Goal: Task Accomplishment & Management: Manage account settings

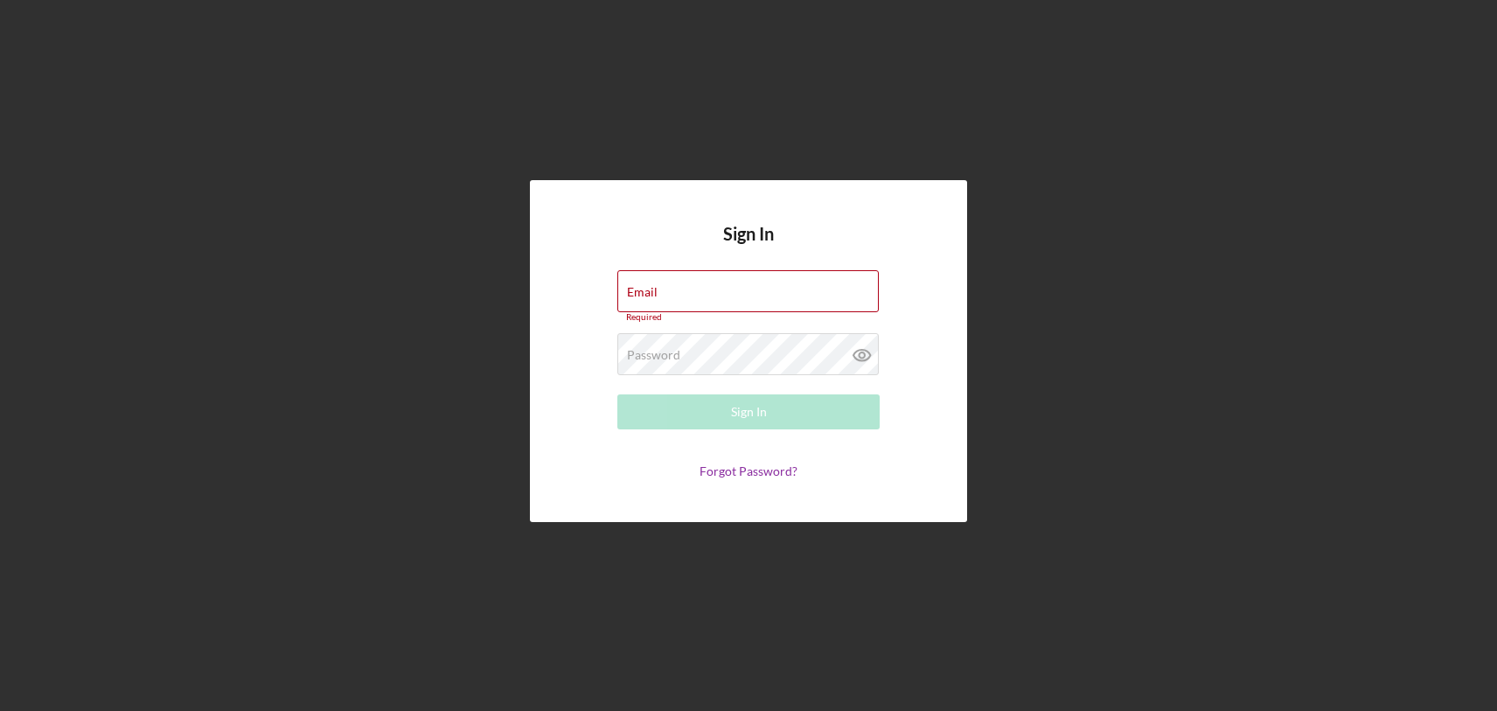
type input "[PERSON_NAME][EMAIL_ADDRESS][DOMAIN_NAME]"
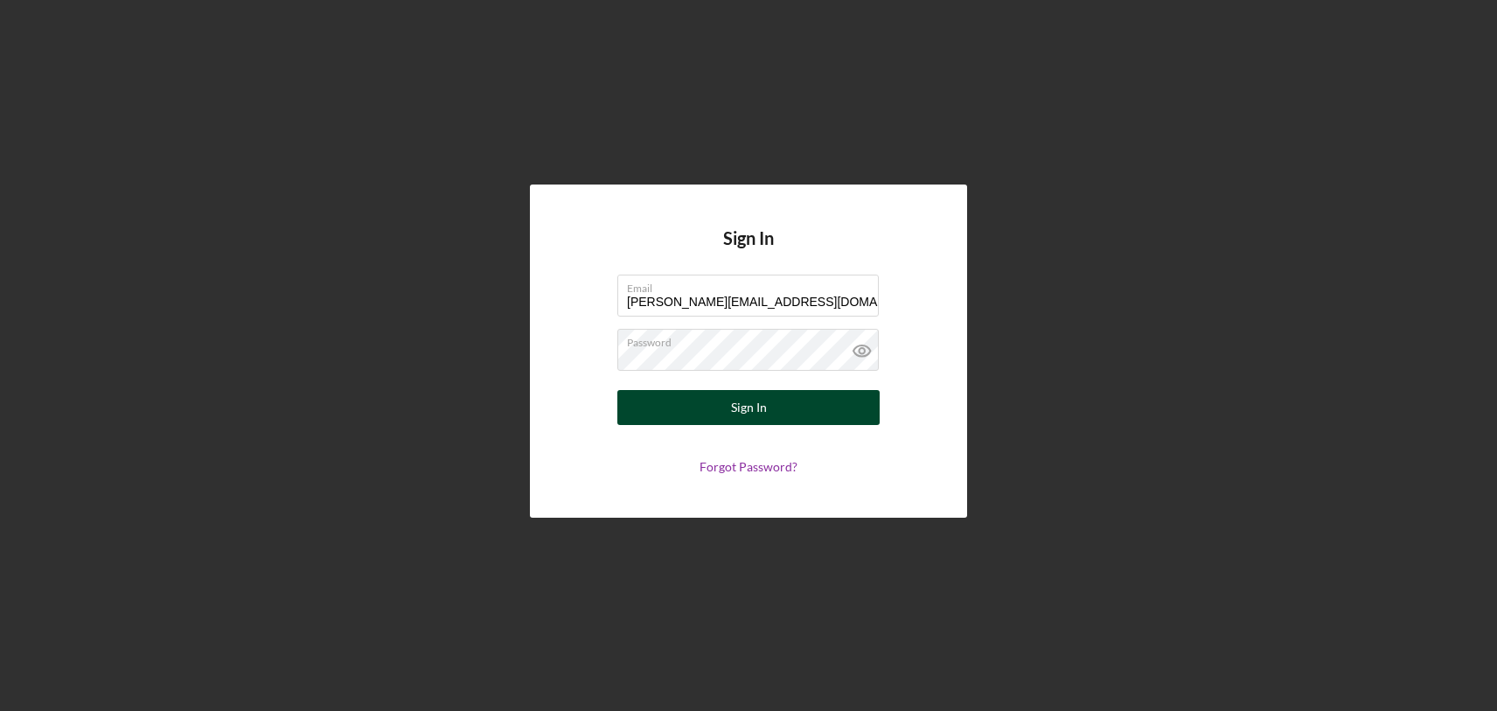
click at [797, 404] on button "Sign In" at bounding box center [748, 407] width 262 height 35
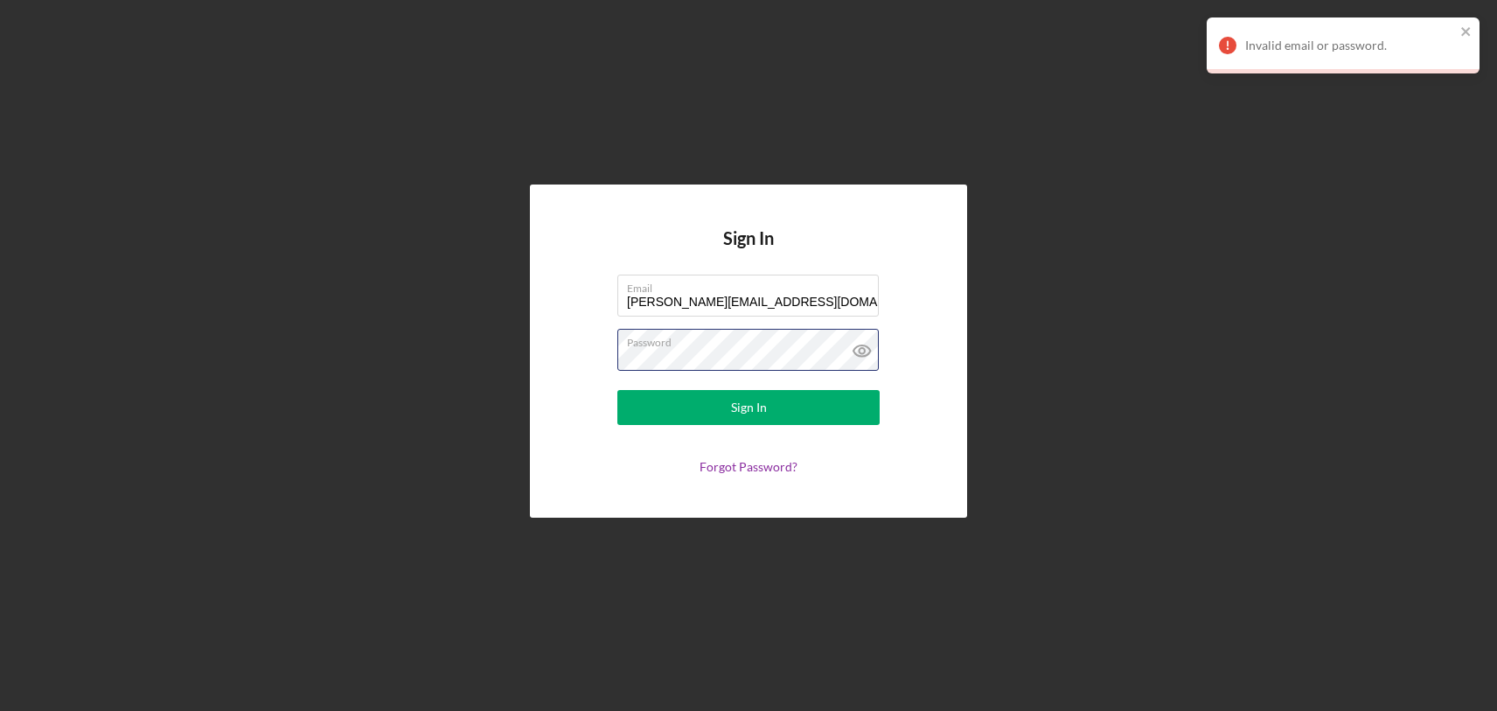
click at [617, 390] on button "Sign In" at bounding box center [748, 407] width 262 height 35
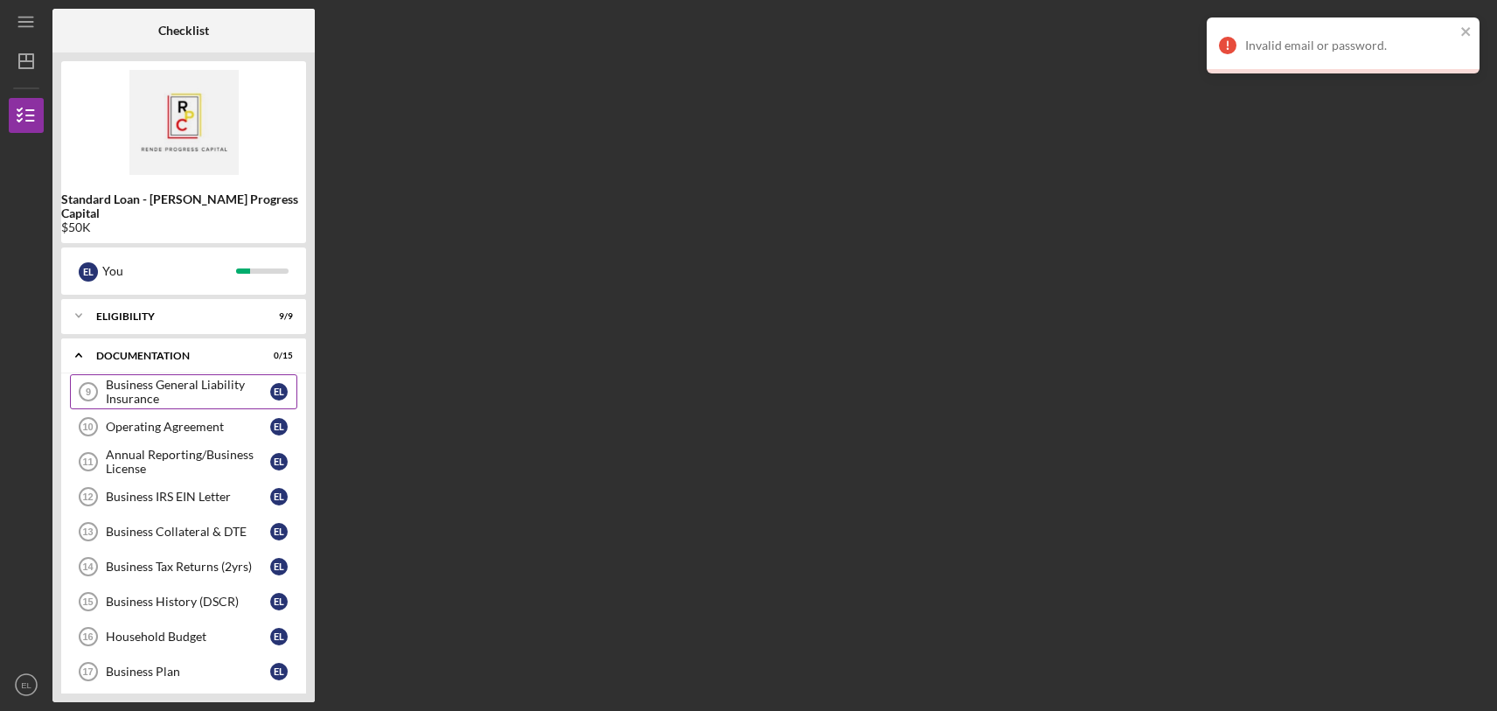
click at [169, 378] on div "Business General Liability Insurance" at bounding box center [188, 392] width 164 height 28
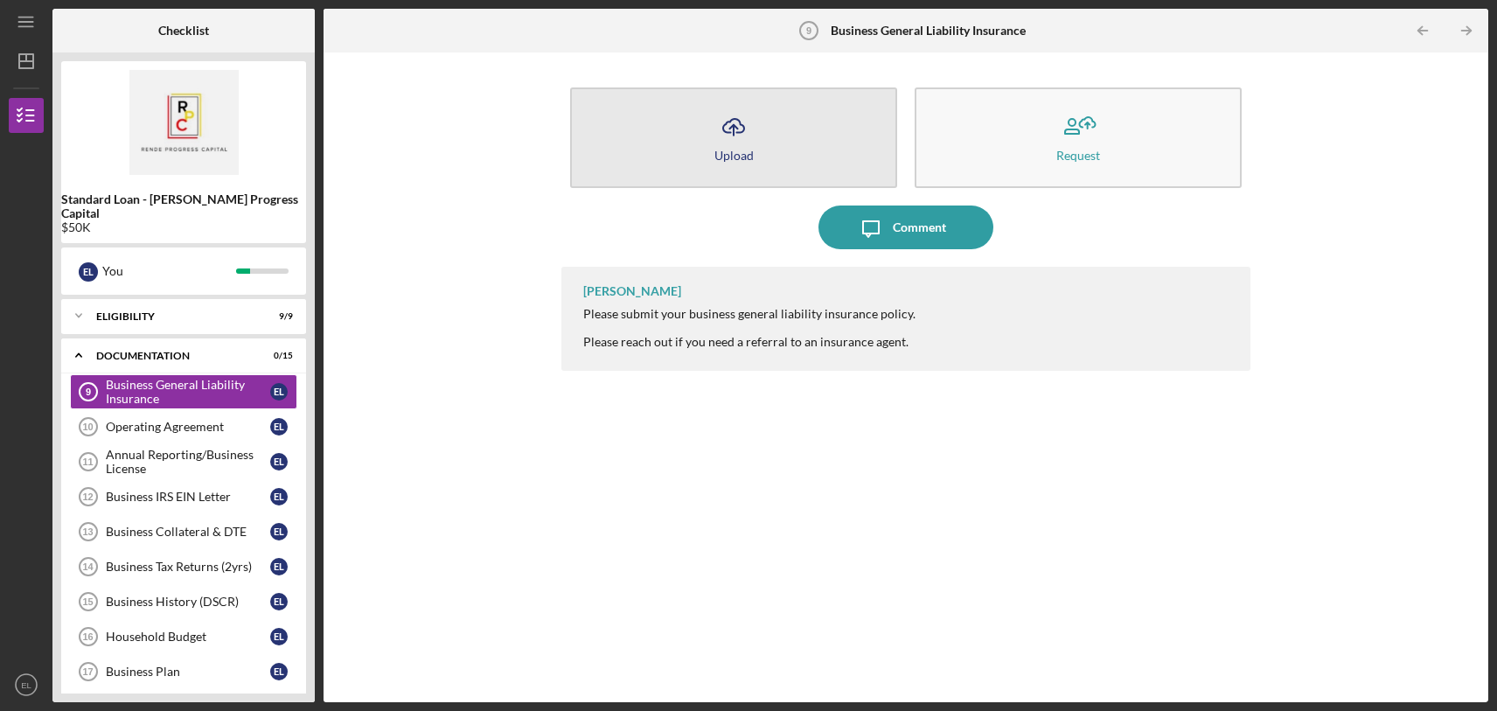
click at [782, 133] on button "Icon/Upload Upload" at bounding box center [733, 137] width 327 height 101
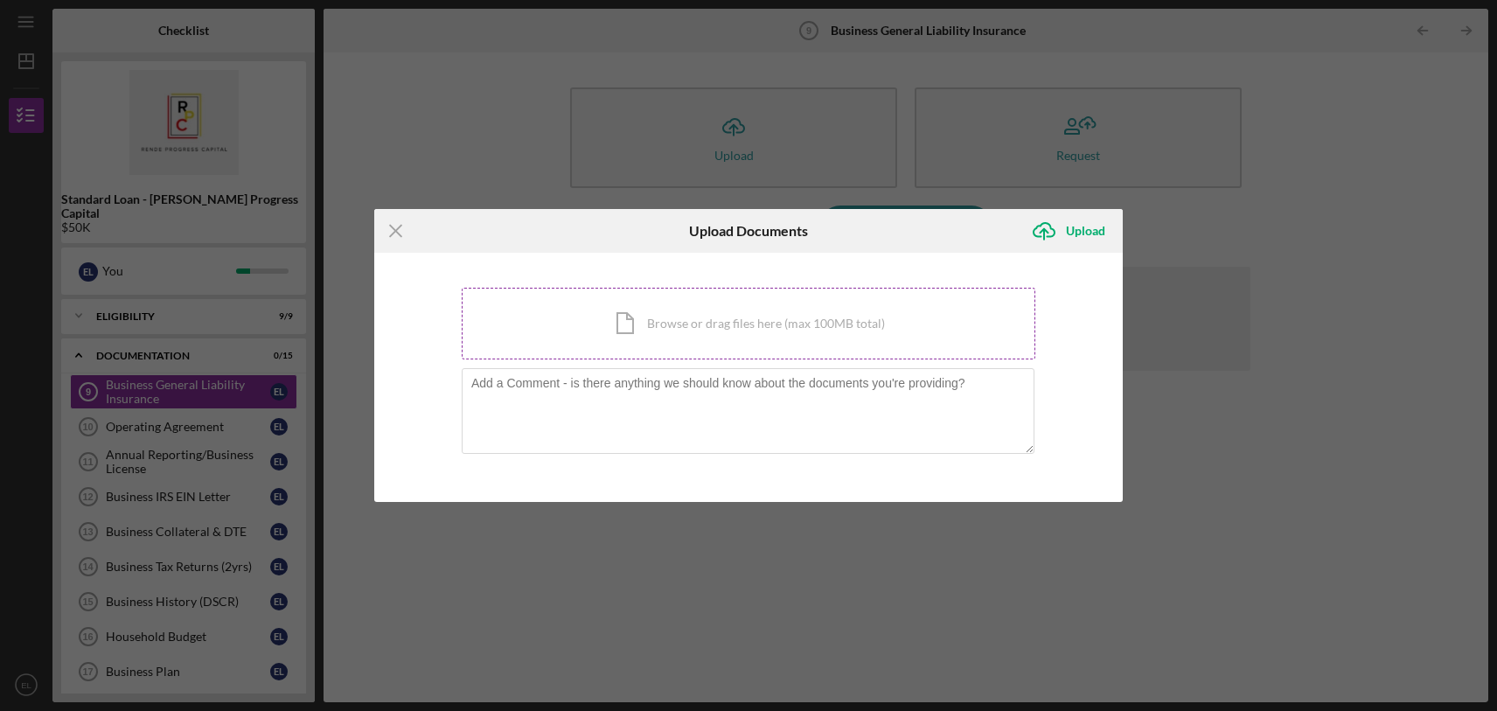
click at [621, 322] on div "Icon/Document Browse or drag files here (max 100MB total) Tap to choose files o…" at bounding box center [749, 324] width 574 height 72
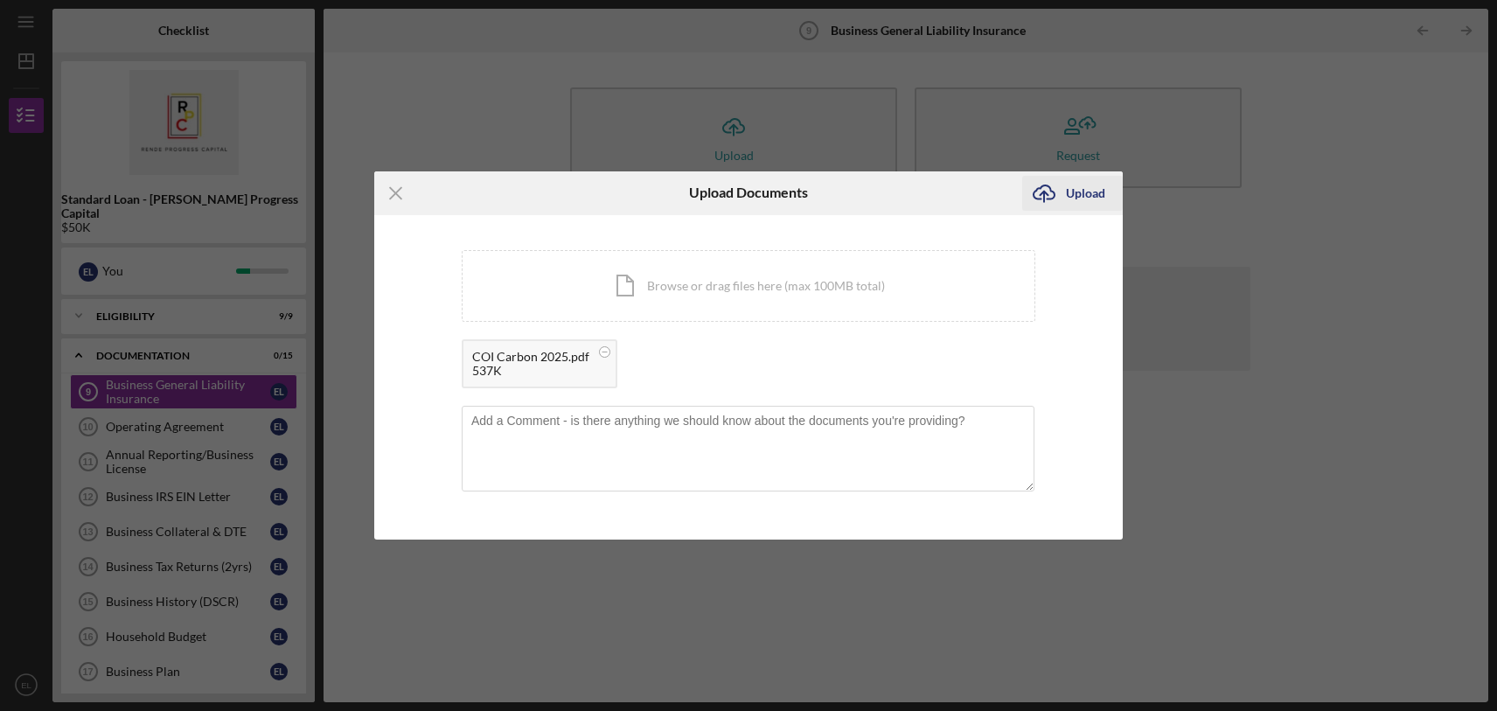
click at [1078, 205] on div "Upload" at bounding box center [1085, 193] width 39 height 35
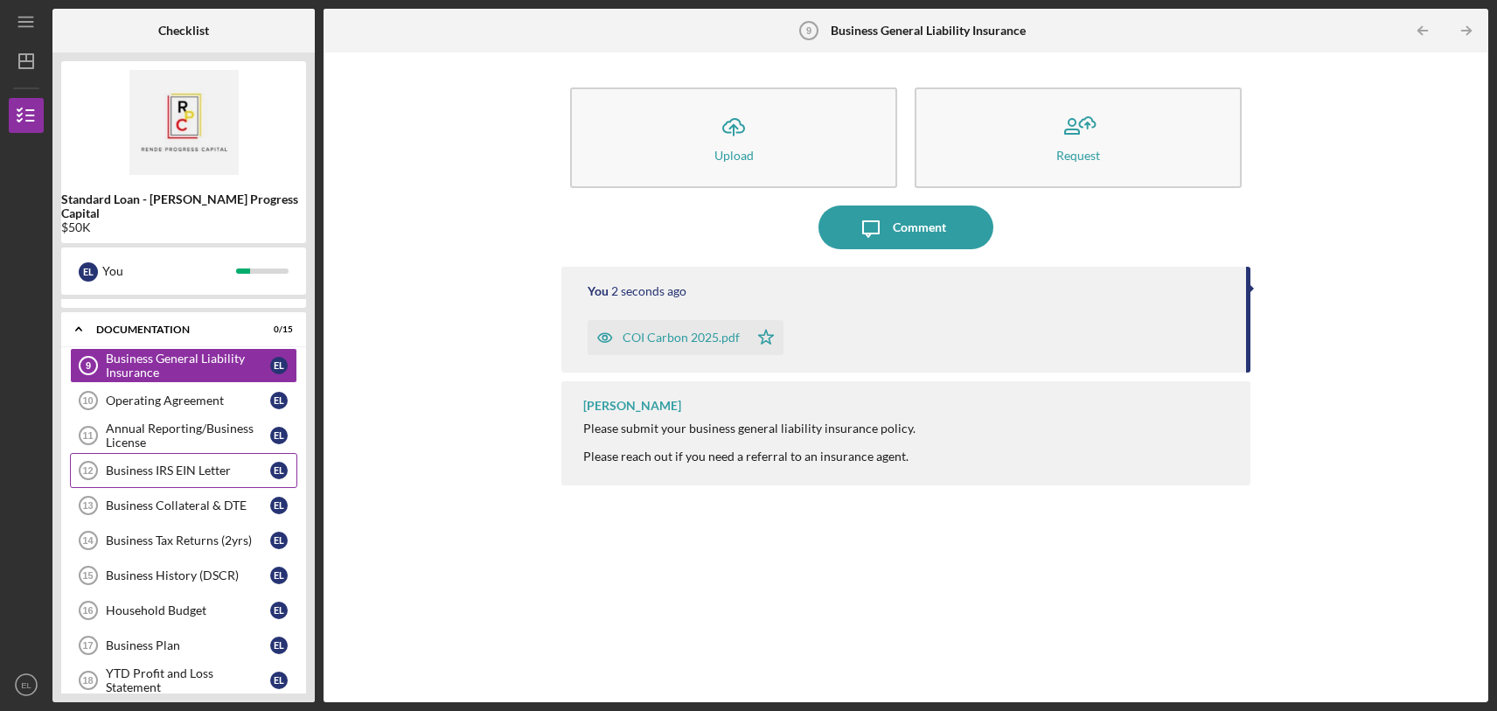
scroll to position [27, 0]
click at [150, 393] on div "Operating Agreement" at bounding box center [188, 400] width 164 height 14
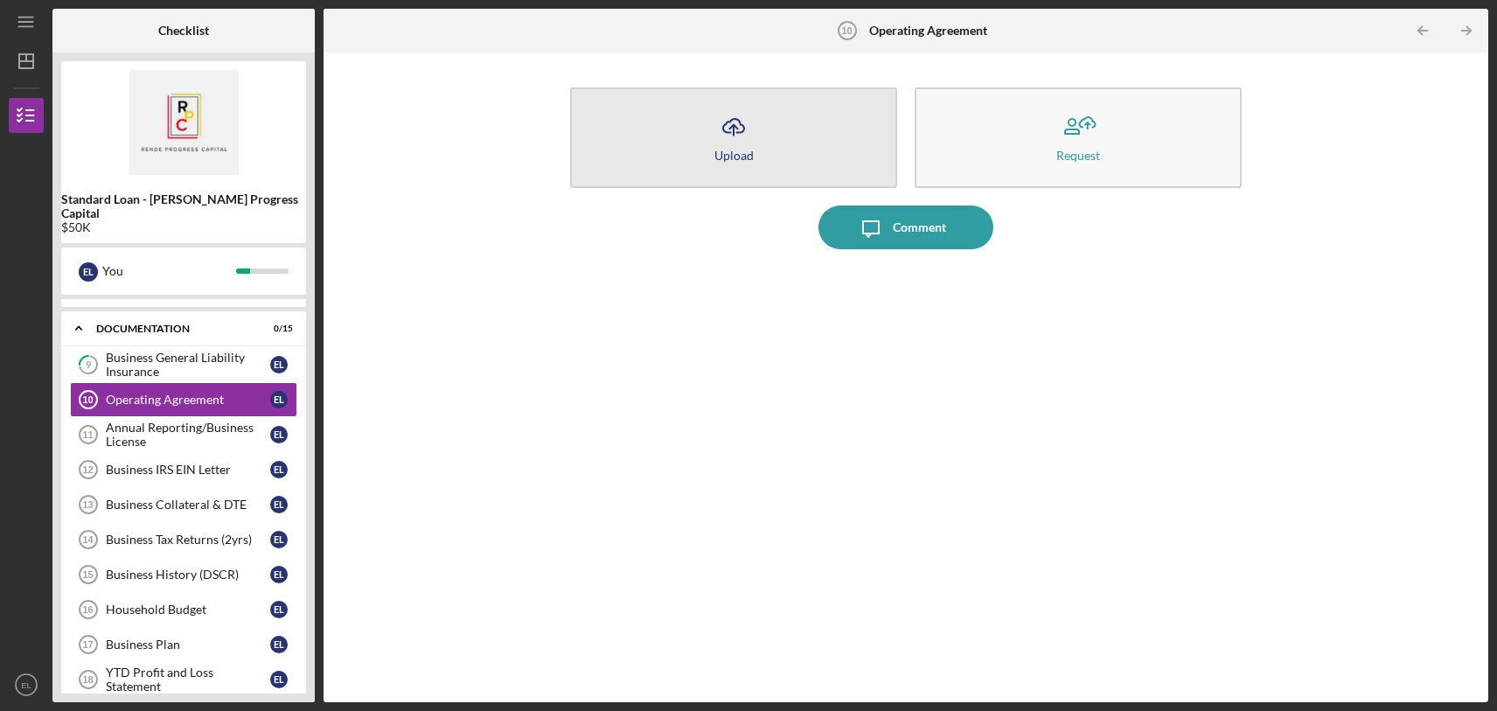
click at [722, 157] on div "Upload" at bounding box center [733, 155] width 39 height 13
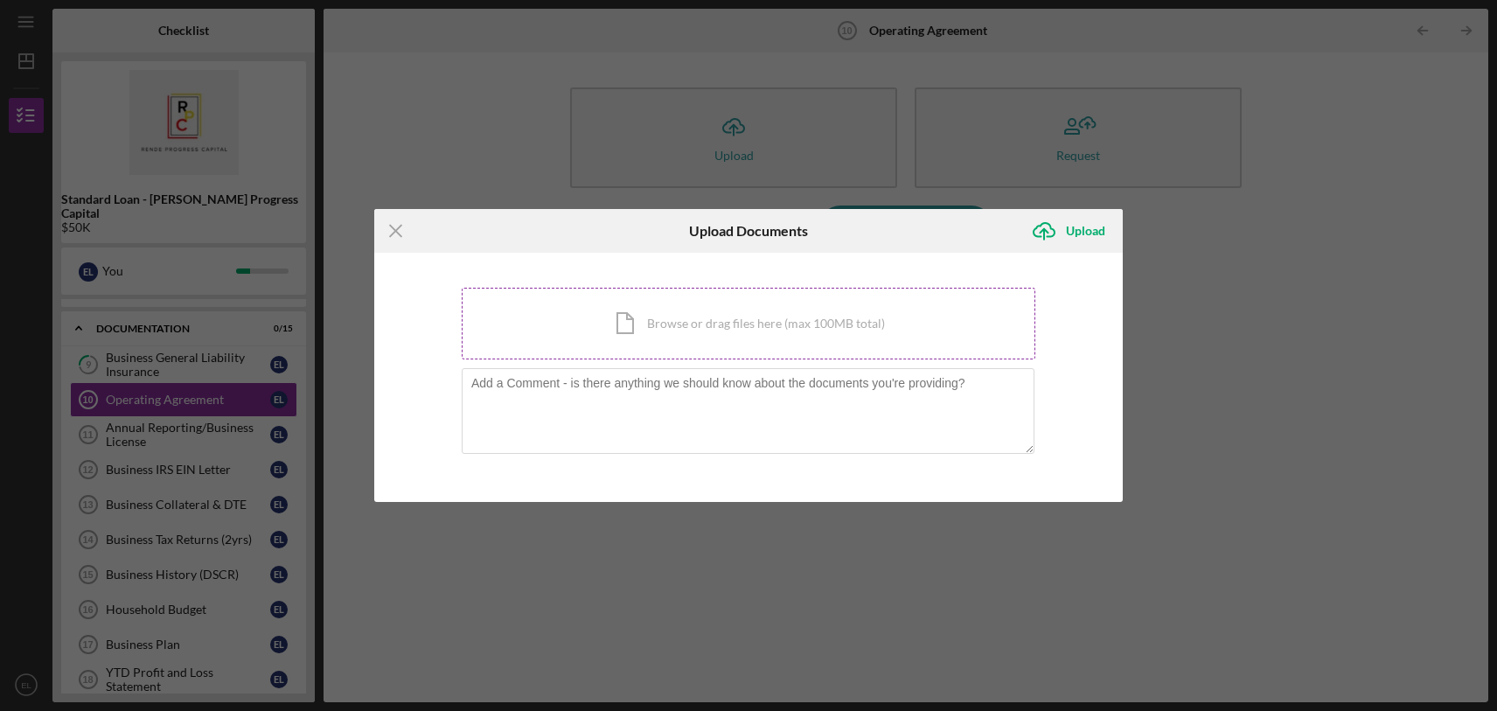
click at [707, 328] on div "Icon/Document Browse or drag files here (max 100MB total) Tap to choose files o…" at bounding box center [749, 324] width 574 height 72
click at [394, 226] on icon "Icon/Menu Close" at bounding box center [396, 231] width 44 height 44
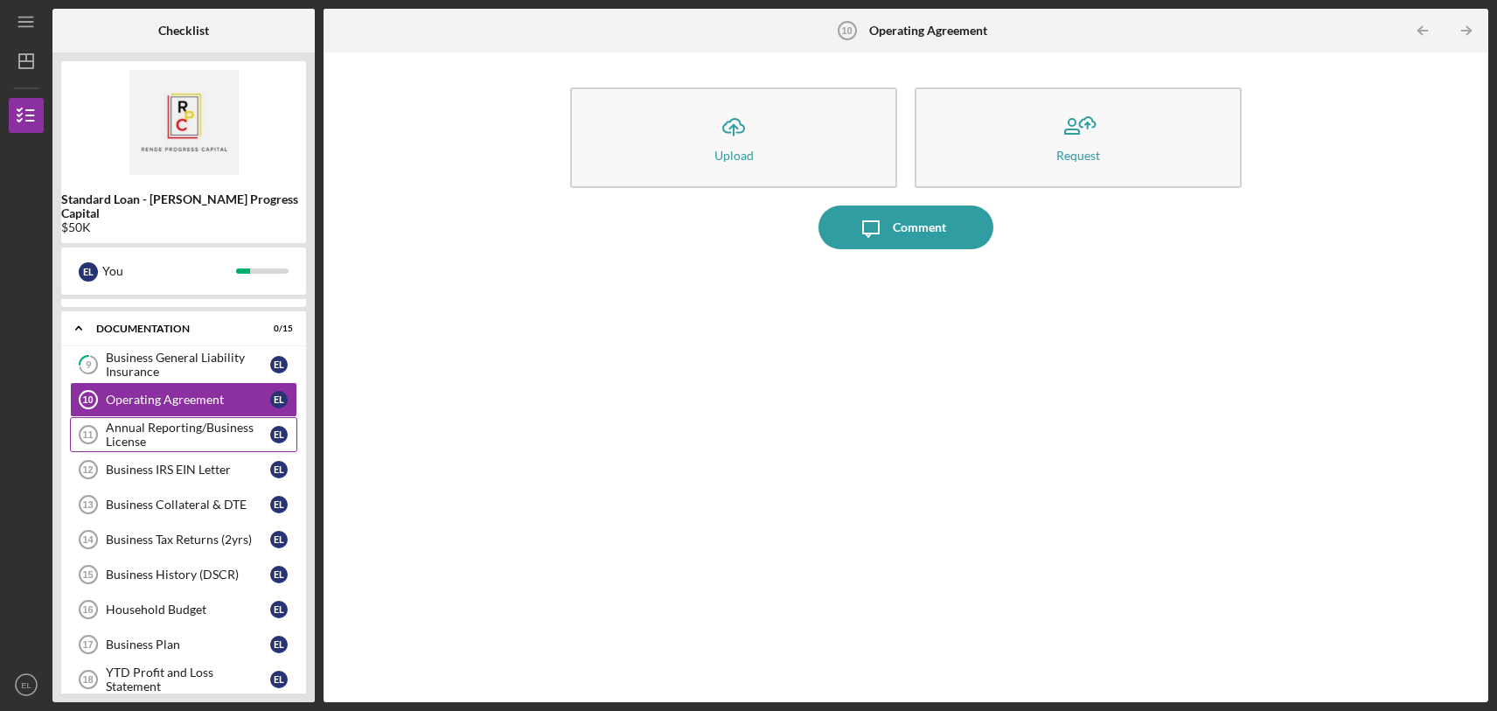
click at [198, 421] on div "Annual Reporting/Business License" at bounding box center [188, 435] width 164 height 28
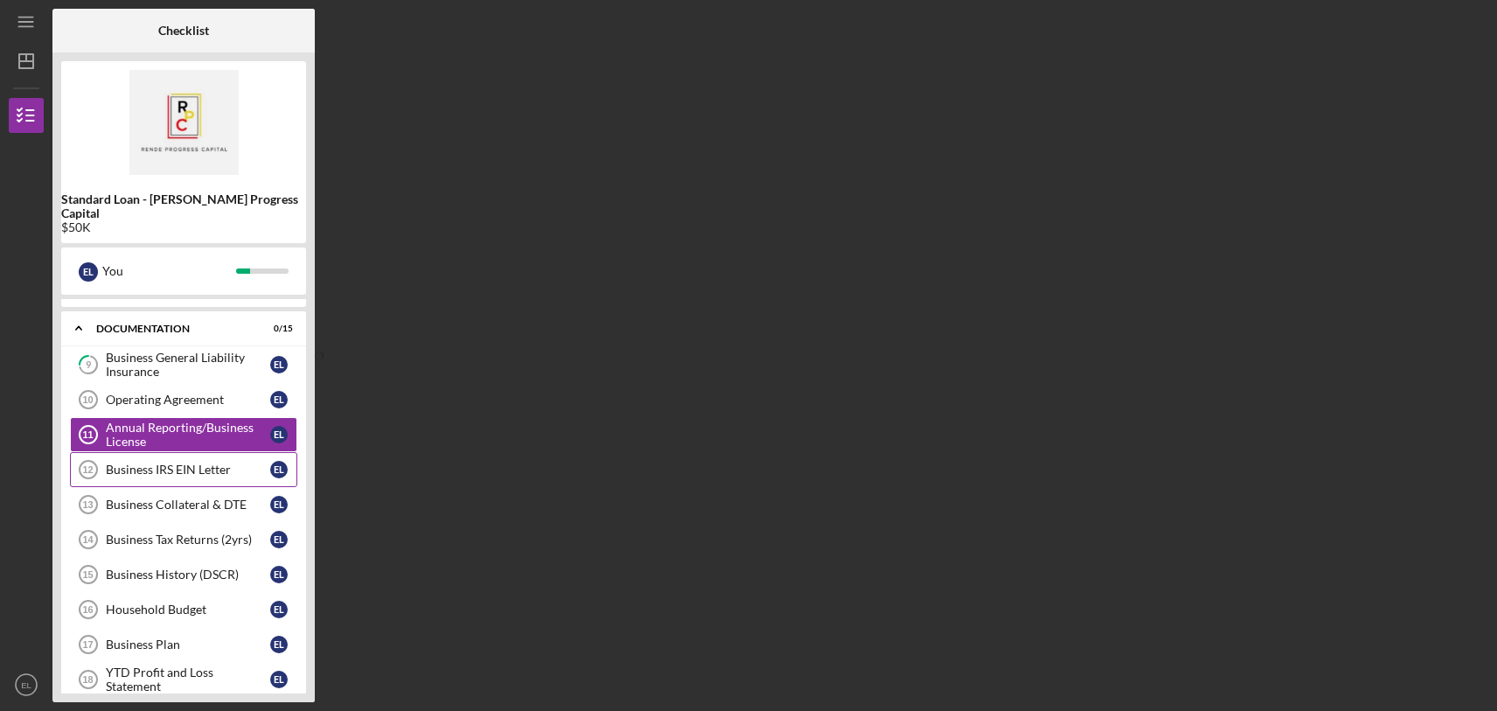
click at [201, 464] on link "Business IRS EIN Letter 12 Business IRS EIN Letter E L" at bounding box center [183, 469] width 227 height 35
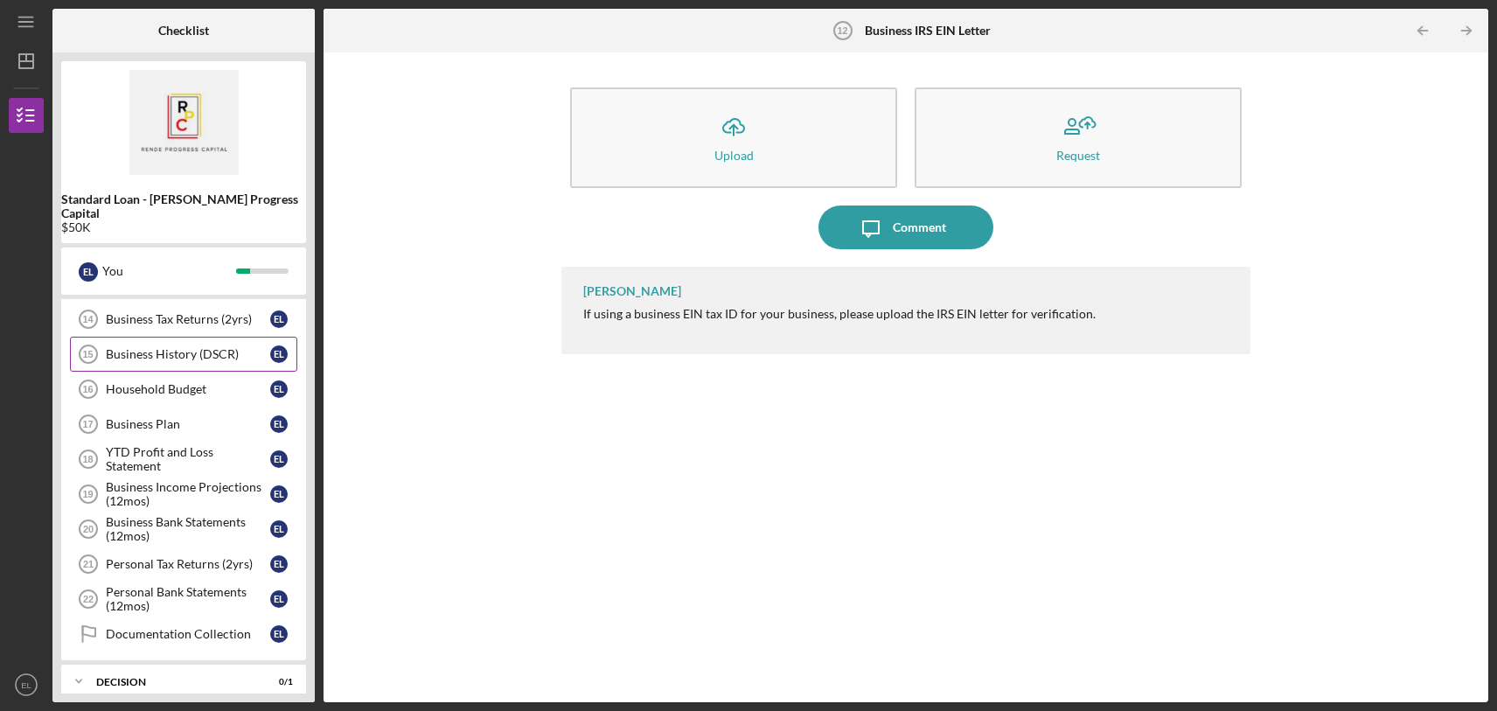
scroll to position [248, 0]
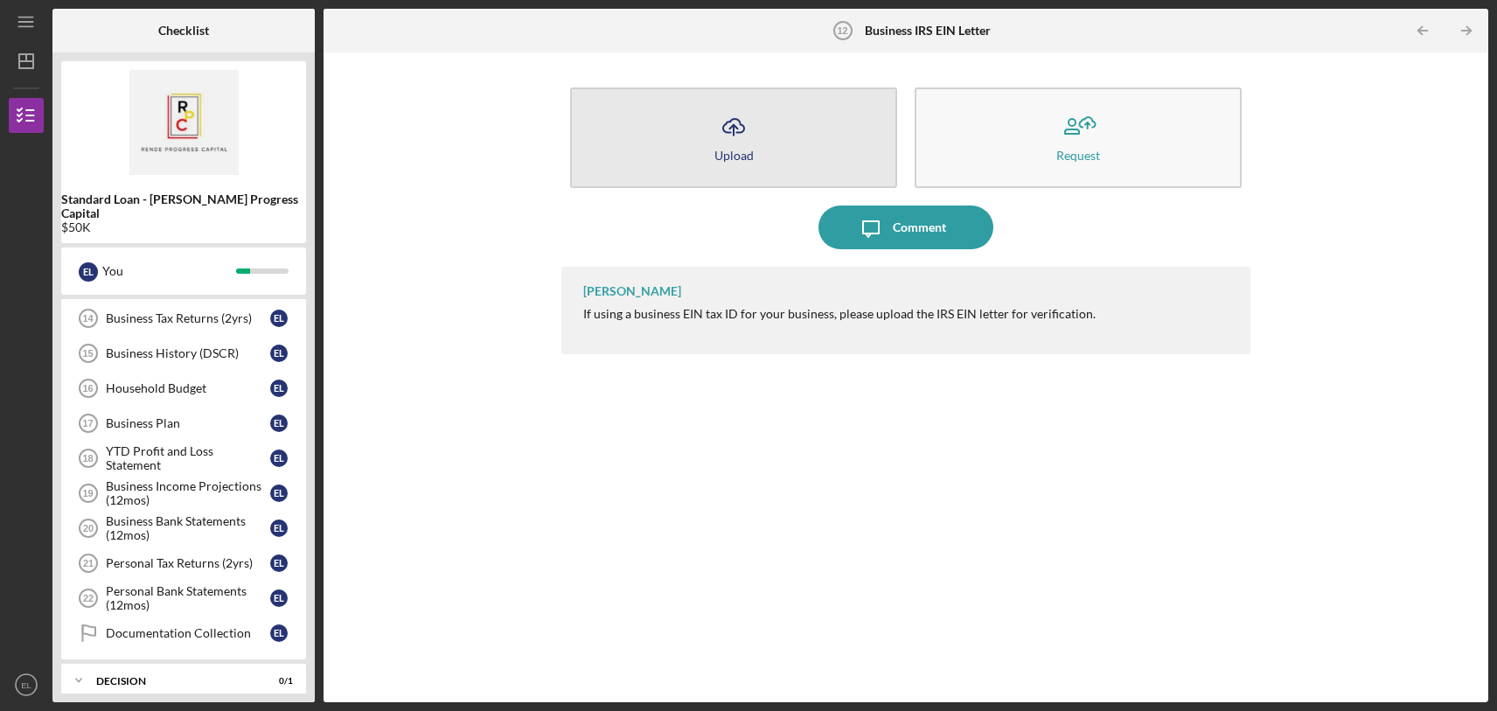
click at [718, 152] on div "Upload" at bounding box center [733, 155] width 39 height 13
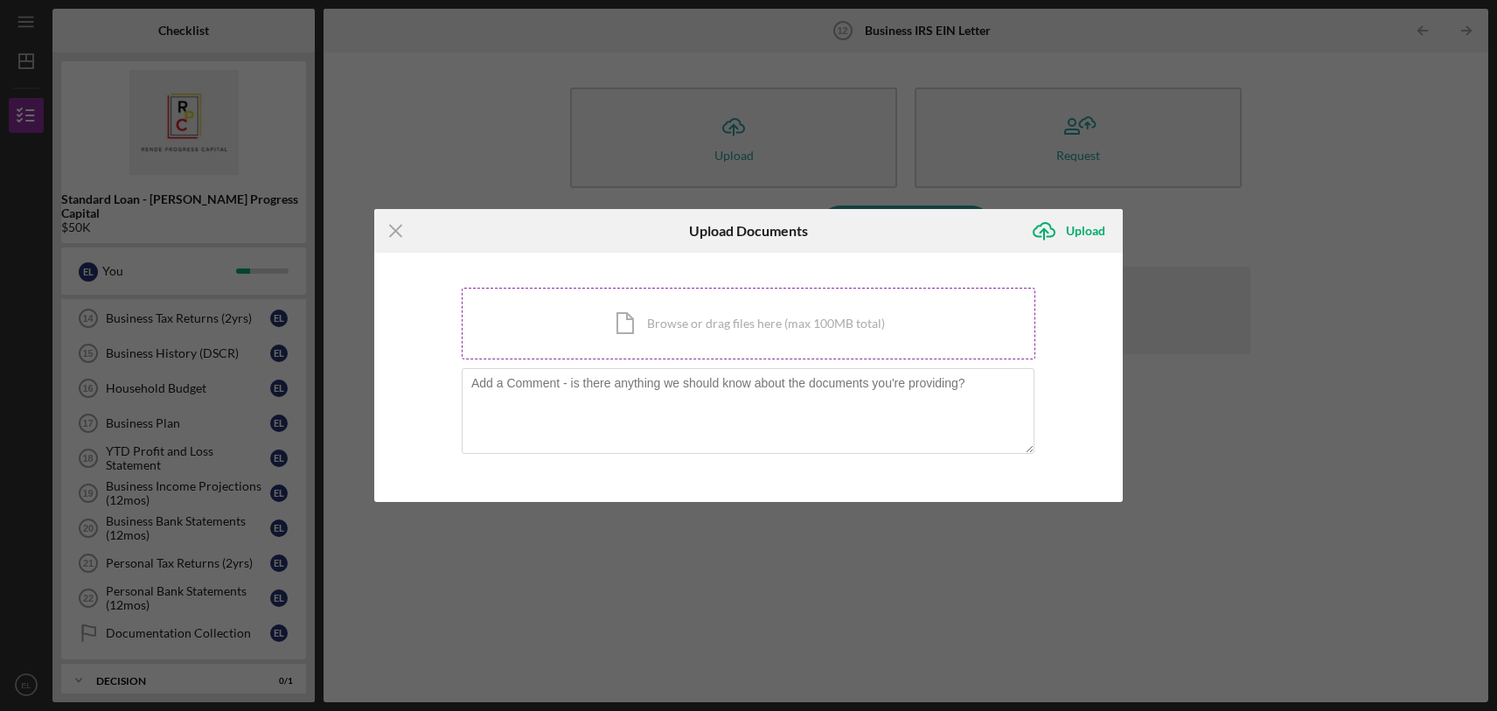
click at [707, 325] on div "Icon/Document Browse or drag files here (max 100MB total) Tap to choose files o…" at bounding box center [749, 324] width 574 height 72
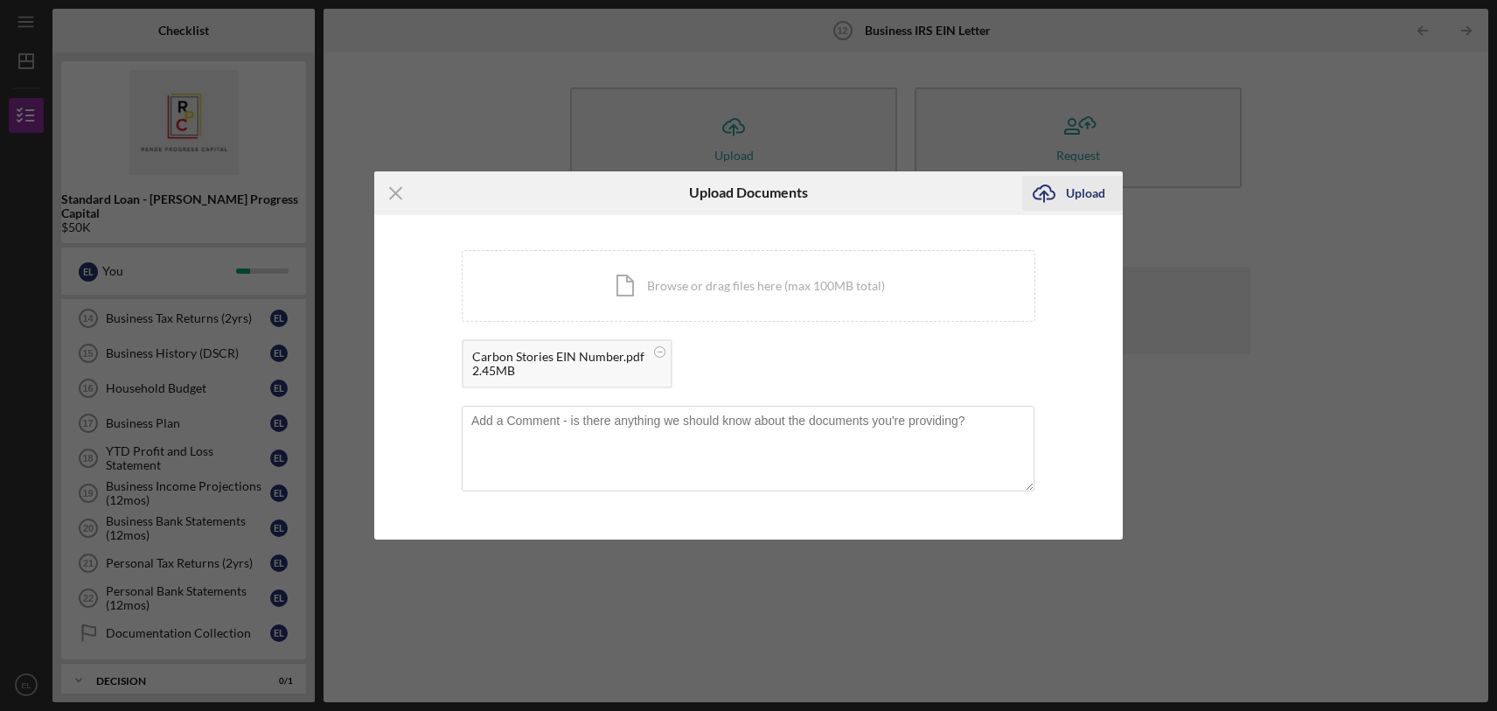
click at [1083, 199] on div "Upload" at bounding box center [1085, 193] width 39 height 35
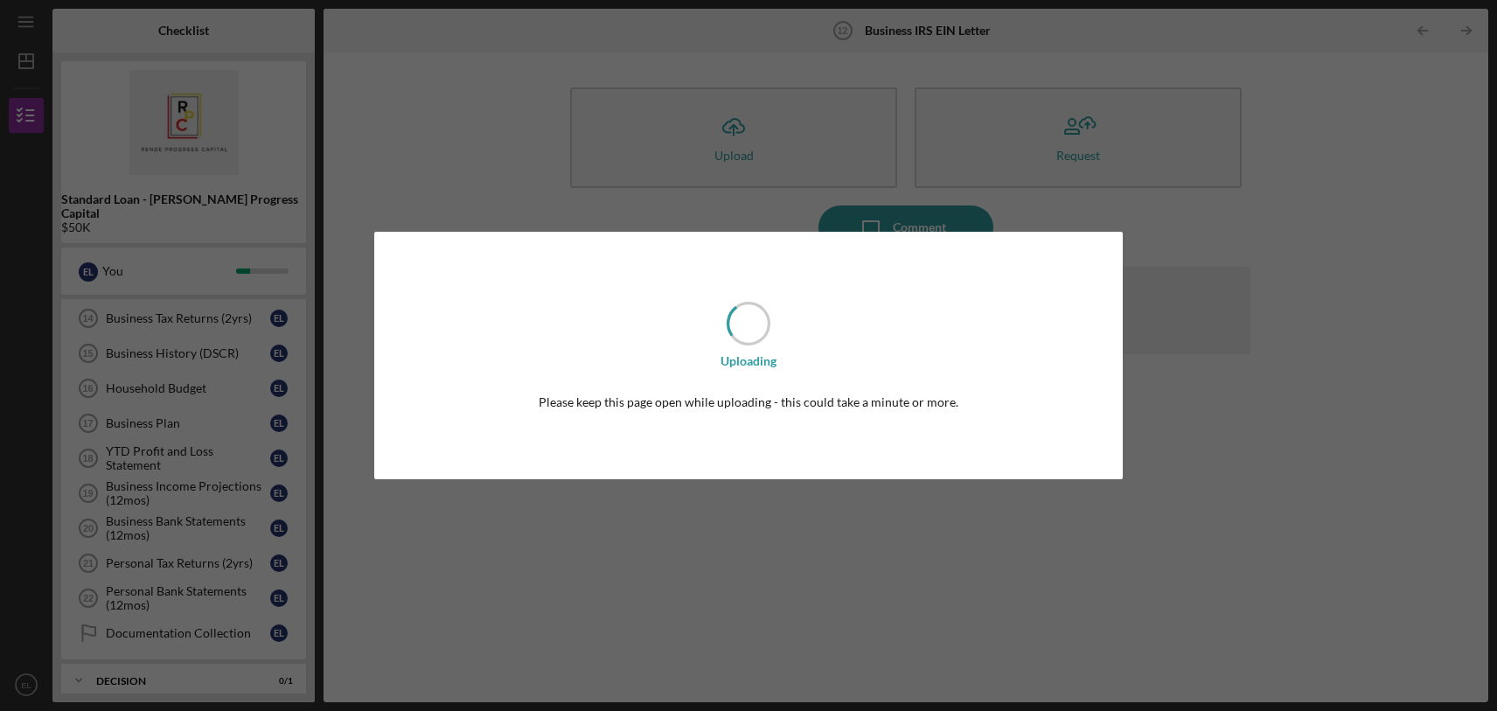
click at [186, 495] on div "Uploading Please keep this page open while uploading - this could take a minute…" at bounding box center [748, 355] width 1497 height 711
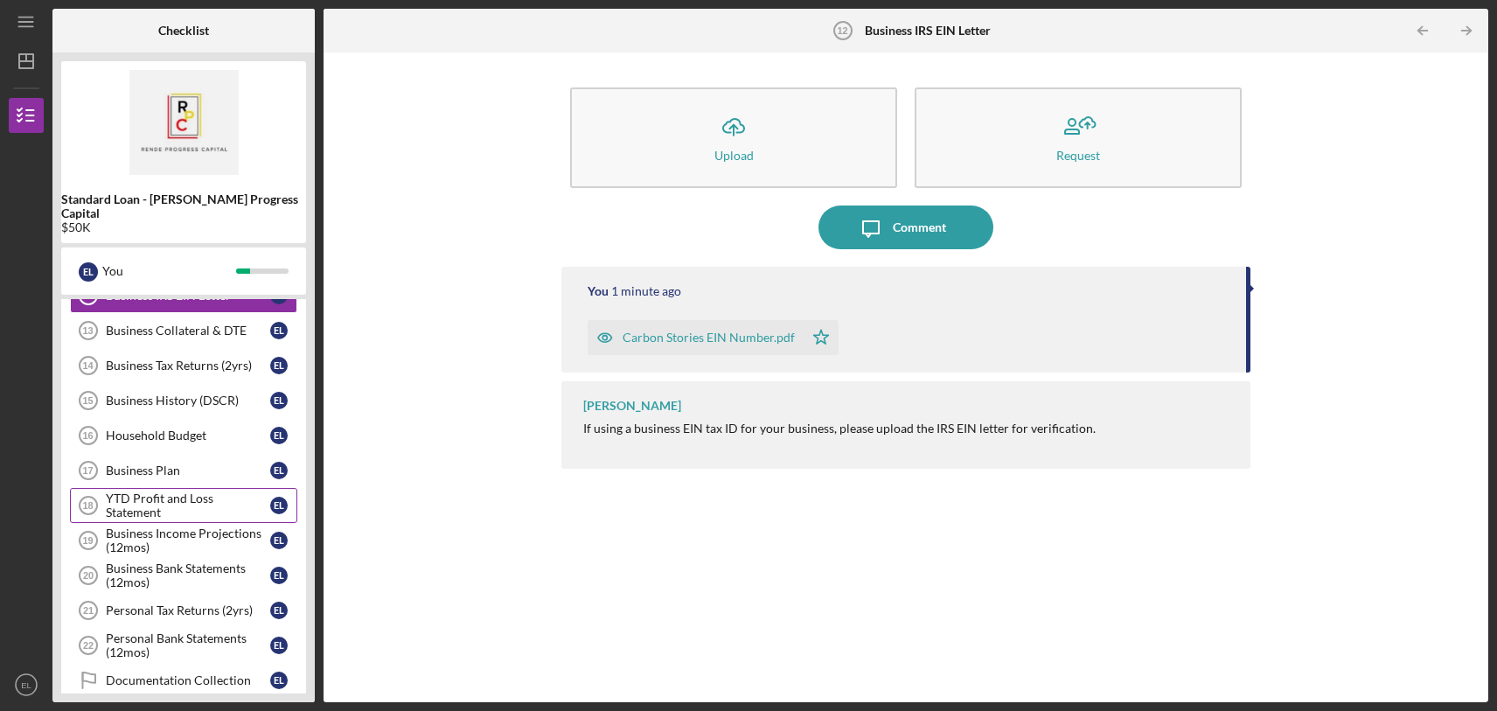
scroll to position [198, 0]
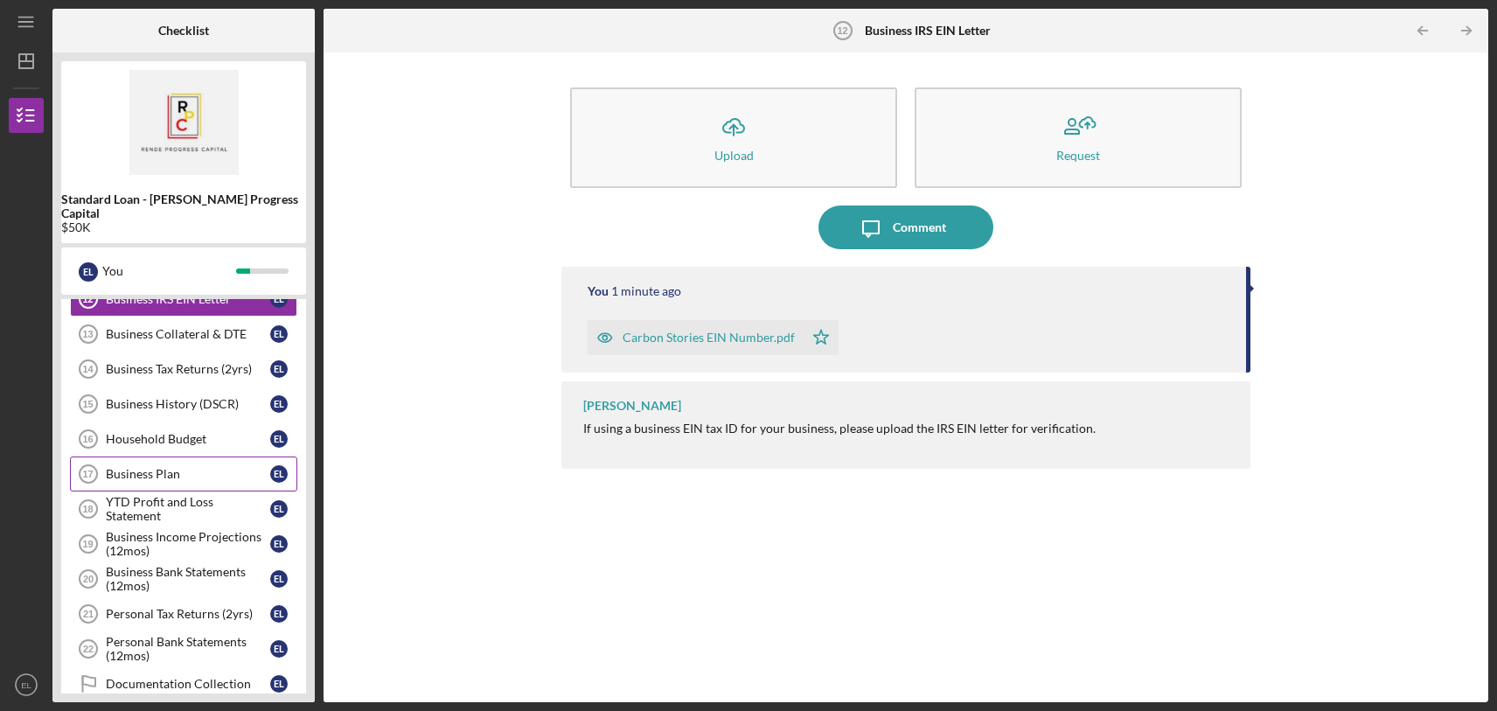
click at [189, 467] on div "Business Plan" at bounding box center [188, 474] width 164 height 14
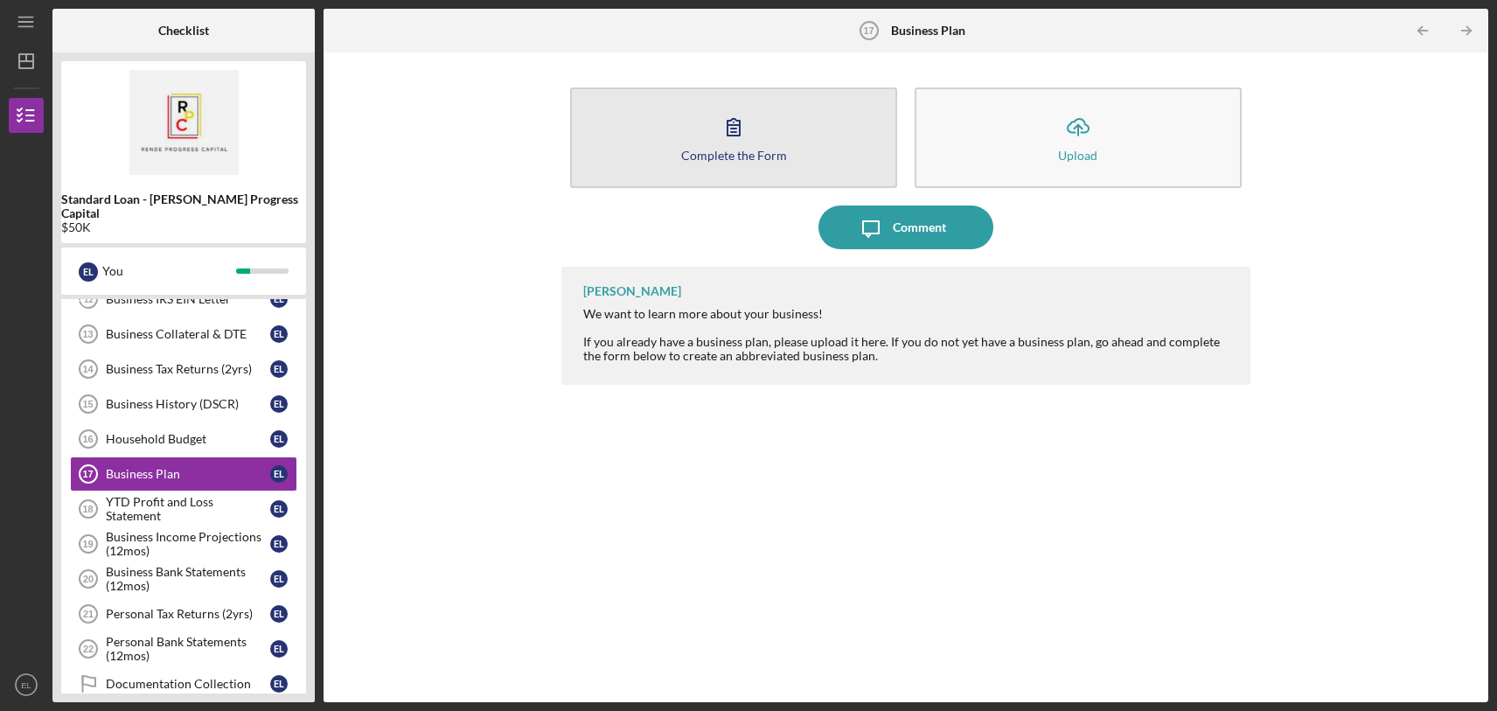
click at [811, 146] on button "Complete the Form Form" at bounding box center [733, 137] width 327 height 101
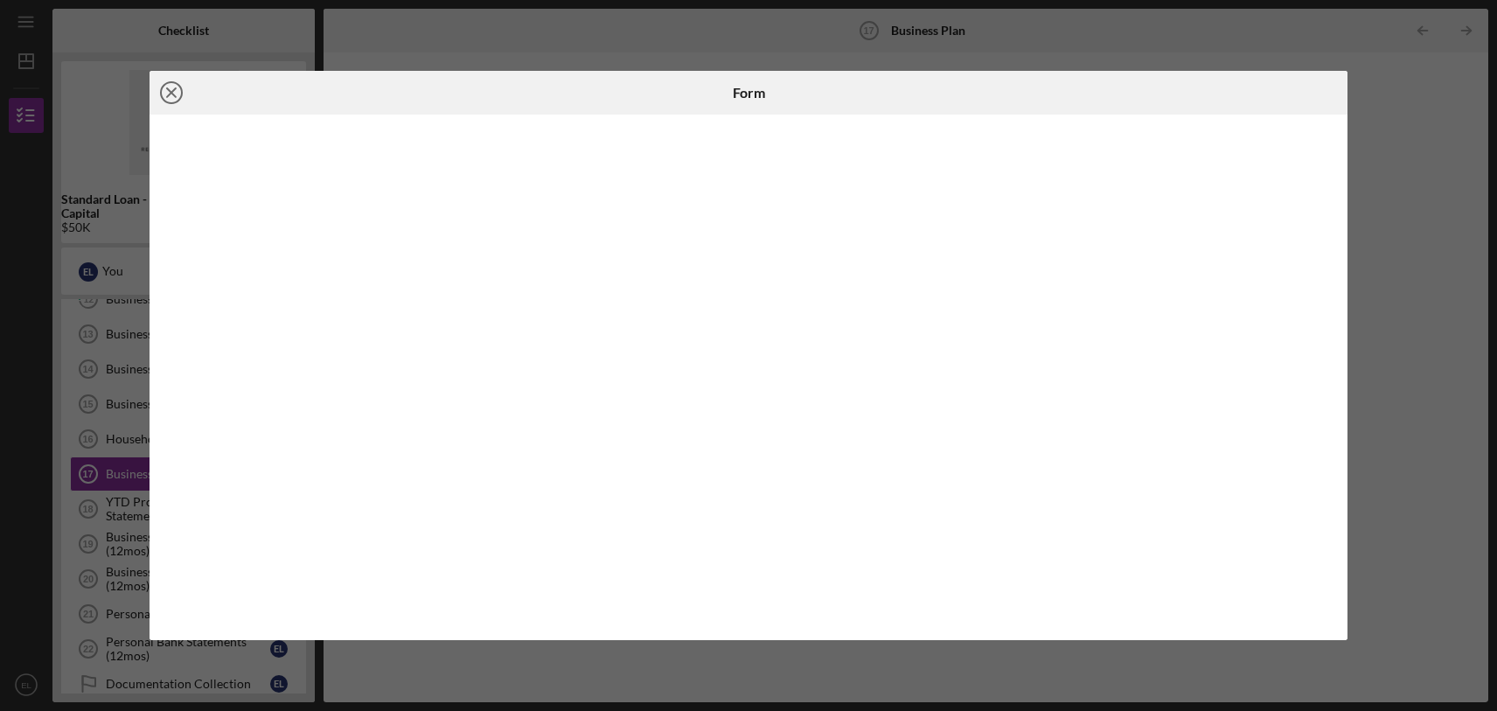
click at [177, 94] on icon "Icon/Close" at bounding box center [172, 93] width 44 height 44
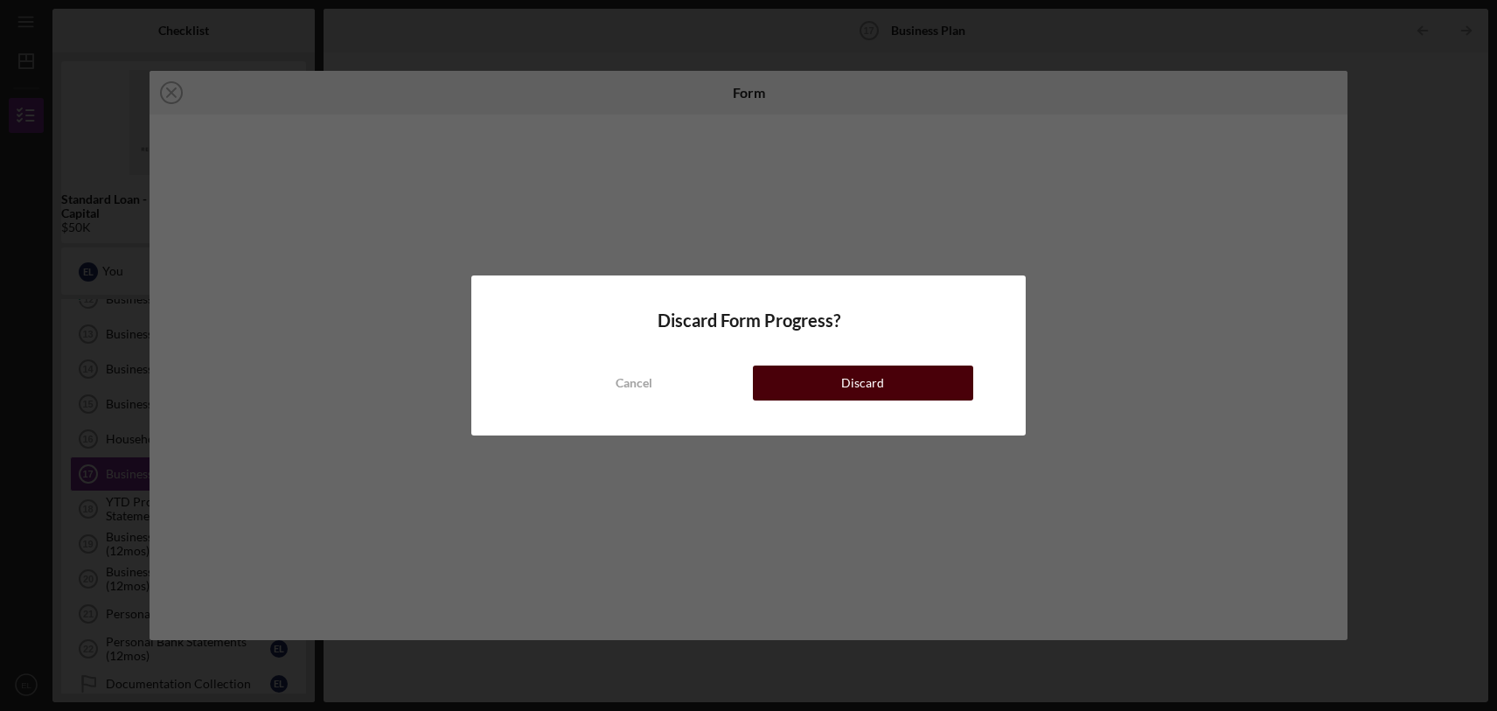
click at [904, 383] on button "Discard" at bounding box center [863, 383] width 220 height 35
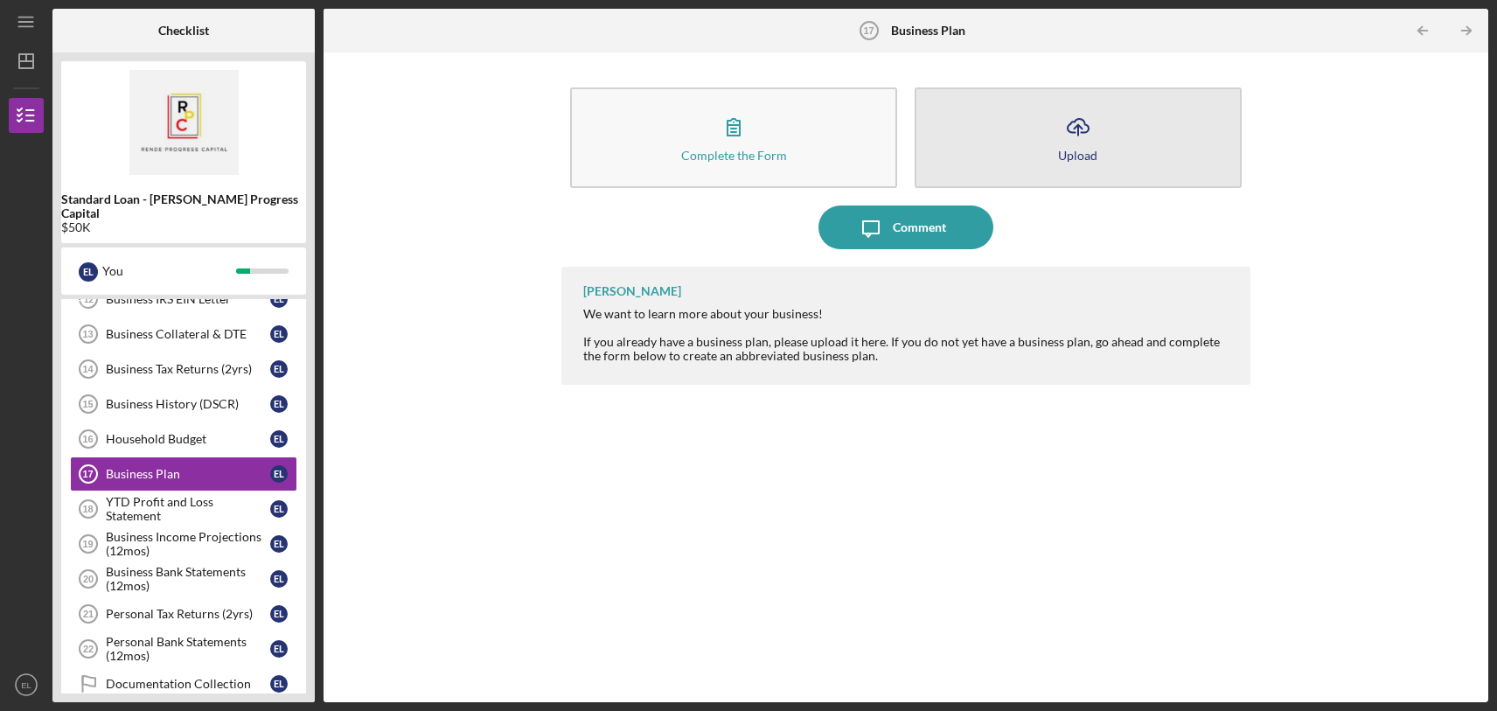
click at [1125, 149] on button "Icon/Upload Upload" at bounding box center [1078, 137] width 327 height 101
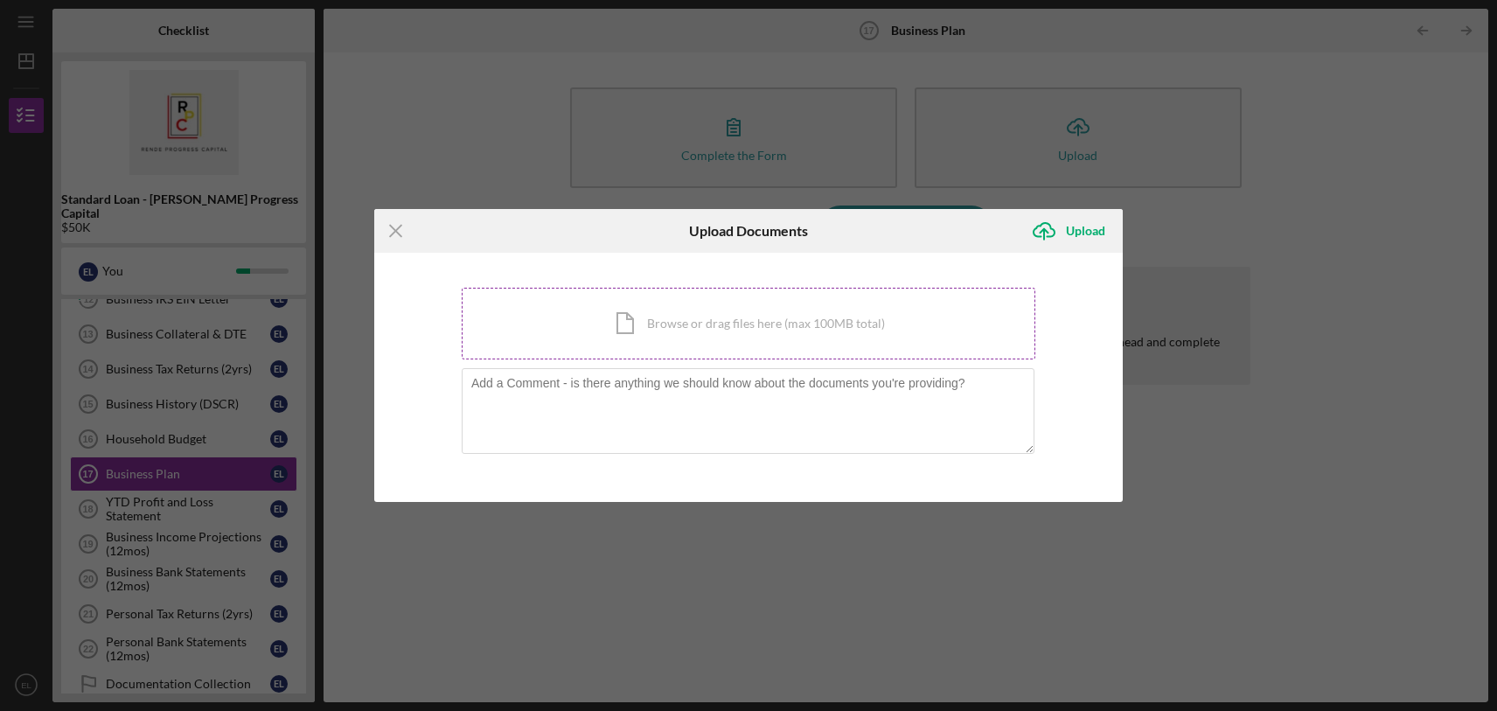
click at [746, 332] on div "Icon/Document Browse or drag files here (max 100MB total) Tap to choose files o…" at bounding box center [749, 324] width 574 height 72
click at [763, 319] on div "Icon/Document Browse or drag files here (max 100MB total) Tap to choose files o…" at bounding box center [749, 324] width 574 height 72
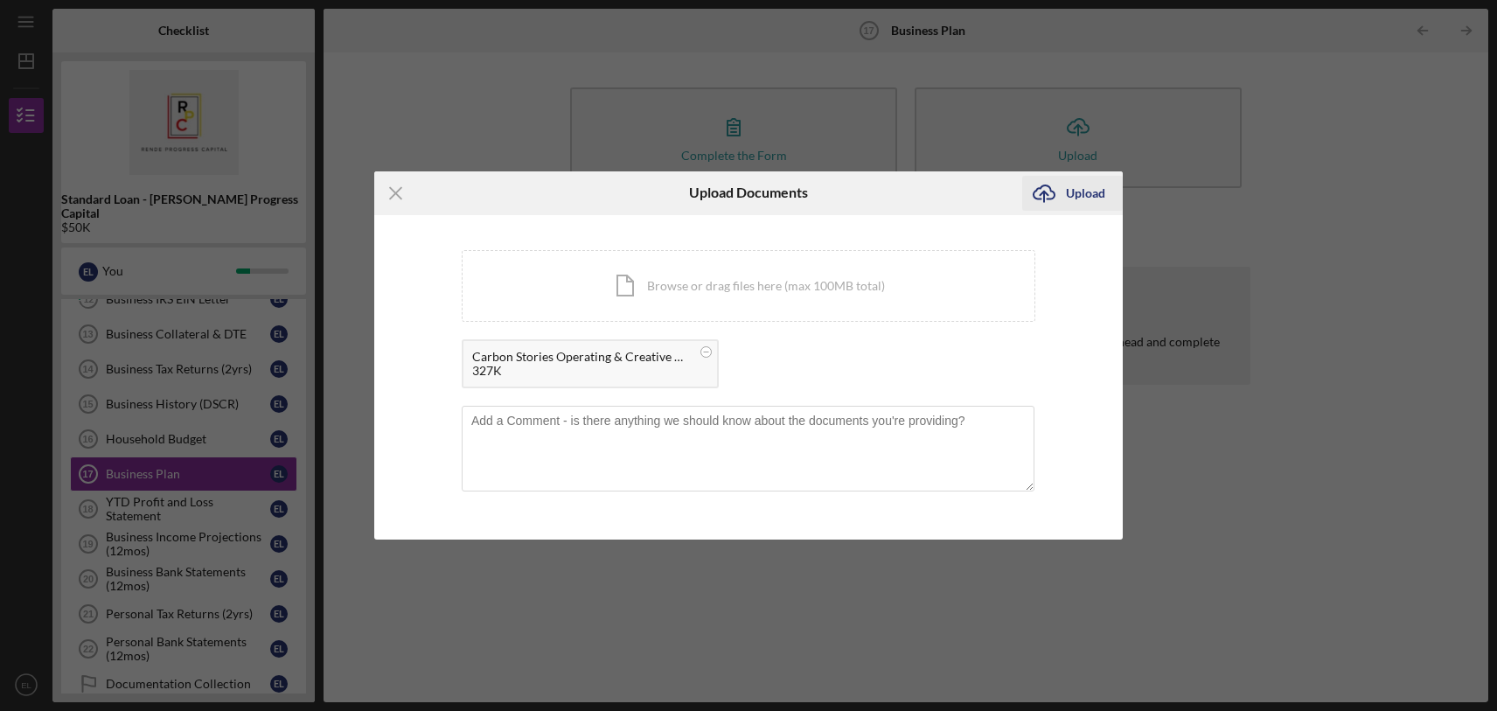
click at [1075, 205] on div "Upload" at bounding box center [1085, 193] width 39 height 35
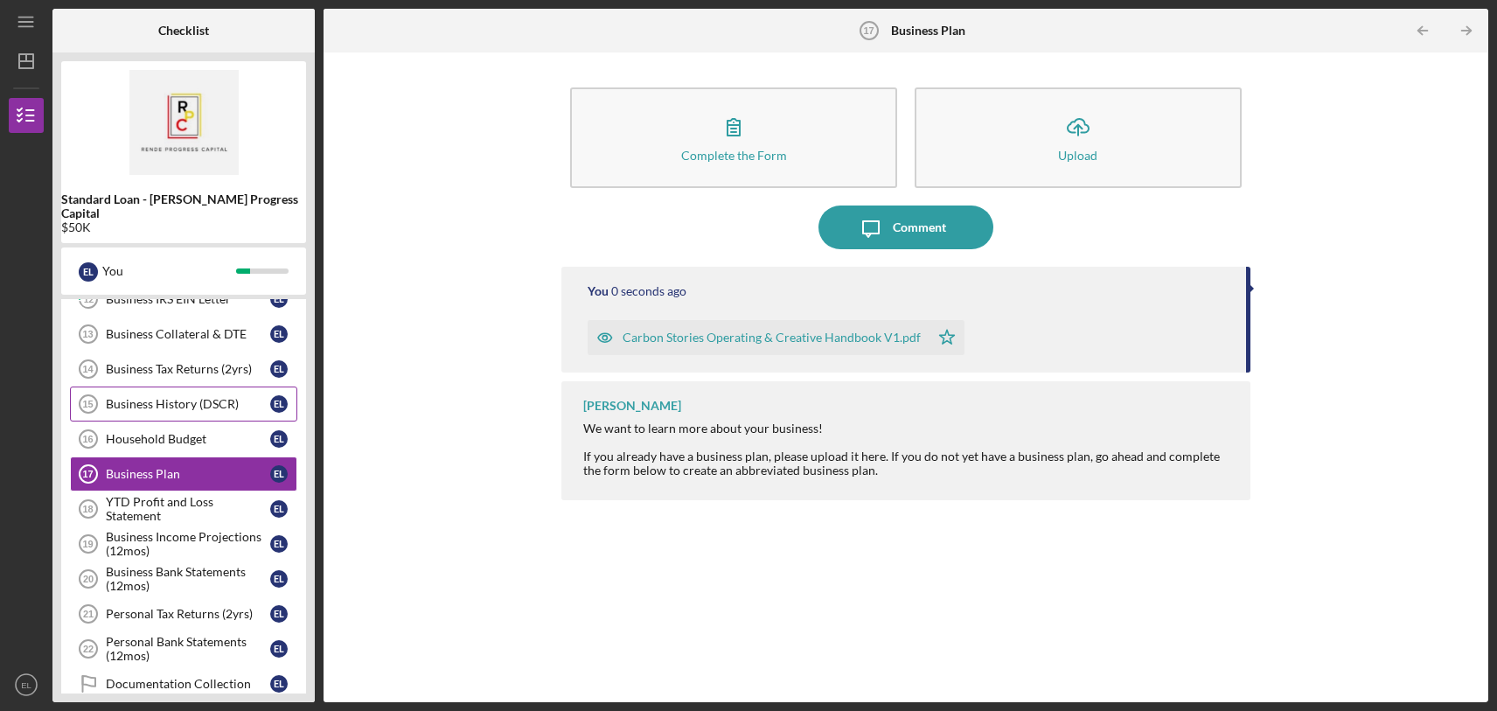
click at [217, 397] on div "Business History (DSCR)" at bounding box center [188, 404] width 164 height 14
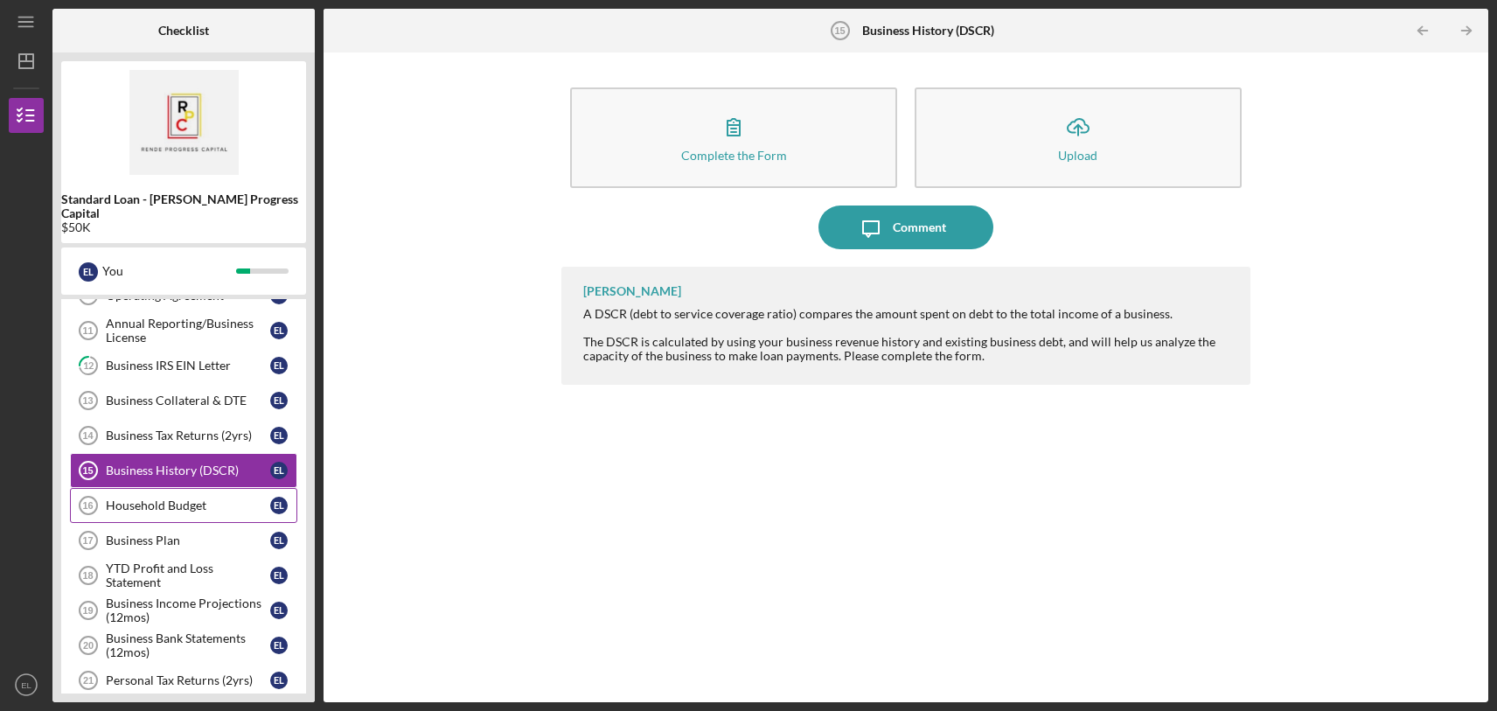
scroll to position [129, 0]
click at [151, 430] on div "Business Tax Returns (2yrs)" at bounding box center [188, 437] width 164 height 14
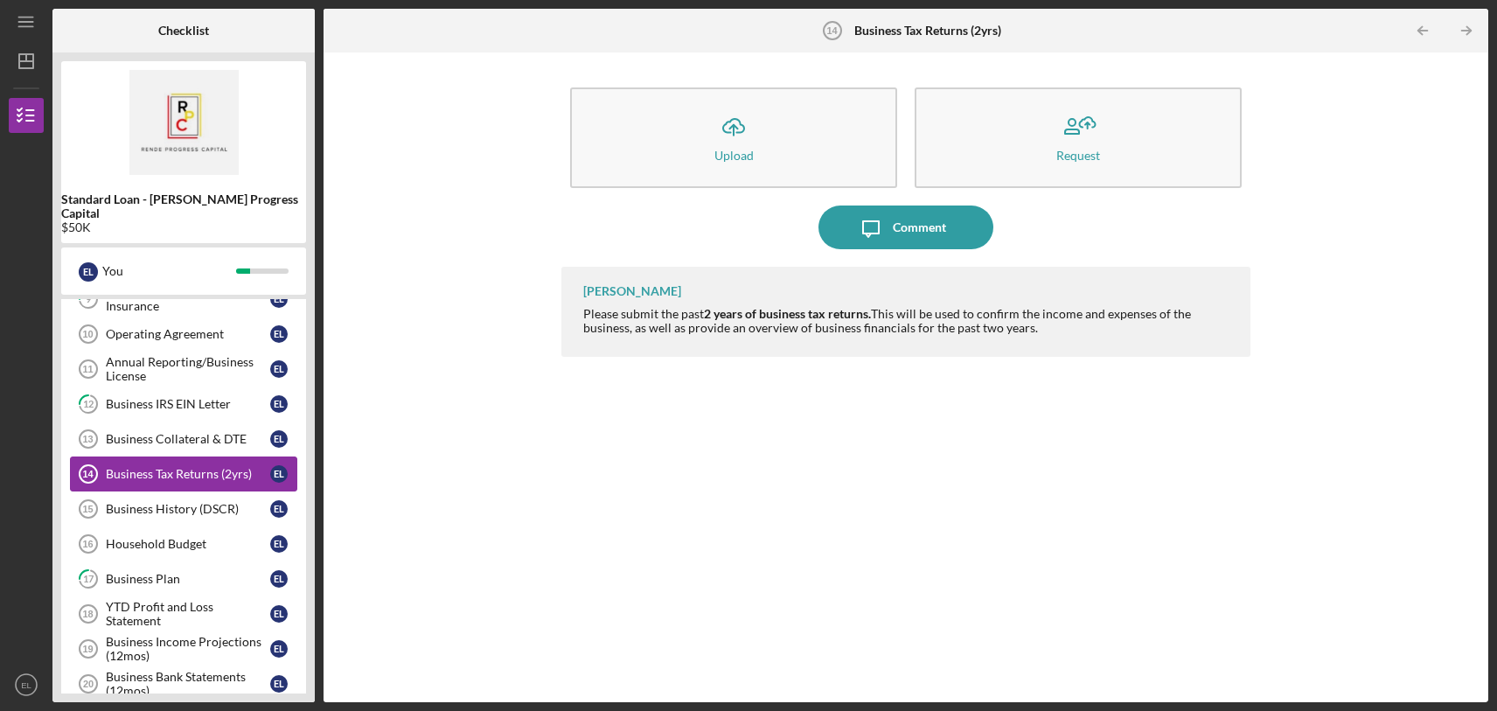
scroll to position [81, 0]
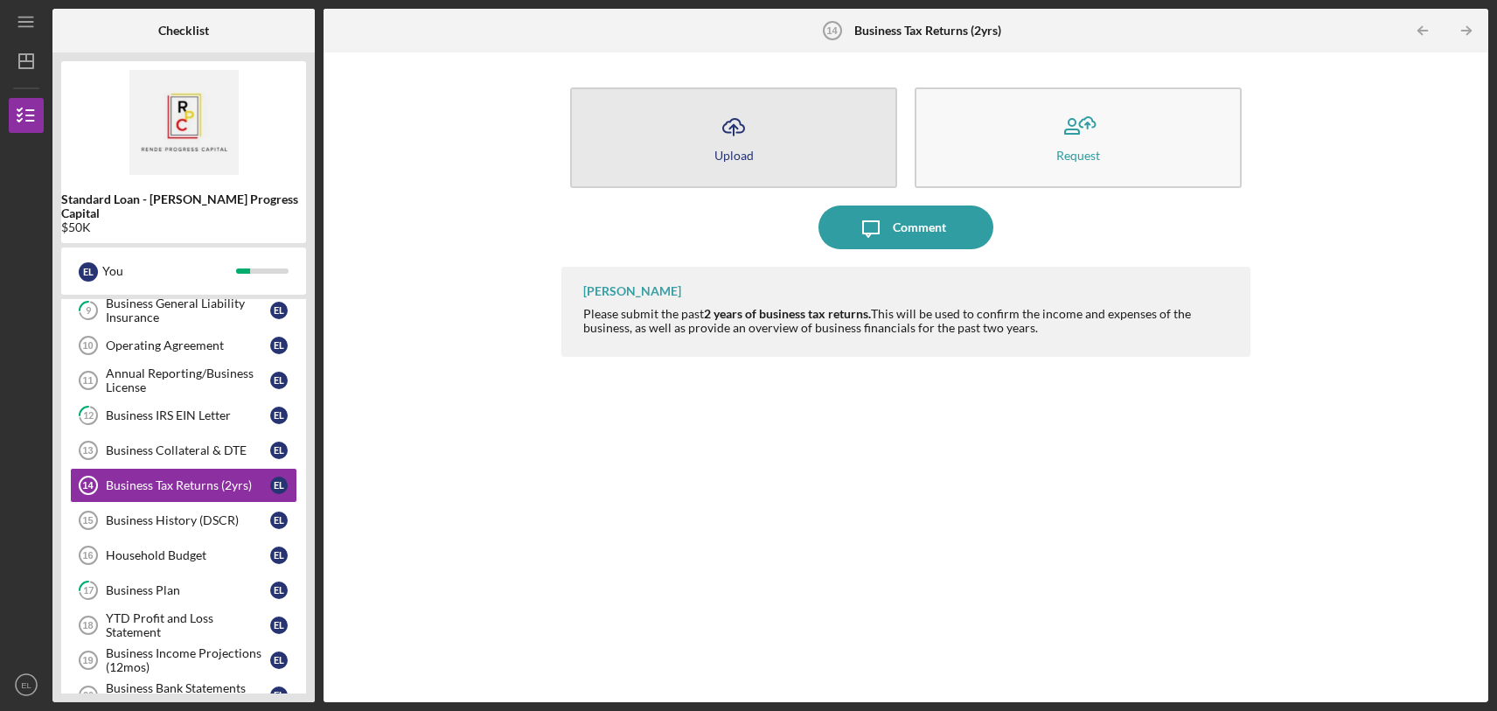
click at [783, 151] on button "Icon/Upload Upload" at bounding box center [733, 137] width 327 height 101
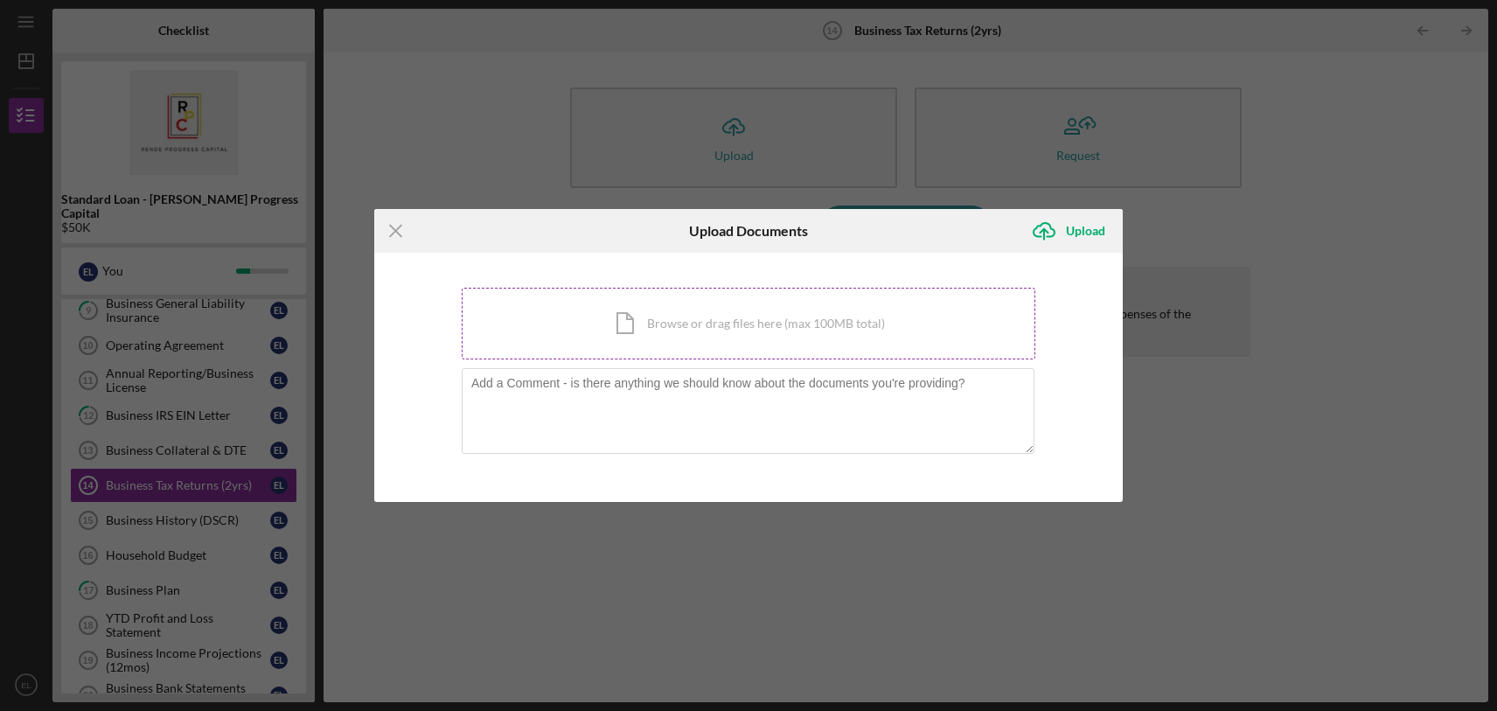
click at [768, 336] on div "Icon/Document Browse or drag files here (max 100MB total) Tap to choose files o…" at bounding box center [749, 324] width 574 height 72
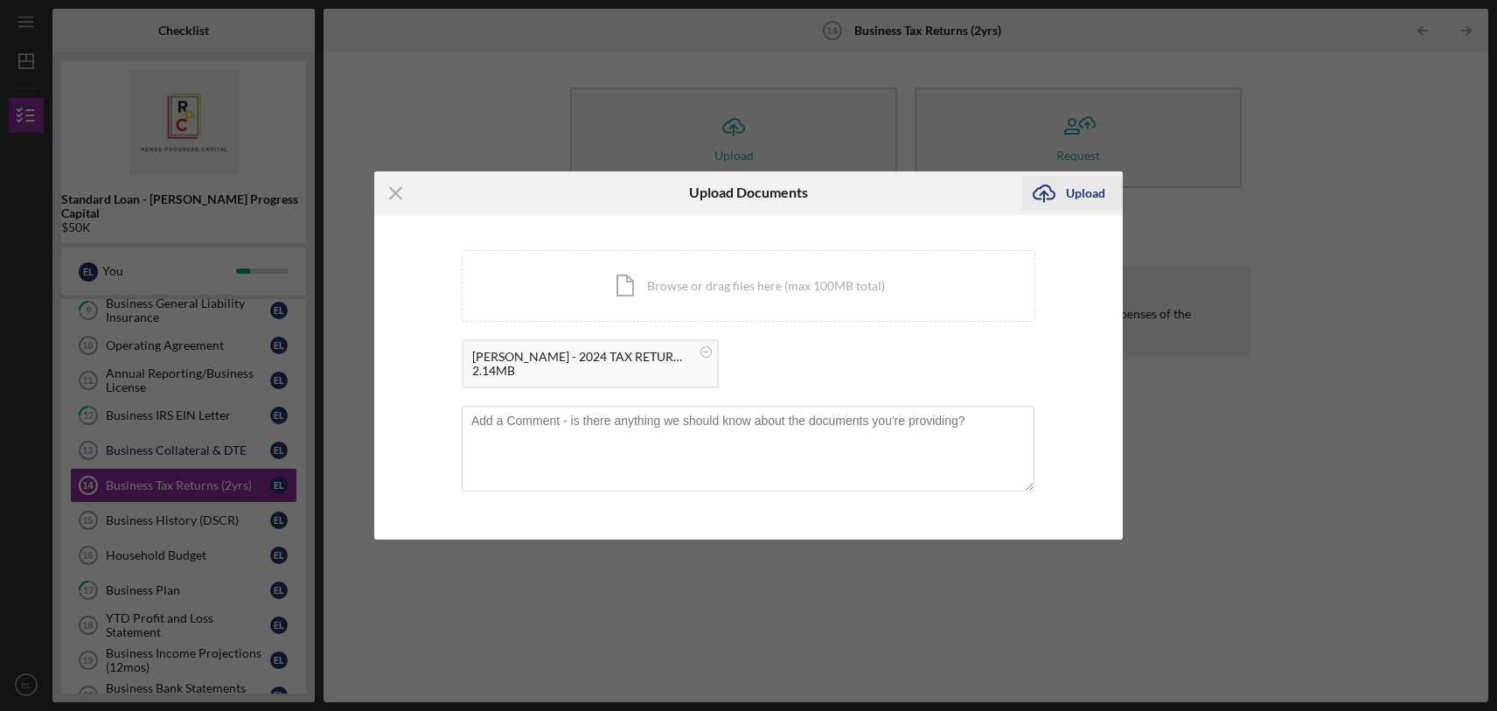
click at [1056, 190] on icon "Icon/Upload" at bounding box center [1044, 193] width 44 height 44
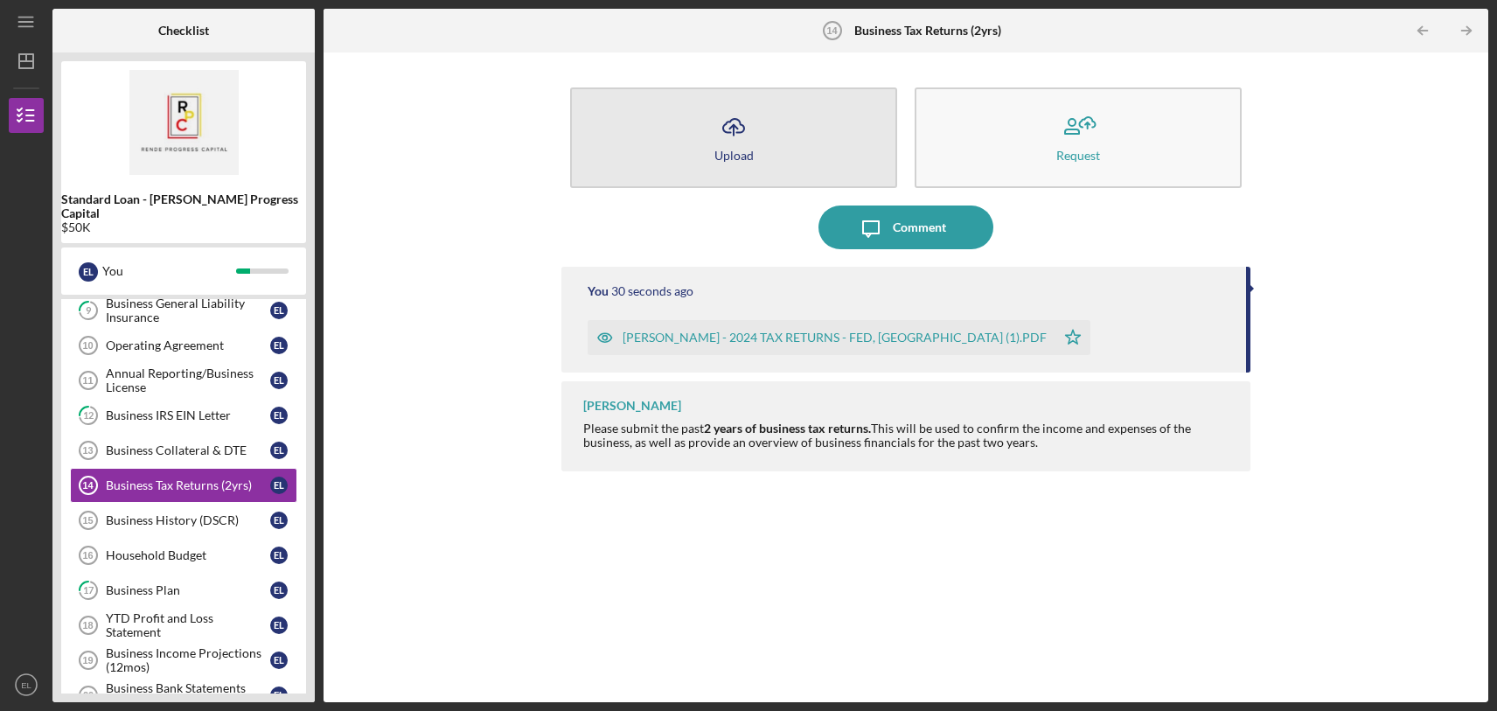
click at [813, 156] on button "Icon/Upload Upload" at bounding box center [733, 137] width 327 height 101
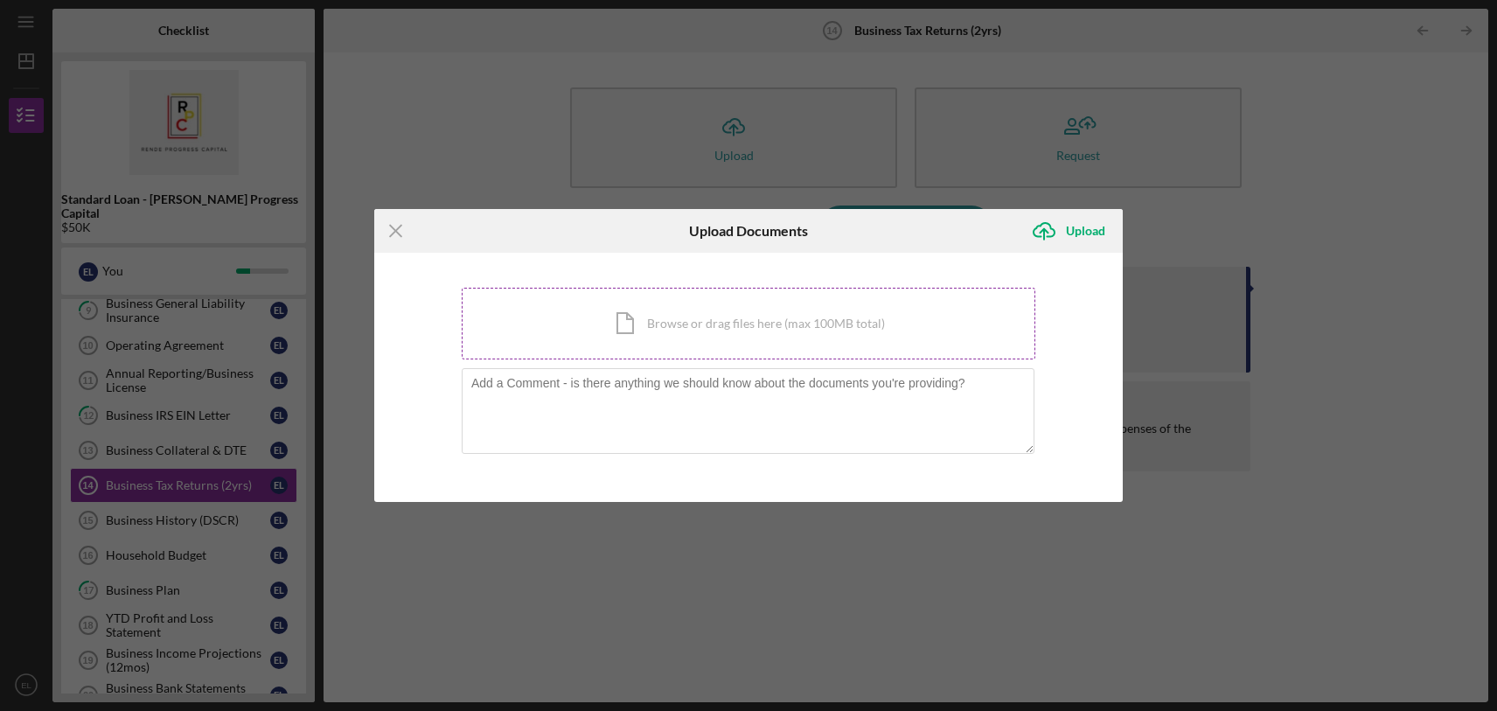
click at [700, 313] on div "Icon/Document Browse or drag files here (max 100MB total) Tap to choose files o…" at bounding box center [749, 324] width 574 height 72
click at [663, 323] on div "Icon/Document Browse or drag files here (max 100MB total) Tap to choose files o…" at bounding box center [749, 324] width 574 height 72
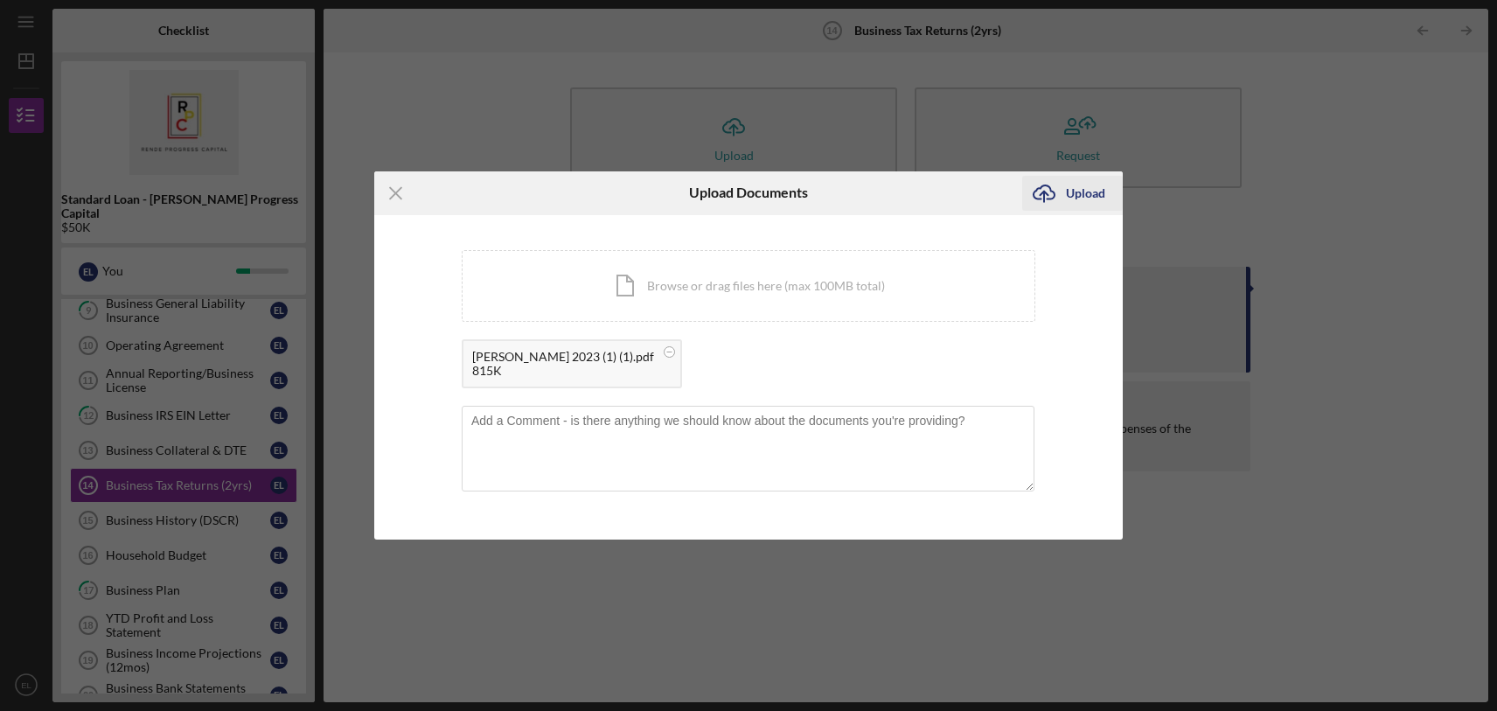
click at [1068, 191] on div "Upload" at bounding box center [1085, 193] width 39 height 35
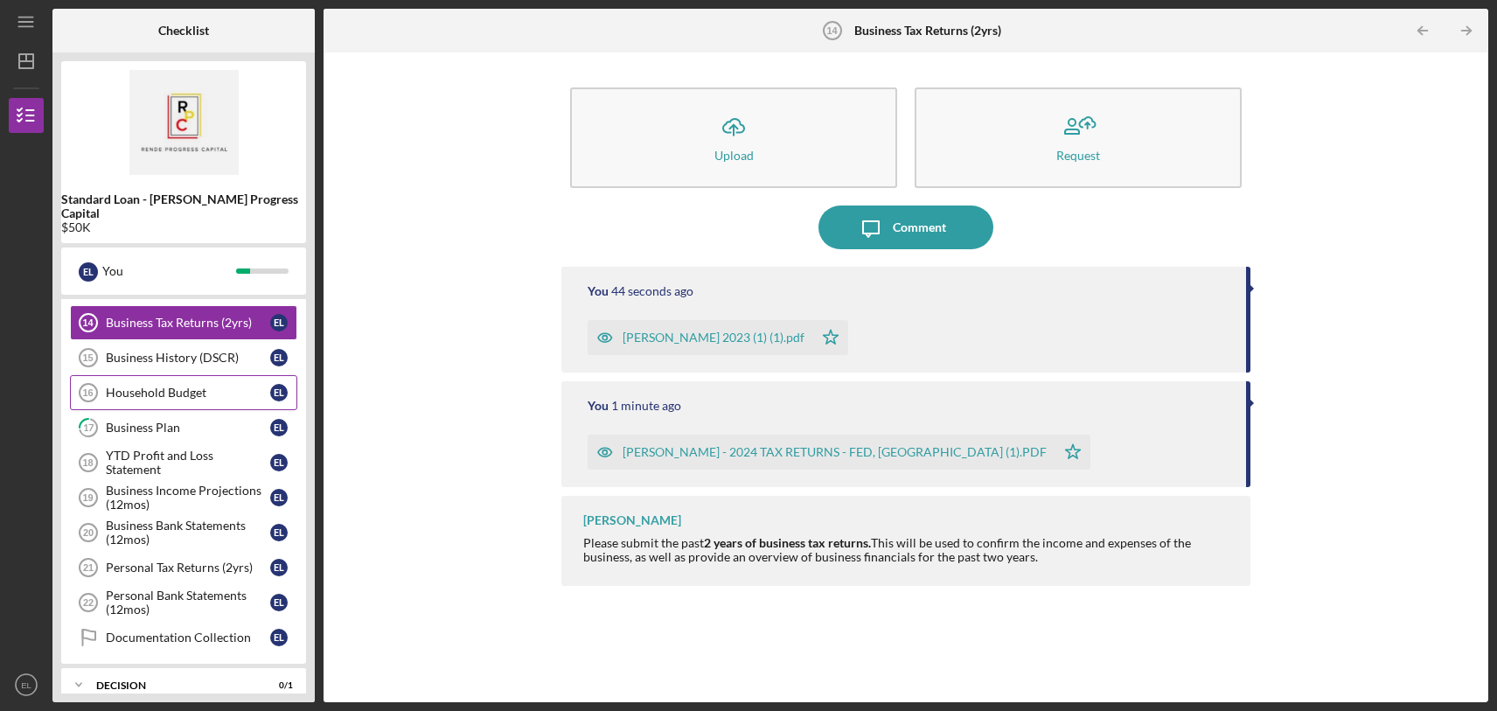
scroll to position [245, 0]
click at [218, 456] on link "YTD Profit and Loss Statement 18 YTD Profit and Loss Statement E L" at bounding box center [183, 461] width 227 height 35
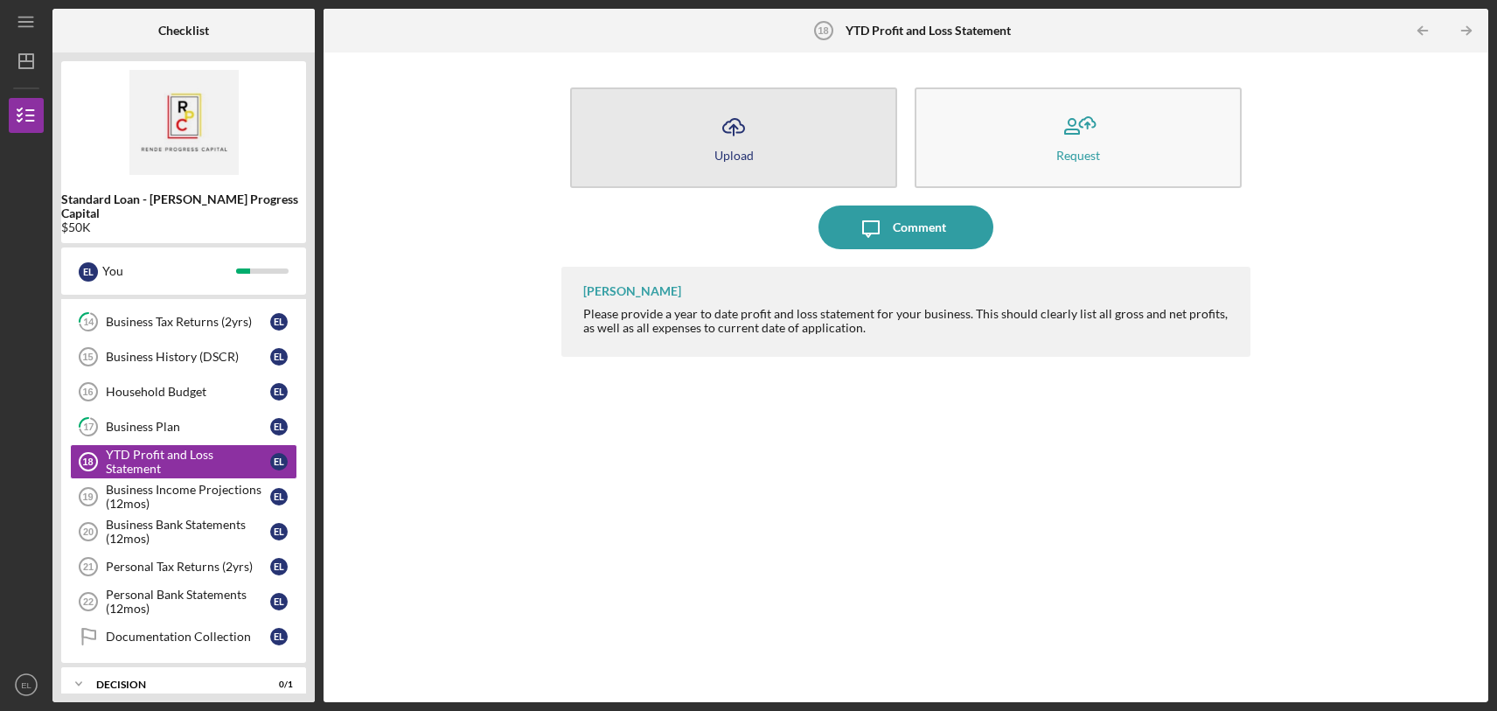
click at [763, 168] on button "Icon/Upload Upload" at bounding box center [733, 137] width 327 height 101
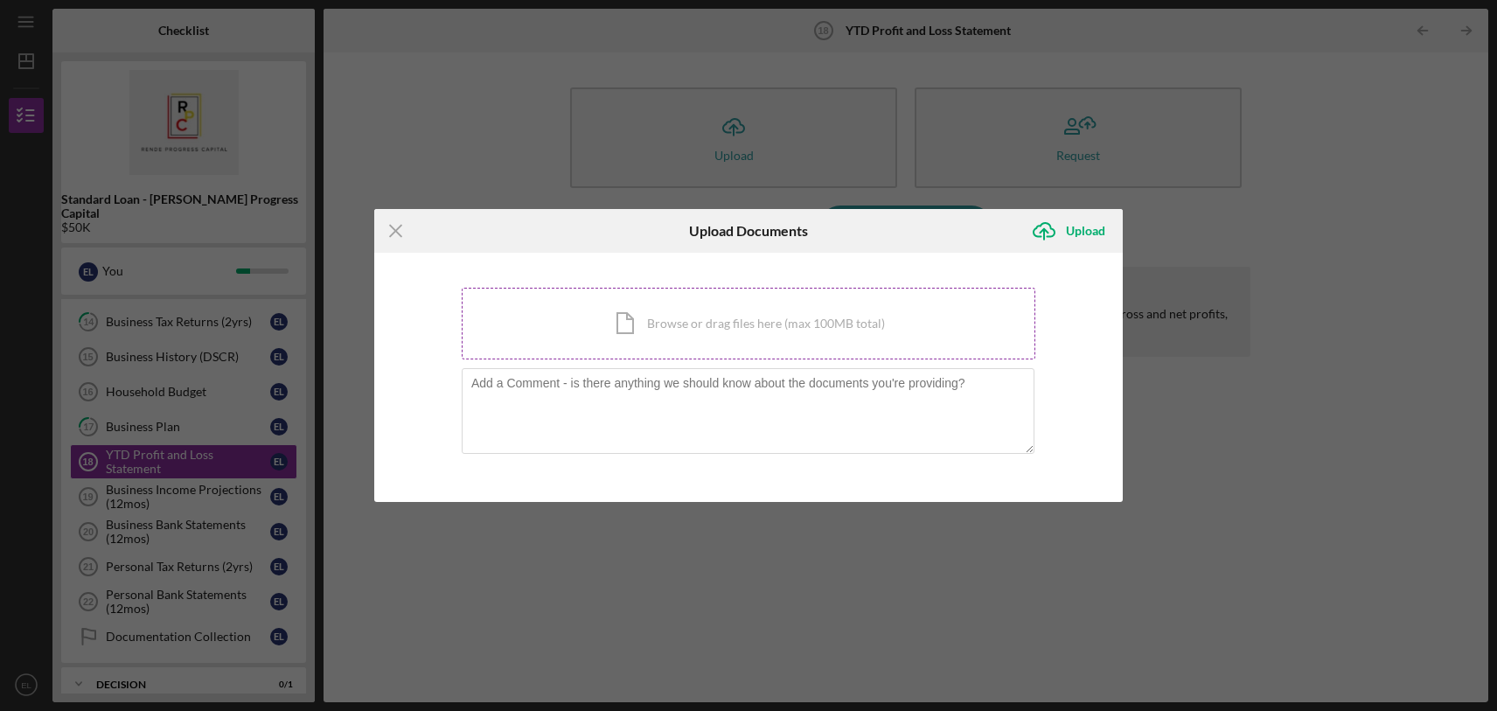
click at [636, 318] on div "Icon/Document Browse or drag files here (max 100MB total) Tap to choose files o…" at bounding box center [749, 324] width 574 height 72
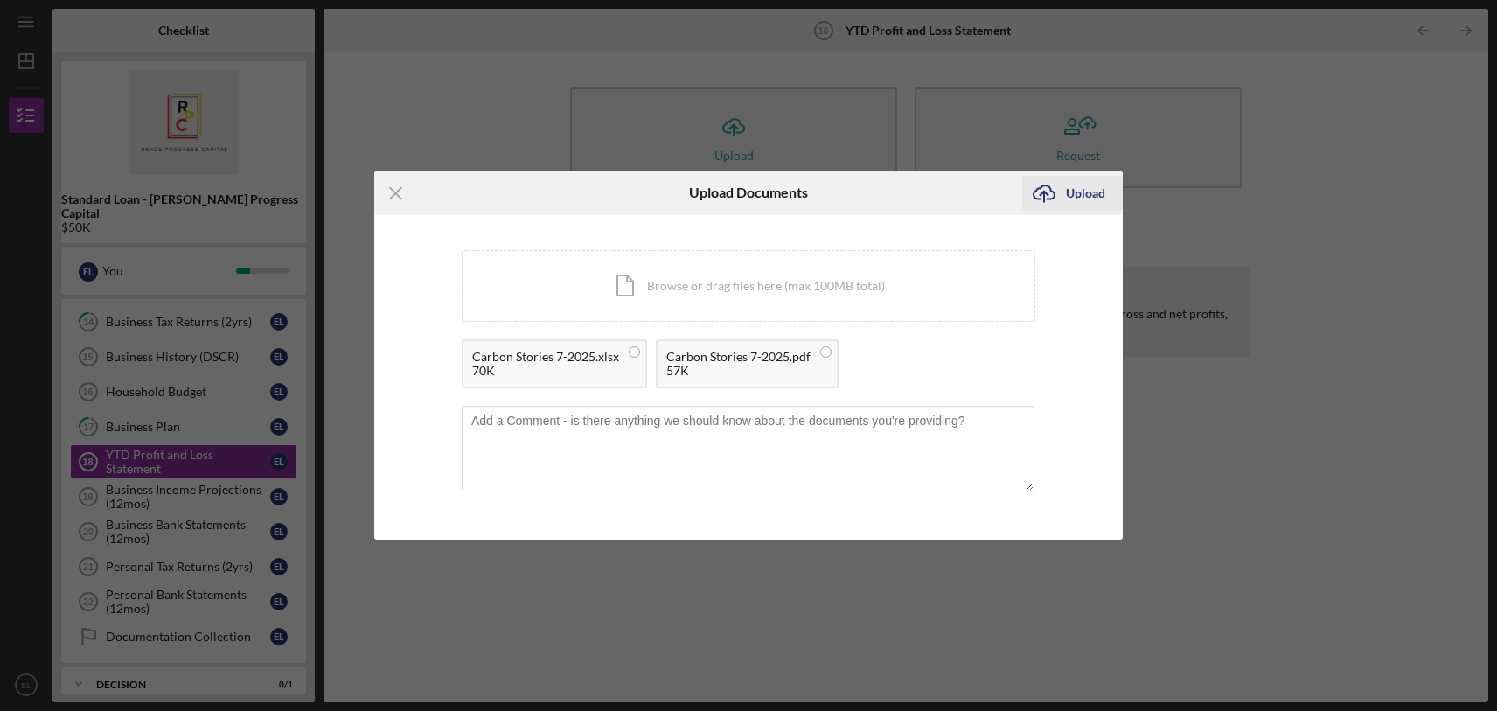
click at [1066, 193] on div "Upload" at bounding box center [1085, 193] width 39 height 35
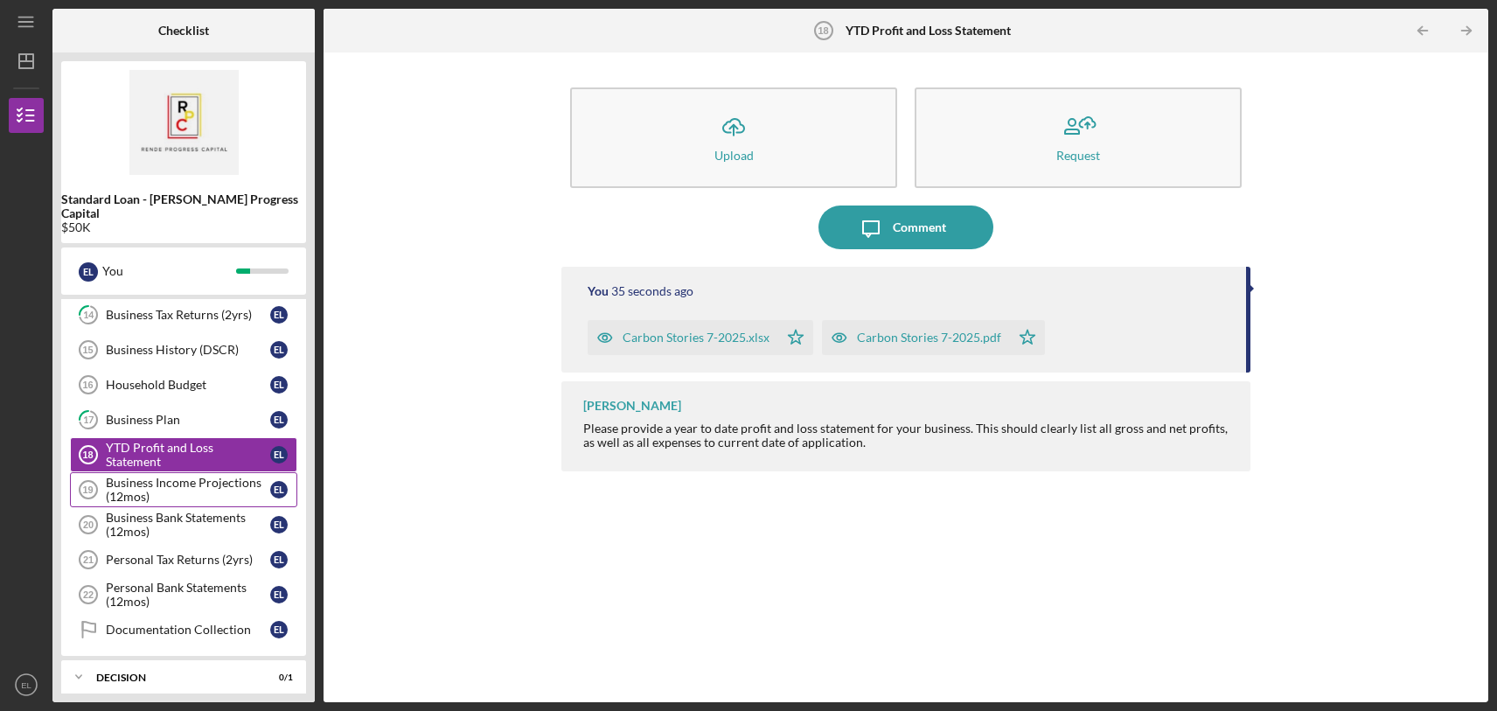
scroll to position [255, 0]
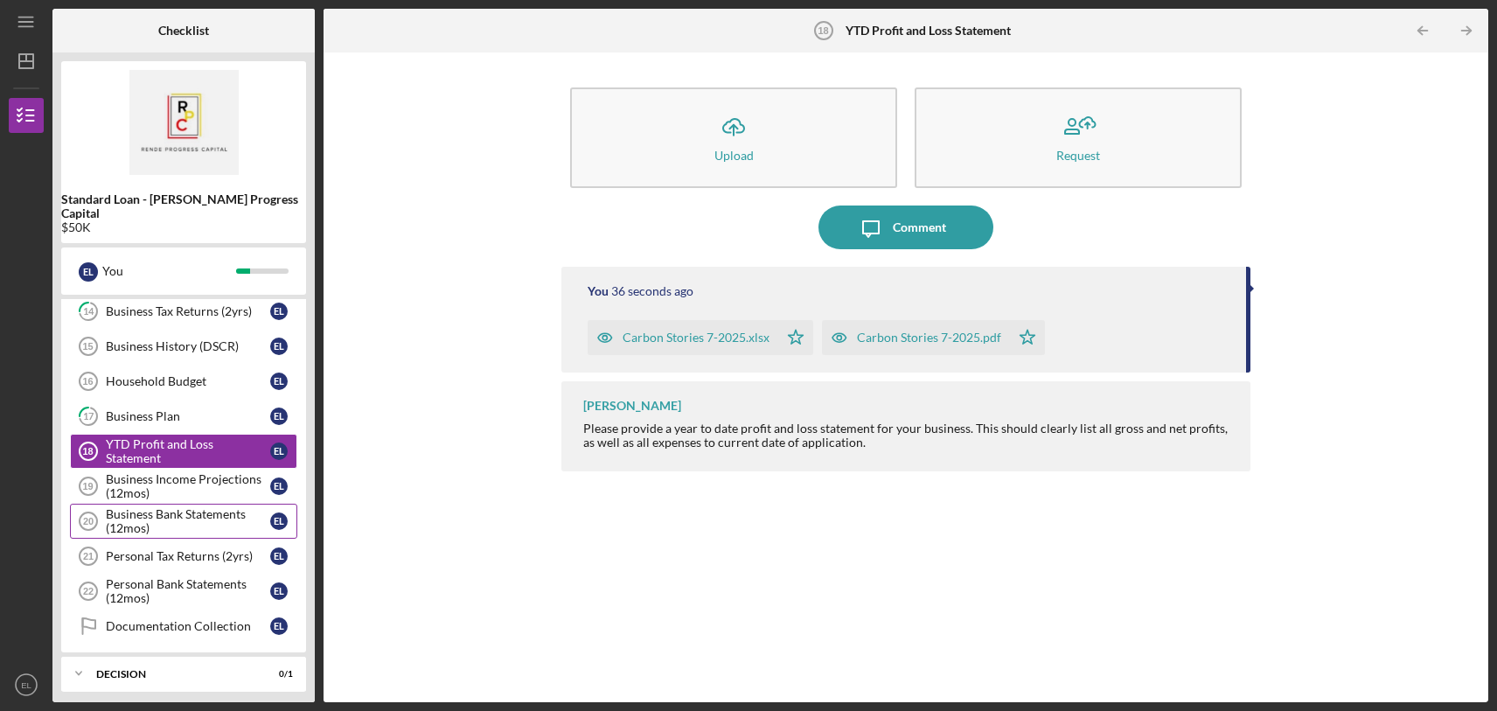
click at [222, 507] on div "Business Bank Statements (12mos)" at bounding box center [188, 521] width 164 height 28
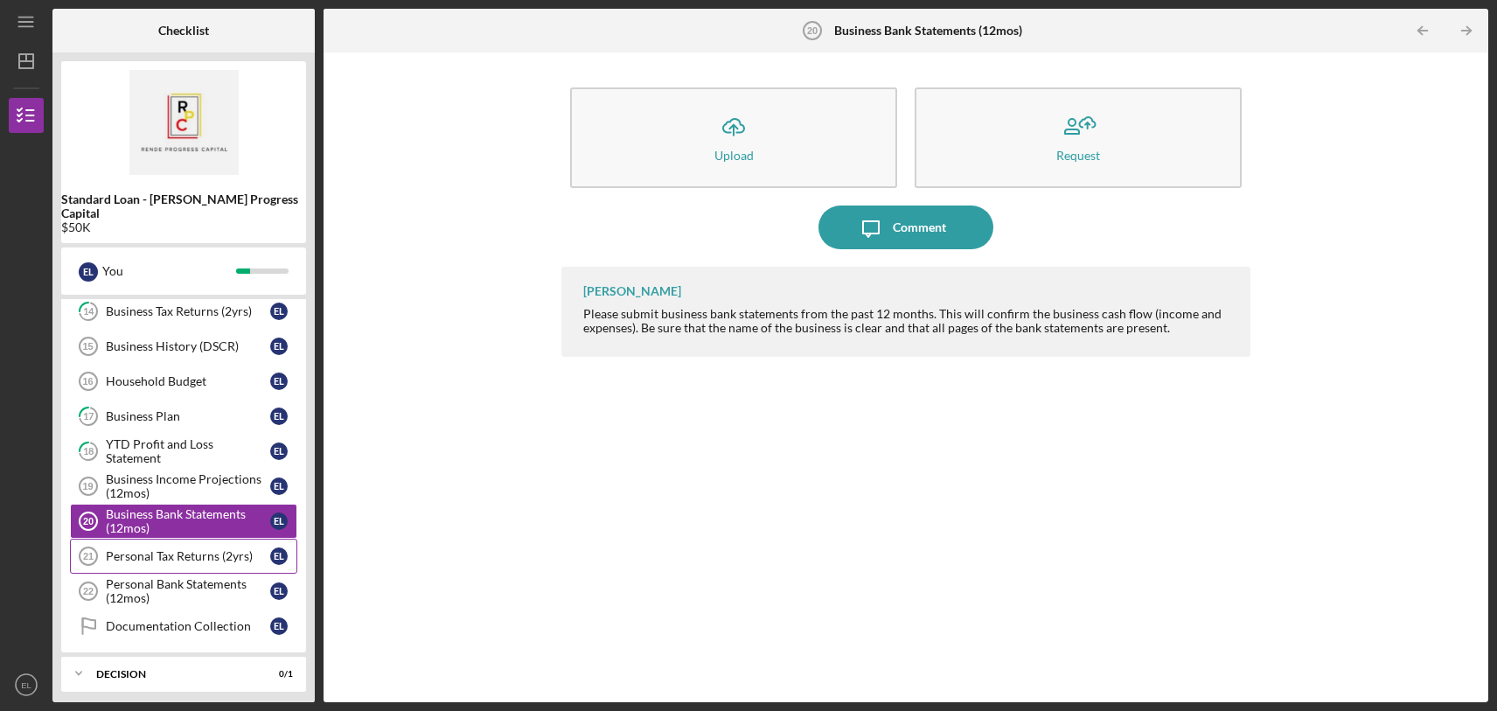
click at [209, 549] on div "Personal Tax Returns (2yrs)" at bounding box center [188, 556] width 164 height 14
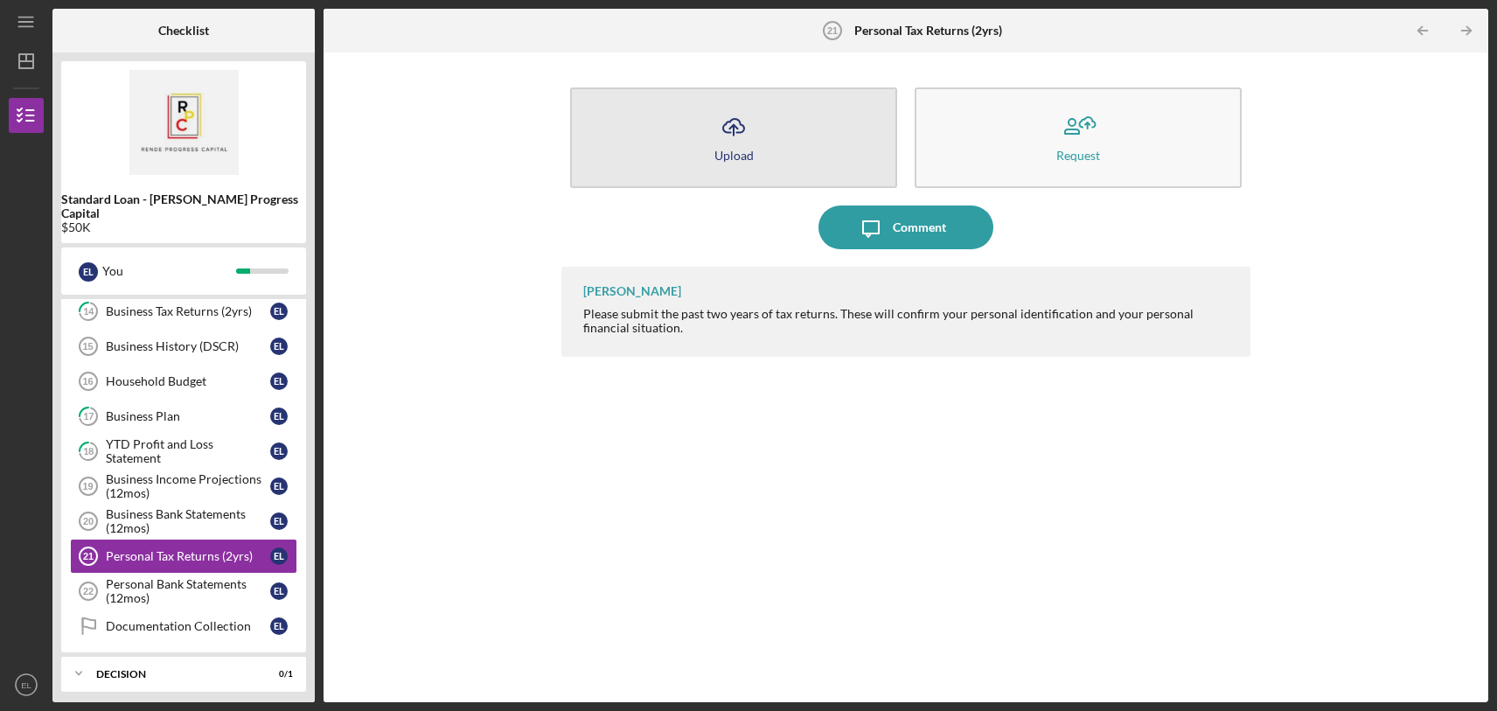
click at [785, 157] on button "Icon/Upload Upload" at bounding box center [733, 137] width 327 height 101
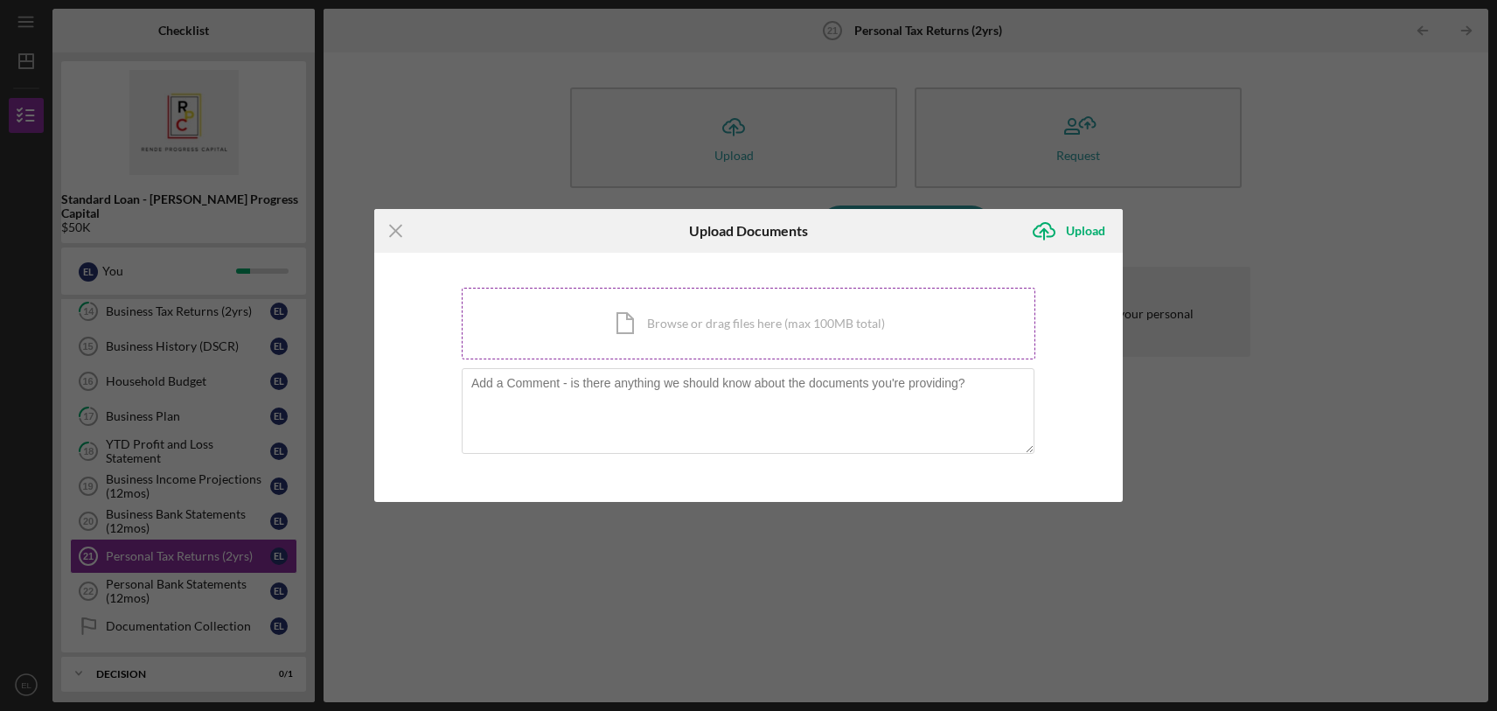
click at [665, 338] on div "Icon/Document Browse or drag files here (max 100MB total) Tap to choose files o…" at bounding box center [749, 324] width 574 height 72
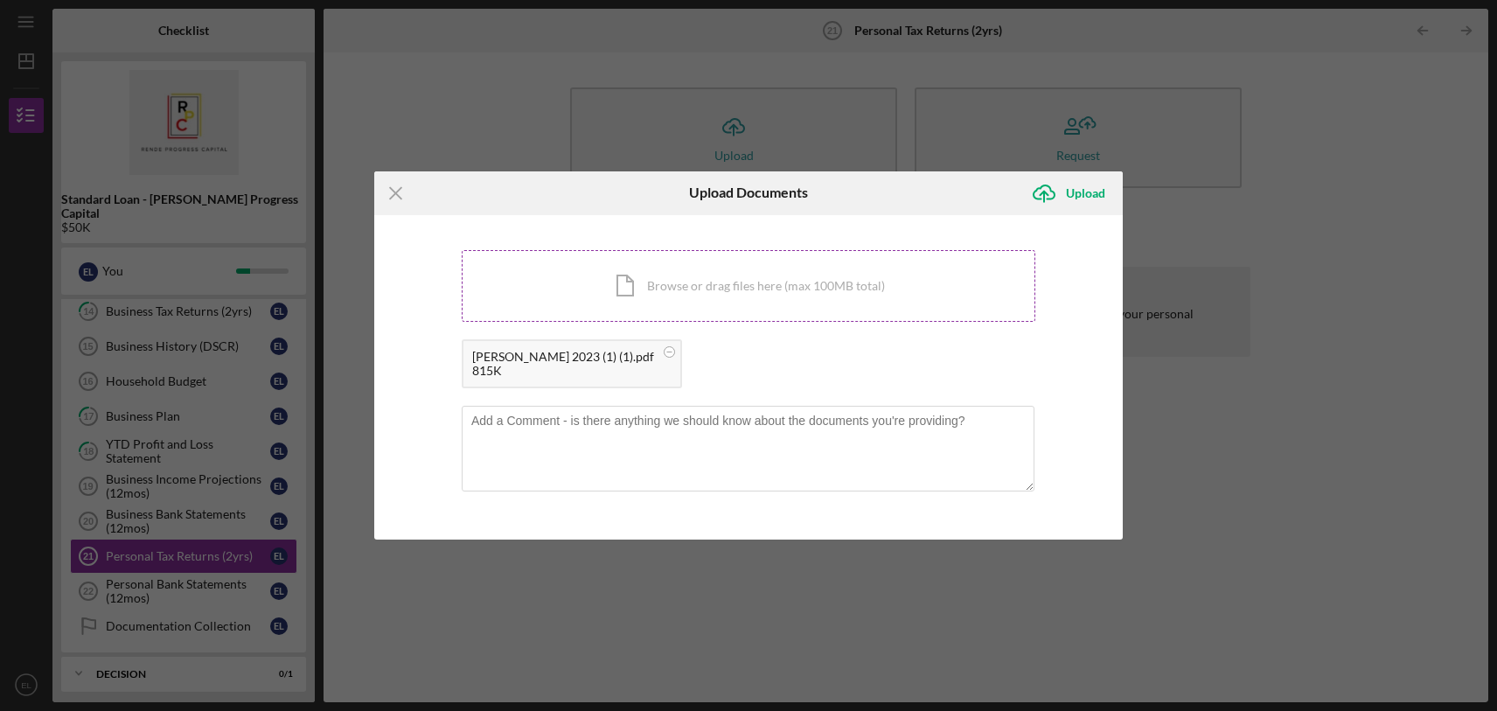
click at [679, 301] on div "Icon/Document Browse or drag files here (max 100MB total) Tap to choose files o…" at bounding box center [749, 286] width 574 height 72
click at [1089, 205] on div "Upload" at bounding box center [1085, 193] width 39 height 35
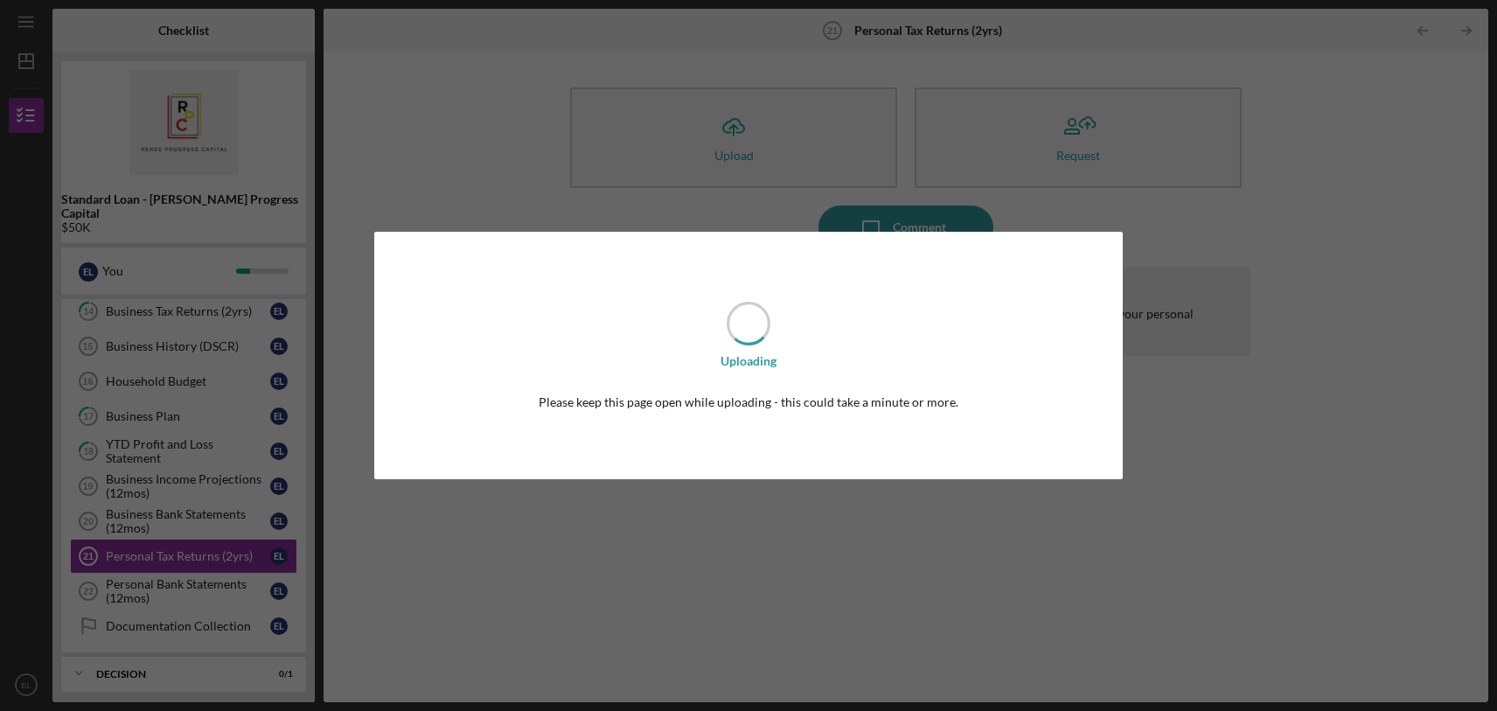
click at [811, 412] on div "Uploading Please keep this page open while uploading - this could take a minute…" at bounding box center [748, 355] width 749 height 247
click at [957, 524] on div "Uploading Please keep this page open while uploading - this could take a minute…" at bounding box center [748, 355] width 1497 height 711
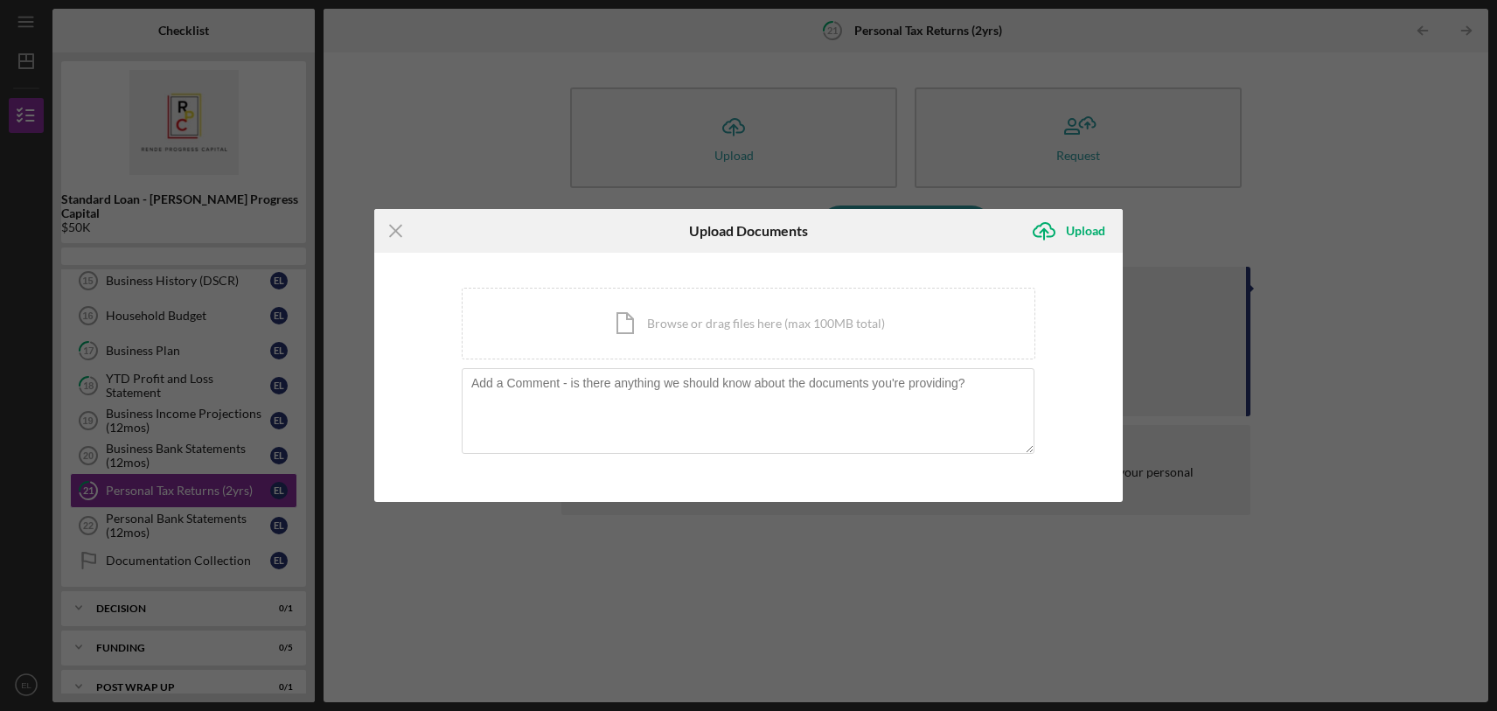
scroll to position [293, 0]
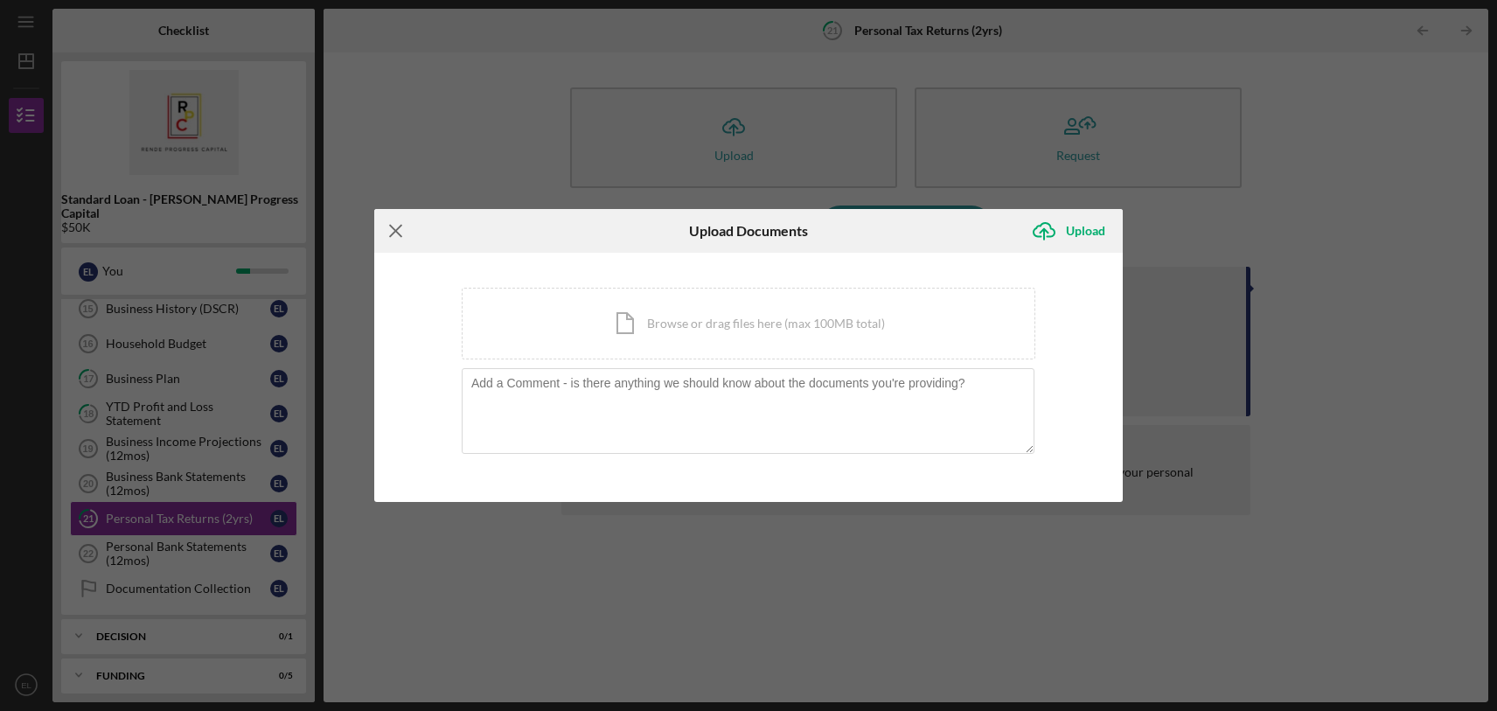
click at [399, 235] on icon "Icon/Menu Close" at bounding box center [396, 231] width 44 height 44
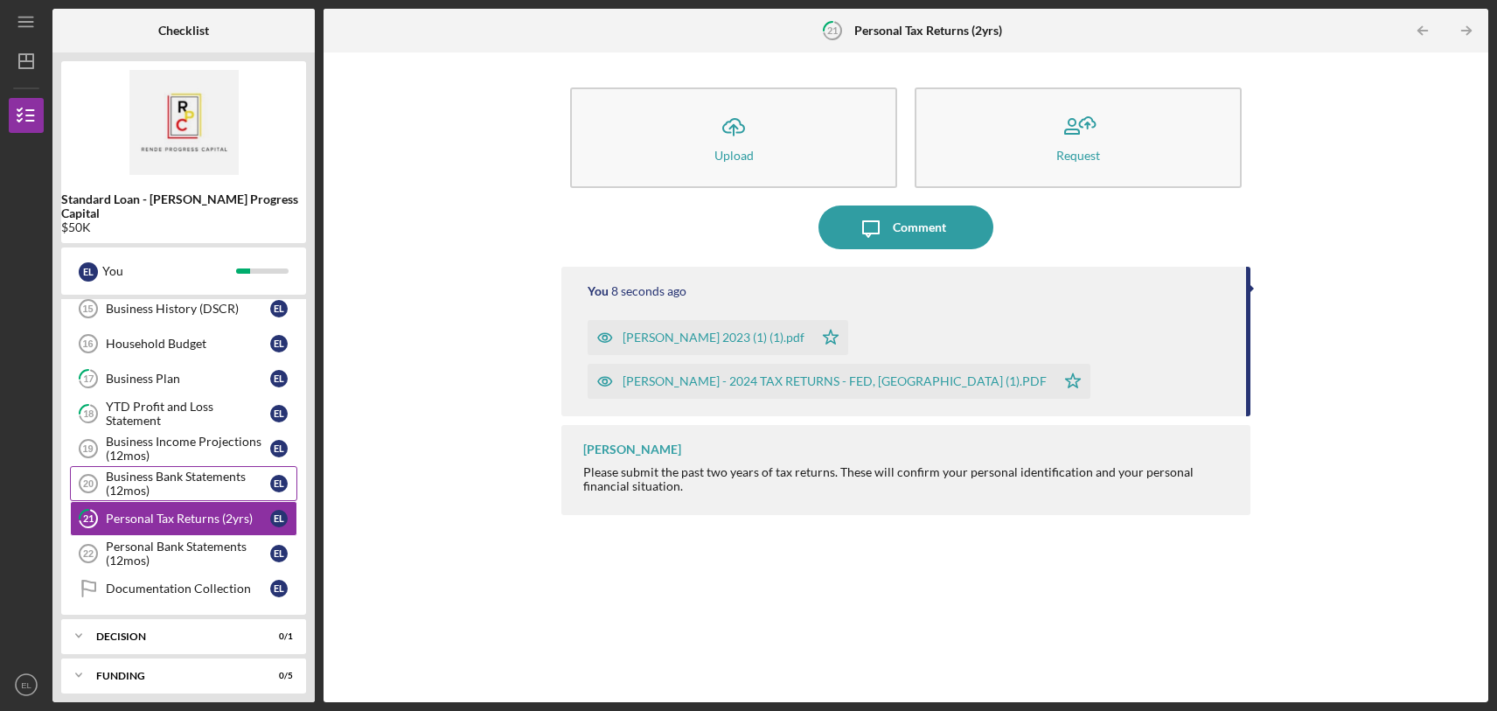
click at [162, 472] on div "Business Bank Statements (12mos)" at bounding box center [188, 484] width 164 height 28
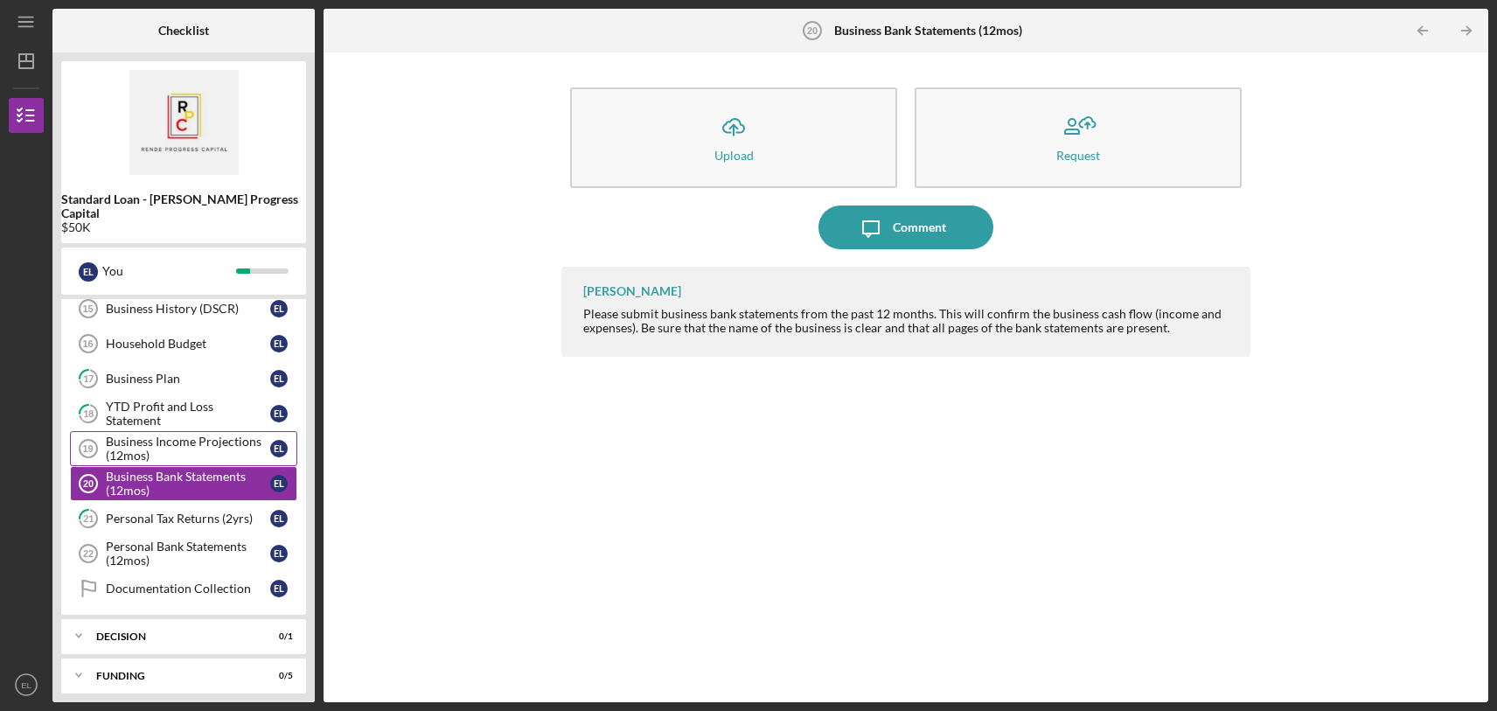
click at [150, 435] on div "Business Income Projections (12mos)" at bounding box center [188, 449] width 164 height 28
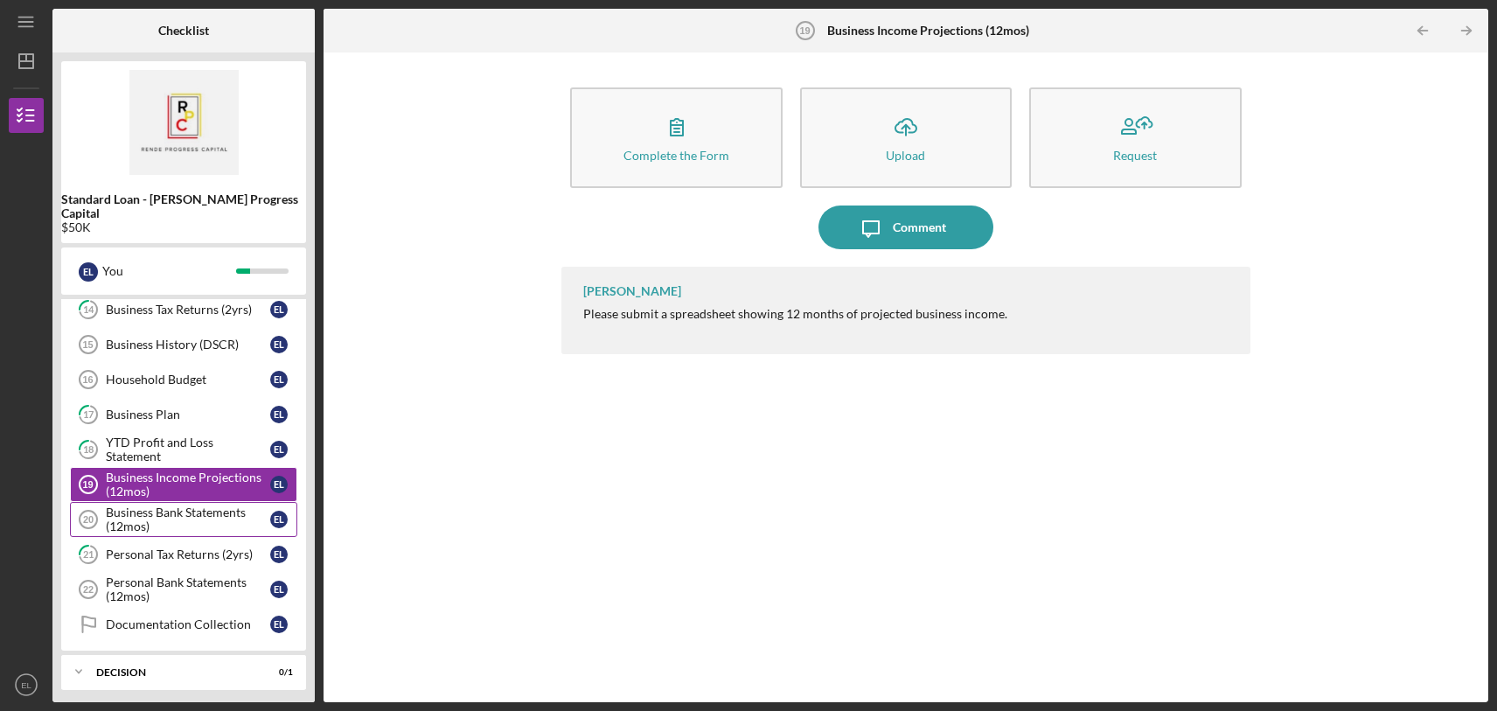
scroll to position [232, 0]
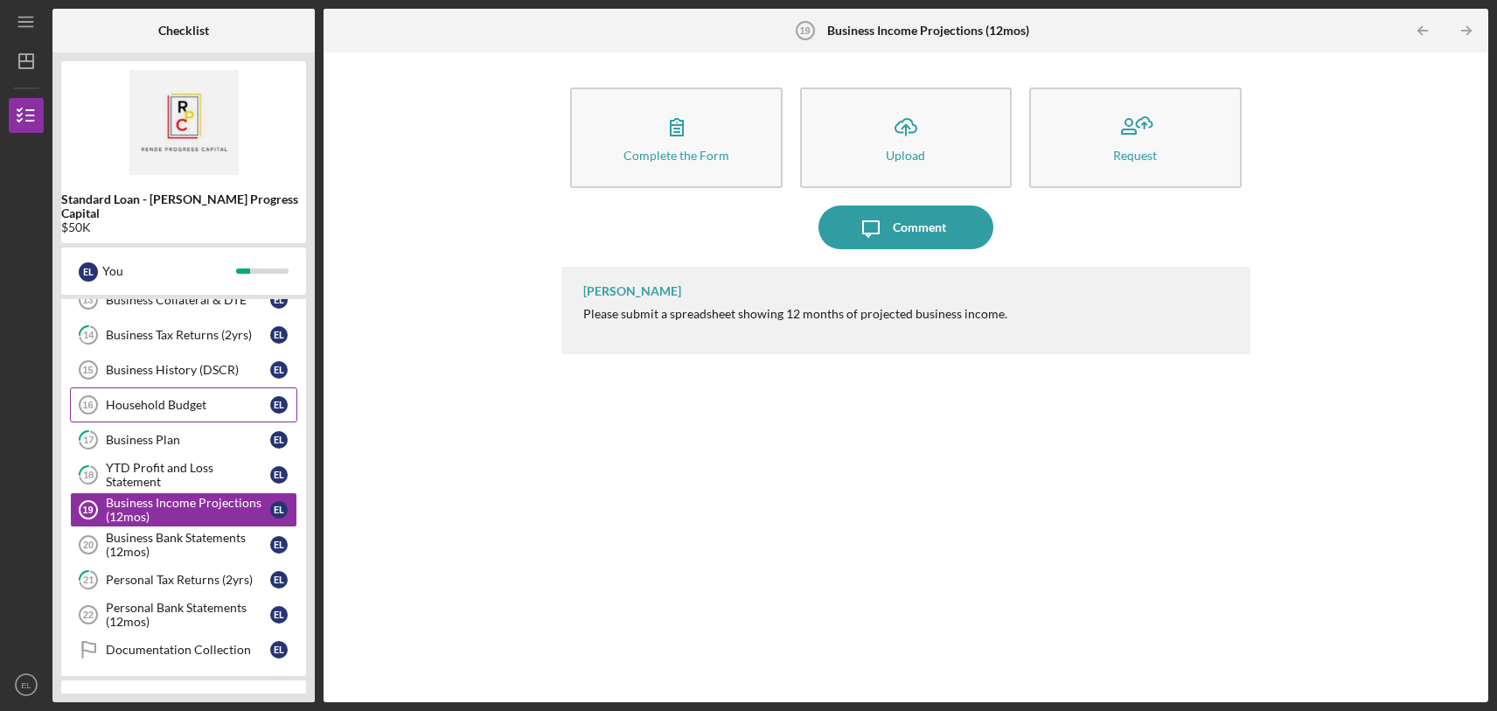
click at [191, 398] on div "Household Budget" at bounding box center [188, 405] width 164 height 14
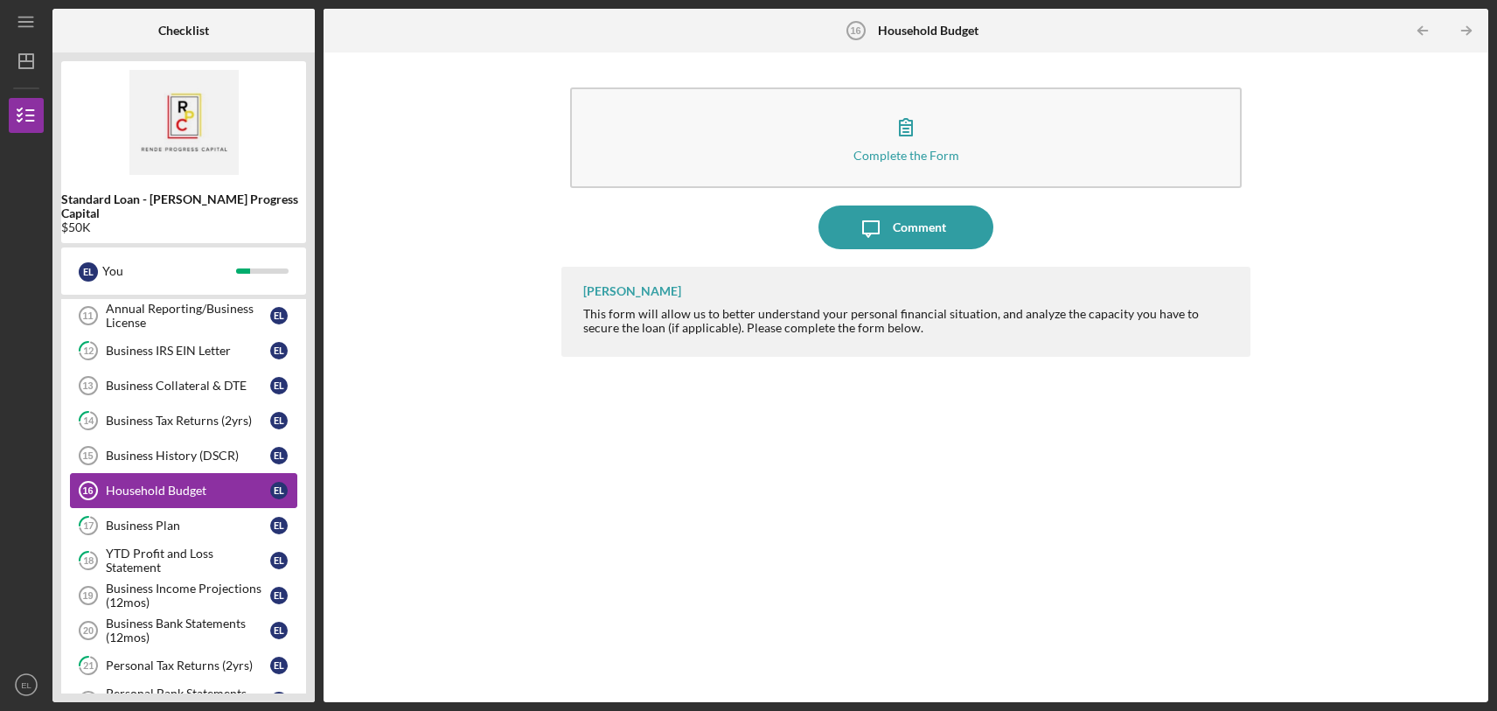
scroll to position [136, 0]
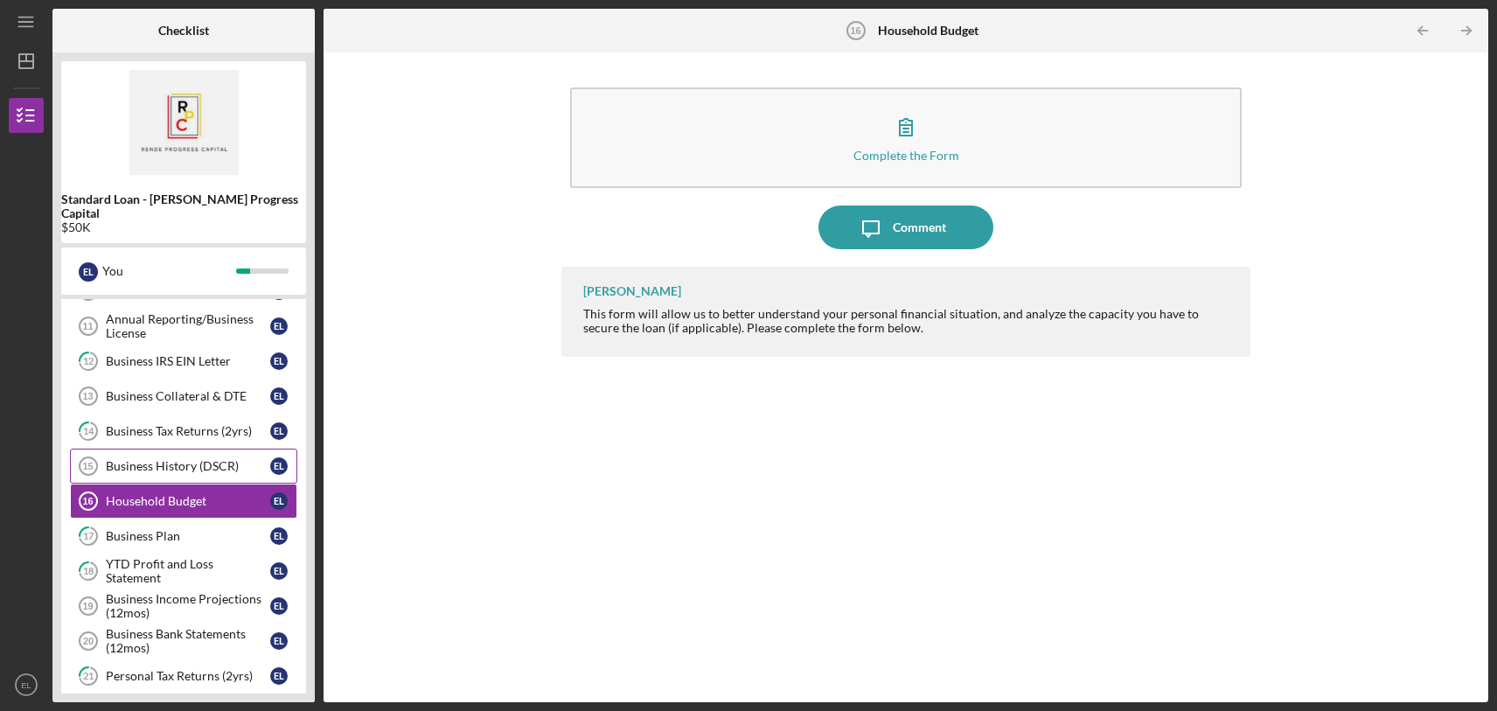
click at [219, 459] on div "Business History (DSCR)" at bounding box center [188, 466] width 164 height 14
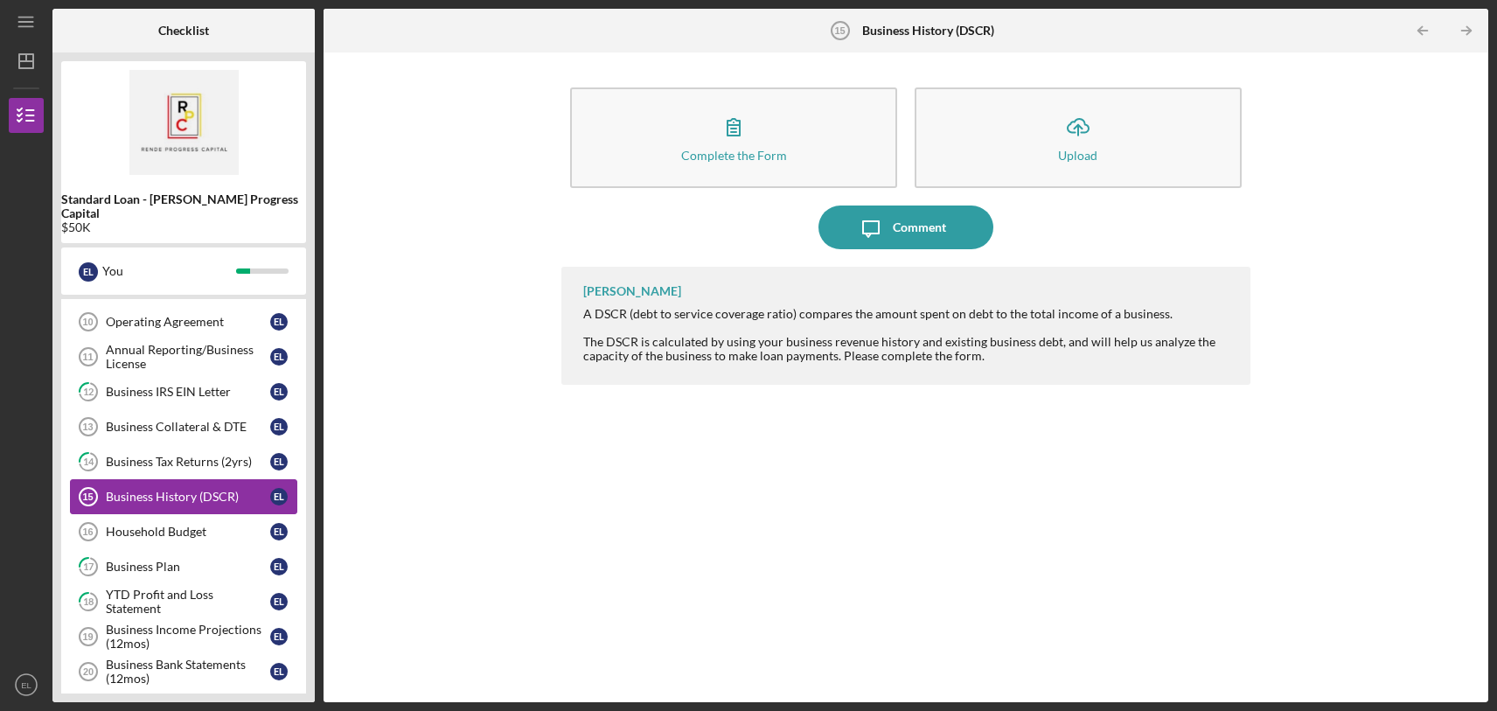
scroll to position [94, 0]
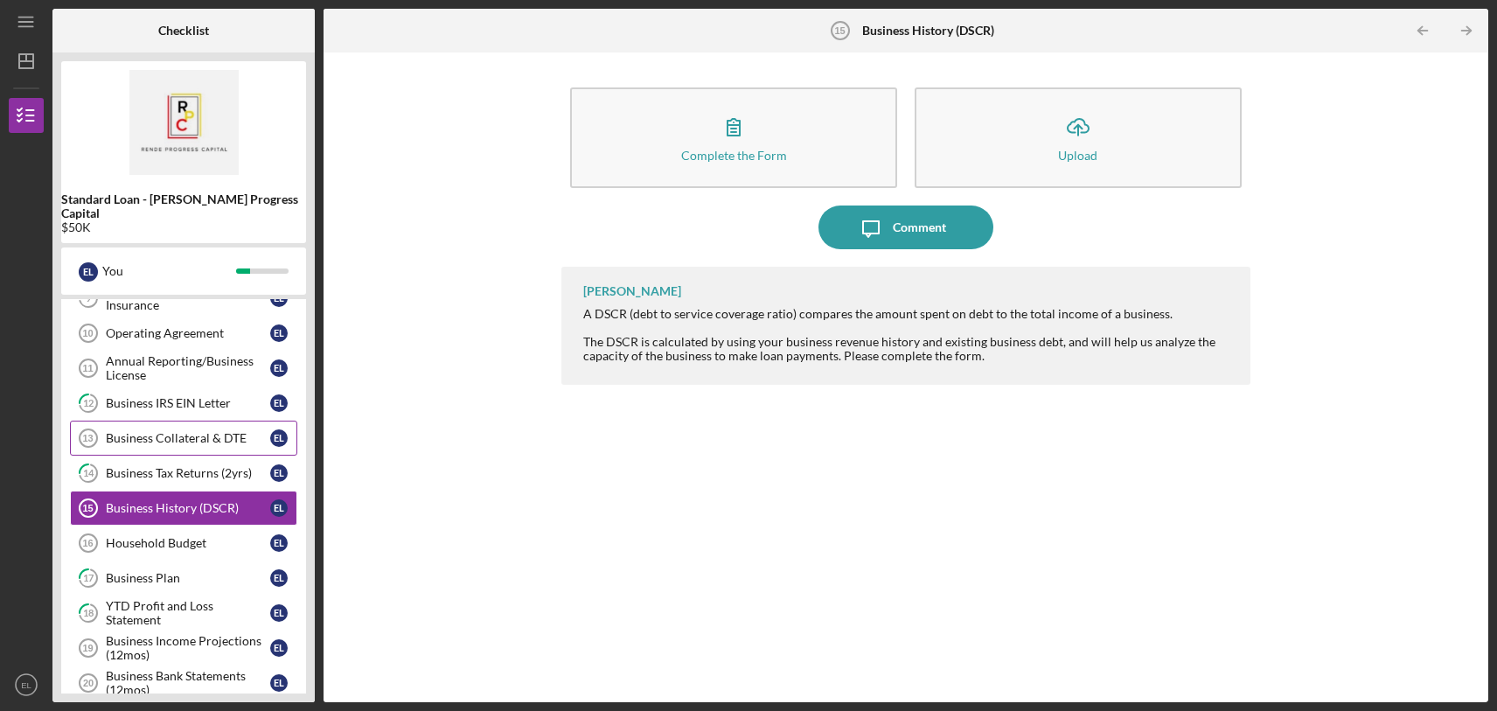
click at [189, 431] on div "Business Collateral & DTE" at bounding box center [188, 438] width 164 height 14
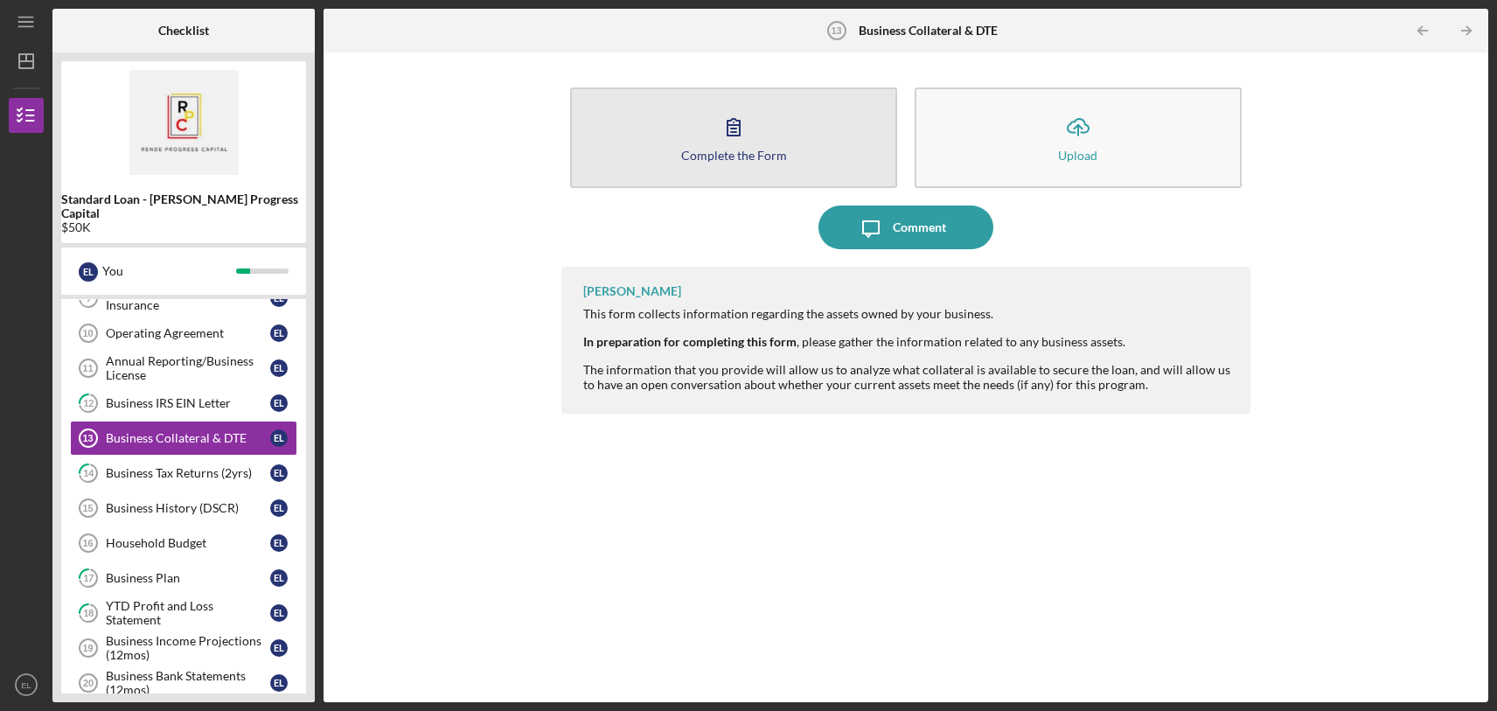
click at [759, 156] on div "Complete the Form" at bounding box center [734, 155] width 106 height 13
click at [775, 132] on button "Complete the Form Form" at bounding box center [733, 137] width 327 height 101
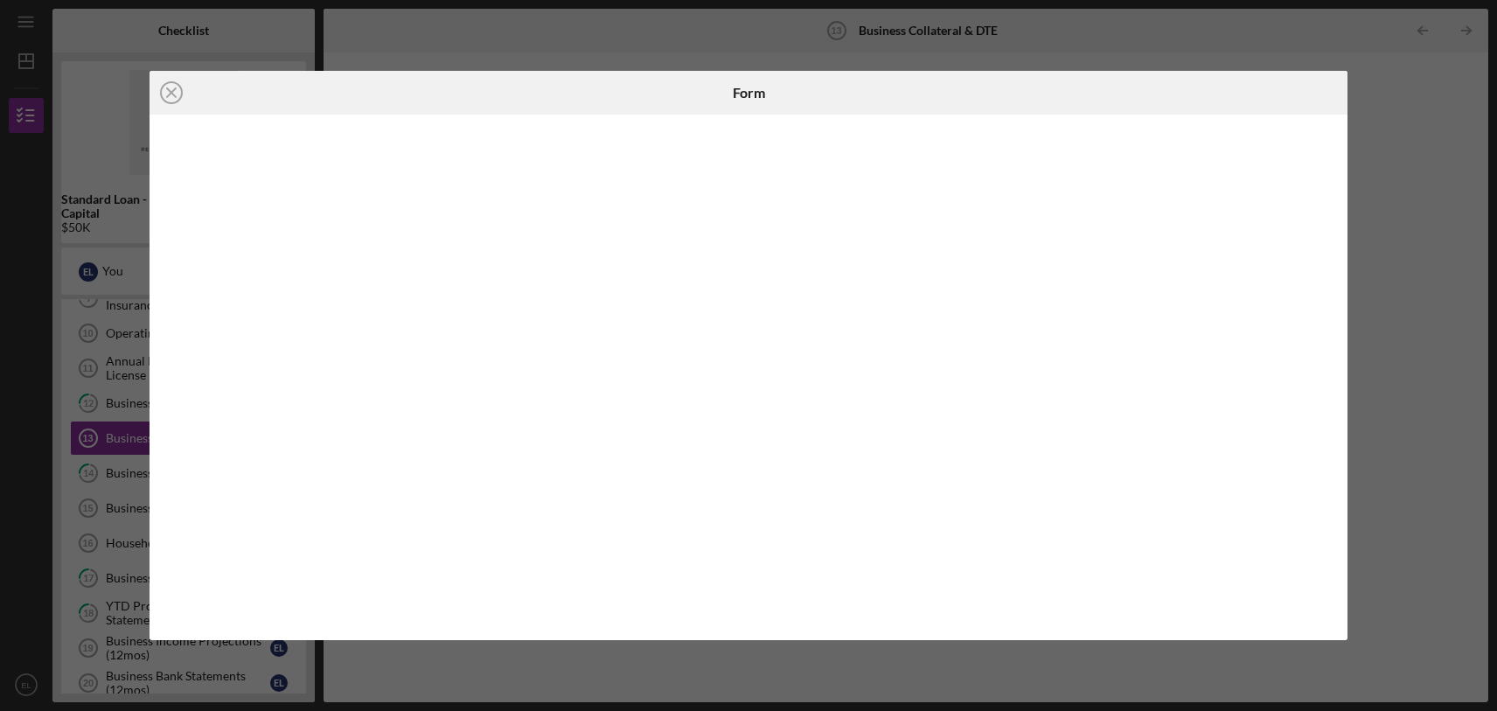
click at [1398, 283] on div "Icon/Close Form" at bounding box center [748, 355] width 1497 height 711
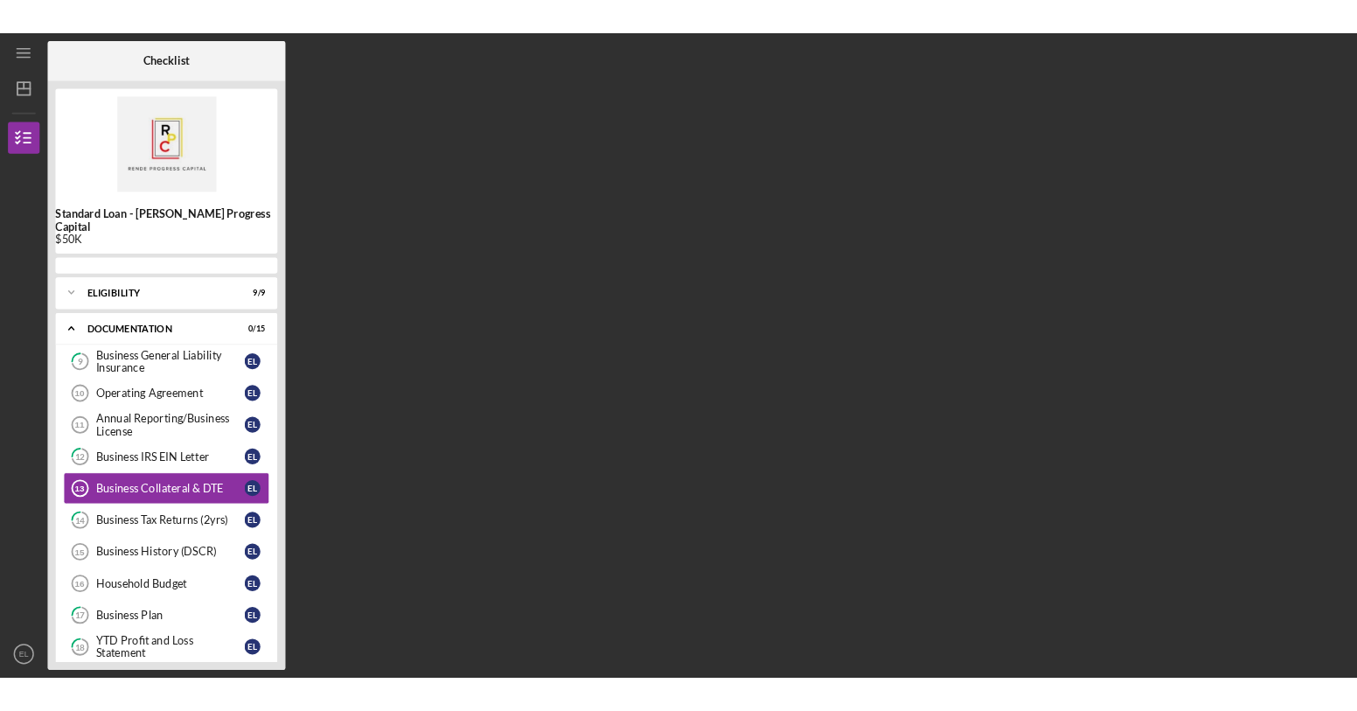
scroll to position [13, 0]
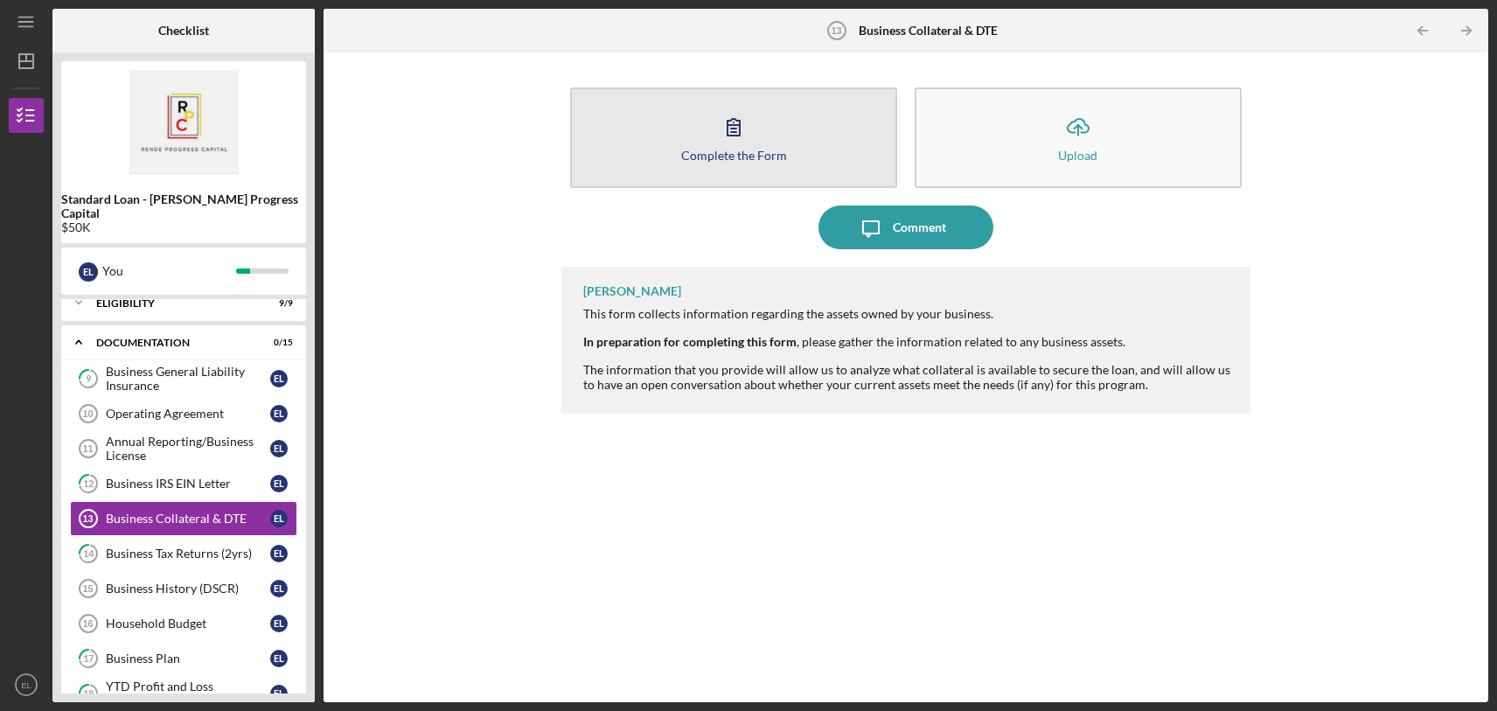
click at [680, 154] on button "Complete the Form Form" at bounding box center [733, 137] width 327 height 101
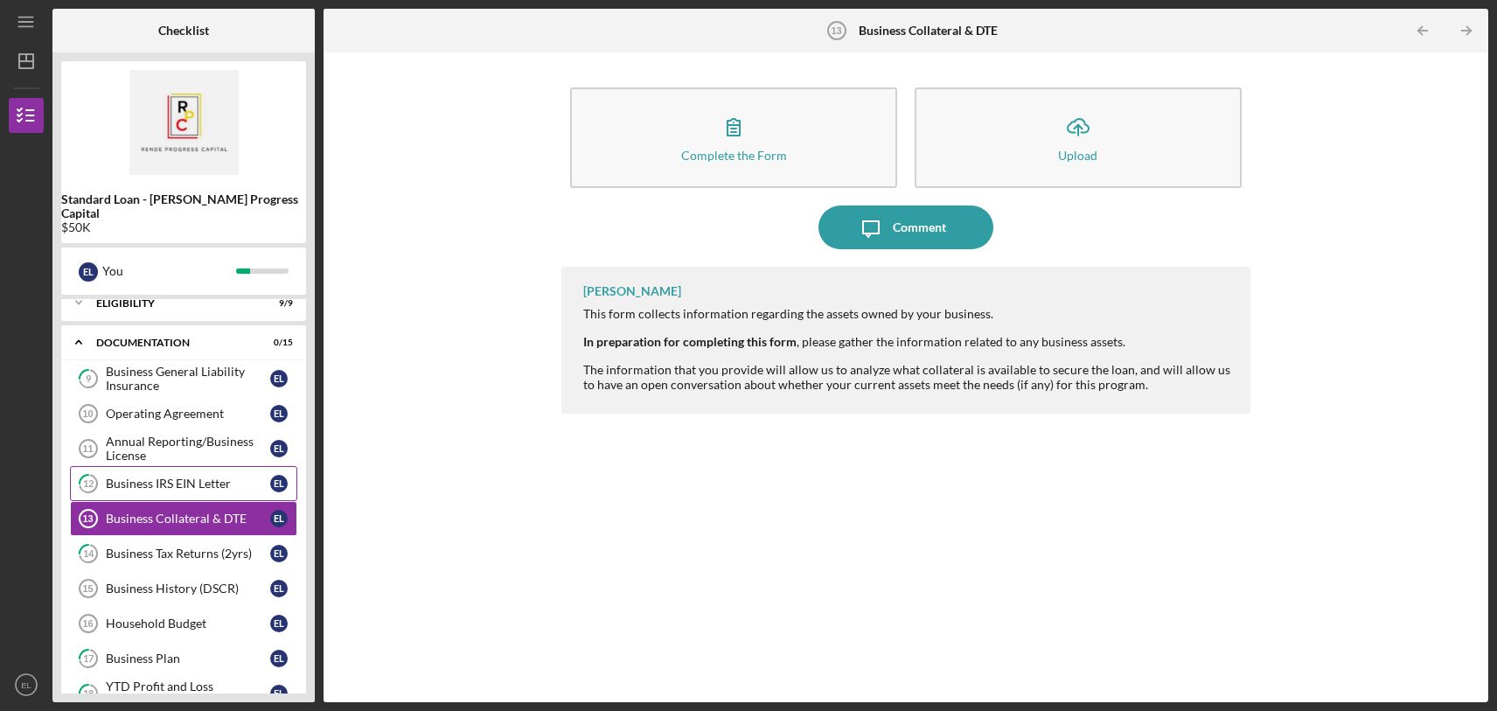
click at [189, 477] on div "Business IRS EIN Letter" at bounding box center [188, 484] width 164 height 14
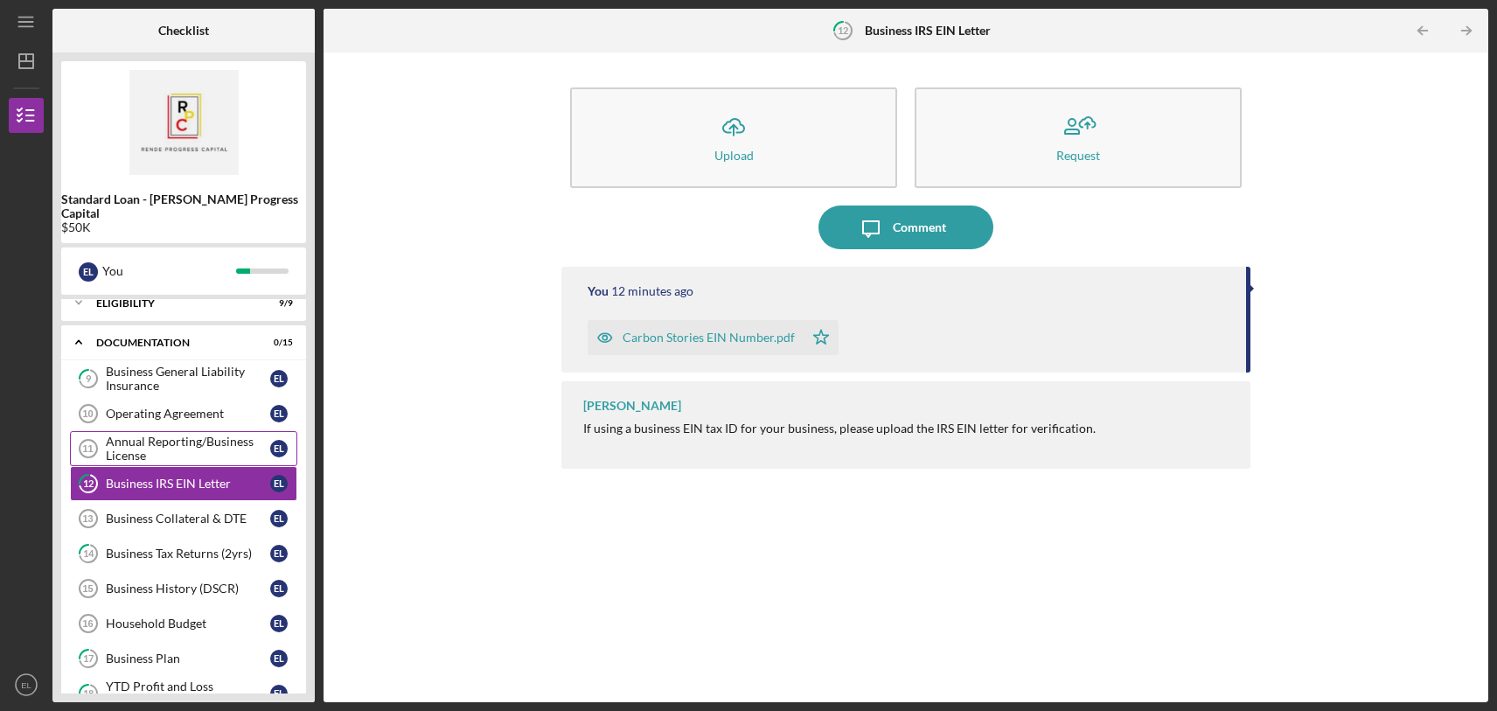
click at [166, 435] on div "Annual Reporting/Business License" at bounding box center [188, 449] width 164 height 28
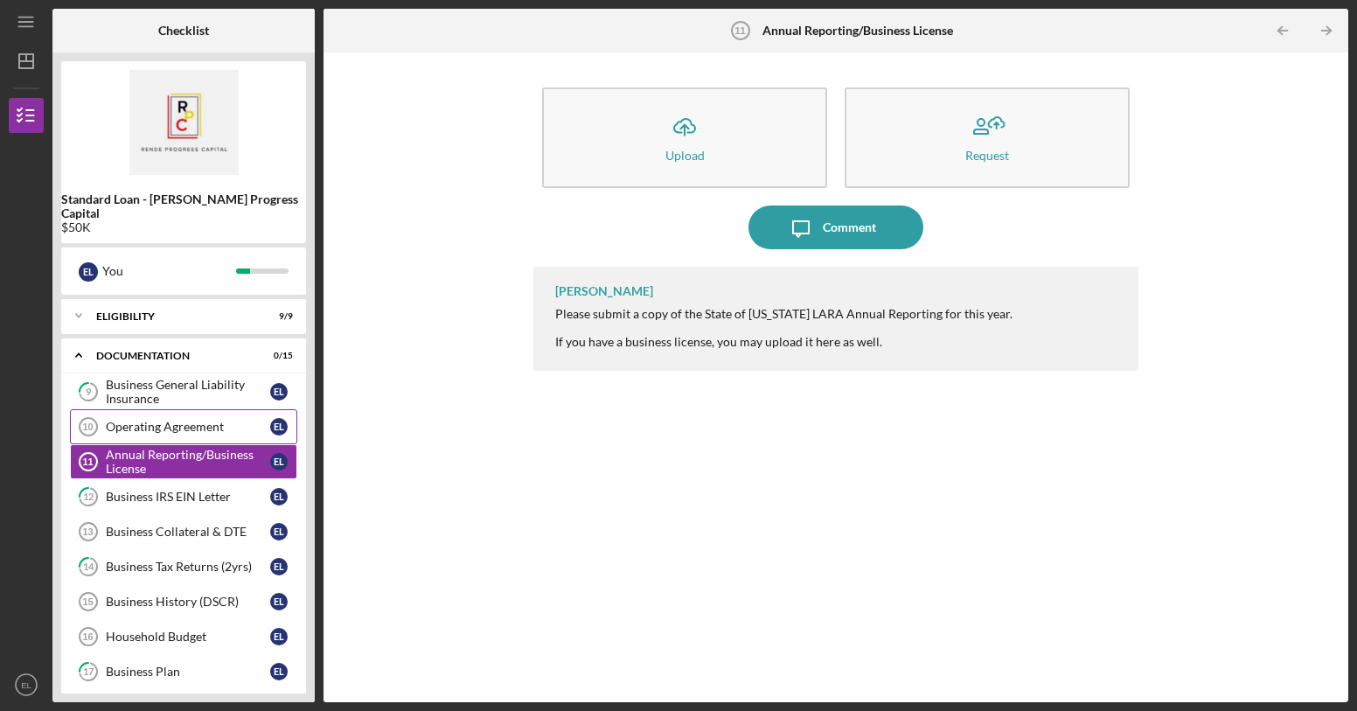
click at [175, 420] on div "Operating Agreement" at bounding box center [188, 427] width 164 height 14
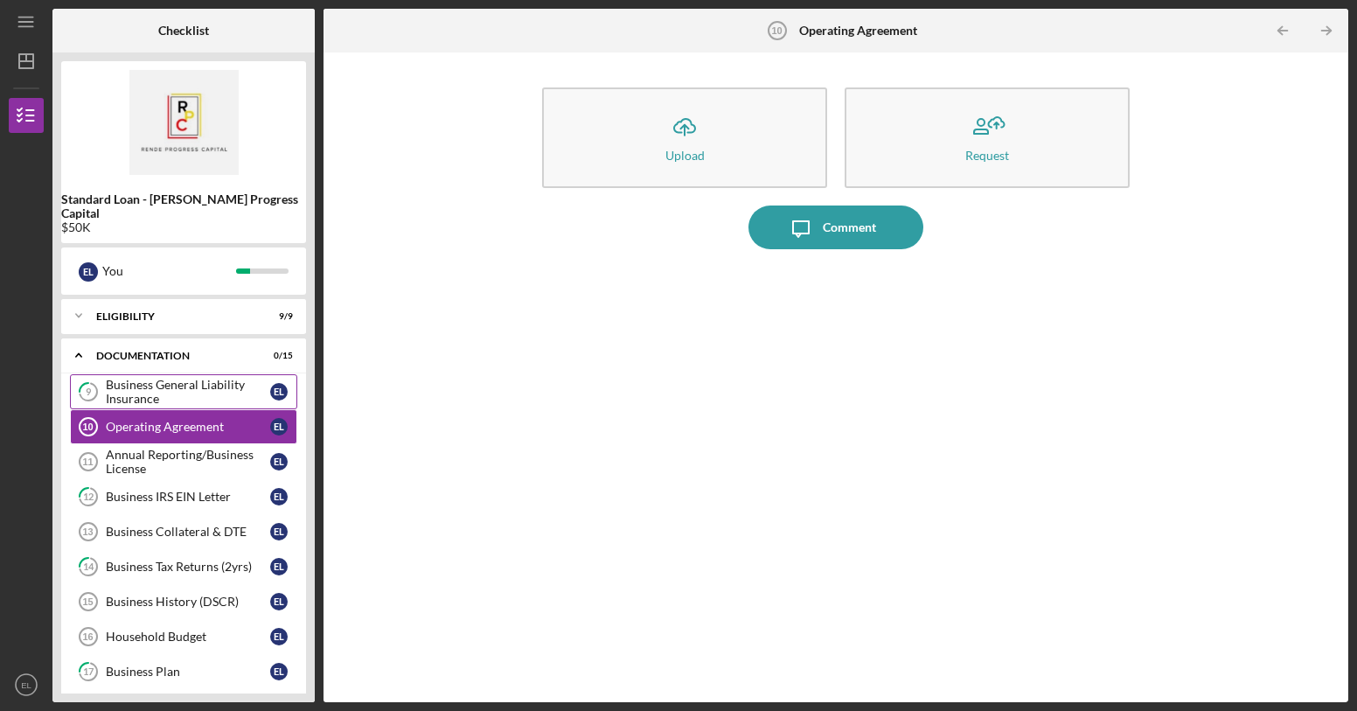
click at [212, 374] on link "9 Business General Liability Insurance E L" at bounding box center [183, 391] width 227 height 35
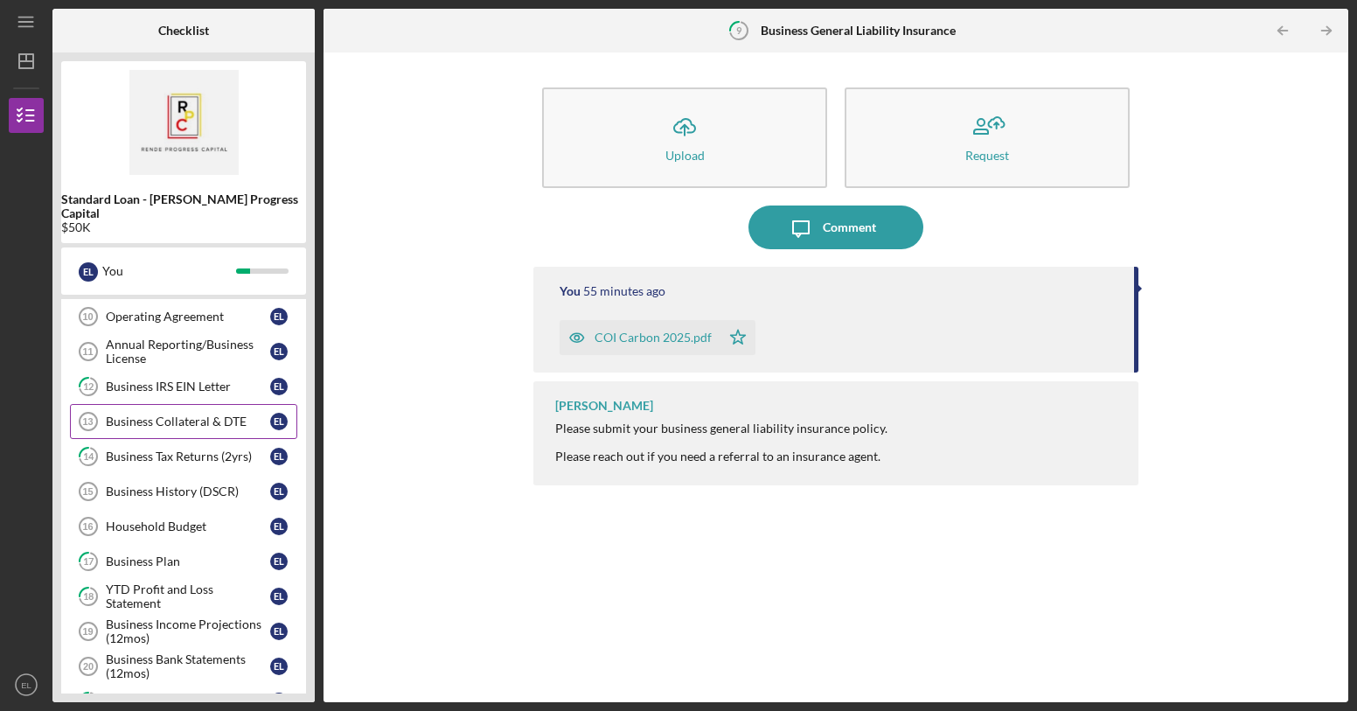
scroll to position [113, 0]
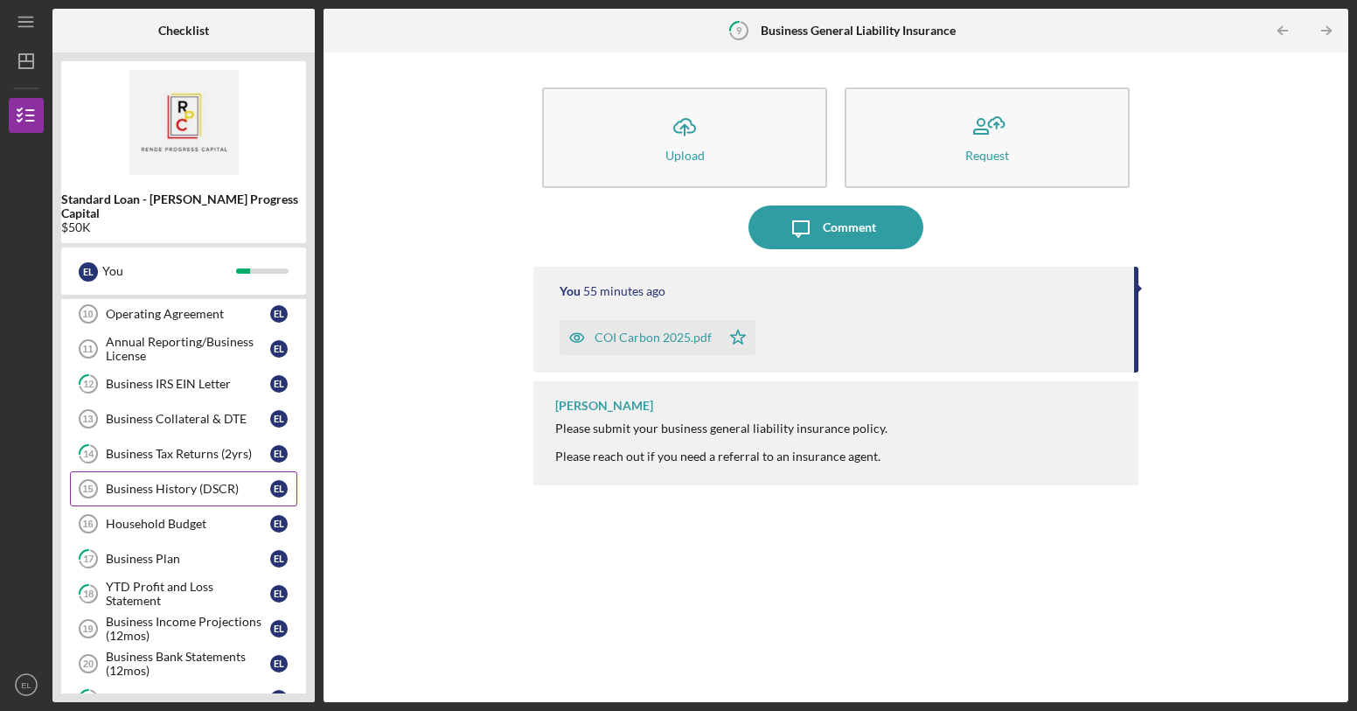
click at [236, 482] on div "Business History (DSCR)" at bounding box center [188, 489] width 164 height 14
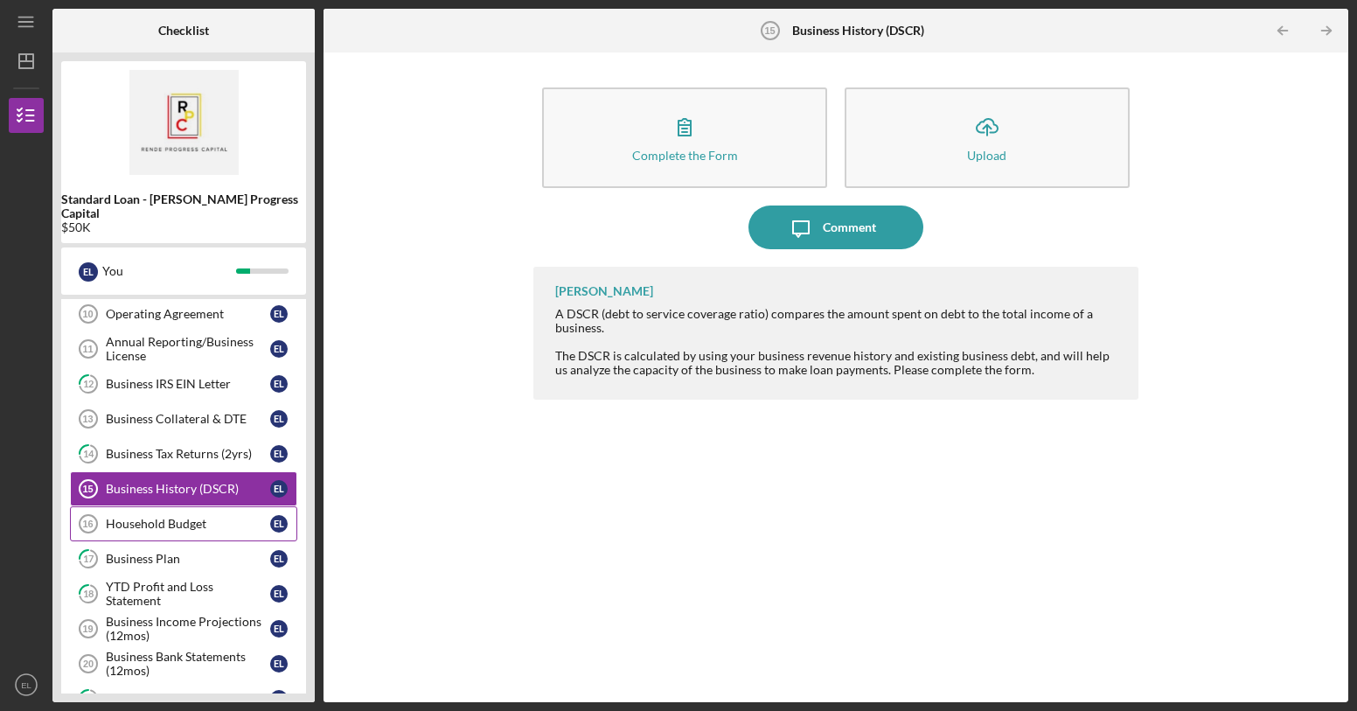
click at [209, 521] on link "Household Budget 16 Household Budget E L" at bounding box center [183, 523] width 227 height 35
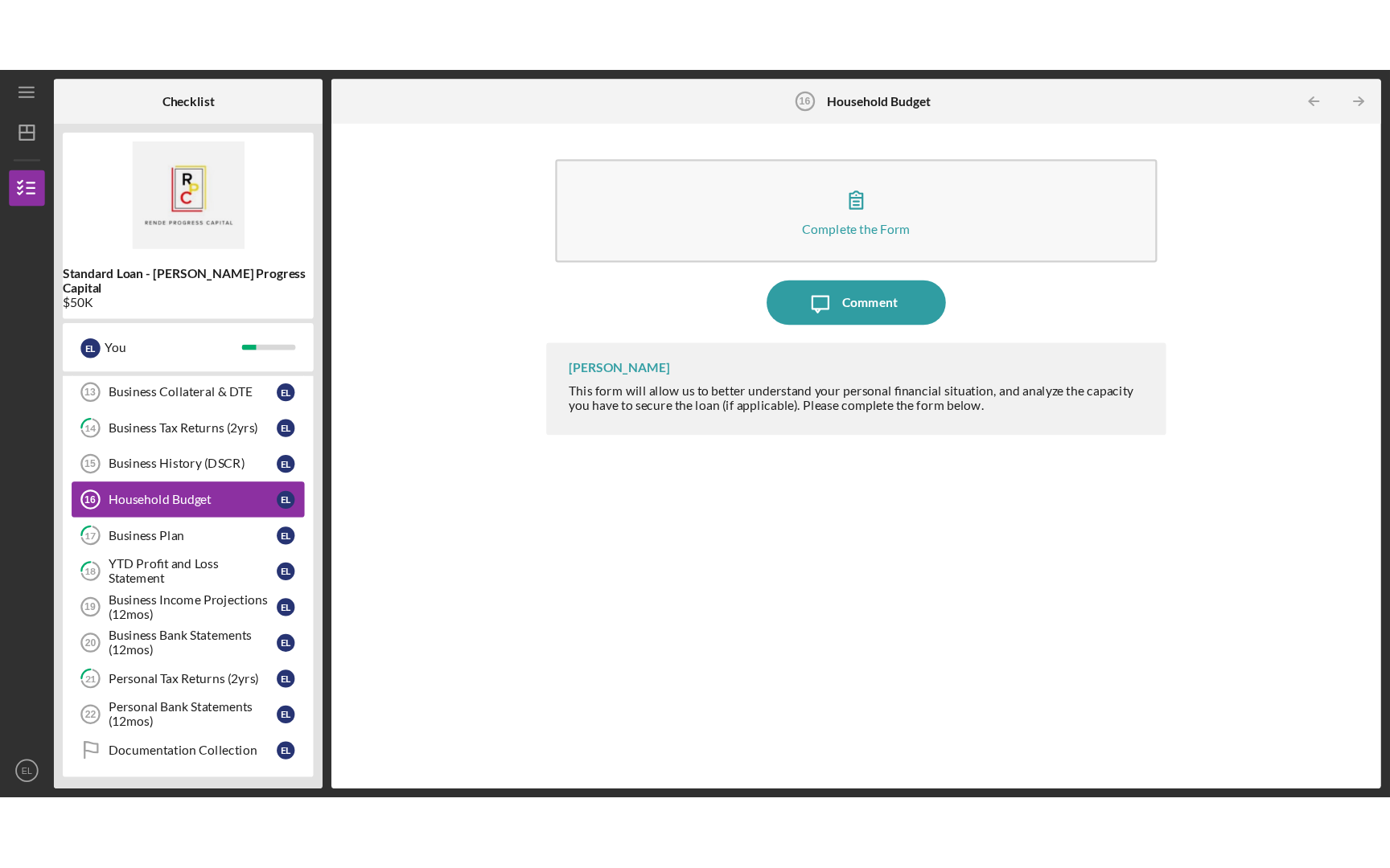
scroll to position [204, 0]
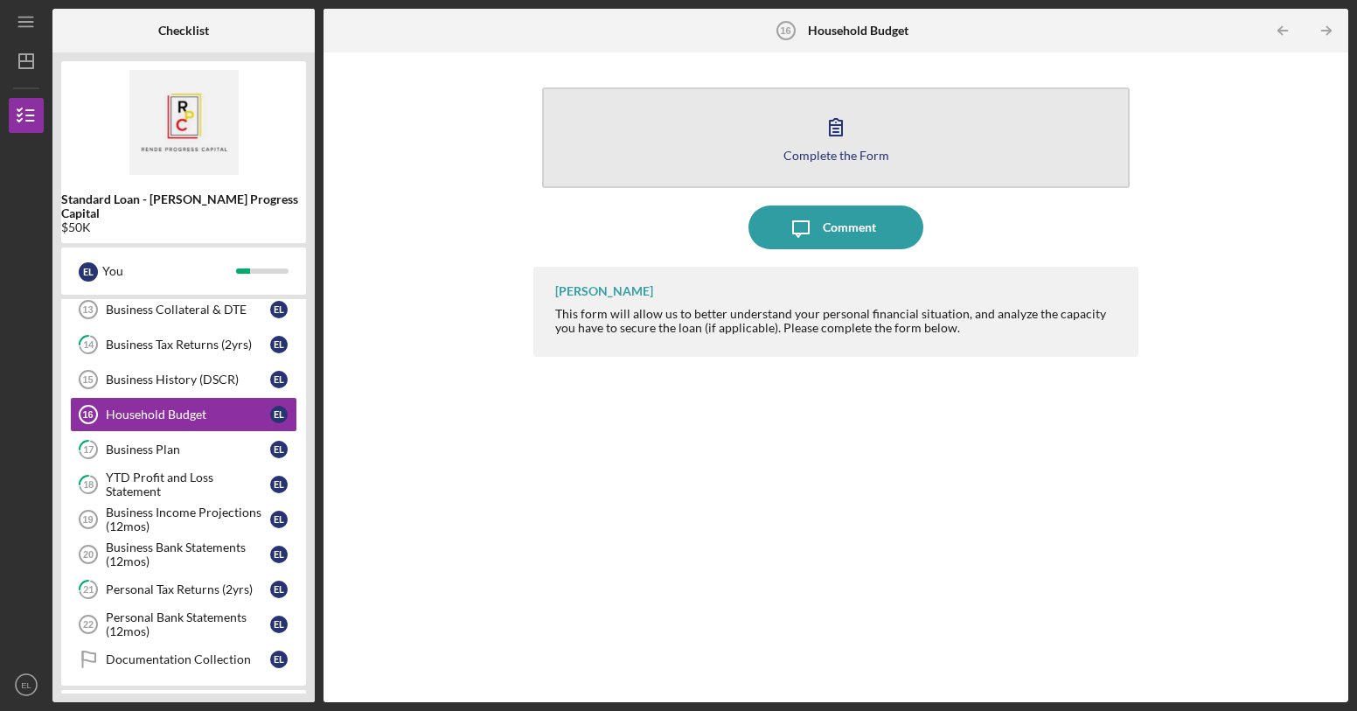
click at [828, 145] on icon "button" at bounding box center [836, 127] width 44 height 44
click at [841, 143] on icon "button" at bounding box center [836, 127] width 44 height 44
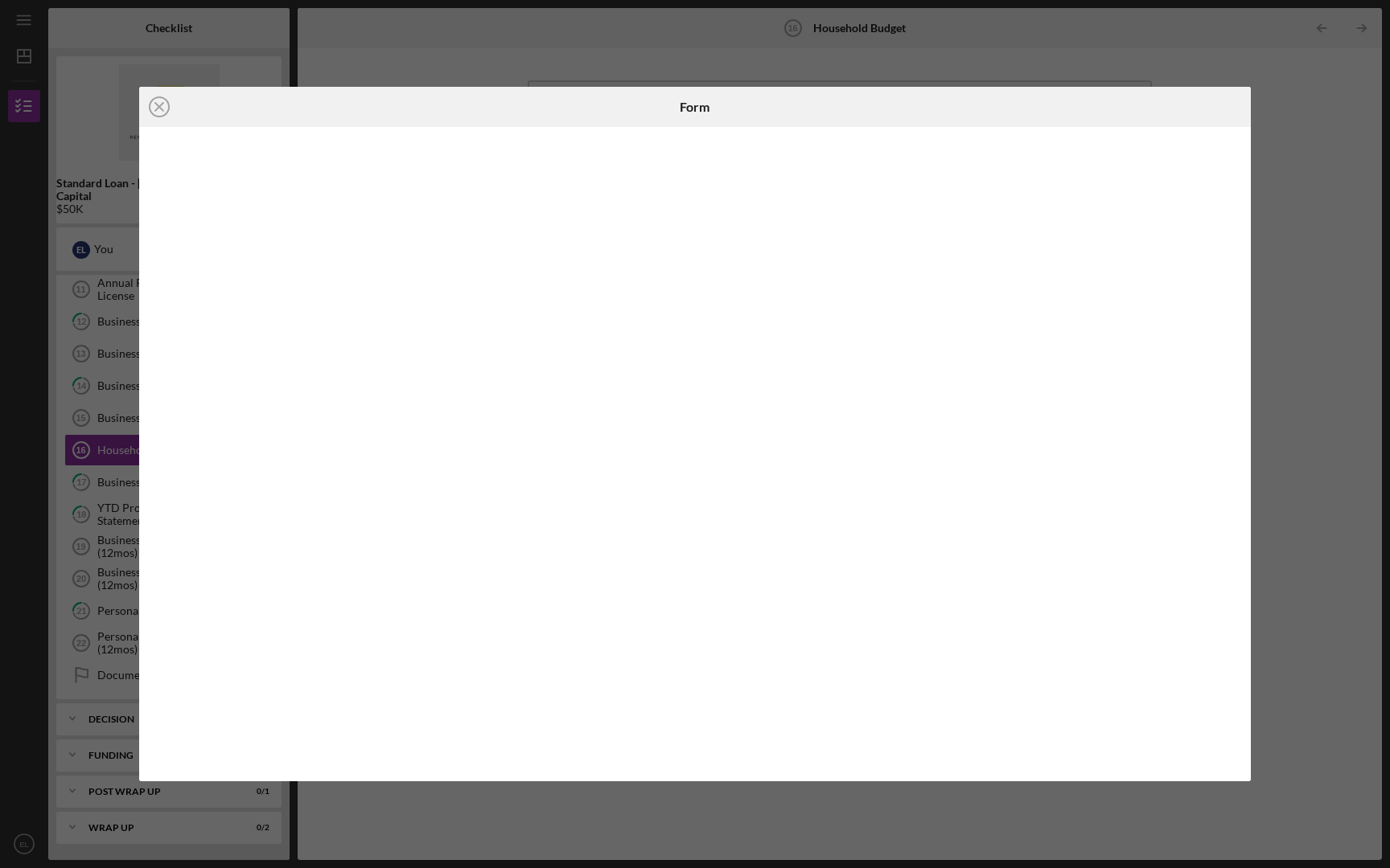
scroll to position [122, 0]
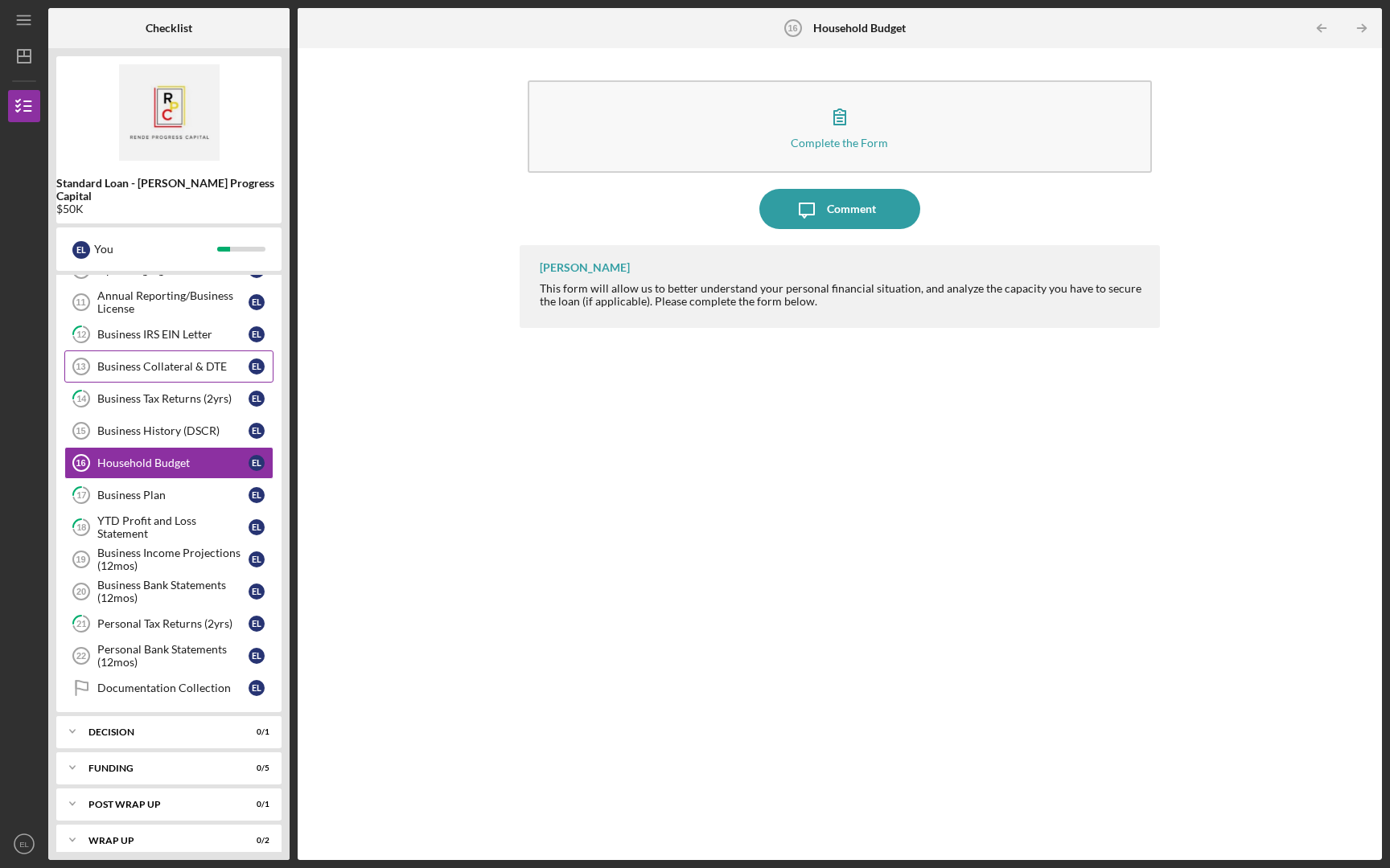
click at [180, 360] on link "Business Collateral & DTE 13 Business Collateral & DTE E L" at bounding box center [168, 366] width 209 height 32
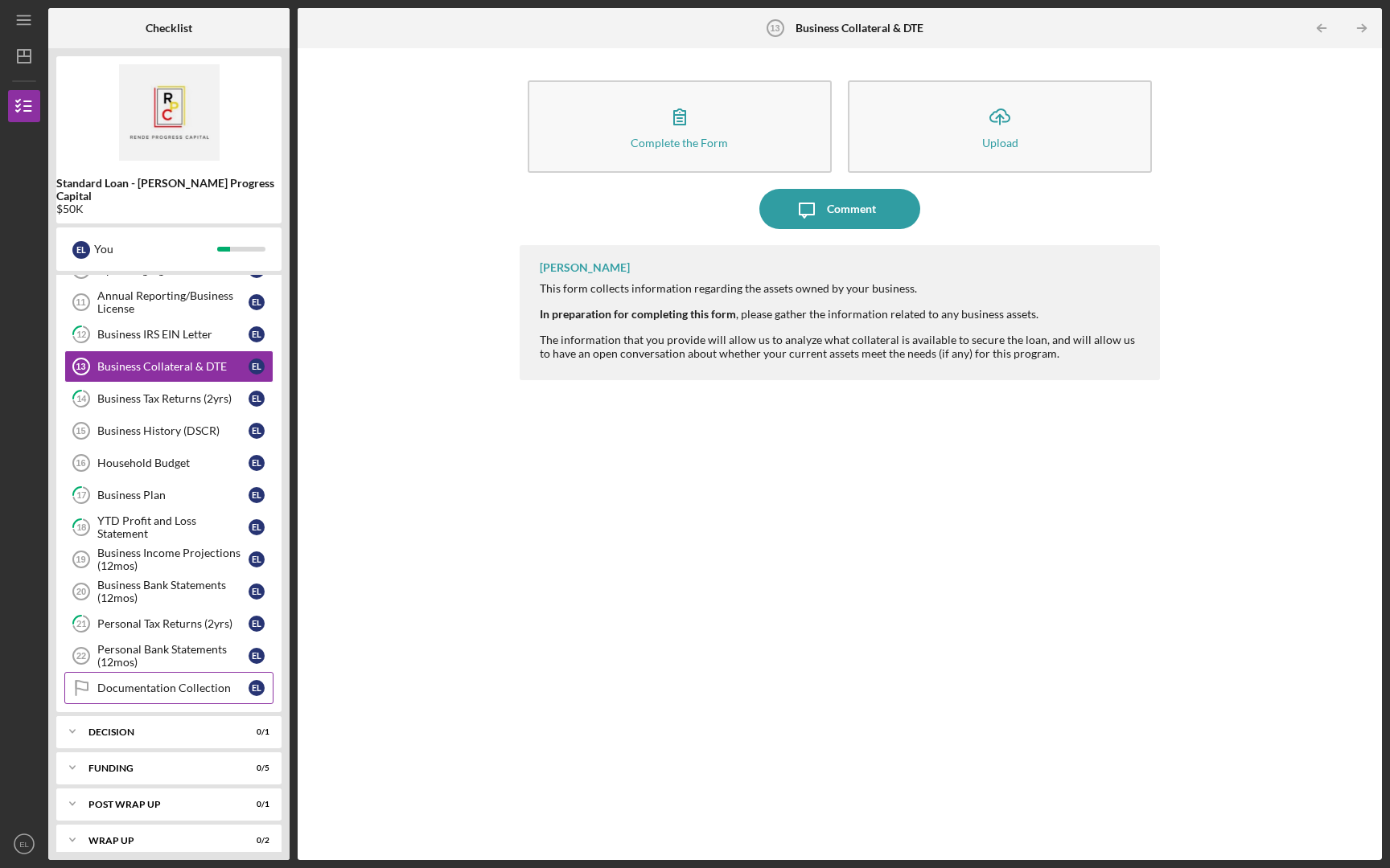
click at [189, 653] on div "Documentation Collection" at bounding box center [173, 689] width 151 height 13
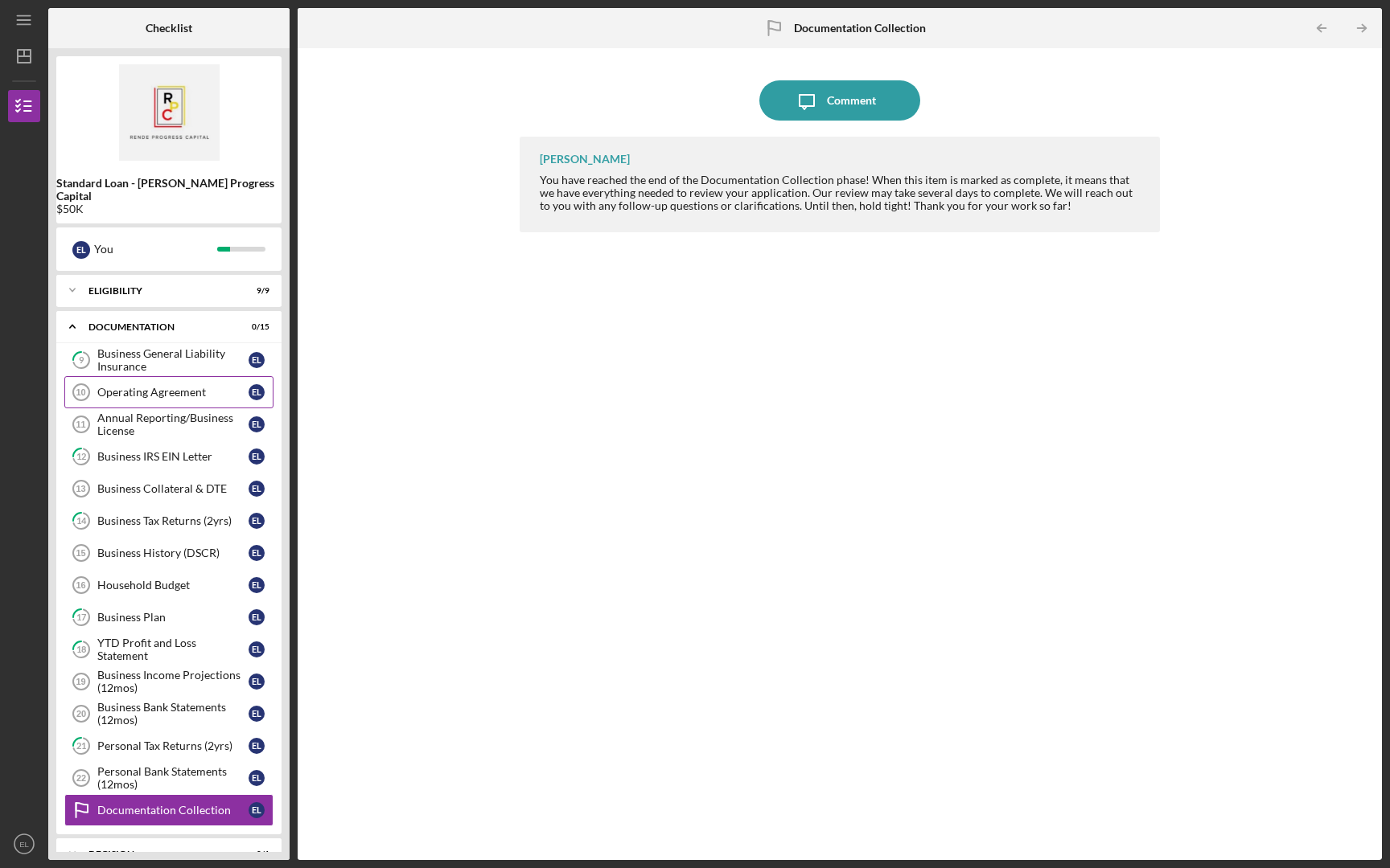
click at [175, 386] on div "Operating Agreement" at bounding box center [173, 393] width 151 height 13
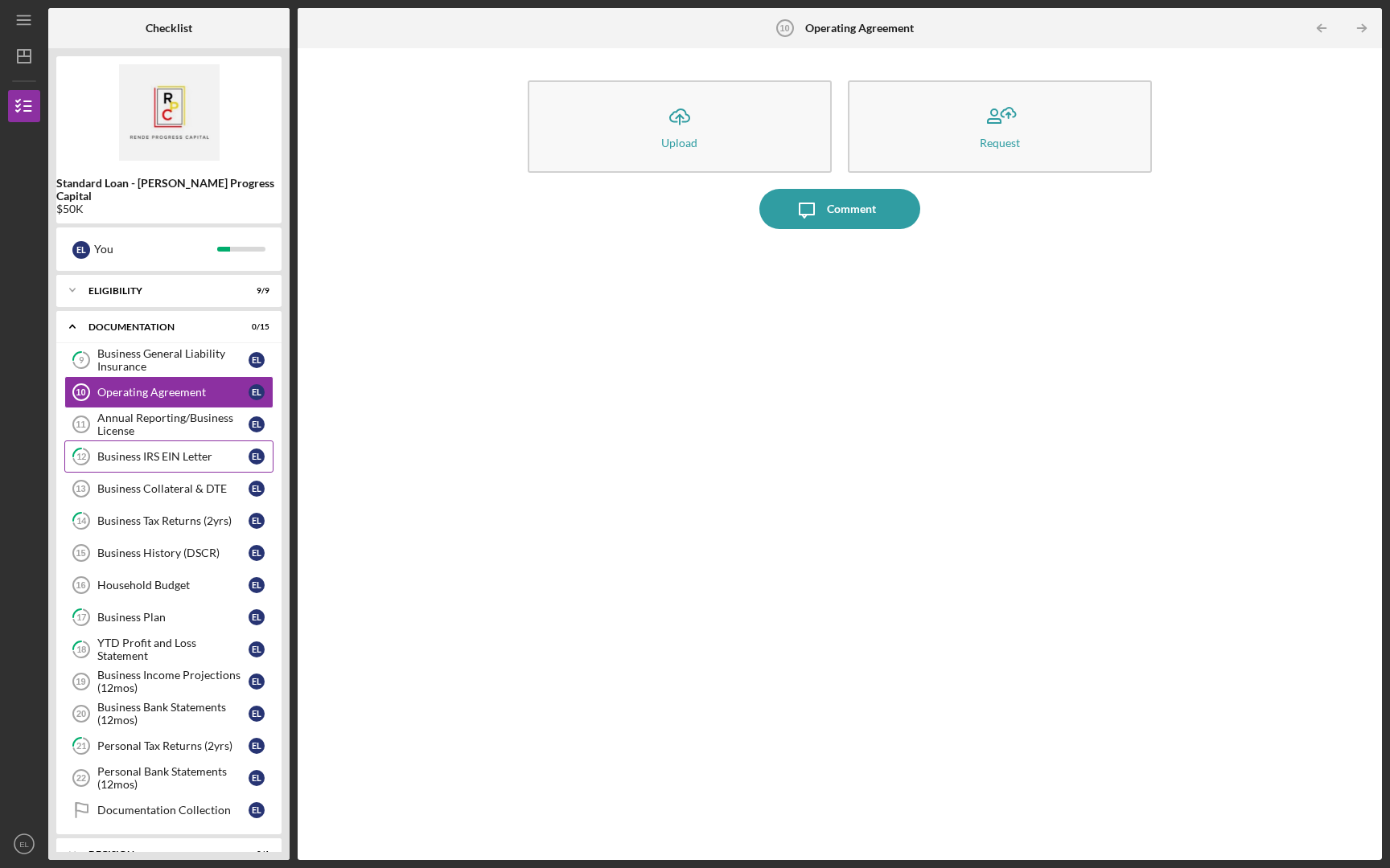
click at [220, 451] on div "Business IRS EIN Letter" at bounding box center [173, 457] width 151 height 13
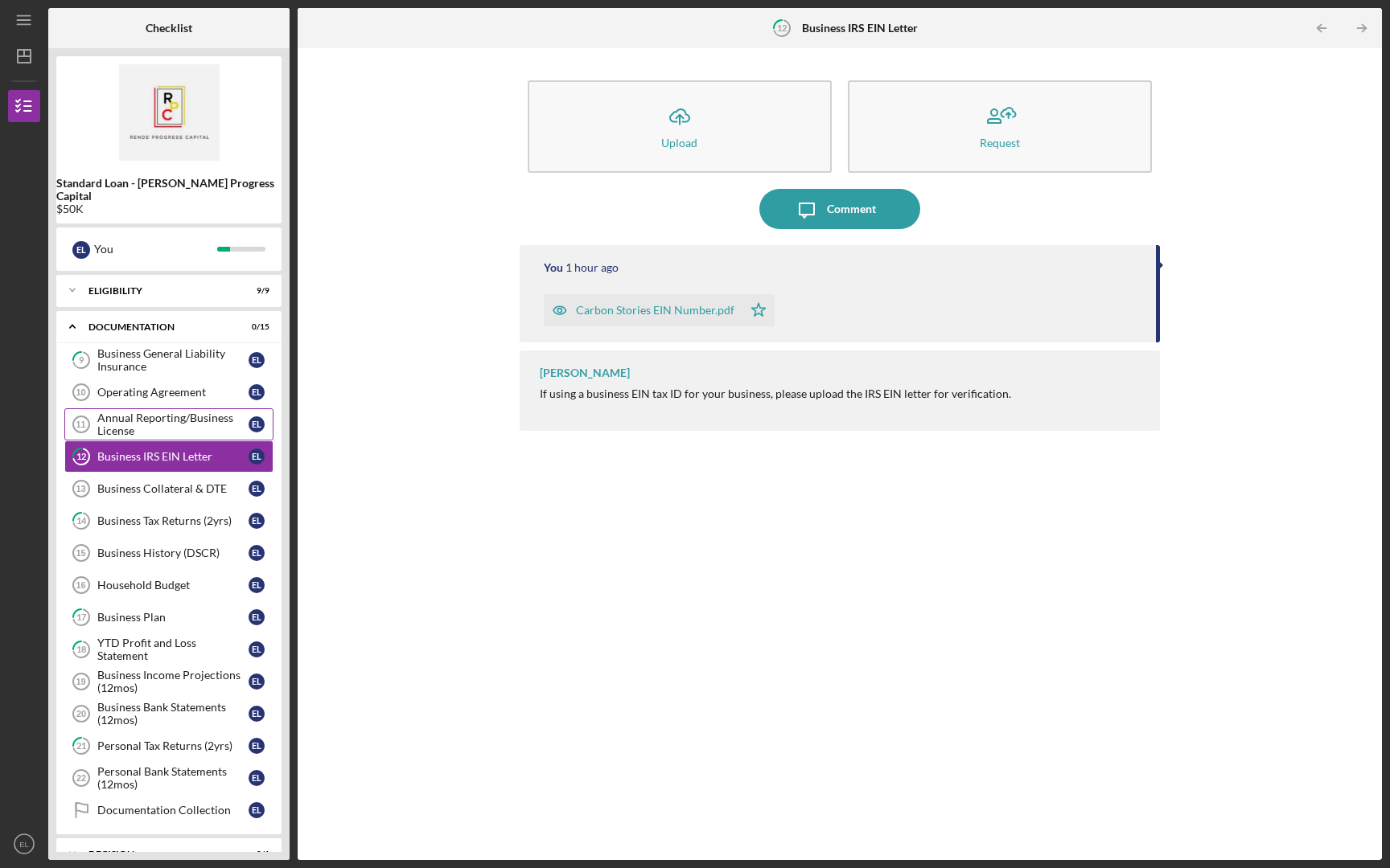
click at [184, 419] on div "Annual Reporting/Business License" at bounding box center [173, 425] width 151 height 26
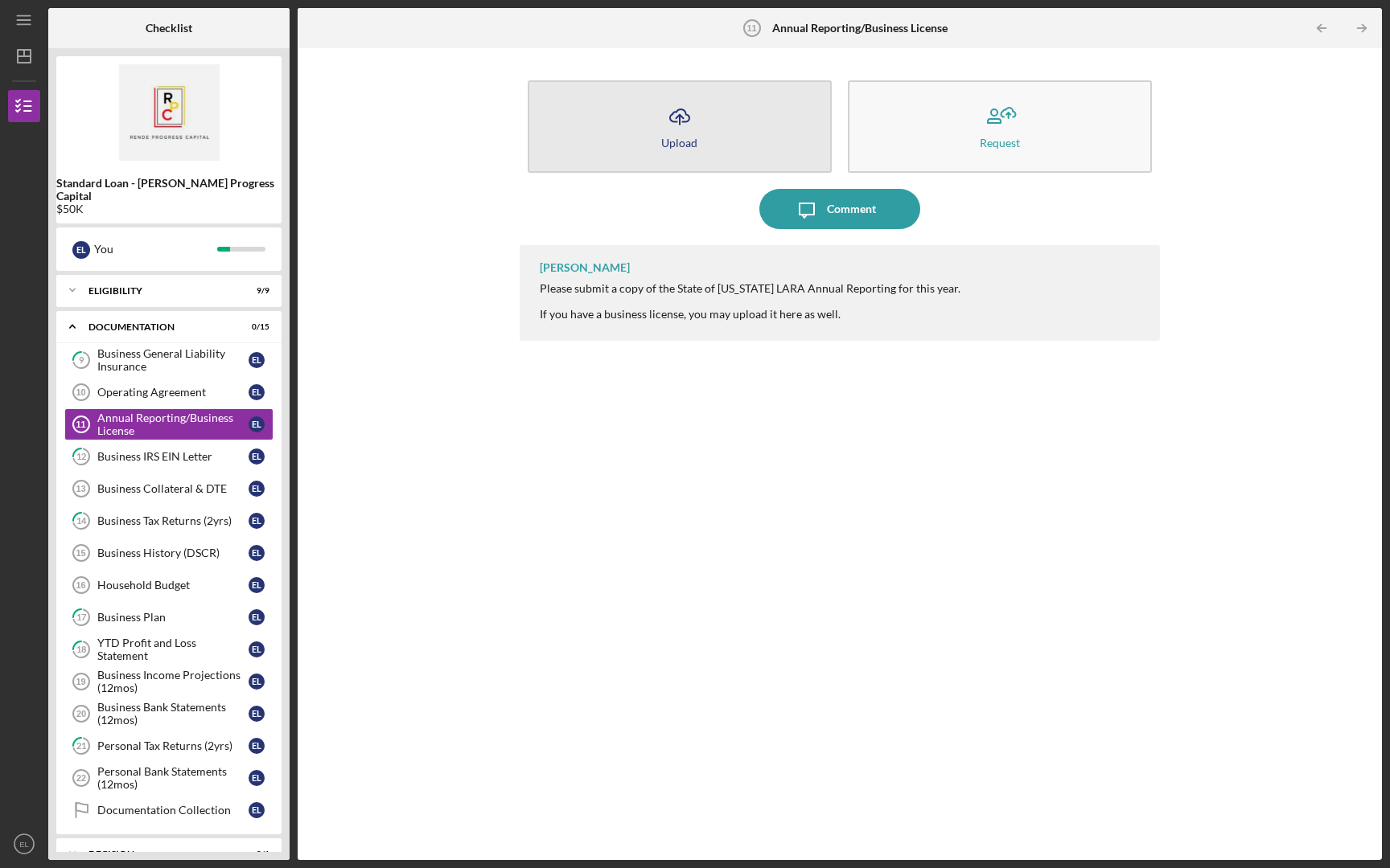
click at [695, 137] on div "Upload" at bounding box center [679, 143] width 36 height 12
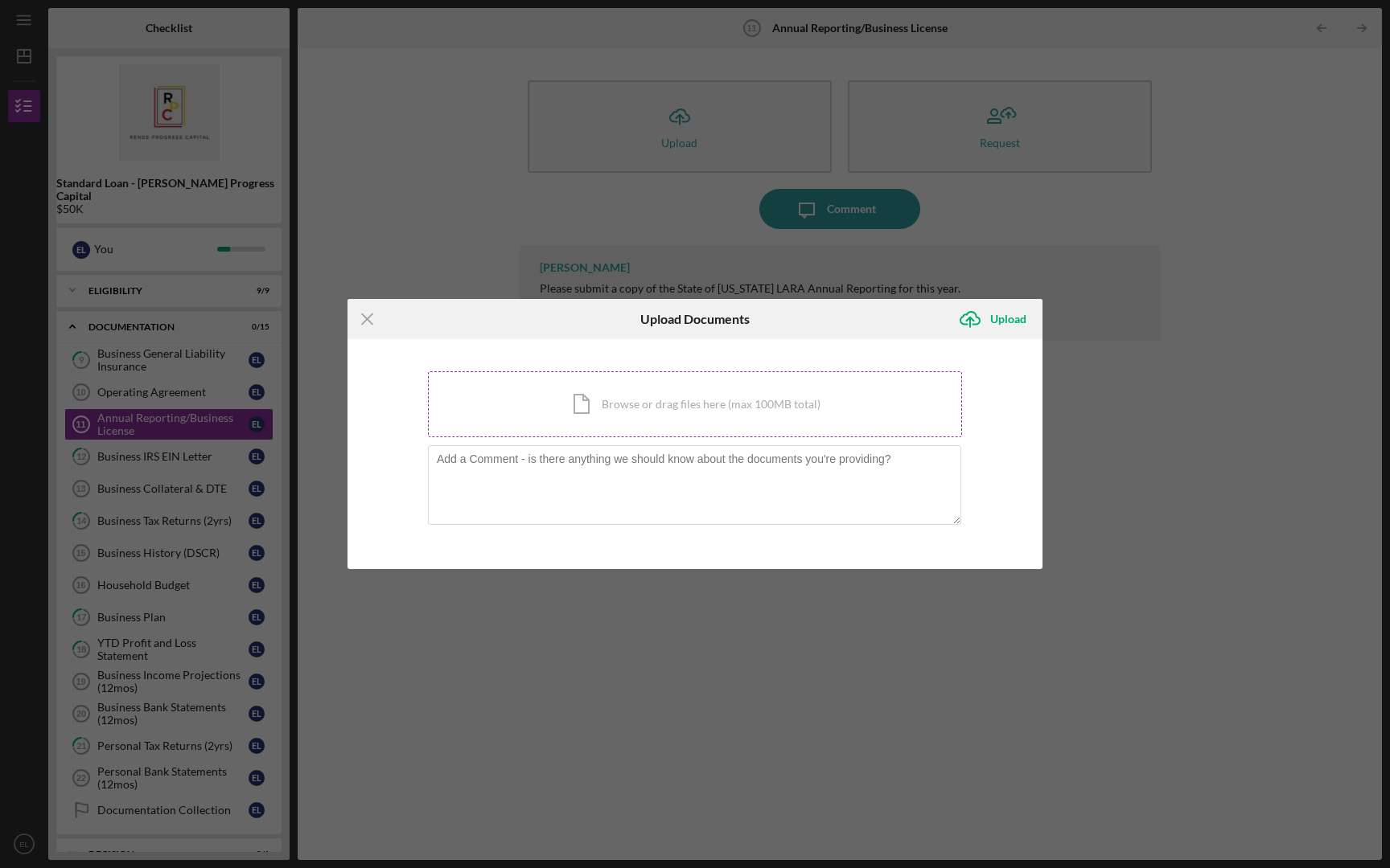
click at [665, 400] on div "Icon/Document Browse or drag files here (max 100MB total) Tap to choose files o…" at bounding box center [695, 405] width 534 height 66
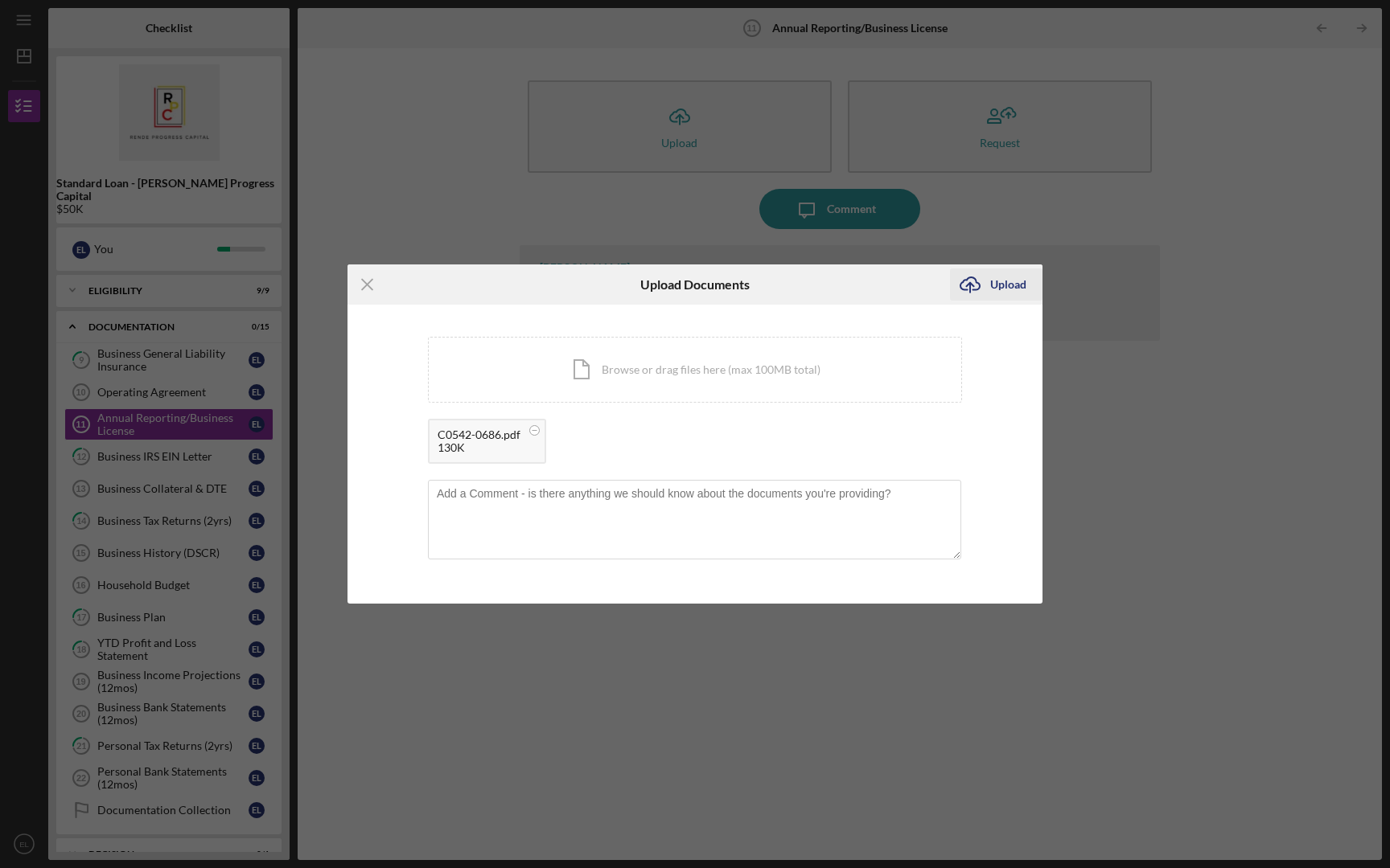
click at [995, 278] on div "Upload" at bounding box center [1007, 284] width 36 height 32
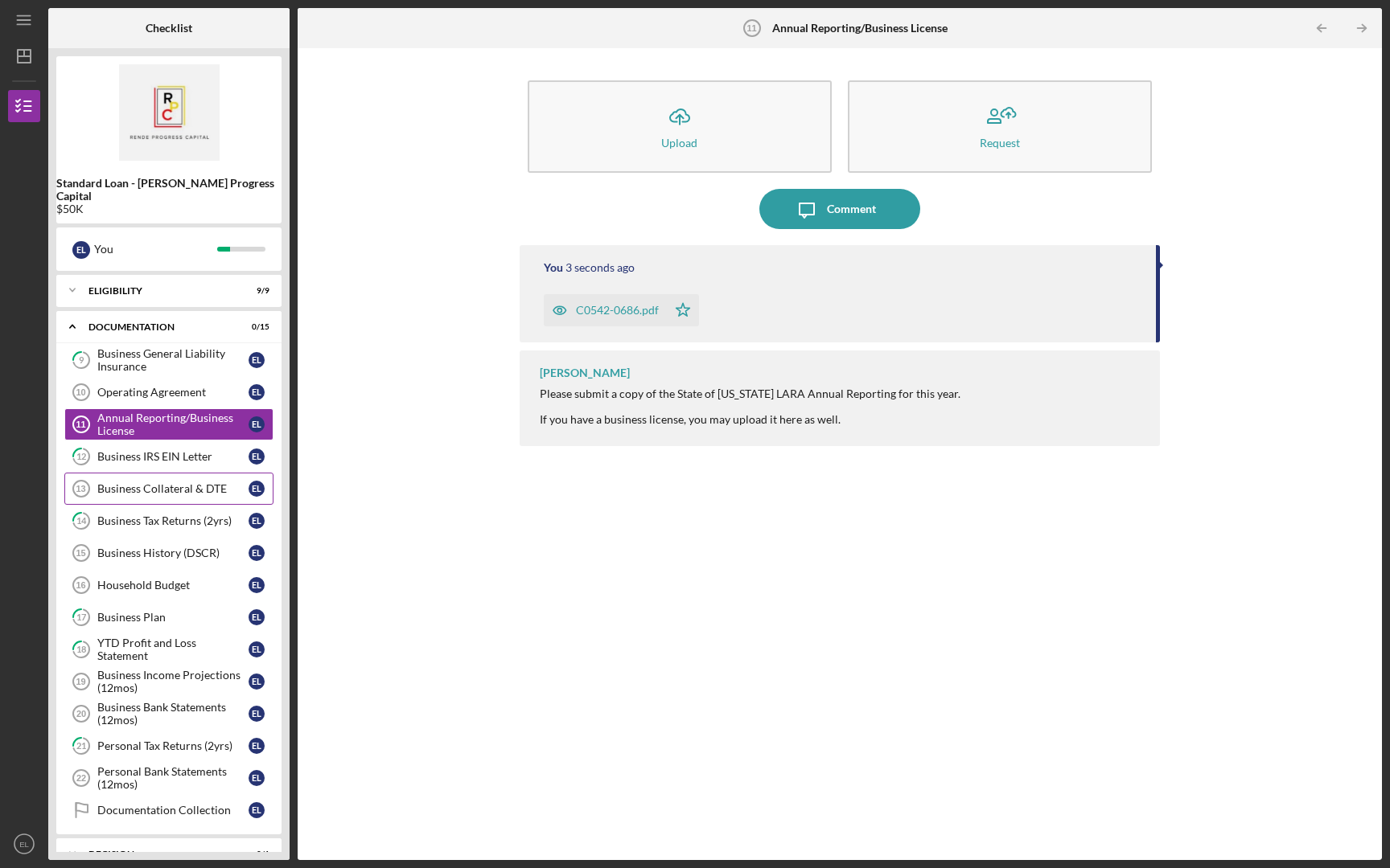
click at [129, 488] on link "Business Collateral & DTE 13 Business Collateral & DTE E L" at bounding box center [168, 488] width 209 height 32
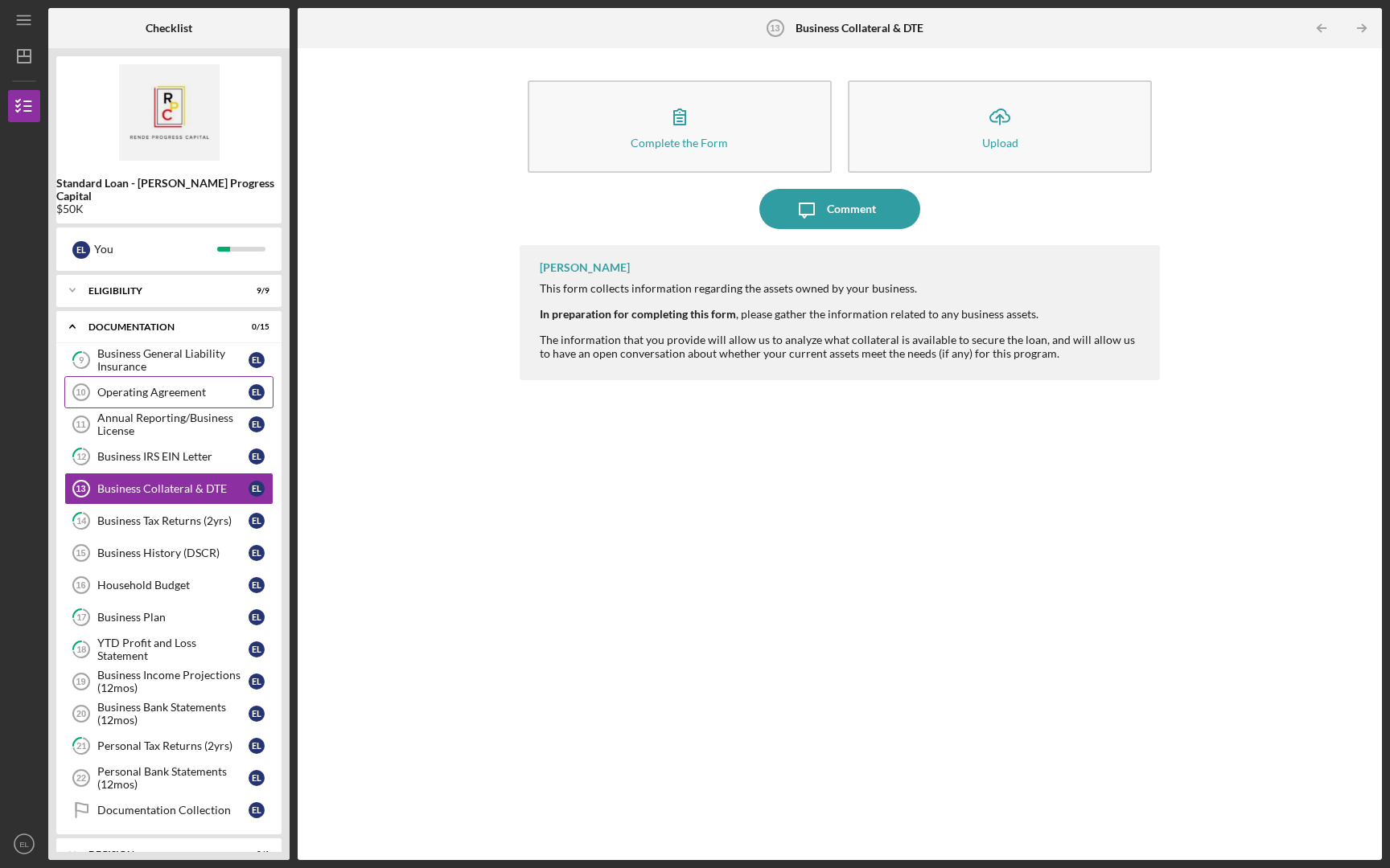
click at [172, 386] on div "Operating Agreement" at bounding box center [173, 393] width 151 height 13
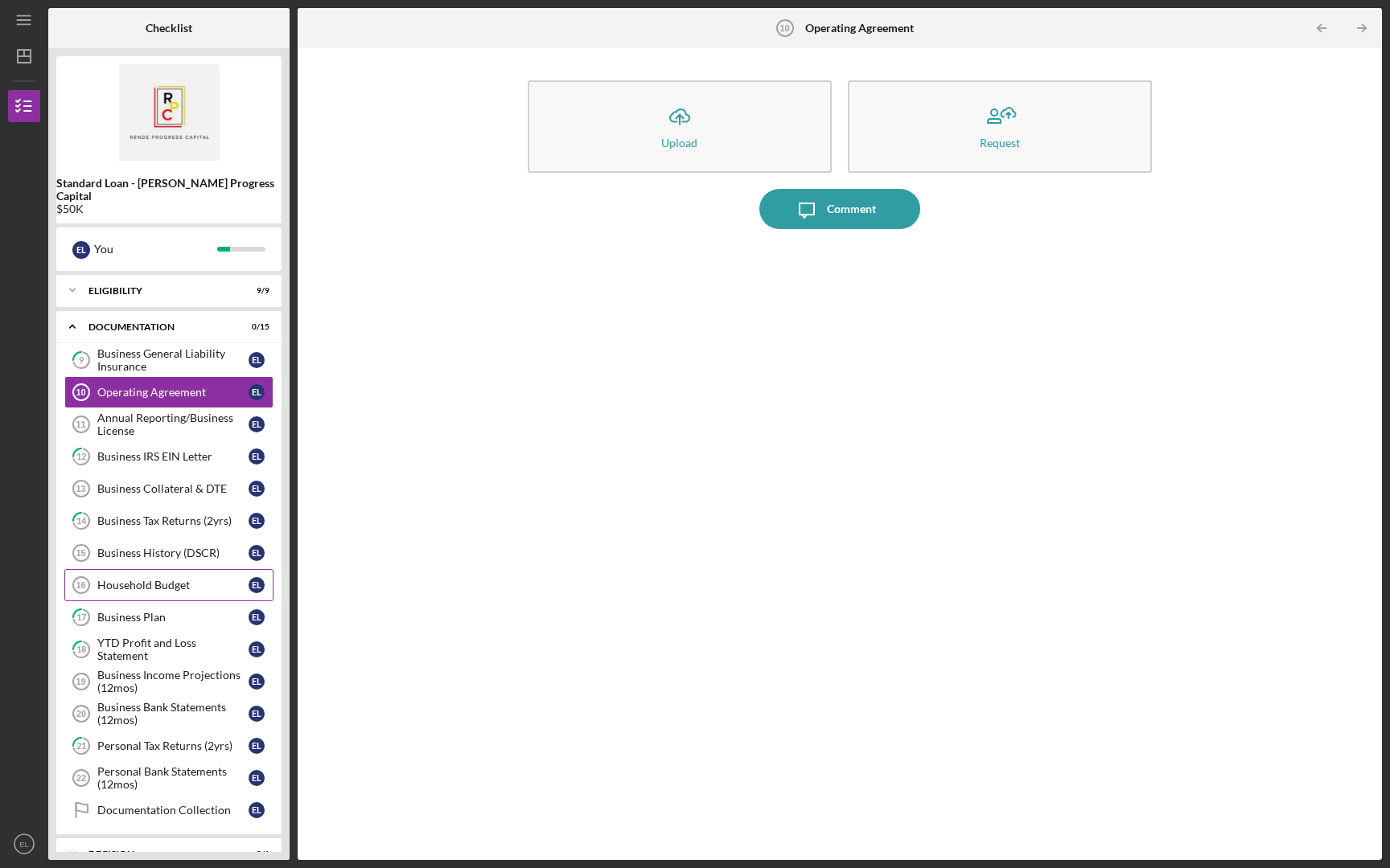
click at [189, 579] on div "Household Budget" at bounding box center [173, 586] width 151 height 13
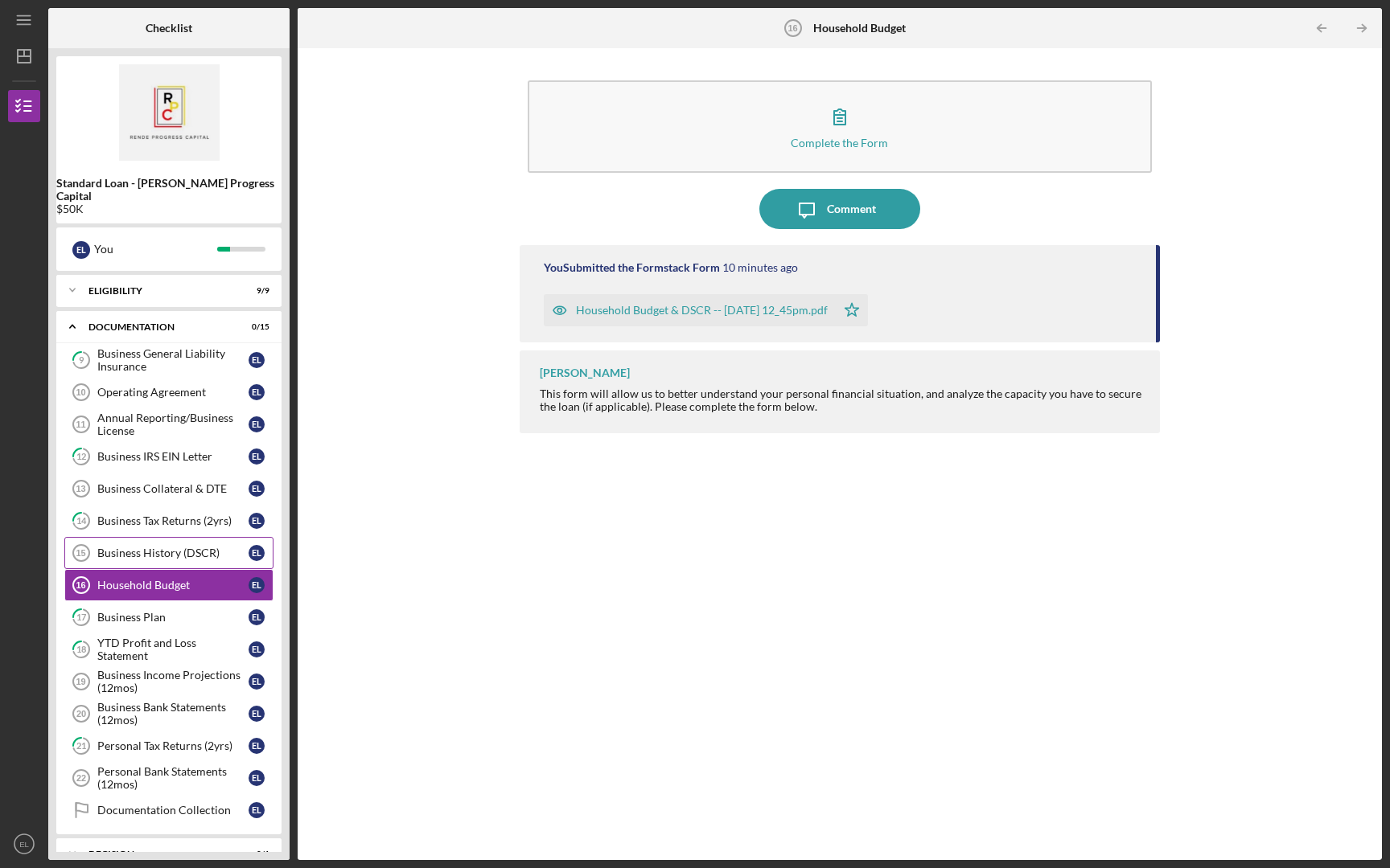
click at [178, 547] on div "Business History (DSCR)" at bounding box center [173, 554] width 151 height 13
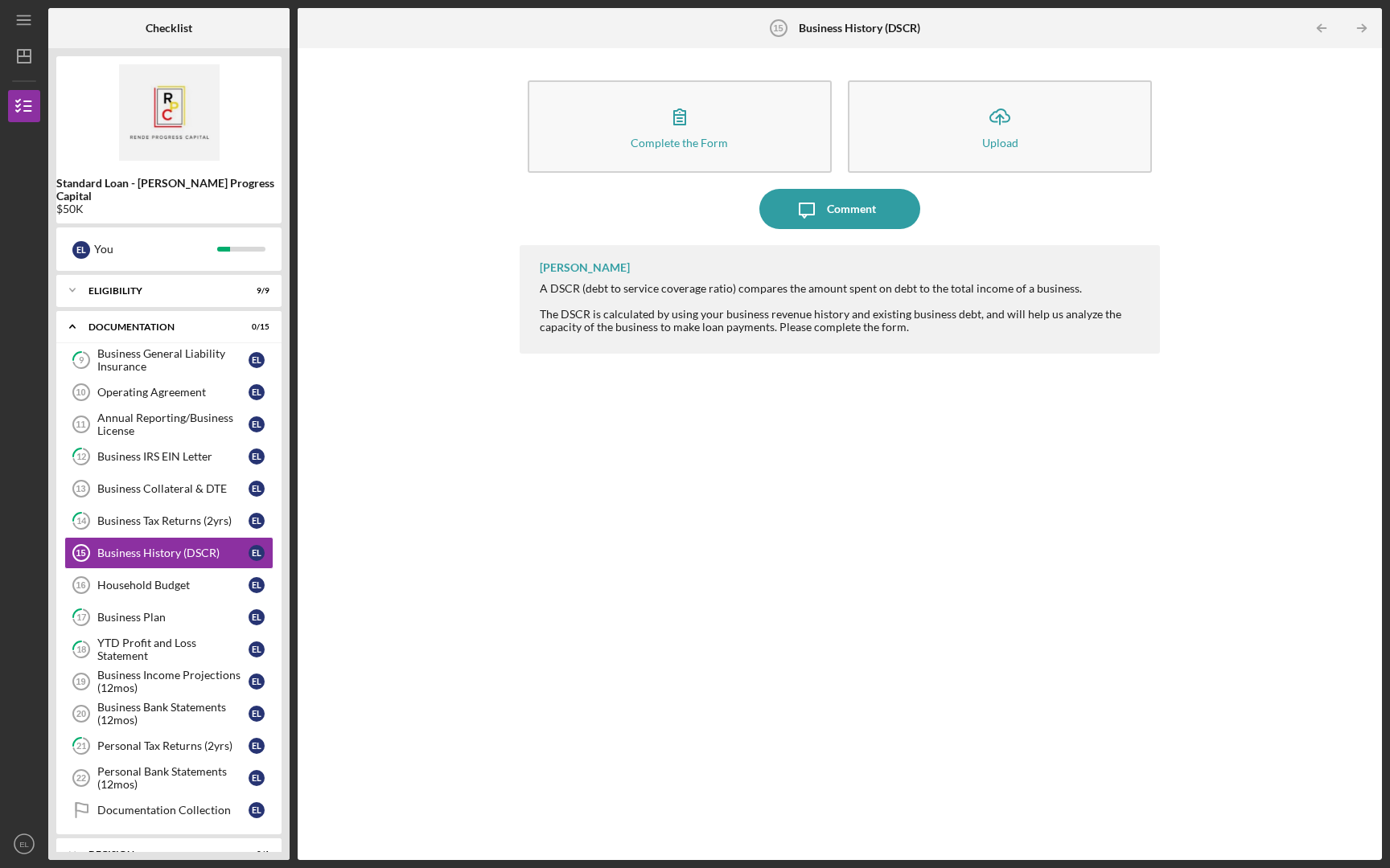
click at [681, 317] on div "A DSCR (debt to service coverage ratio) compares the amount spent on debt to th…" at bounding box center [843, 308] width 605 height 51
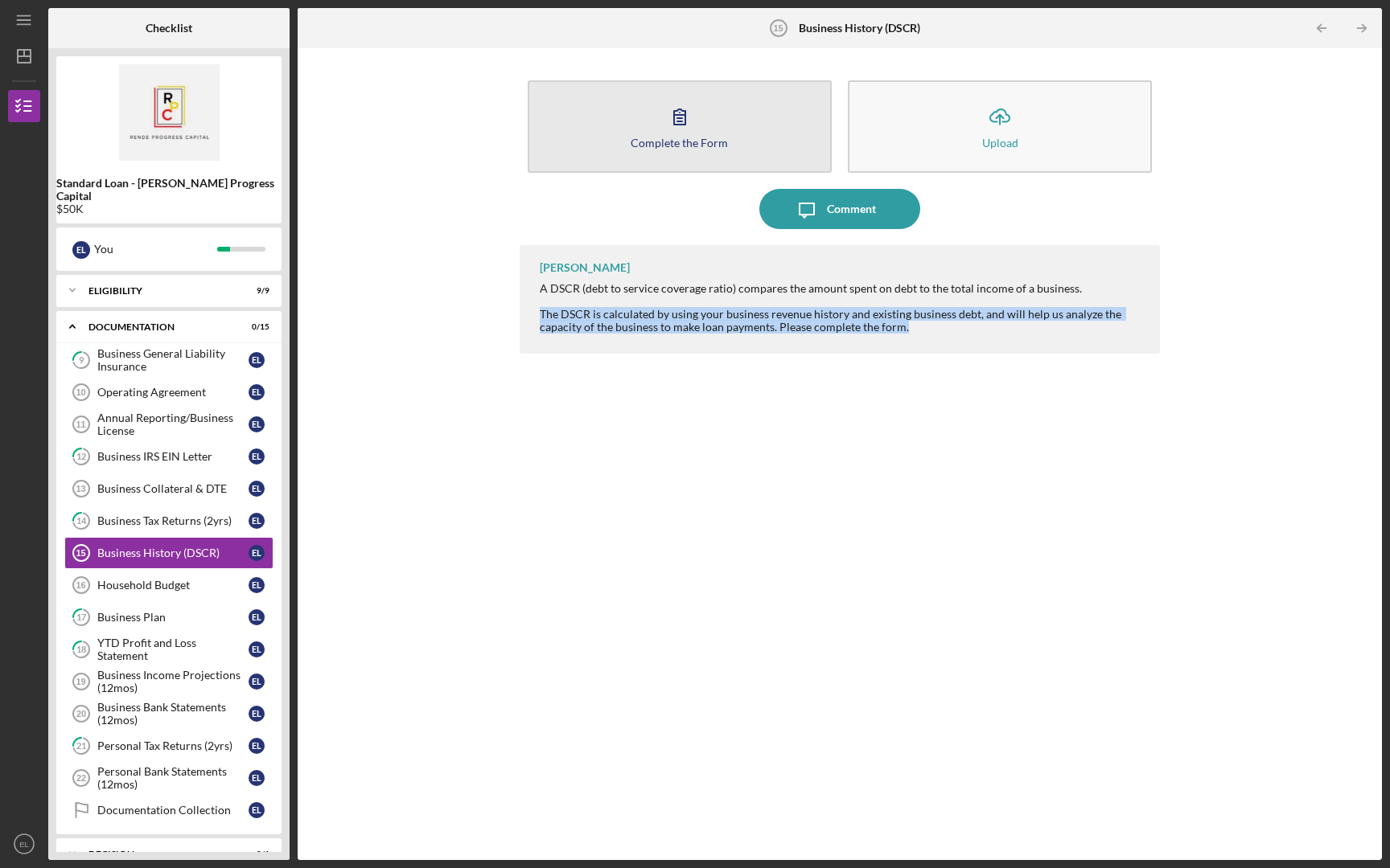
click at [689, 152] on button "Complete the Form Form" at bounding box center [680, 126] width 304 height 93
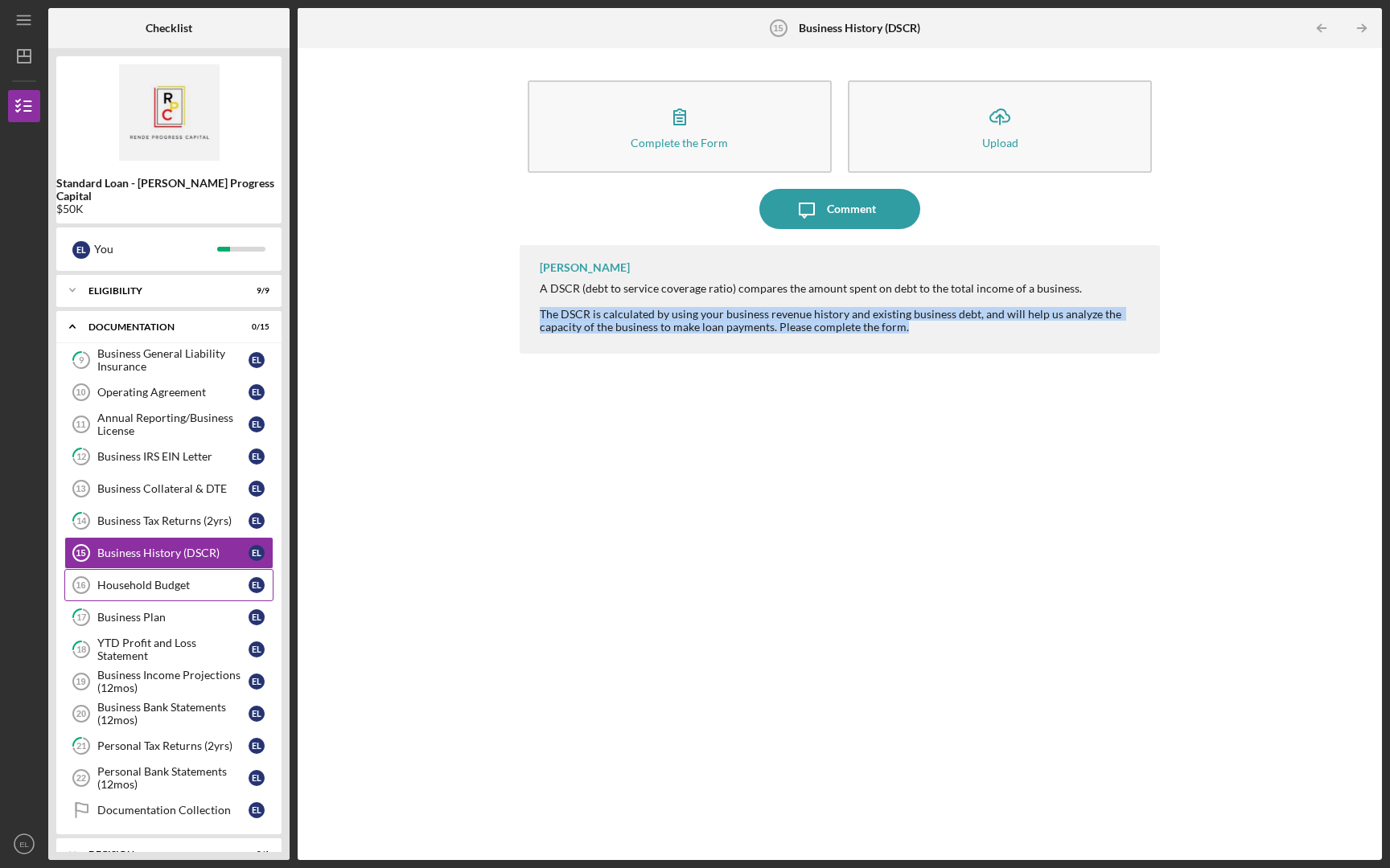
click at [132, 586] on link "Household Budget 16 Household Budget E L" at bounding box center [168, 585] width 209 height 32
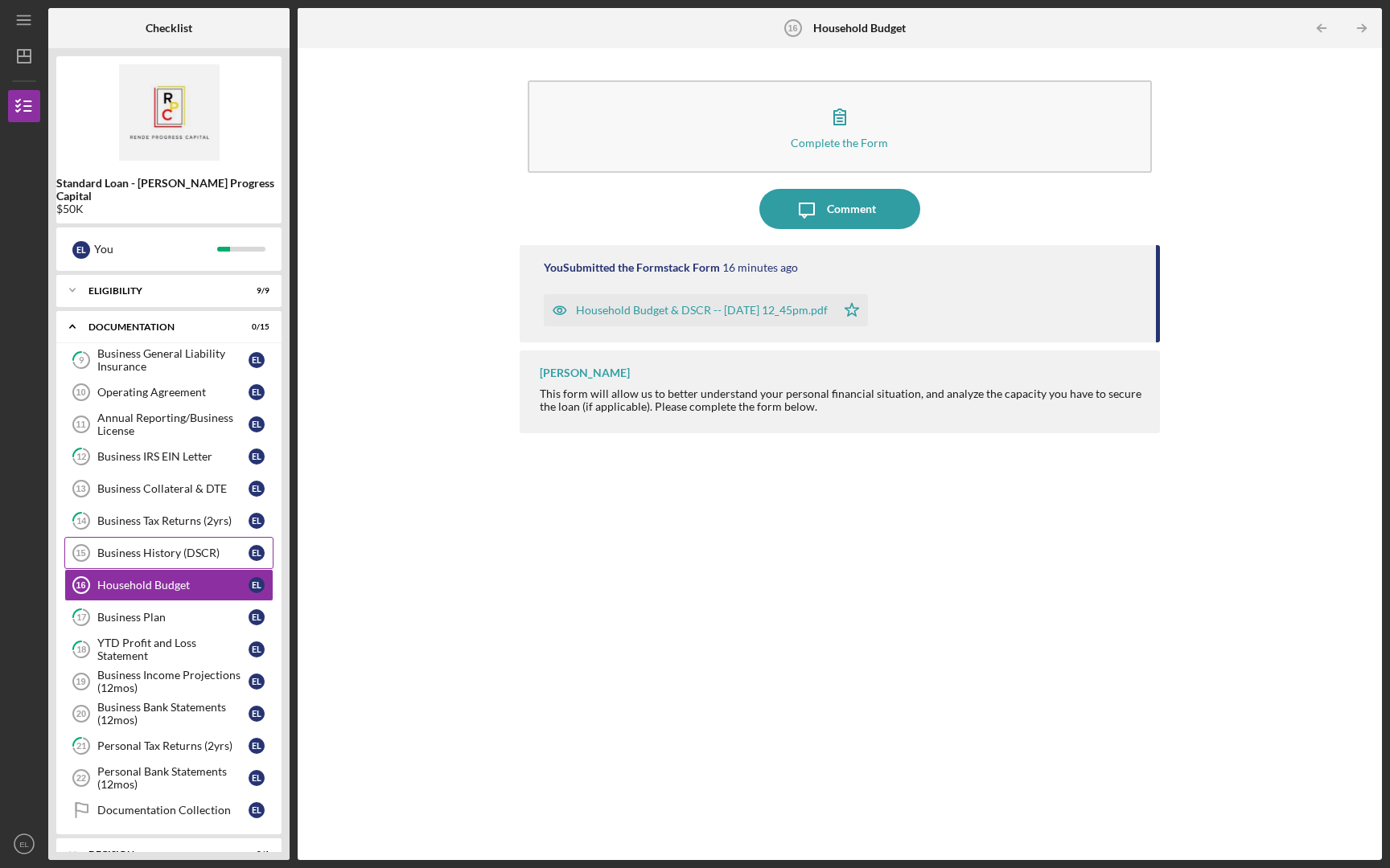
click at [136, 547] on div "Business History (DSCR)" at bounding box center [173, 554] width 151 height 13
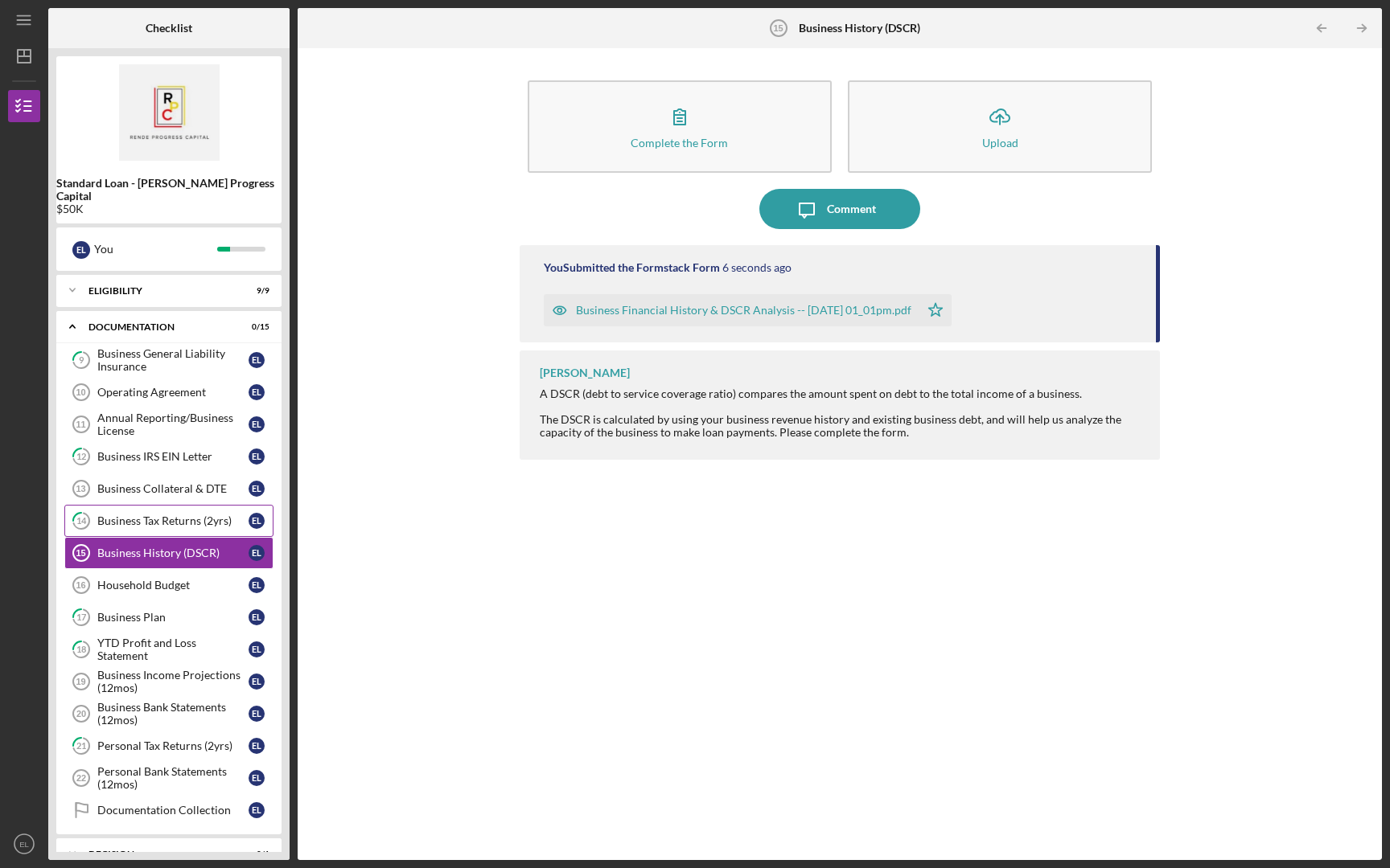
click at [144, 515] on div "Business Tax Returns (2yrs)" at bounding box center [173, 521] width 151 height 13
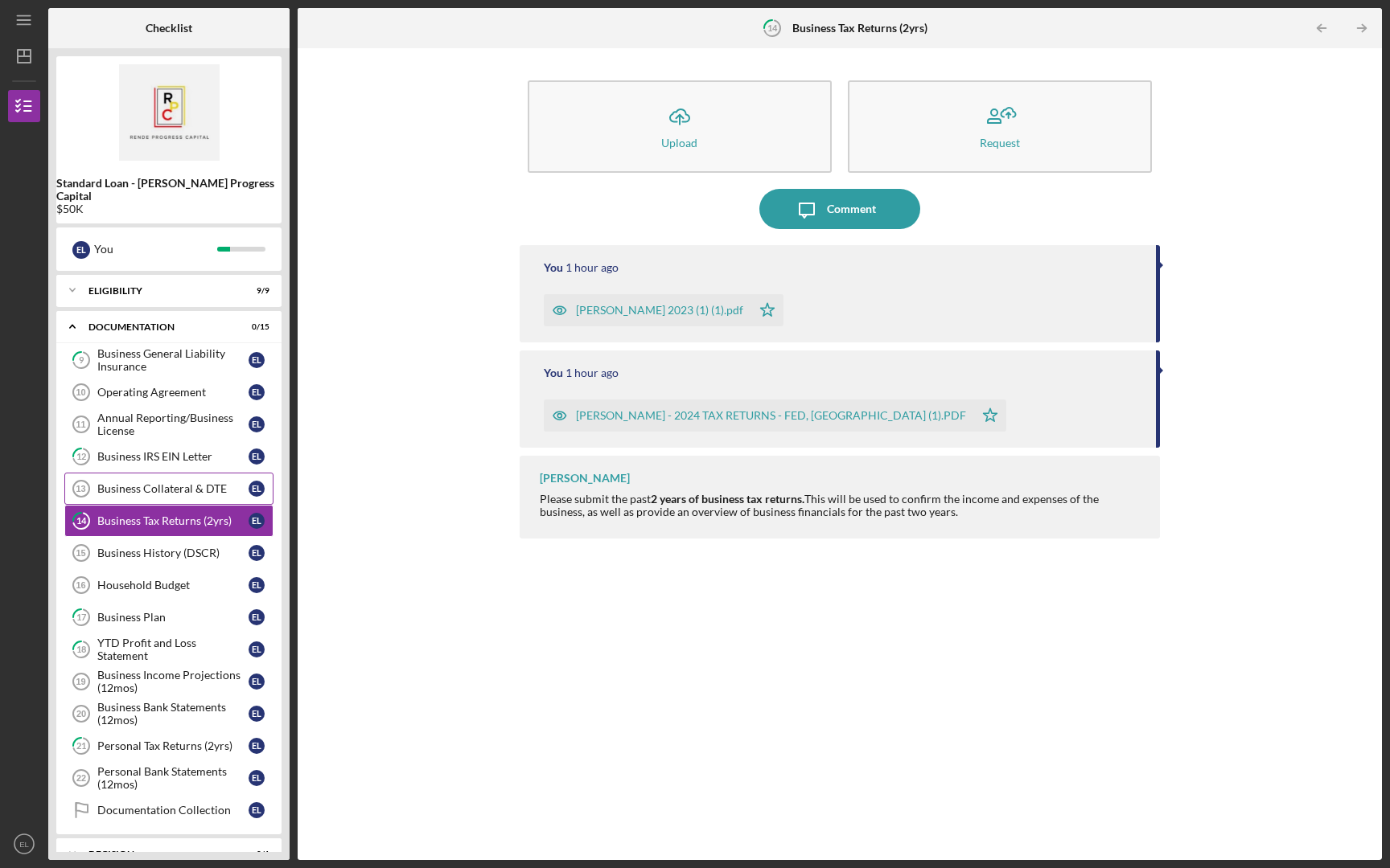
click at [154, 483] on div "Business Collateral & DTE" at bounding box center [173, 489] width 151 height 13
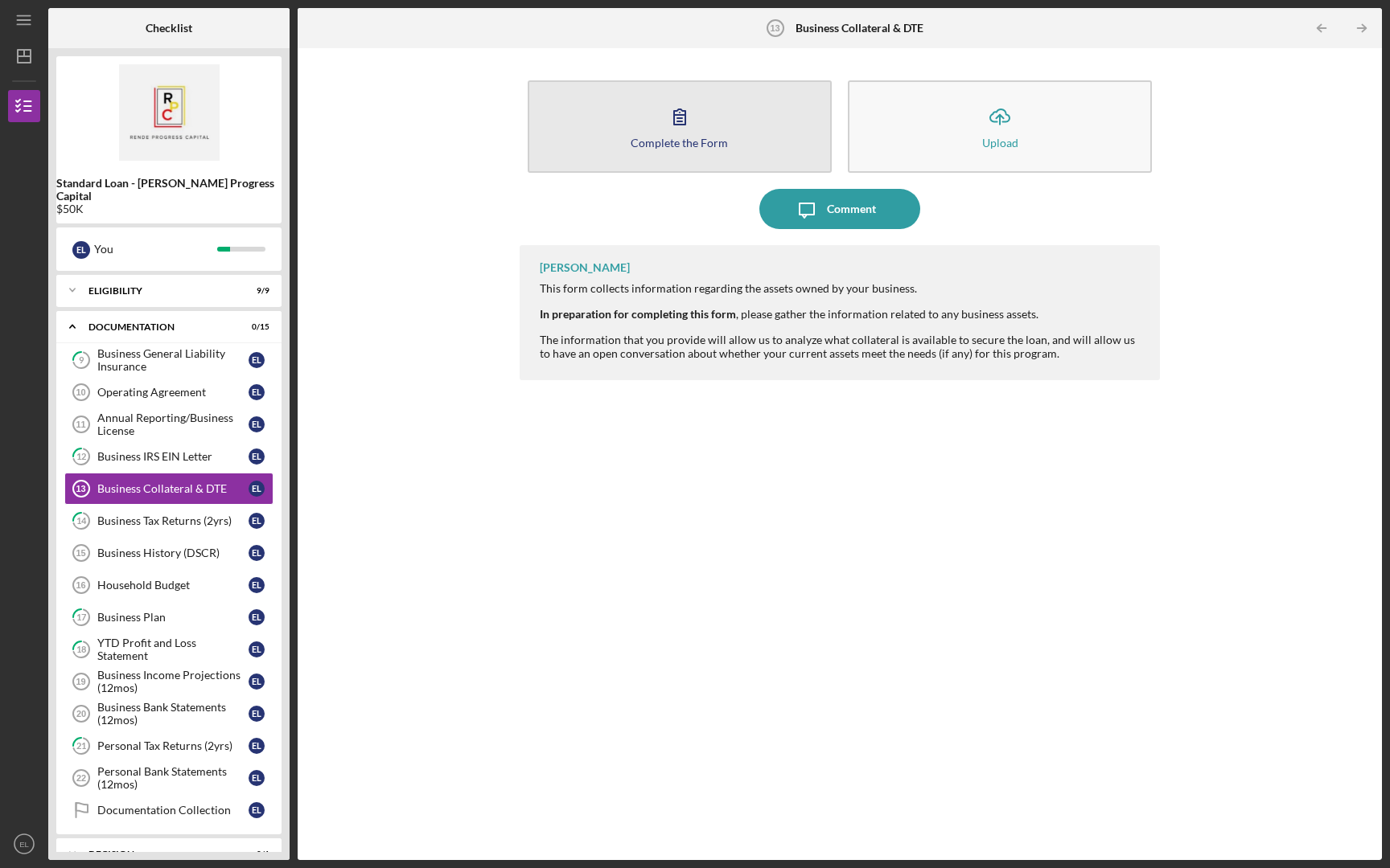
click at [625, 138] on button "Complete the Form Form" at bounding box center [680, 126] width 304 height 93
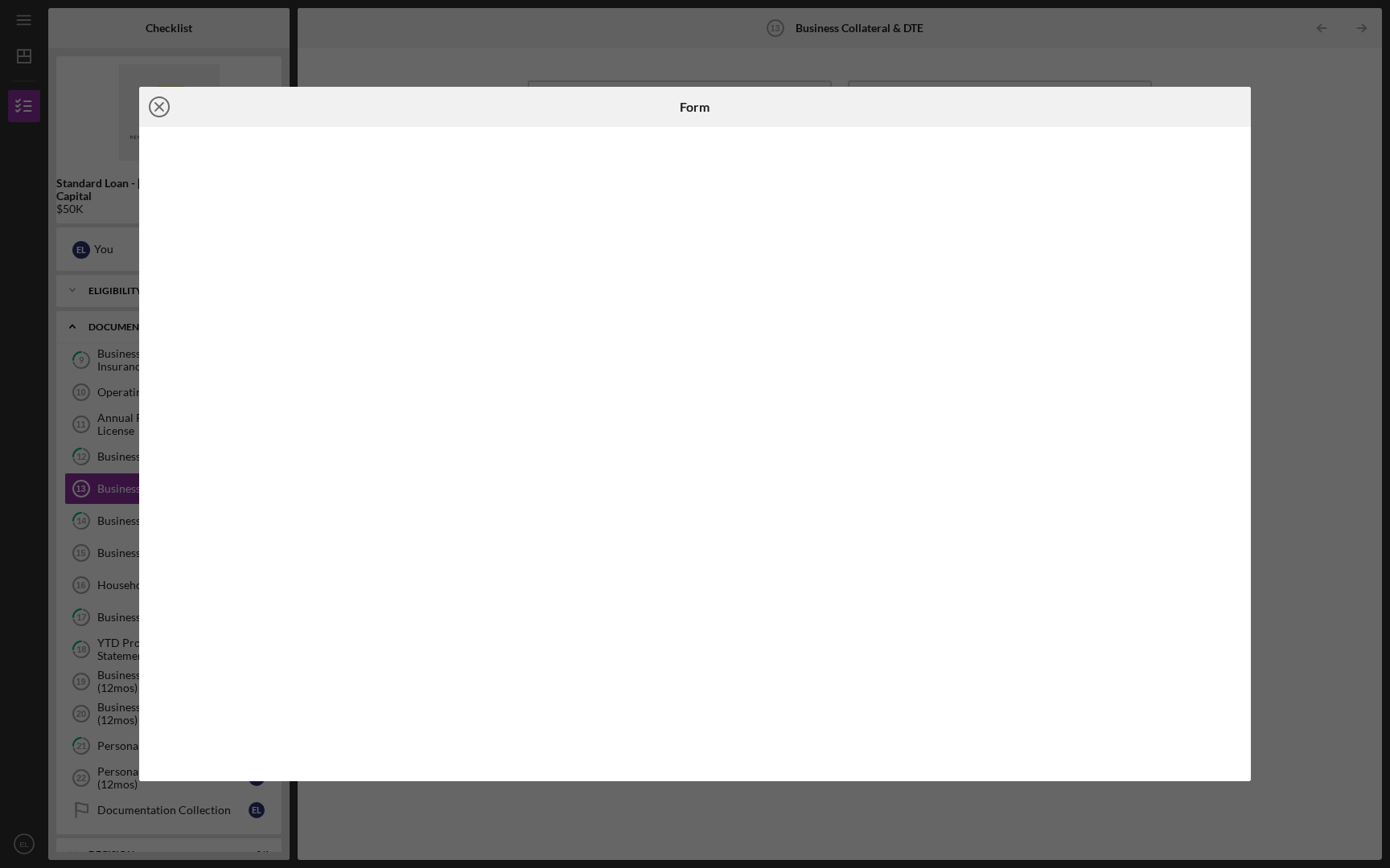
click at [159, 111] on icon "Icon/Close" at bounding box center [159, 107] width 40 height 40
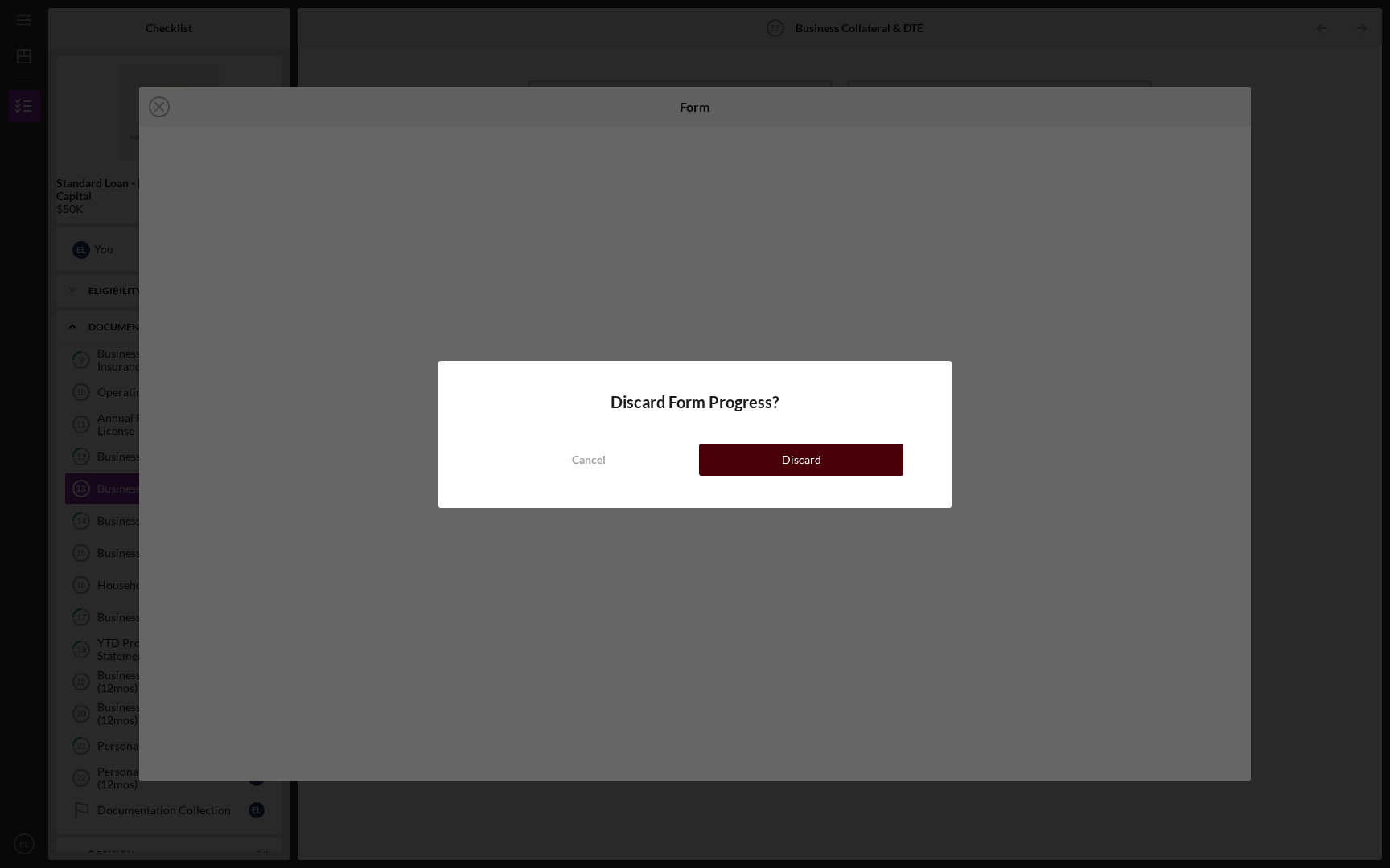
click at [796, 458] on div "Discard" at bounding box center [801, 460] width 40 height 32
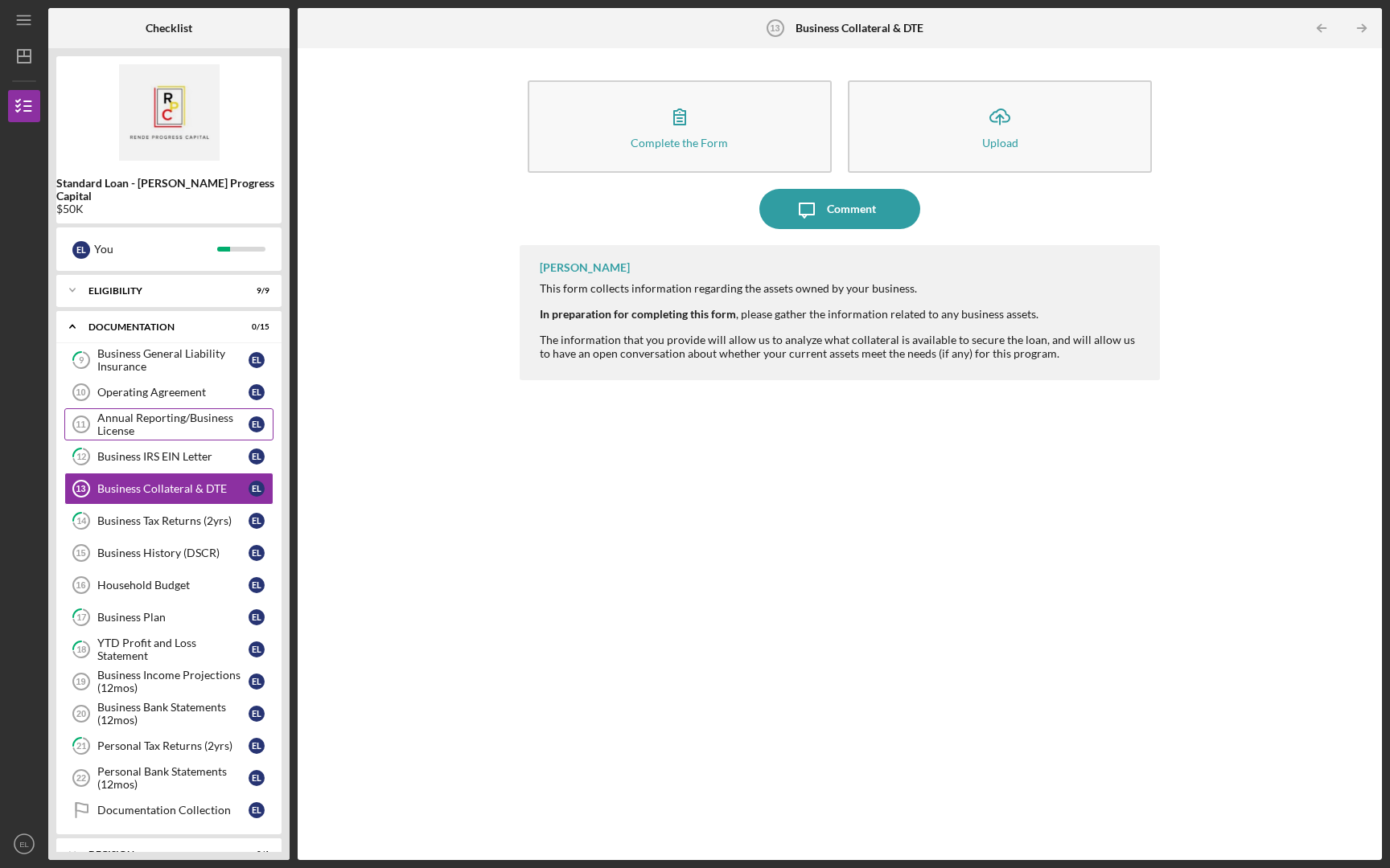
click at [134, 413] on div "Annual Reporting/Business License" at bounding box center [173, 425] width 151 height 26
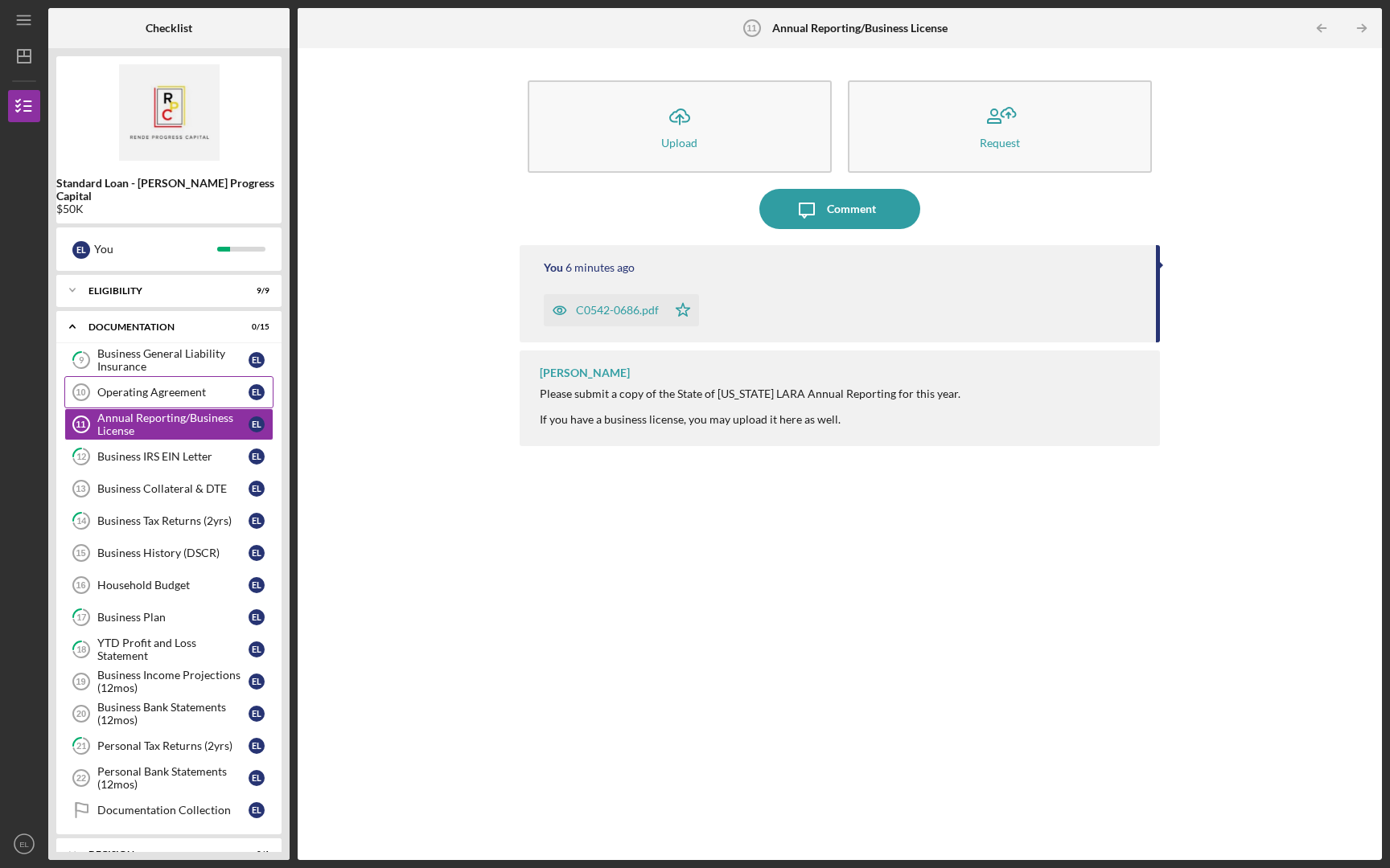
click at [148, 387] on link "Operating Agreement 10 Operating Agreement E L" at bounding box center [168, 392] width 209 height 32
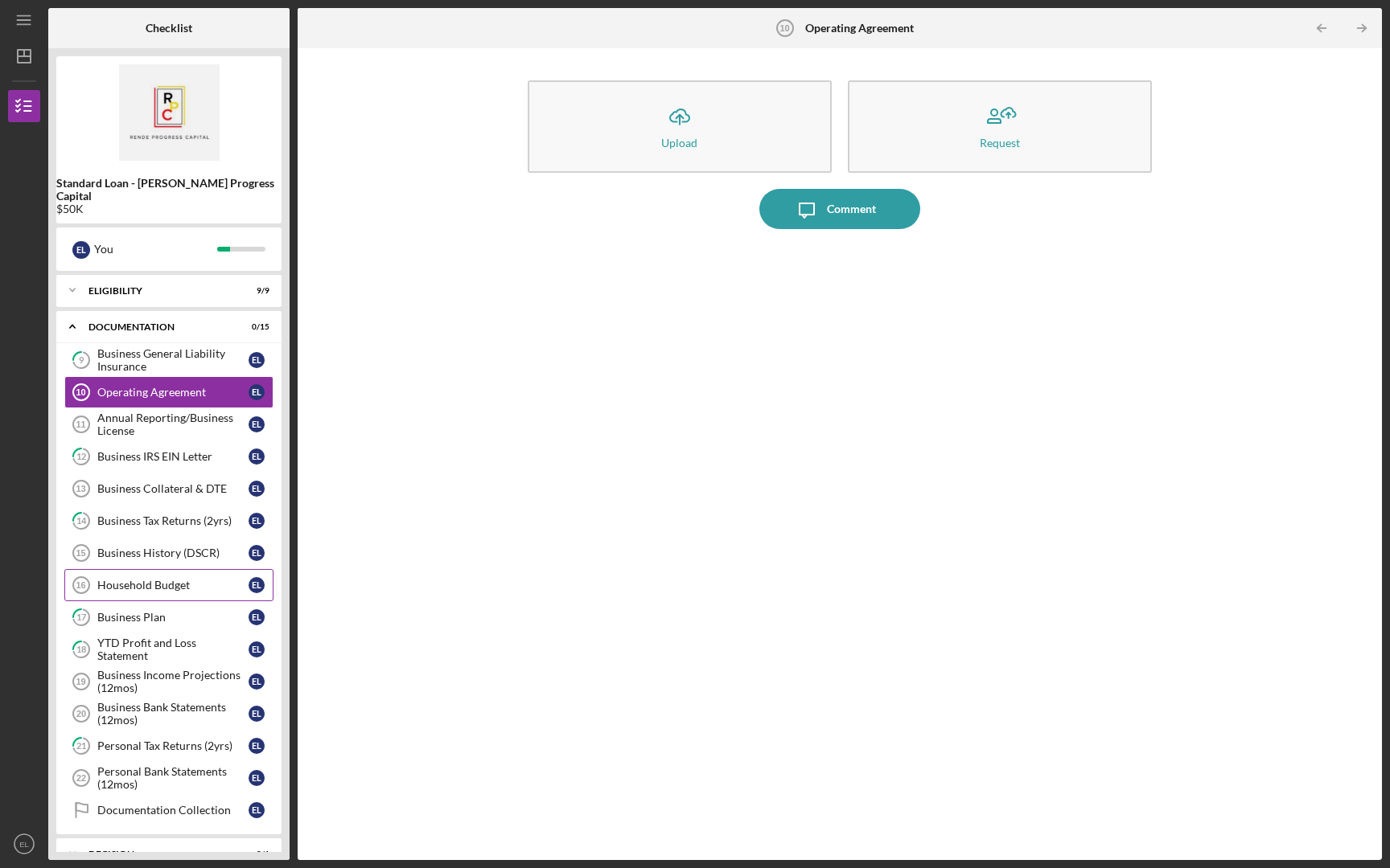
click at [182, 579] on div "Household Budget" at bounding box center [173, 586] width 151 height 13
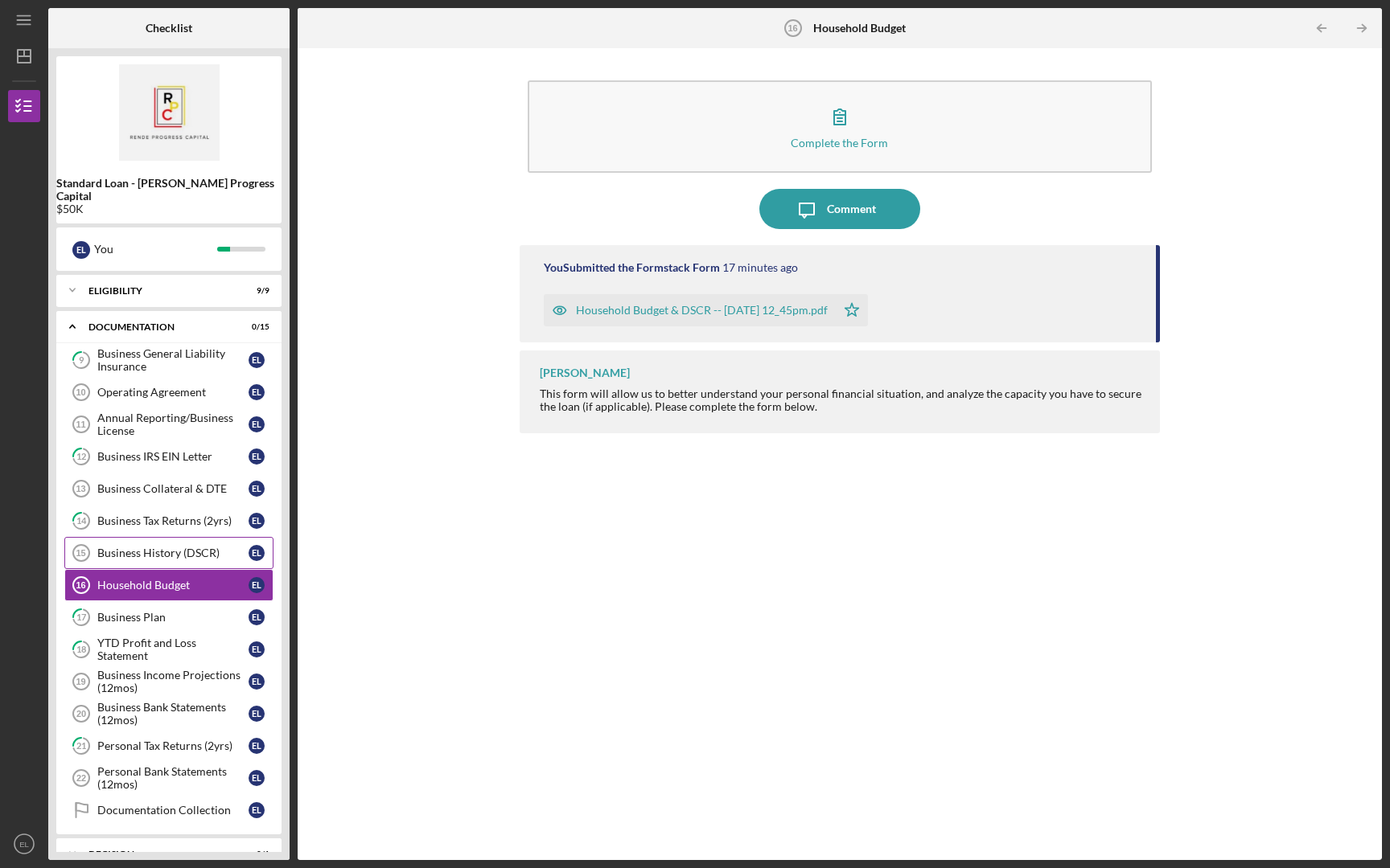
click at [176, 547] on div "Business History (DSCR)" at bounding box center [173, 554] width 151 height 13
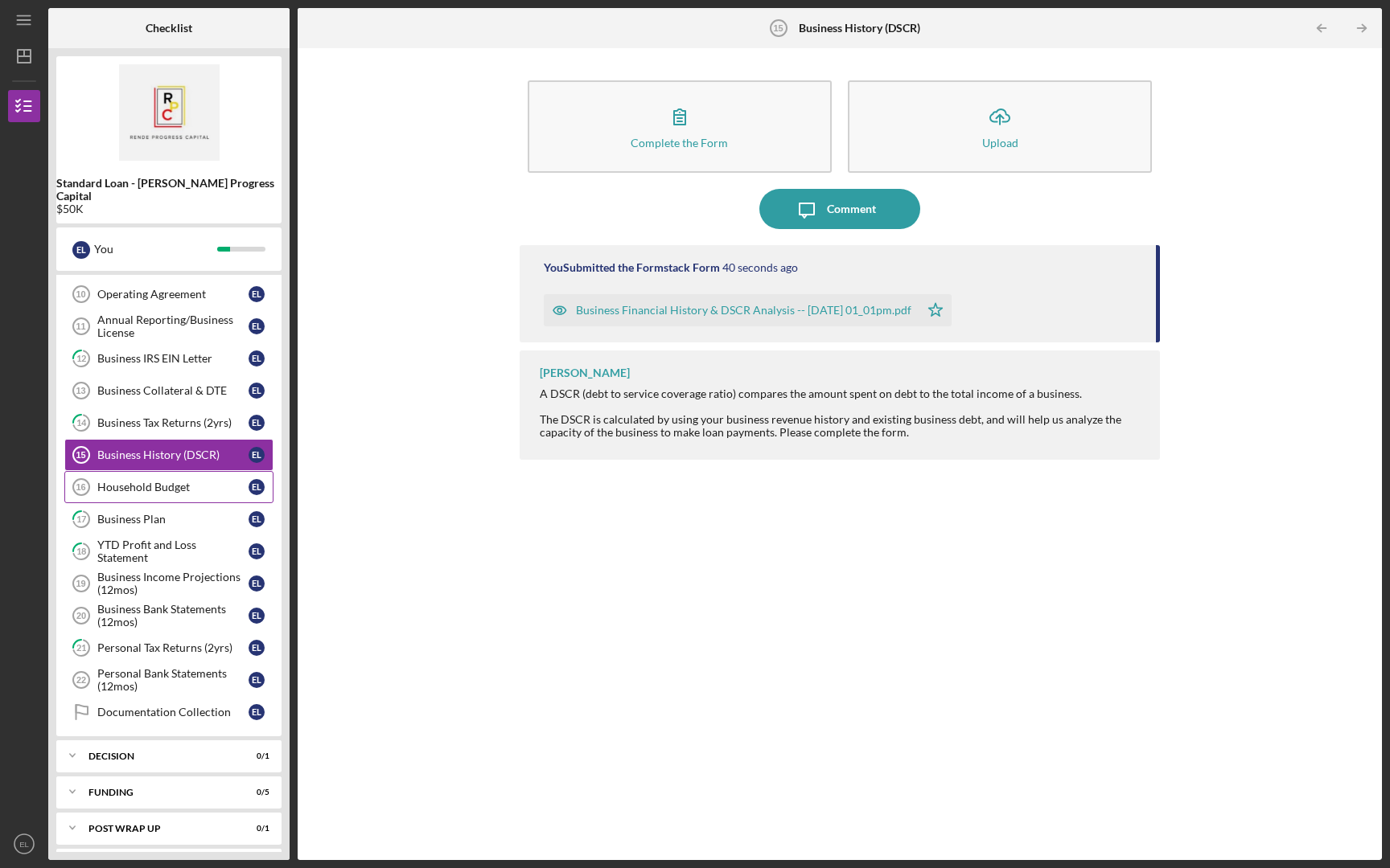
scroll to position [106, 0]
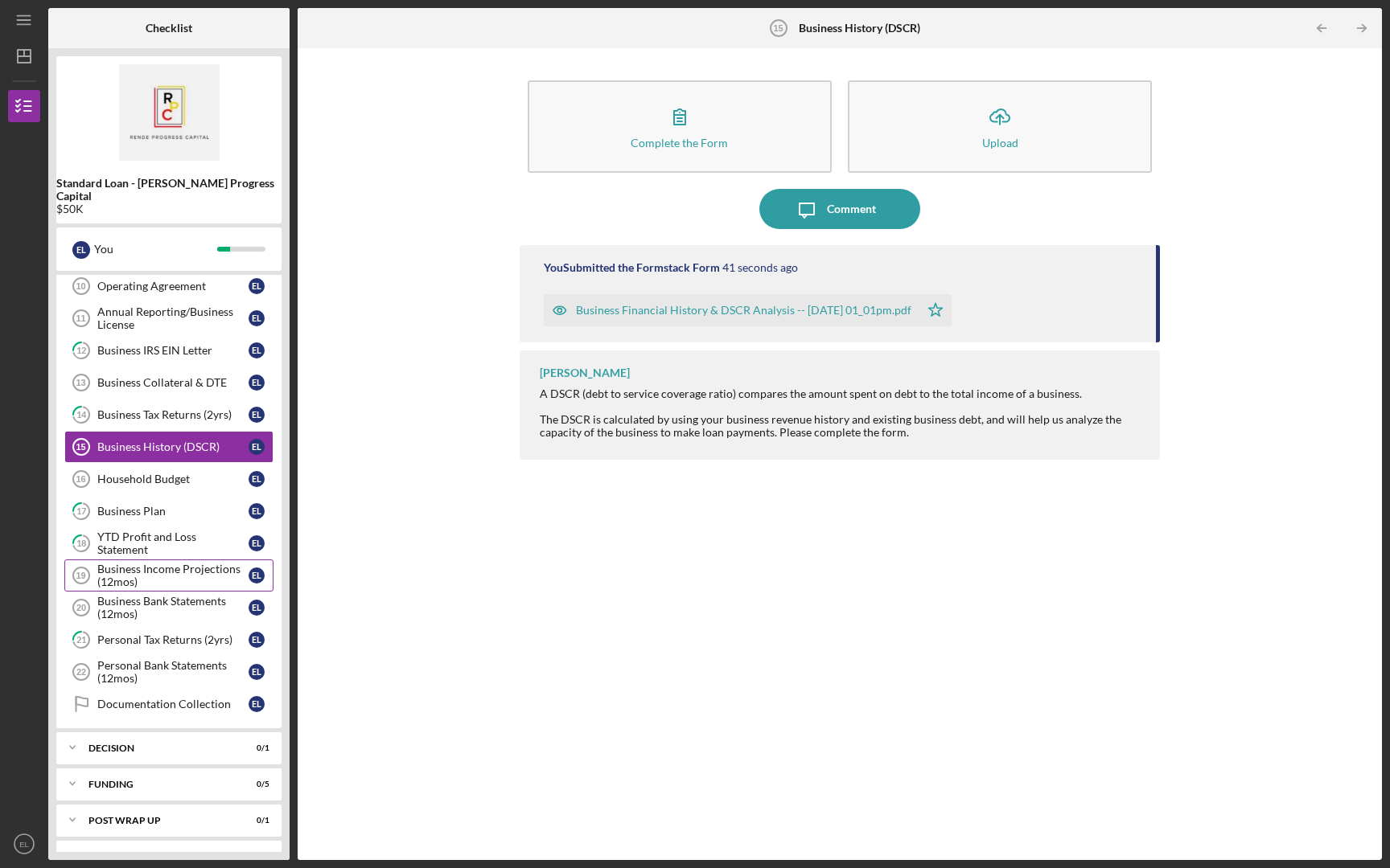
click at [178, 564] on div "Business Income Projections (12mos)" at bounding box center [173, 576] width 151 height 26
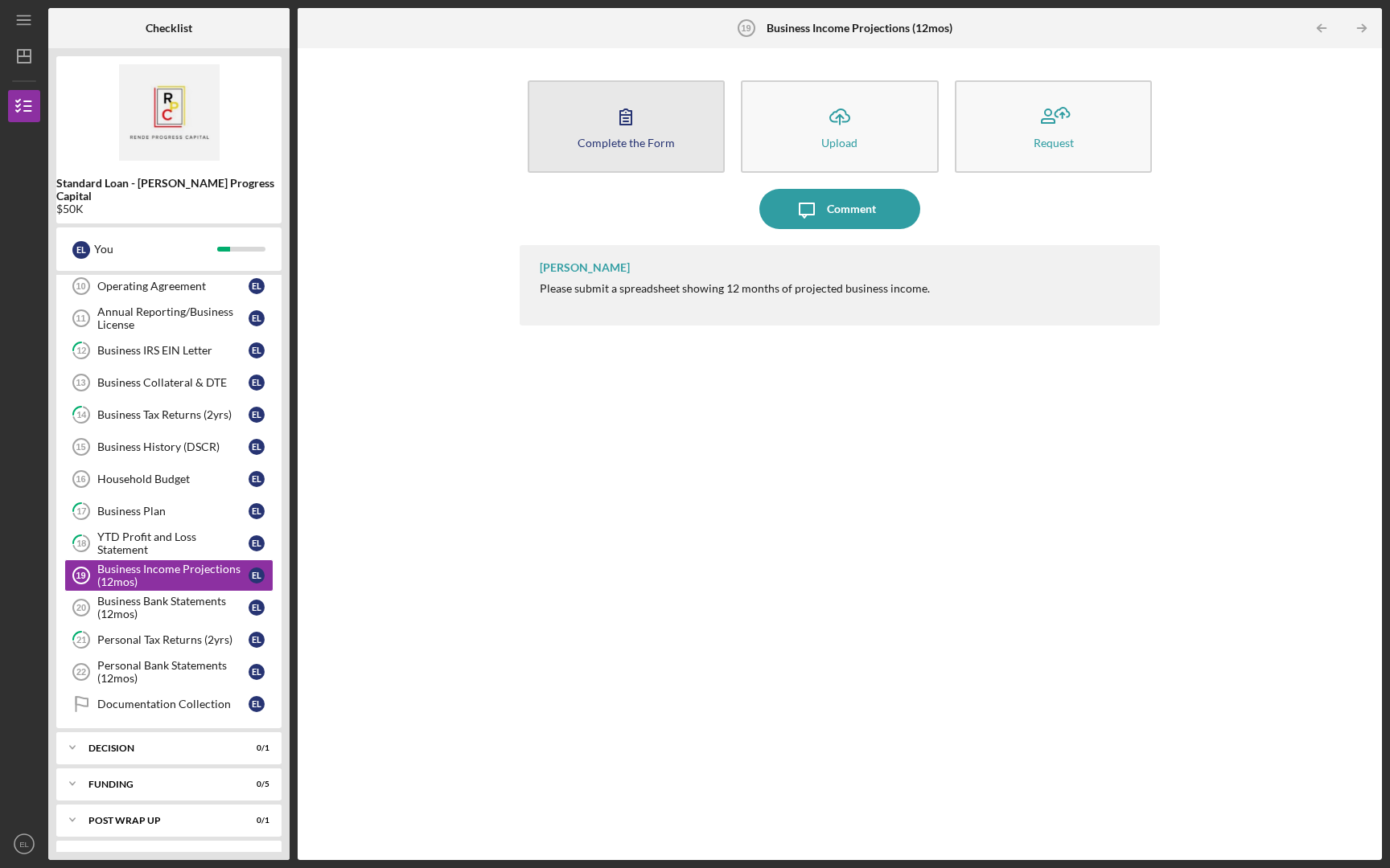
click at [656, 115] on button "Complete the Form Form" at bounding box center [626, 126] width 198 height 93
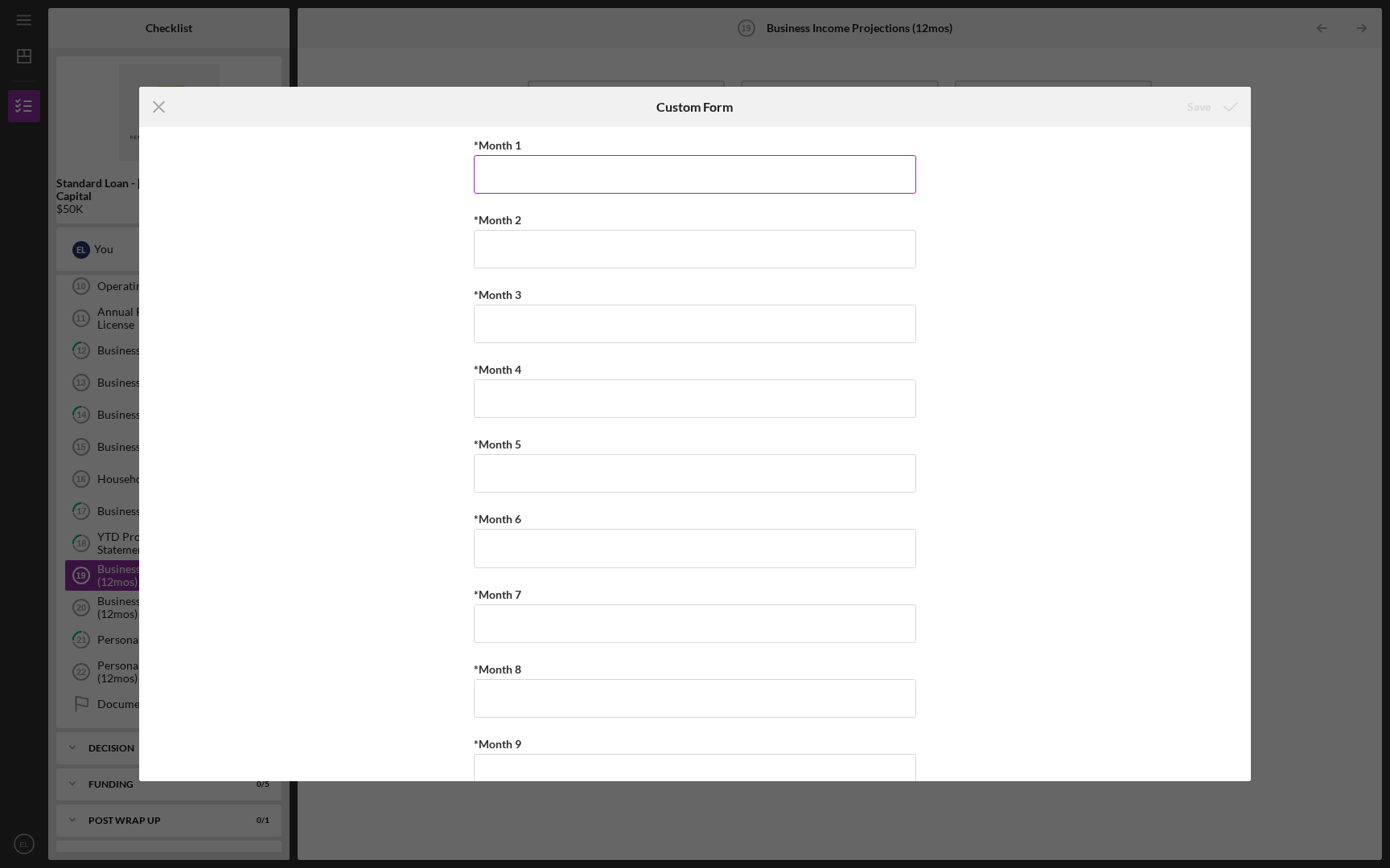
click at [637, 180] on input "*Month 1" at bounding box center [695, 175] width 442 height 39
type input "55,000"
click at [538, 249] on input "*Month 2" at bounding box center [695, 249] width 442 height 39
type input "40,000"
click at [534, 339] on input "*Month 3" at bounding box center [695, 324] width 442 height 39
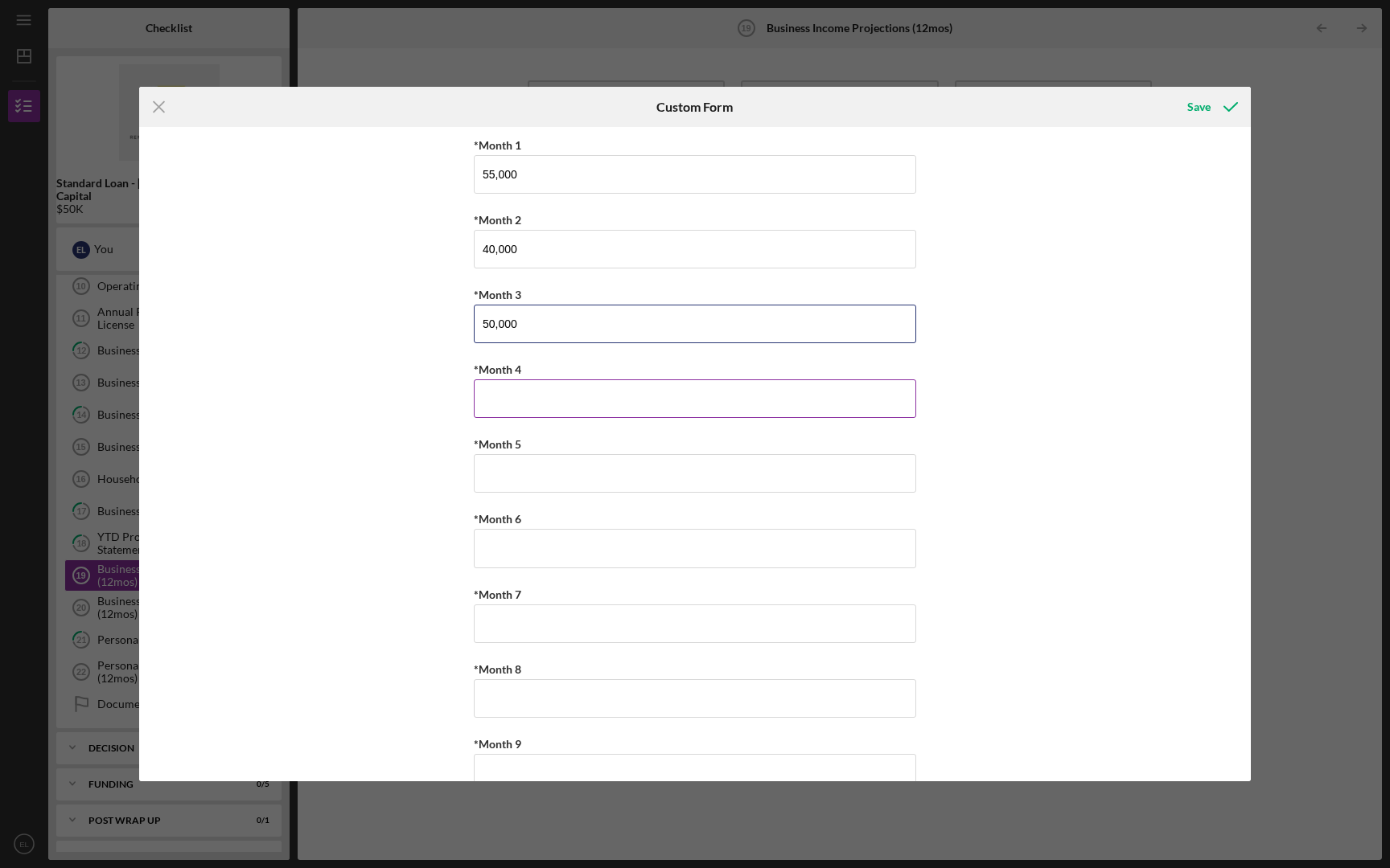
type input "50,000"
click at [543, 418] on div "*Month 1 55,000 *Month 2 40,000 *Month 3 50,000 *Month 4 *Month 5 *Month 6 *Mon…" at bounding box center [695, 584] width 442 height 898
type input "30,000"
click at [547, 475] on input "*Month 5" at bounding box center [695, 474] width 442 height 39
type input "50,000"
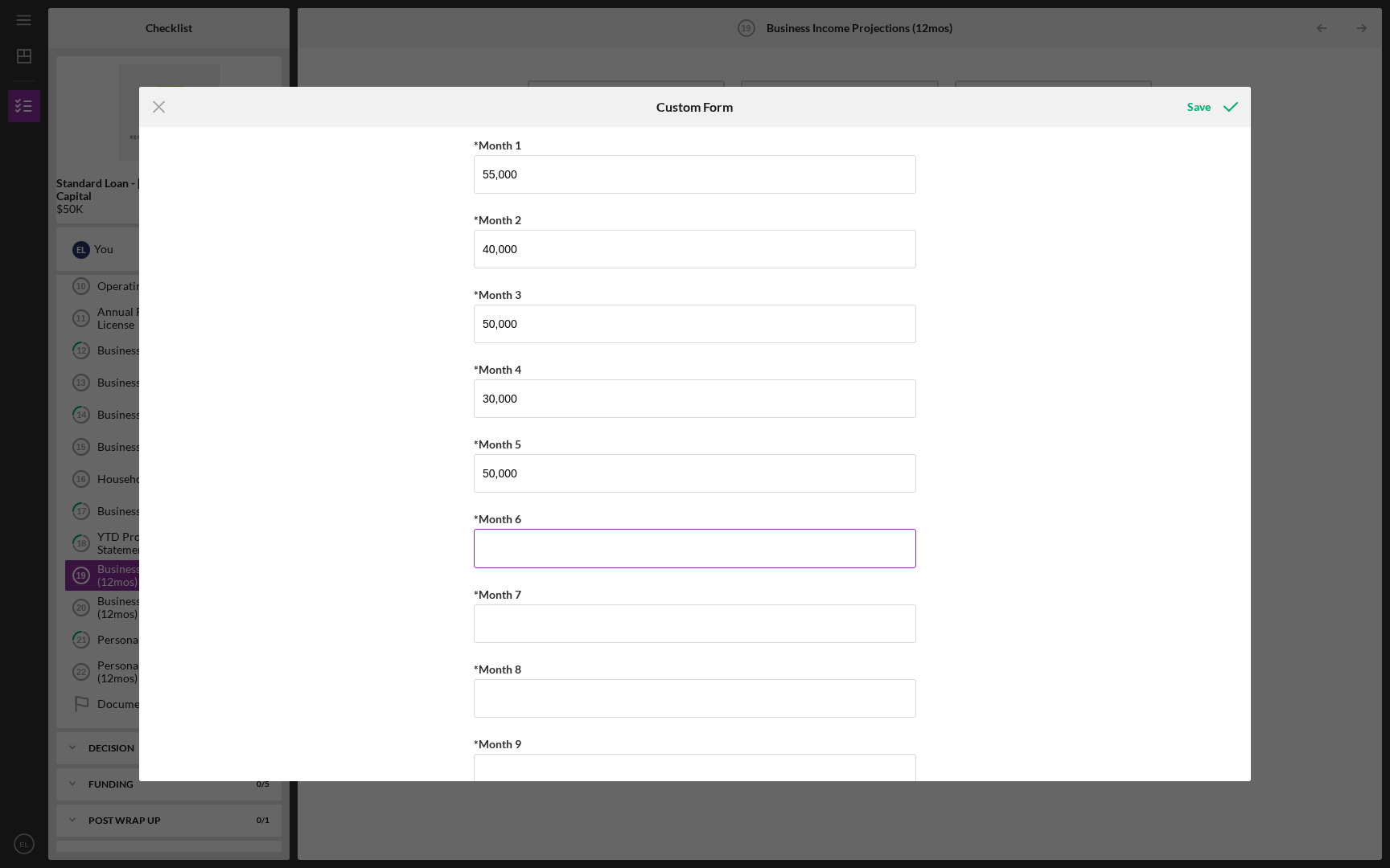
click at [566, 534] on input "*Month 6" at bounding box center [695, 548] width 442 height 39
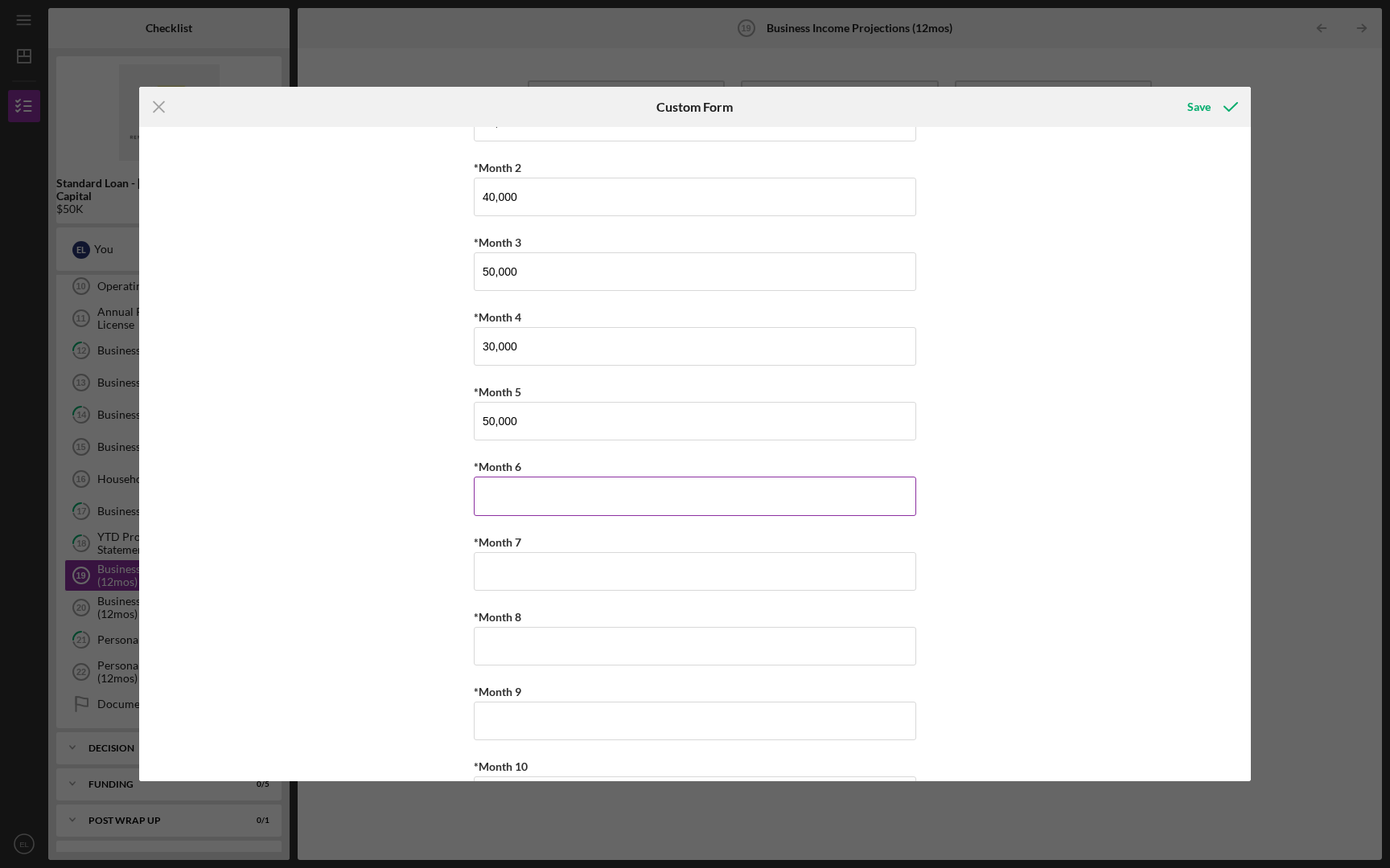
scroll to position [60, 0]
type input "40,000"
click at [554, 566] on input "*Month 7" at bounding box center [695, 565] width 442 height 39
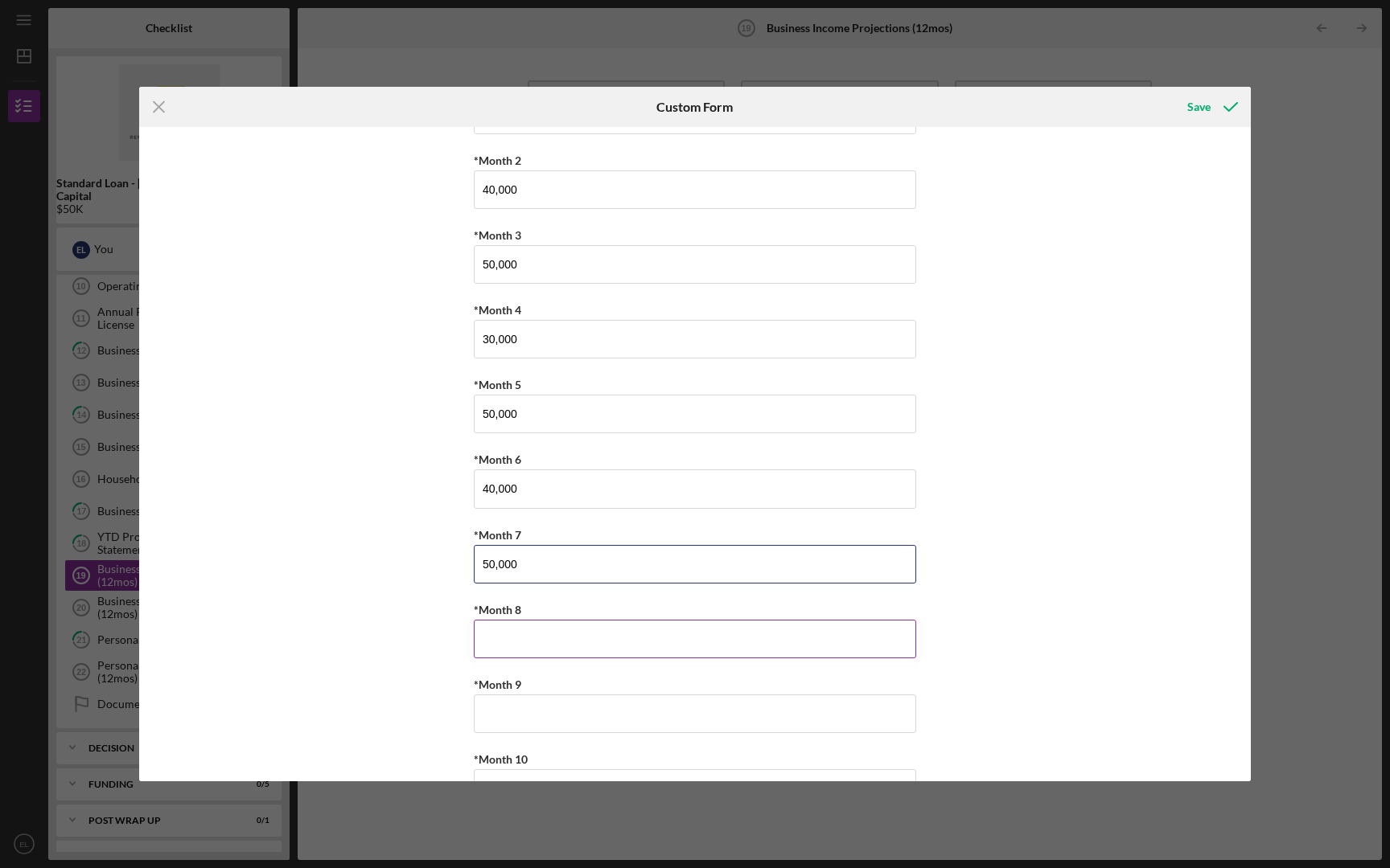
type input "50,000"
click at [563, 650] on input "*Month 8" at bounding box center [695, 639] width 442 height 39
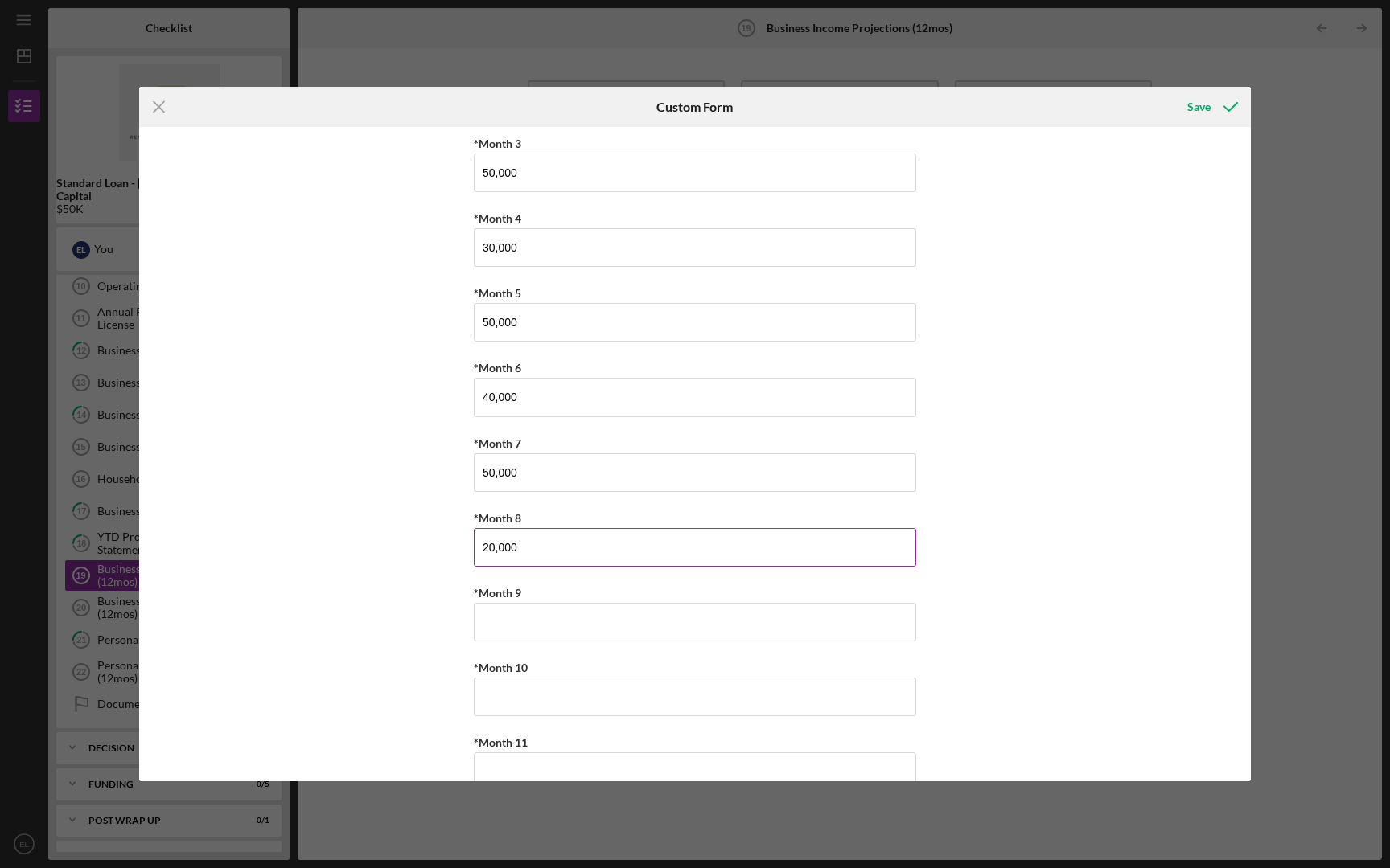
click at [487, 554] on input "20,000" at bounding box center [695, 547] width 442 height 39
type input "30,000"
click at [503, 625] on input "*Month 9" at bounding box center [695, 622] width 442 height 39
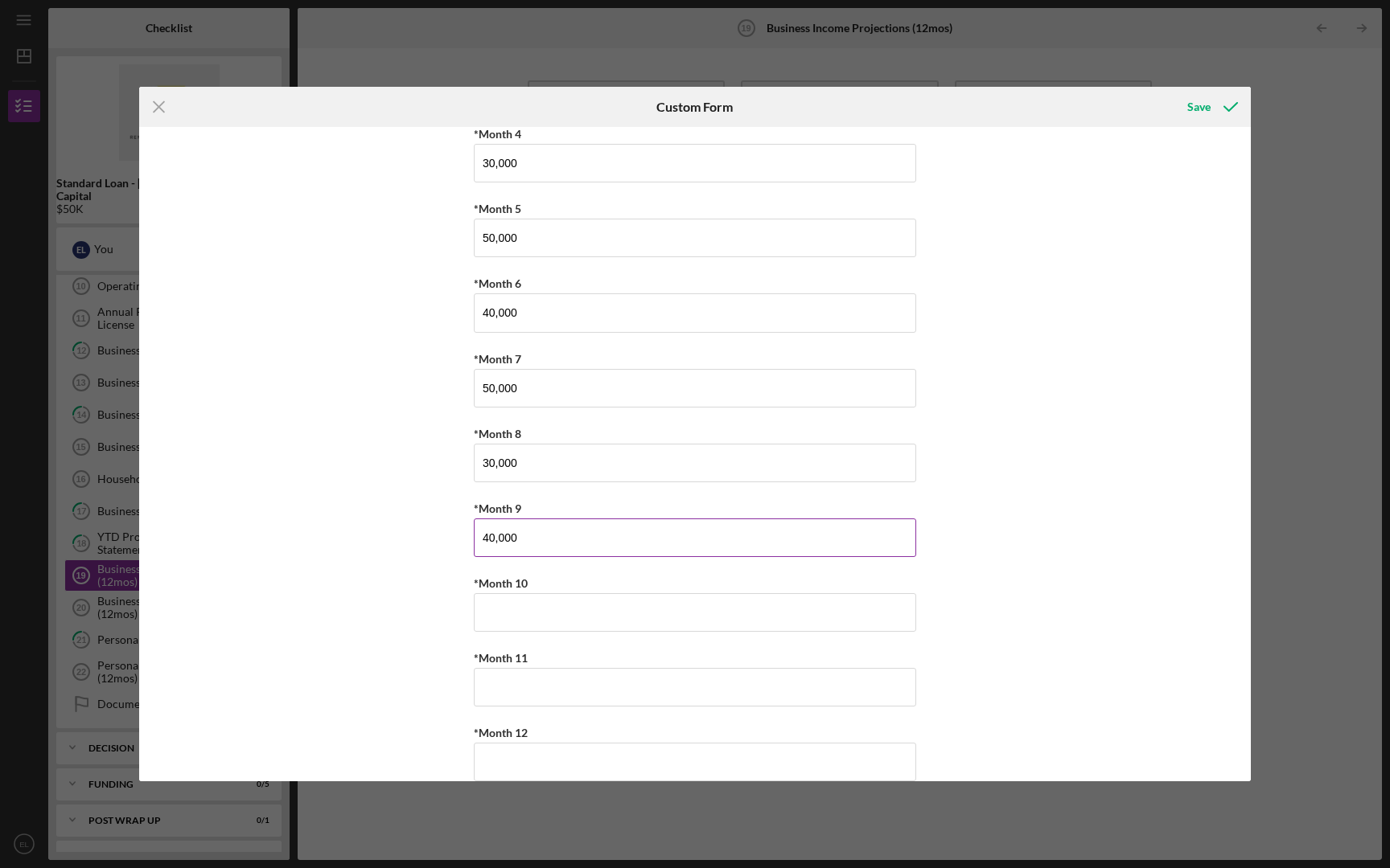
scroll to position [259, 0]
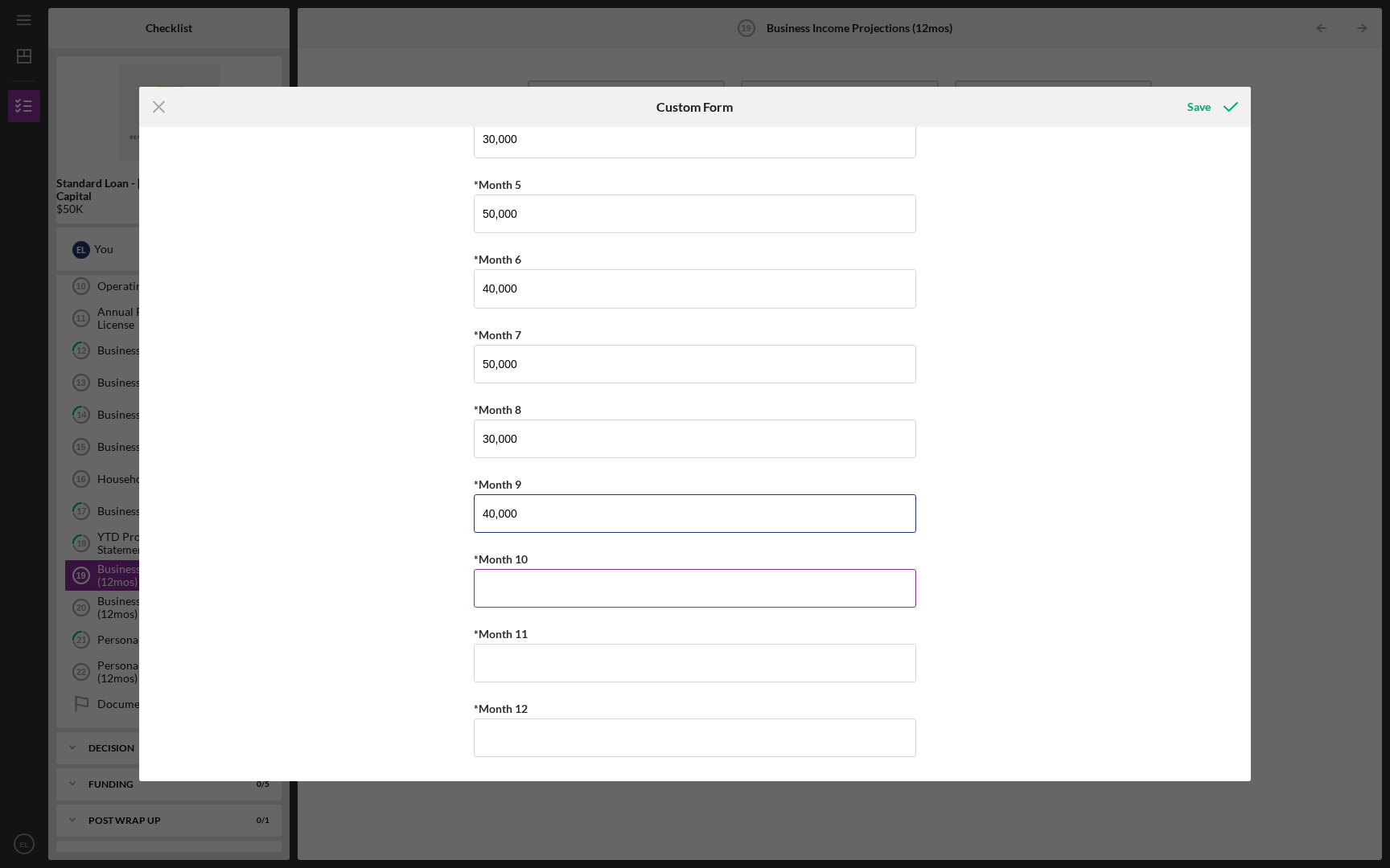
type input "40,000"
click at [539, 603] on input "*Month 10" at bounding box center [695, 588] width 442 height 39
type input "30,000"
click at [551, 653] on input "*Month 11" at bounding box center [695, 663] width 442 height 39
type input "50,000"
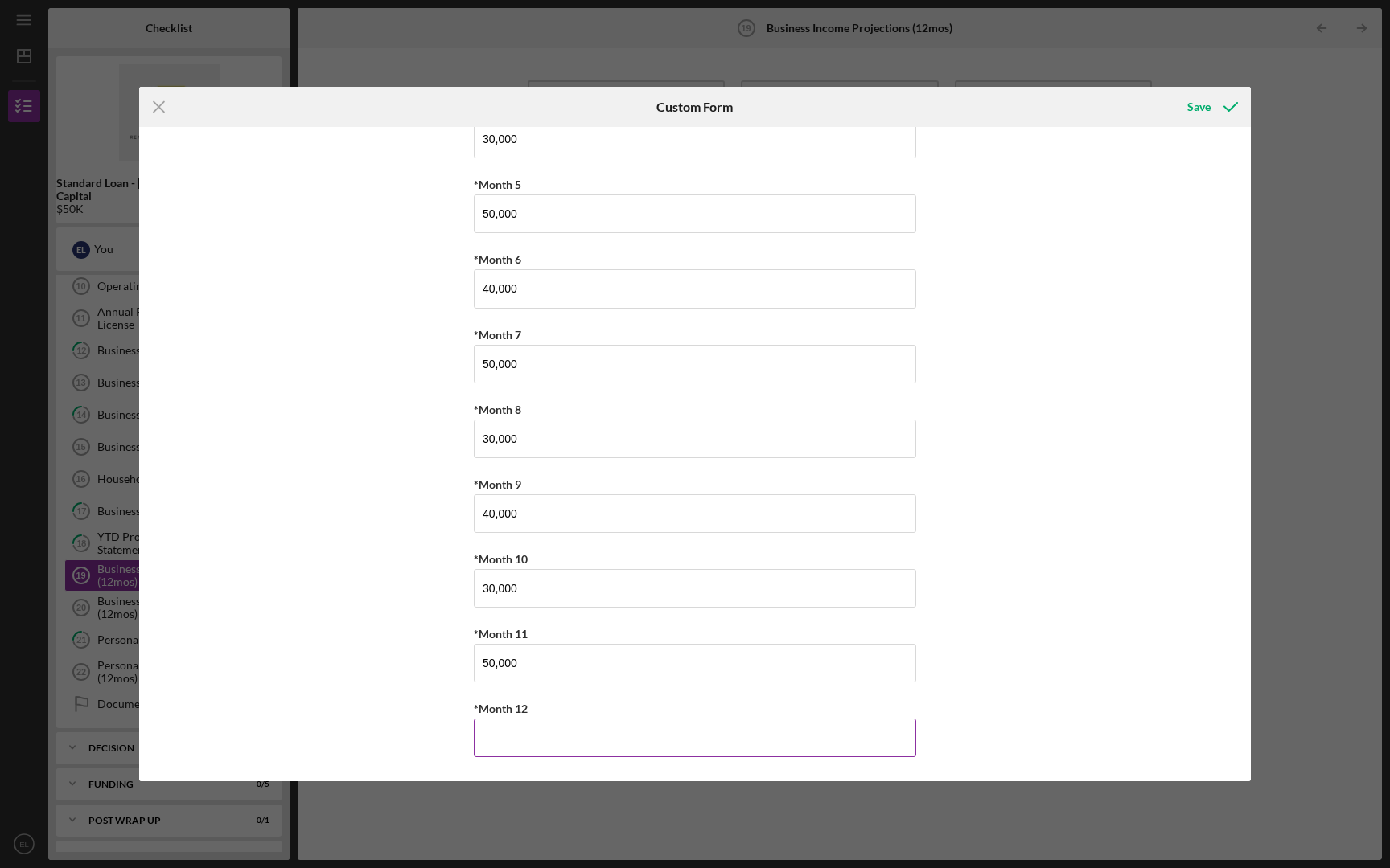
click at [555, 653] on input "*Month 12" at bounding box center [695, 738] width 442 height 39
type input "50,000"
click at [966, 401] on div "*Month 1 55,000 *Month 2 40,000 *Month 3 50,000 *Month 4 30,000 *Month 5 50,000…" at bounding box center [695, 454] width 1111 height 655
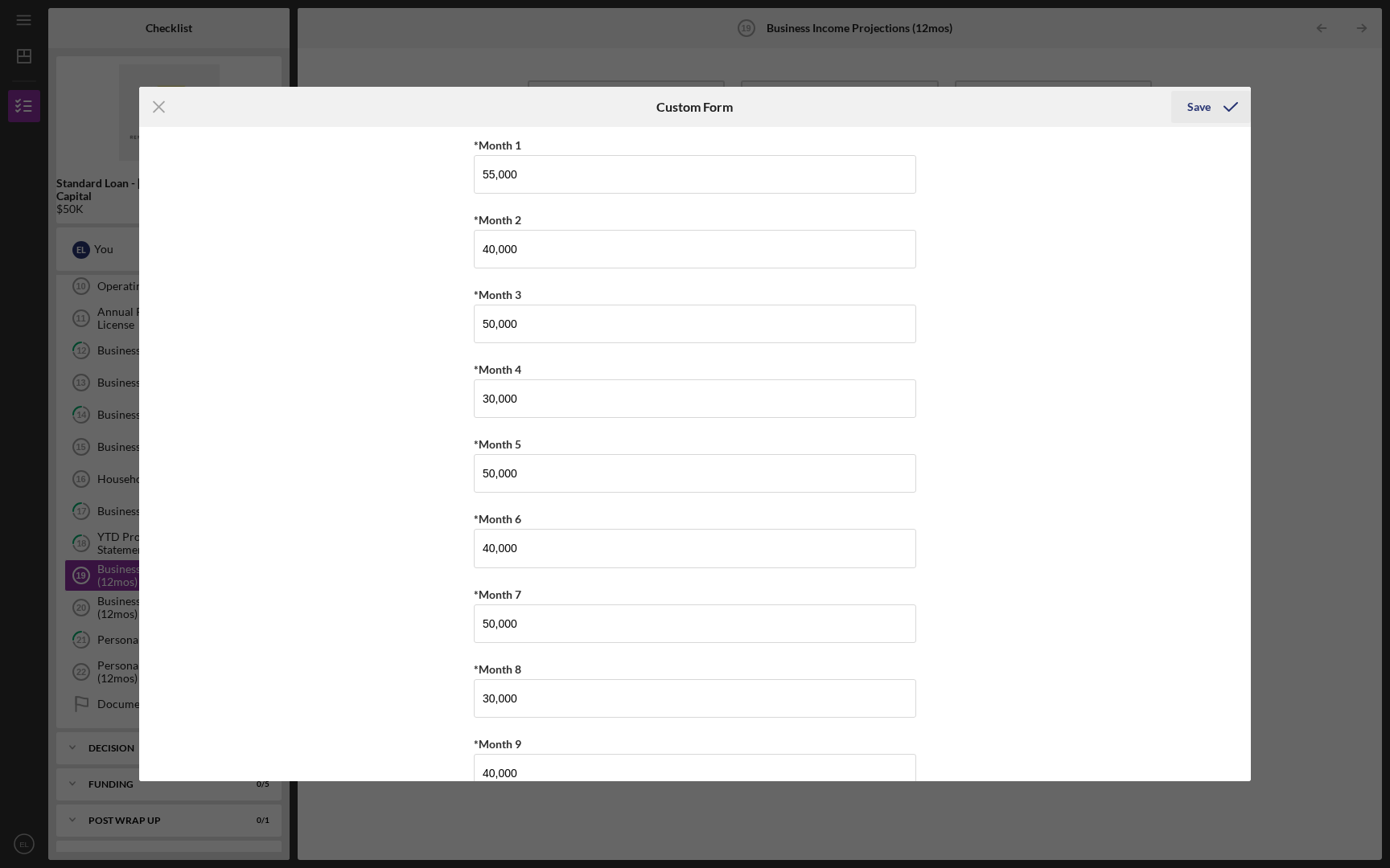
click at [1211, 98] on icon "submit" at bounding box center [1231, 107] width 40 height 40
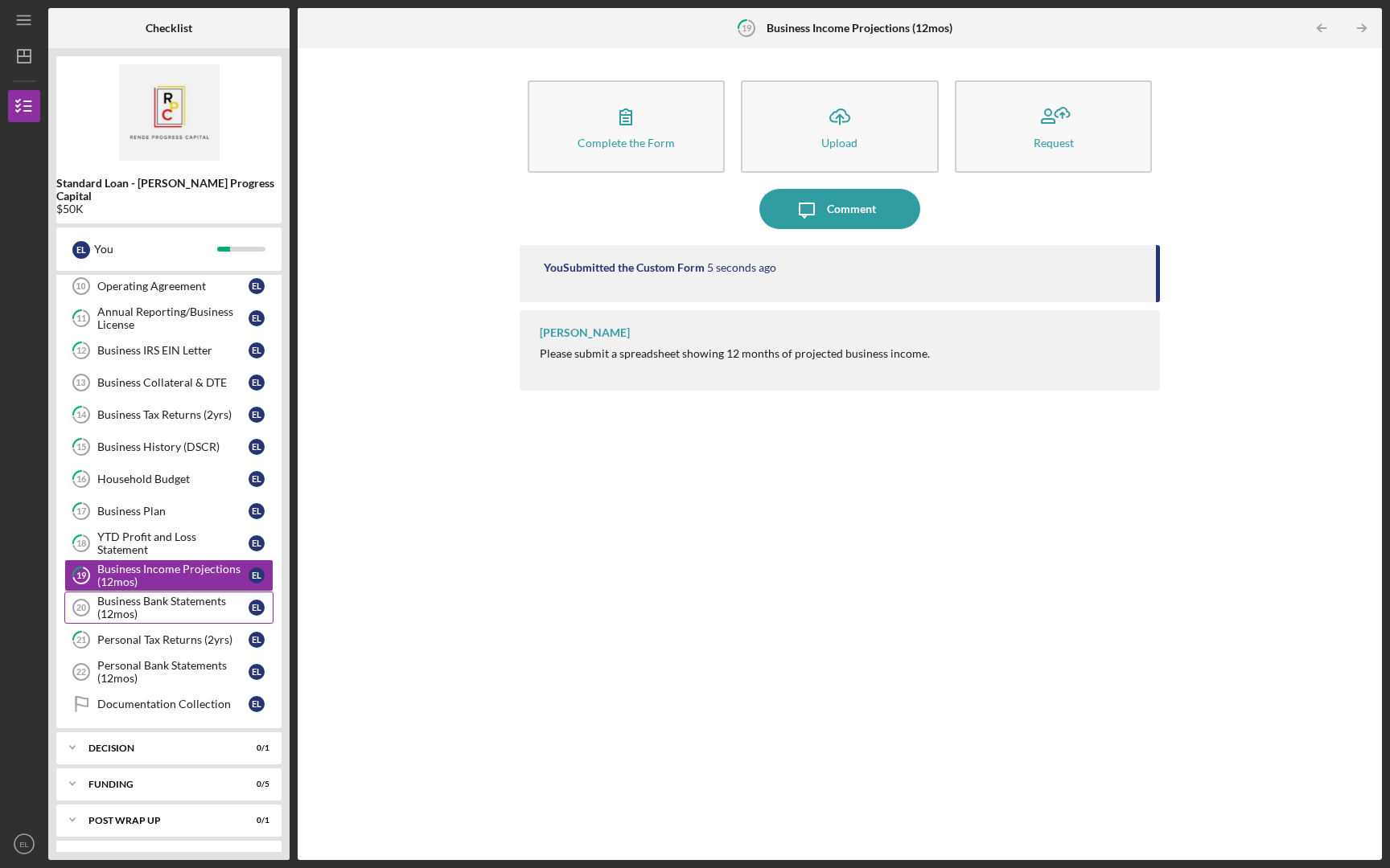
click at [152, 603] on div "Business Bank Statements (12mos)" at bounding box center [173, 608] width 151 height 26
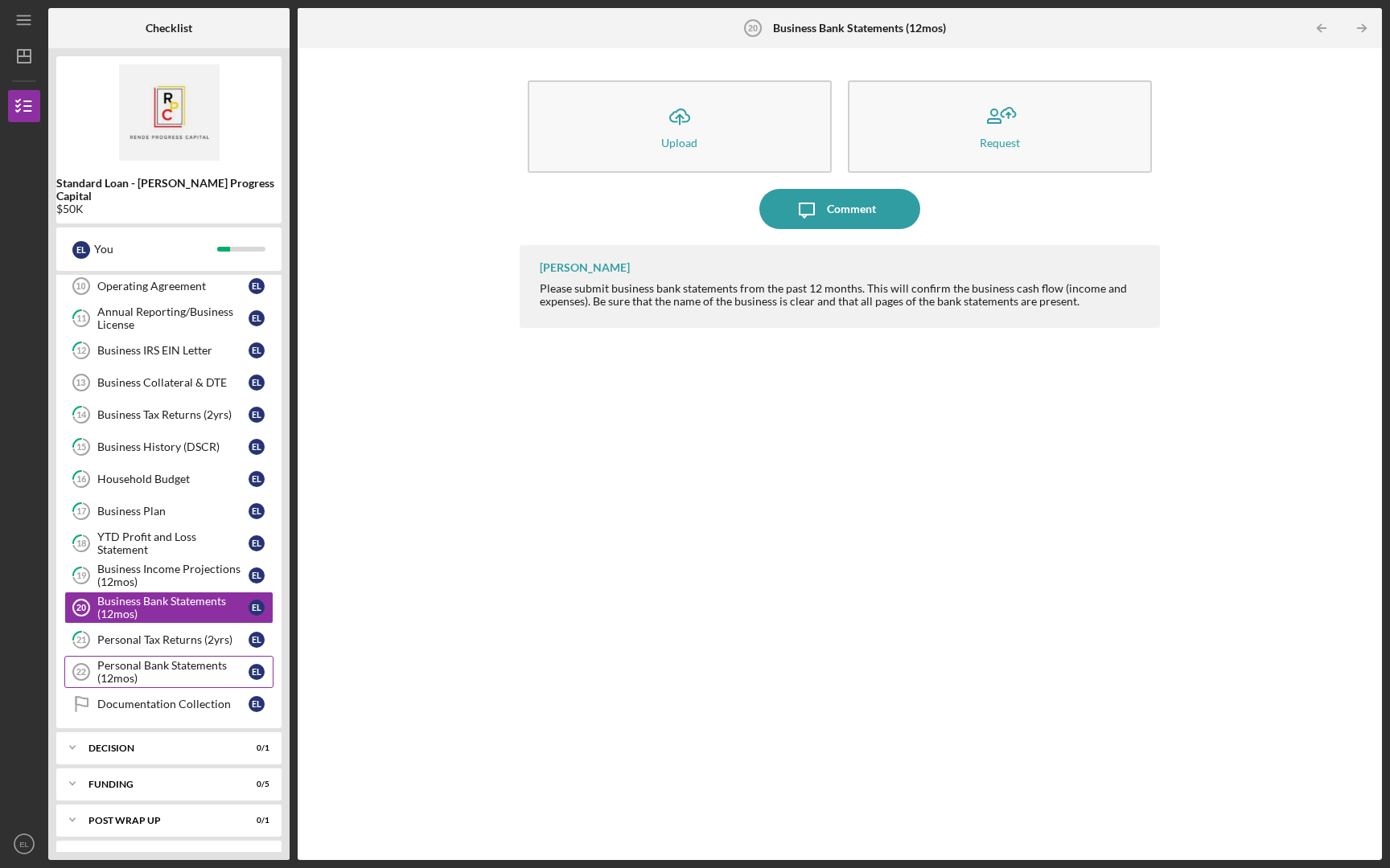
click at [176, 653] on div "Personal Bank Statements (12mos)" at bounding box center [173, 672] width 151 height 26
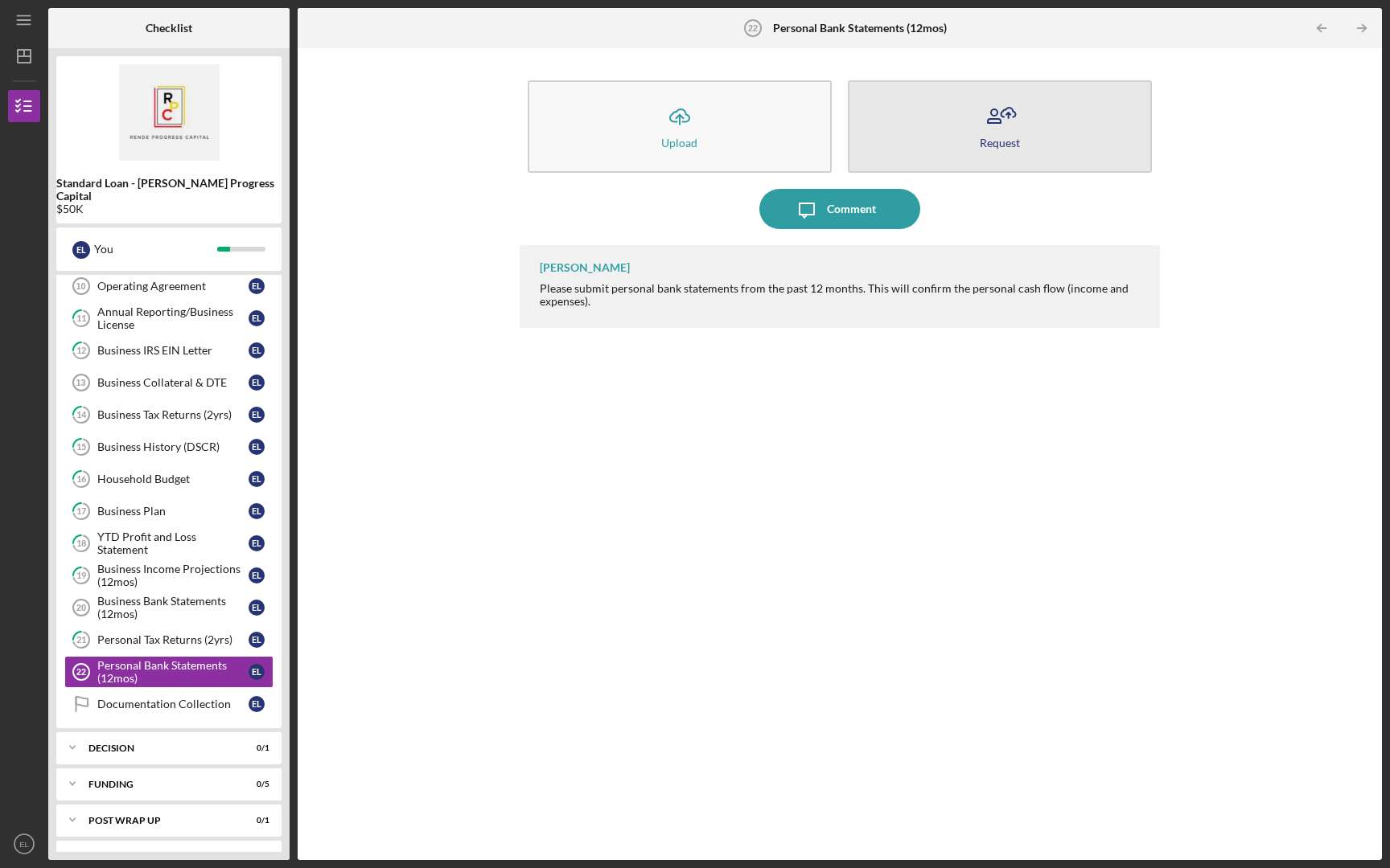
click at [1033, 117] on button "Request" at bounding box center [1000, 126] width 304 height 93
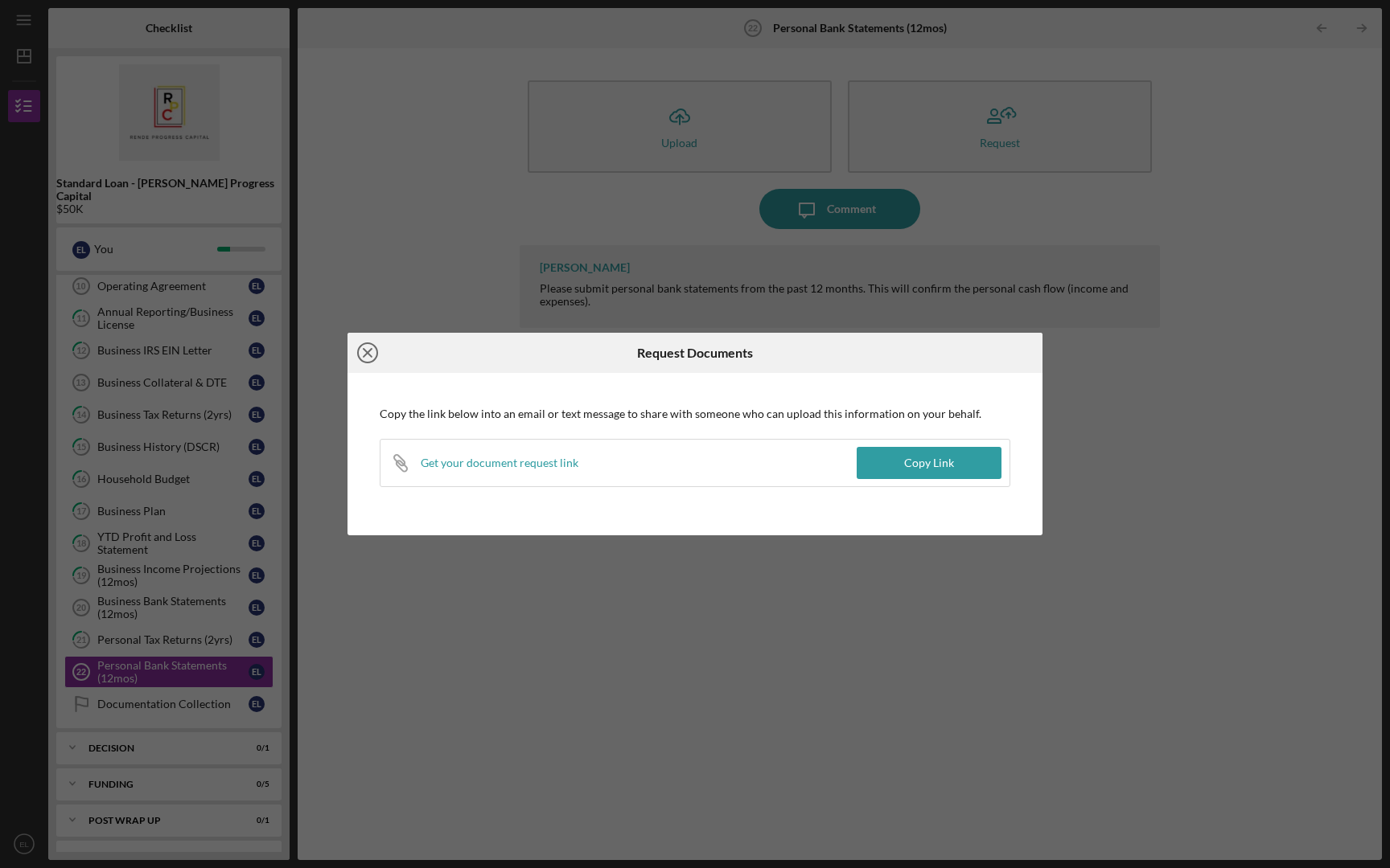
click at [369, 360] on icon "Icon/Close" at bounding box center [368, 353] width 40 height 40
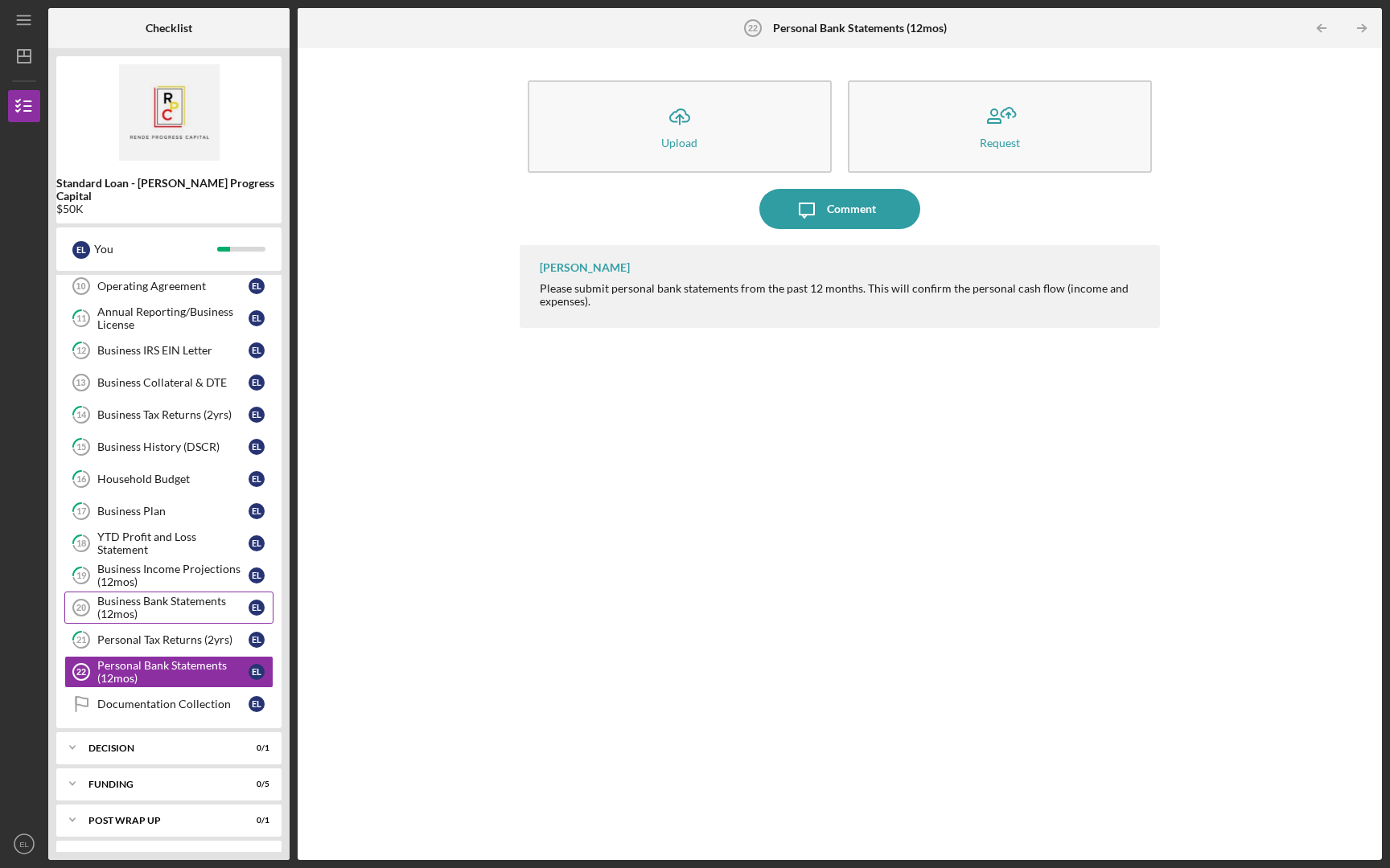
click at [184, 595] on div "Business Bank Statements (12mos)" at bounding box center [173, 608] width 151 height 26
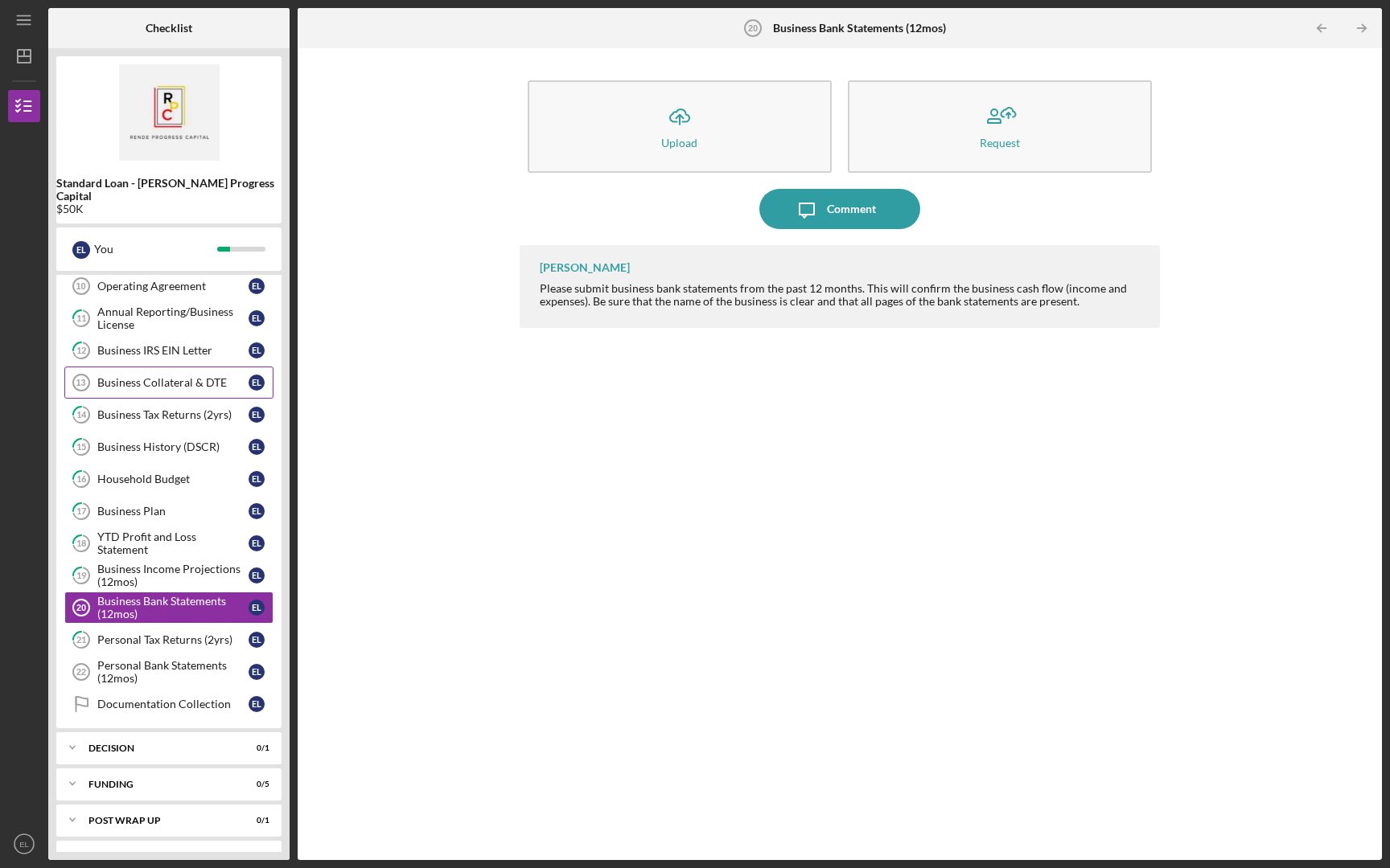
click at [178, 376] on link "Business Collateral & DTE 13 Business Collateral & DTE E L" at bounding box center [168, 383] width 209 height 32
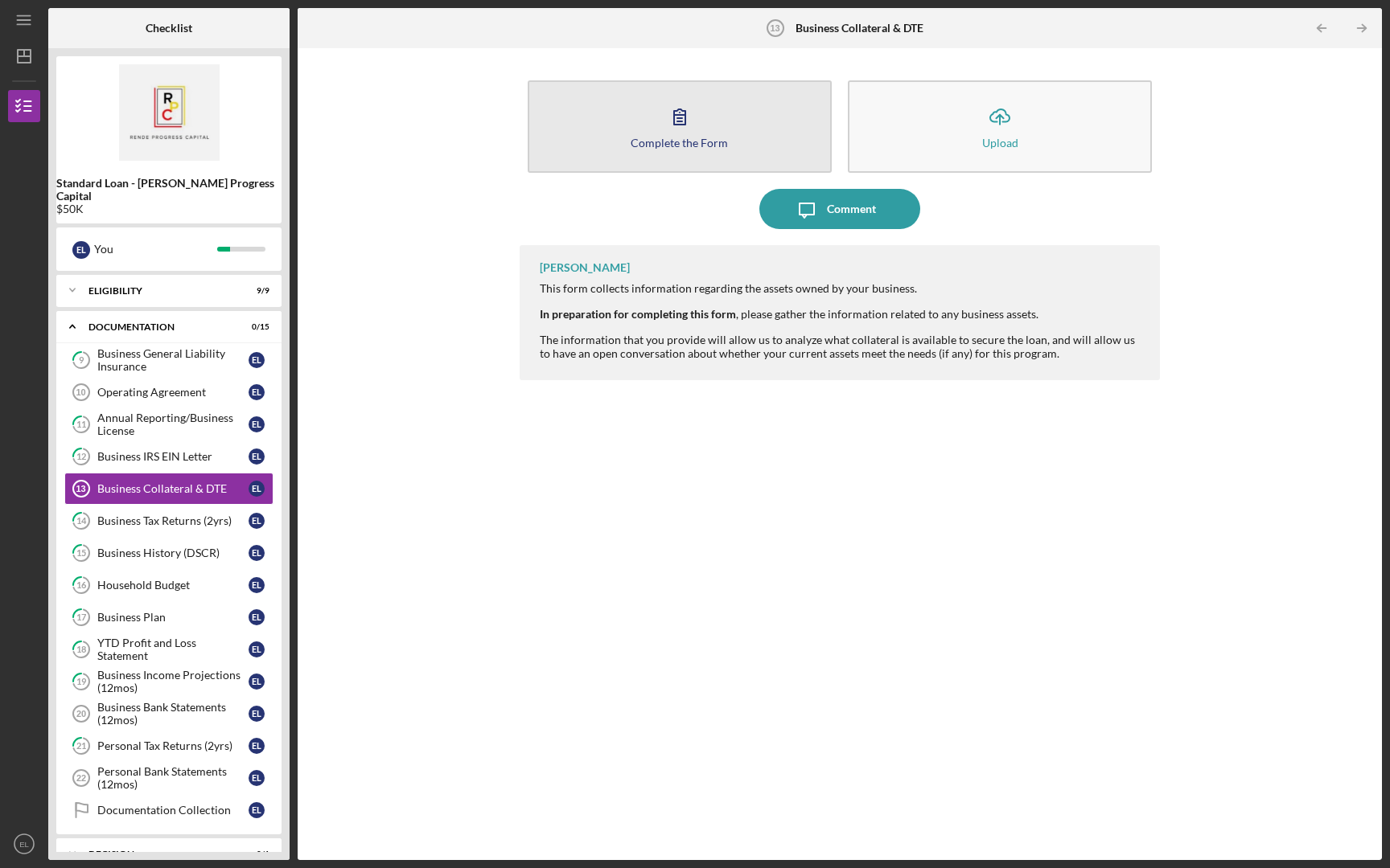
click at [764, 139] on button "Complete the Form Form" at bounding box center [680, 126] width 304 height 93
click at [651, 114] on button "Complete the Form Form" at bounding box center [680, 126] width 304 height 93
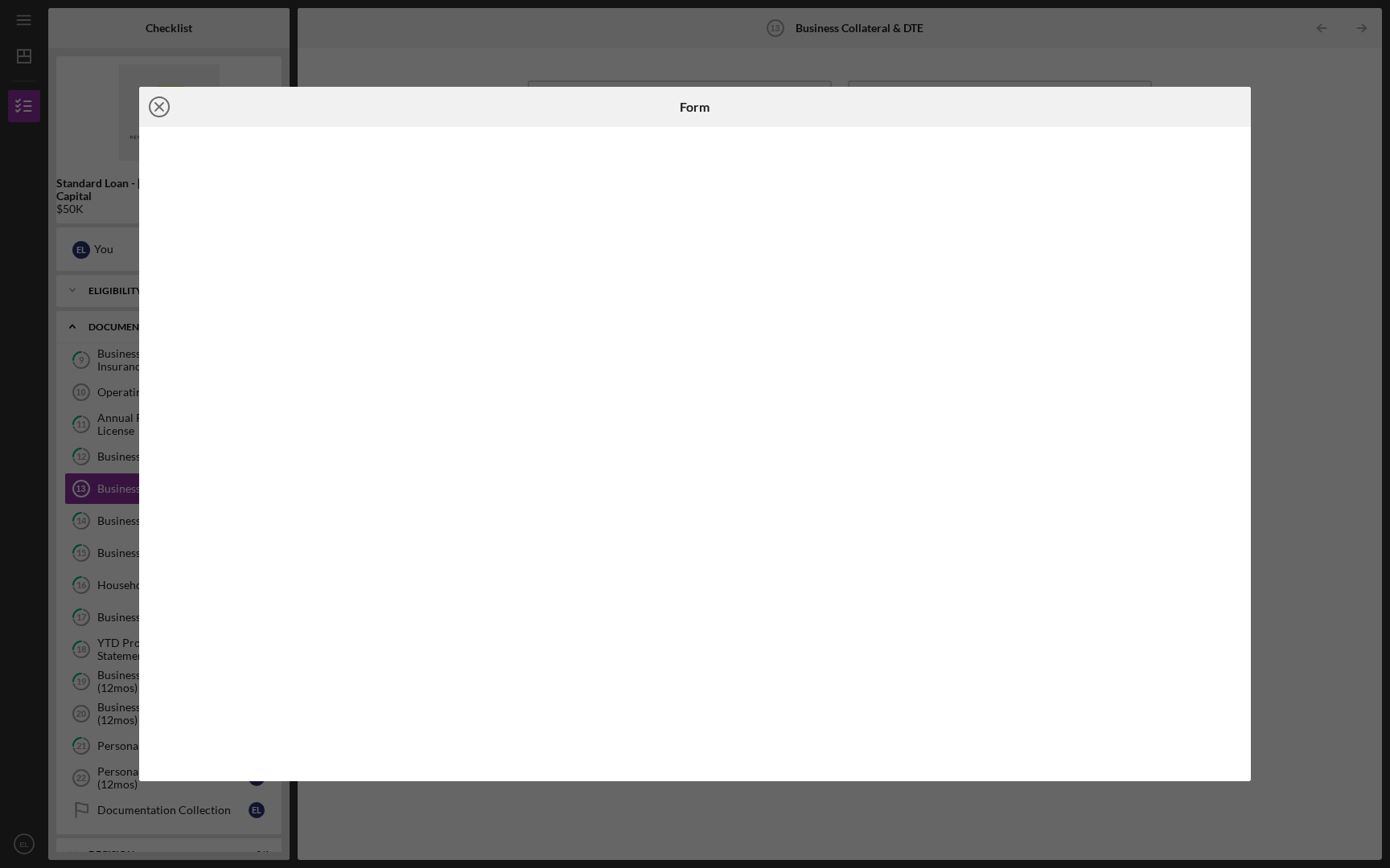
click at [164, 99] on icon "Icon/Close" at bounding box center [159, 107] width 40 height 40
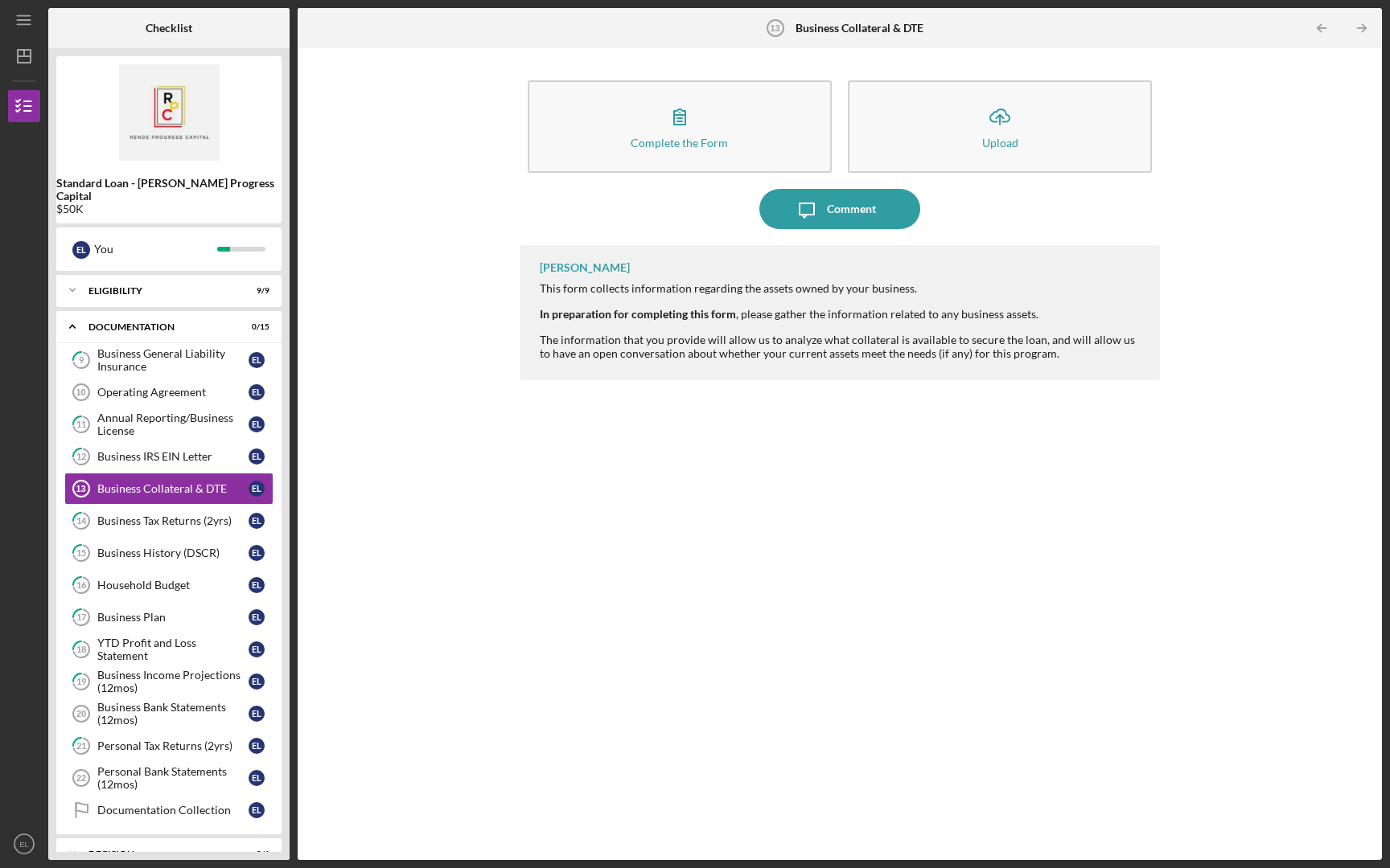
click at [761, 586] on div "Elisa Starnes This form collects information regarding the assets owned by your…" at bounding box center [840, 541] width 641 height 591
click at [197, 451] on div "Business IRS EIN Letter" at bounding box center [173, 457] width 151 height 13
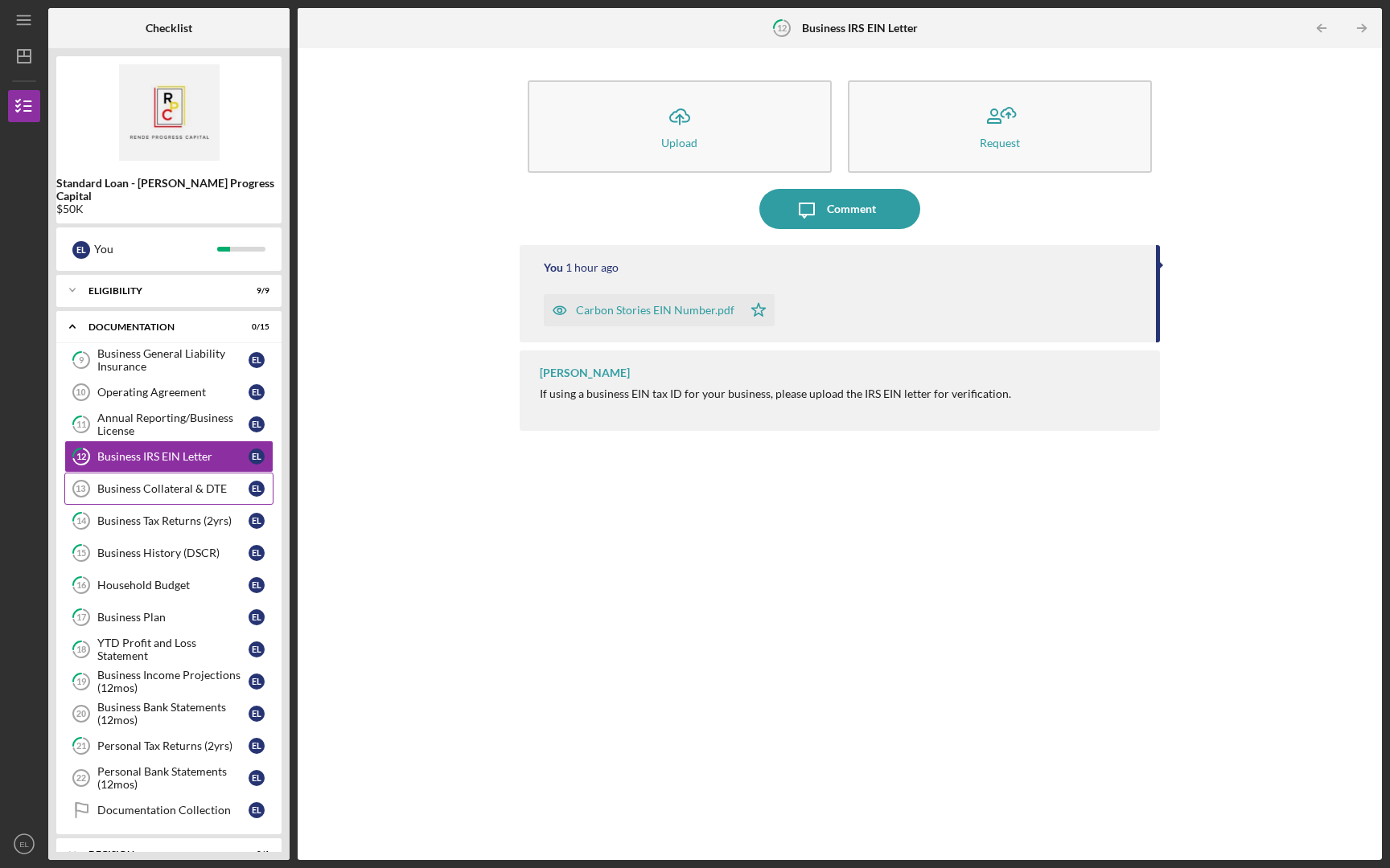
click at [136, 484] on link "Business Collateral & DTE 13 Business Collateral & DTE E L" at bounding box center [168, 488] width 209 height 32
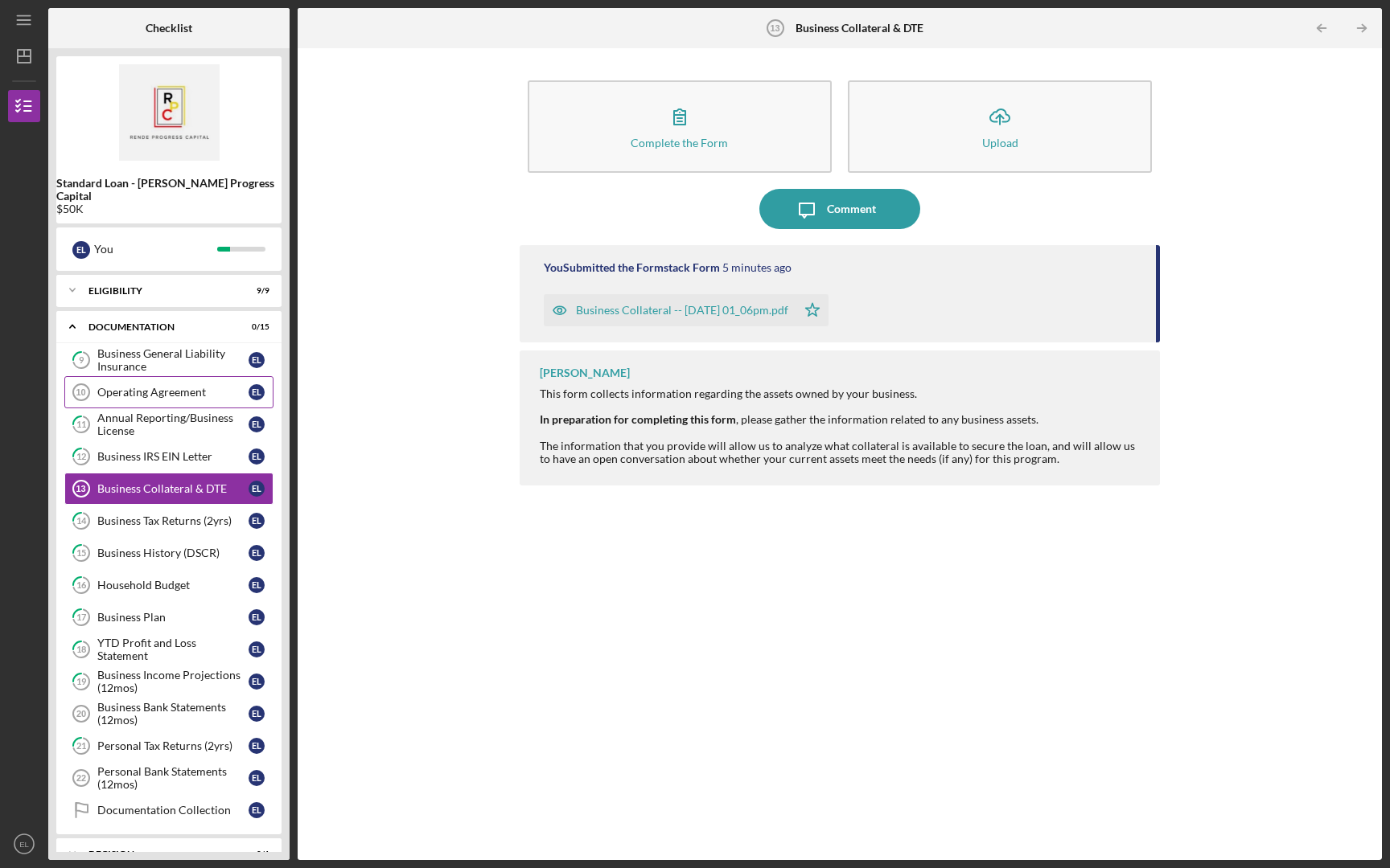
click at [169, 376] on link "Operating Agreement 10 Operating Agreement E L" at bounding box center [168, 392] width 209 height 32
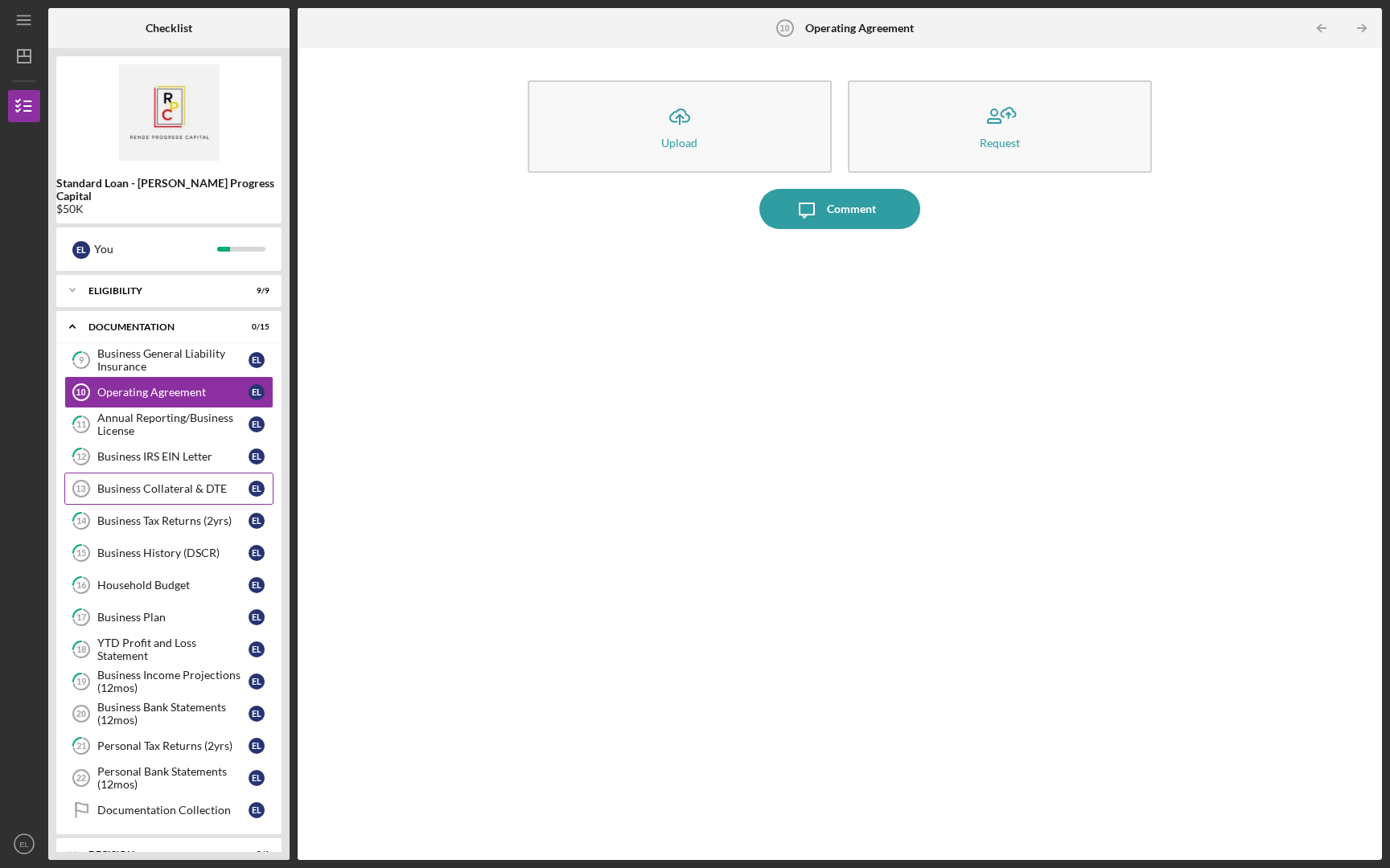
click at [144, 483] on div "Business Collateral & DTE" at bounding box center [173, 489] width 151 height 13
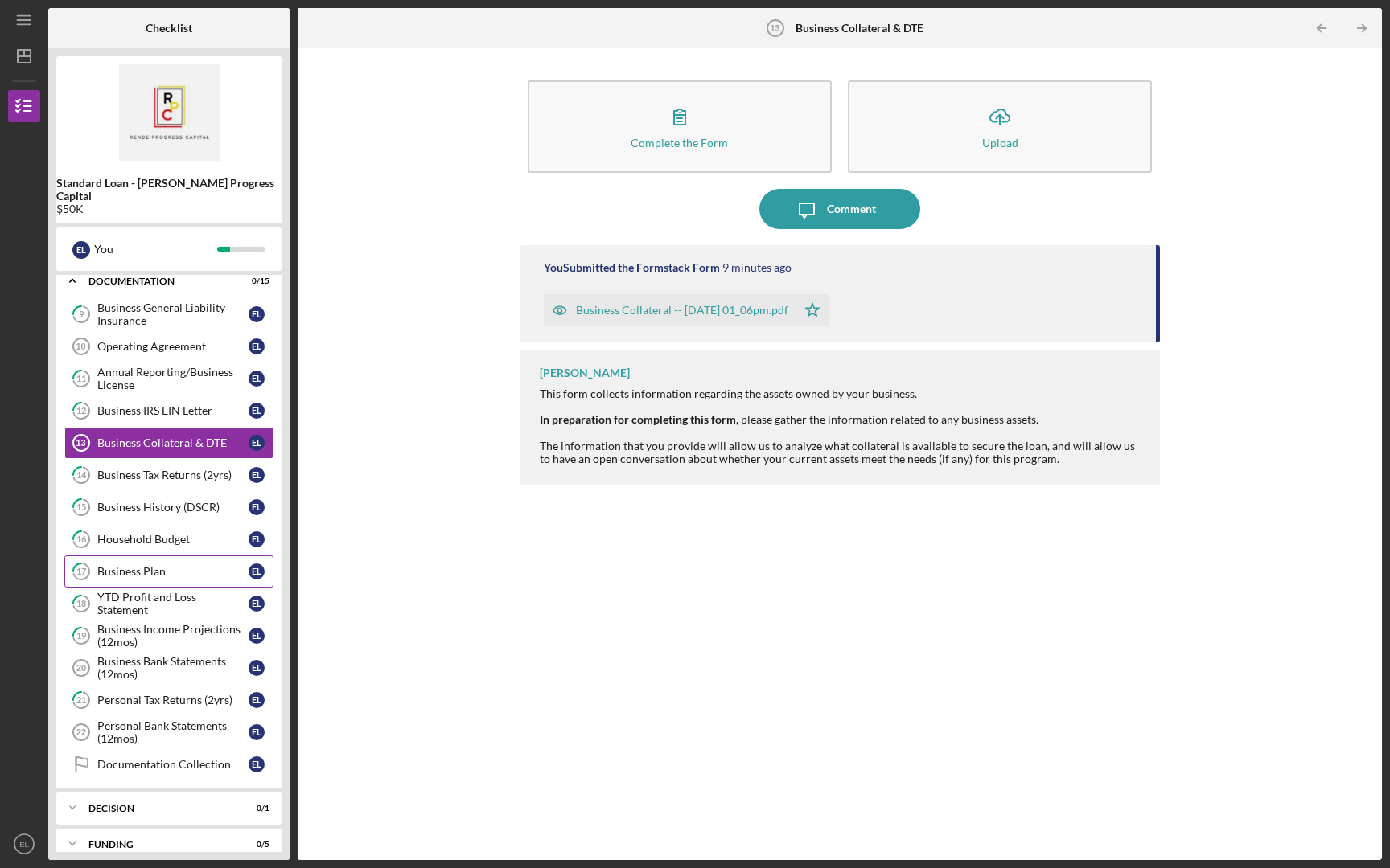
scroll to position [9, 0]
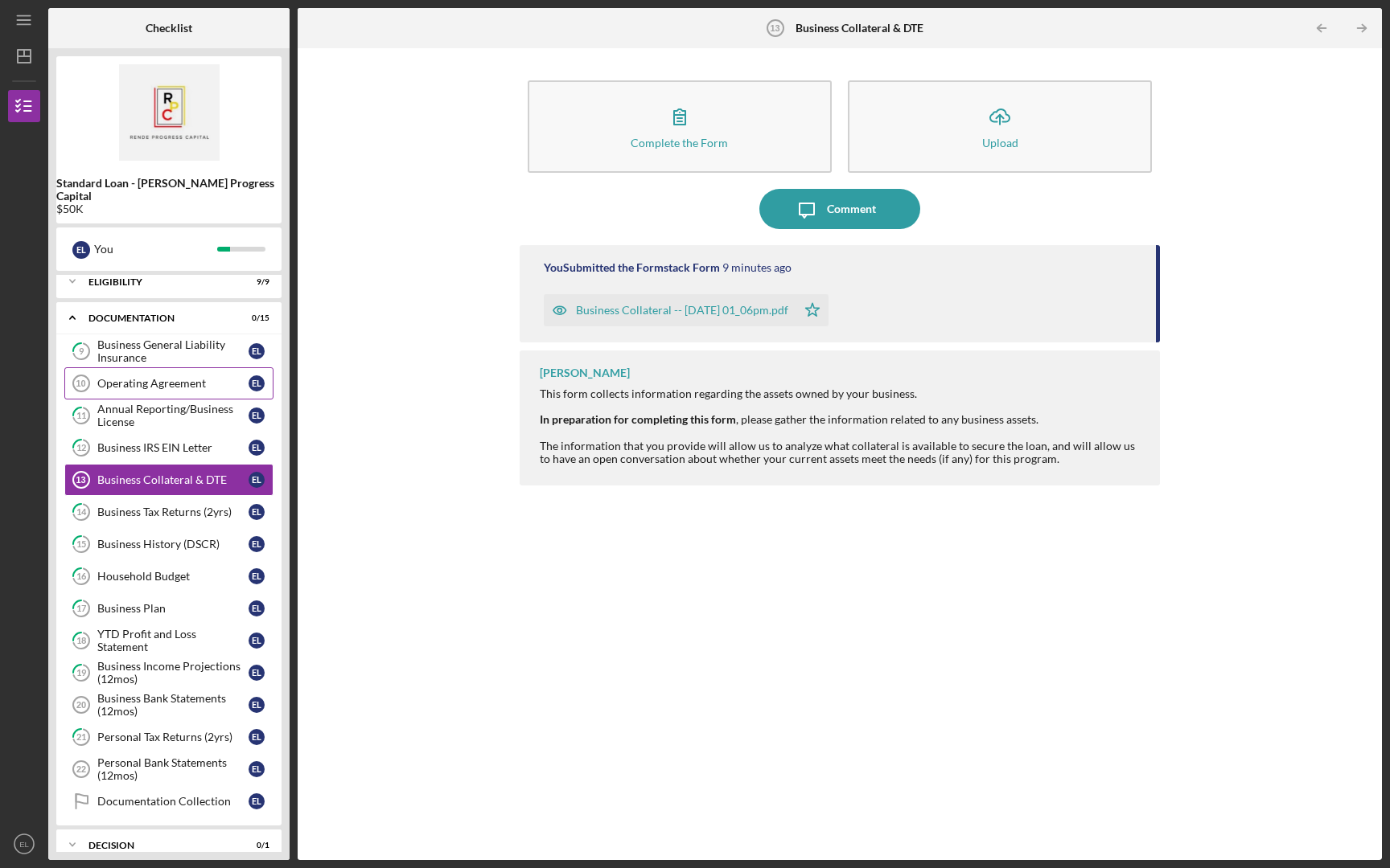
click at [160, 377] on div "Operating Agreement" at bounding box center [173, 383] width 151 height 13
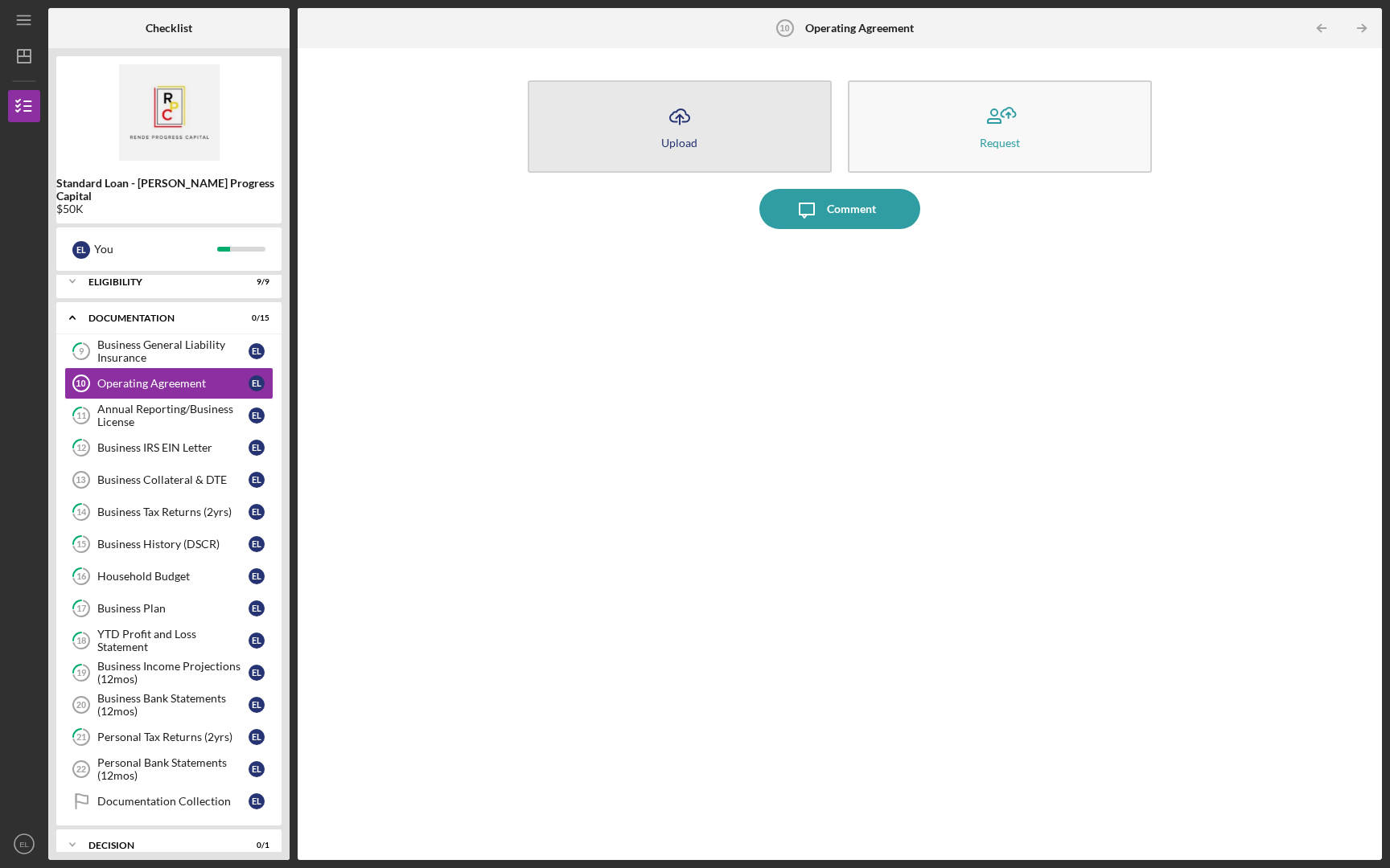
click at [676, 151] on button "Icon/Upload Upload" at bounding box center [680, 126] width 304 height 93
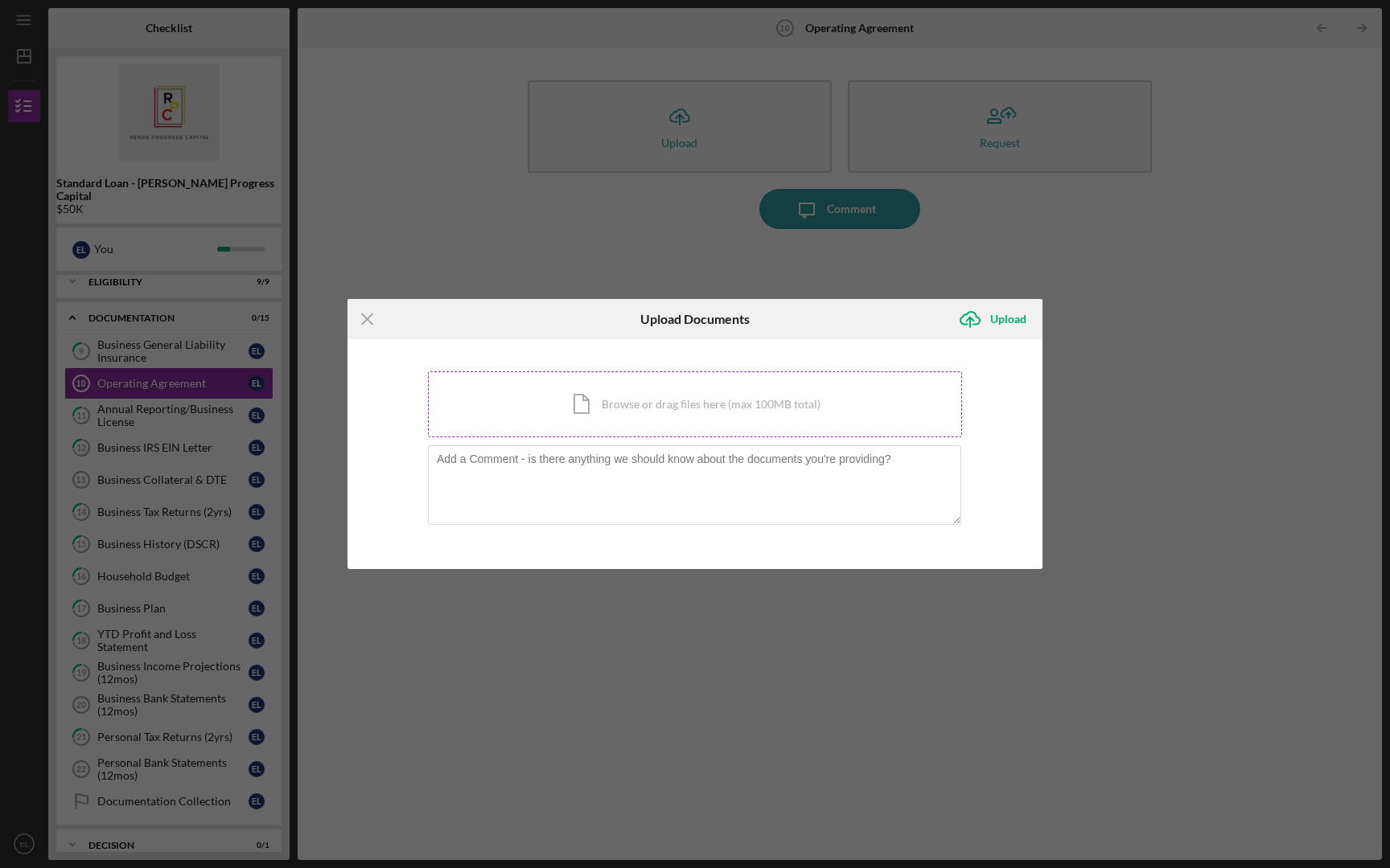
click at [601, 405] on div "Icon/Document Browse or drag files here (max 100MB total) Tap to choose files o…" at bounding box center [695, 405] width 534 height 66
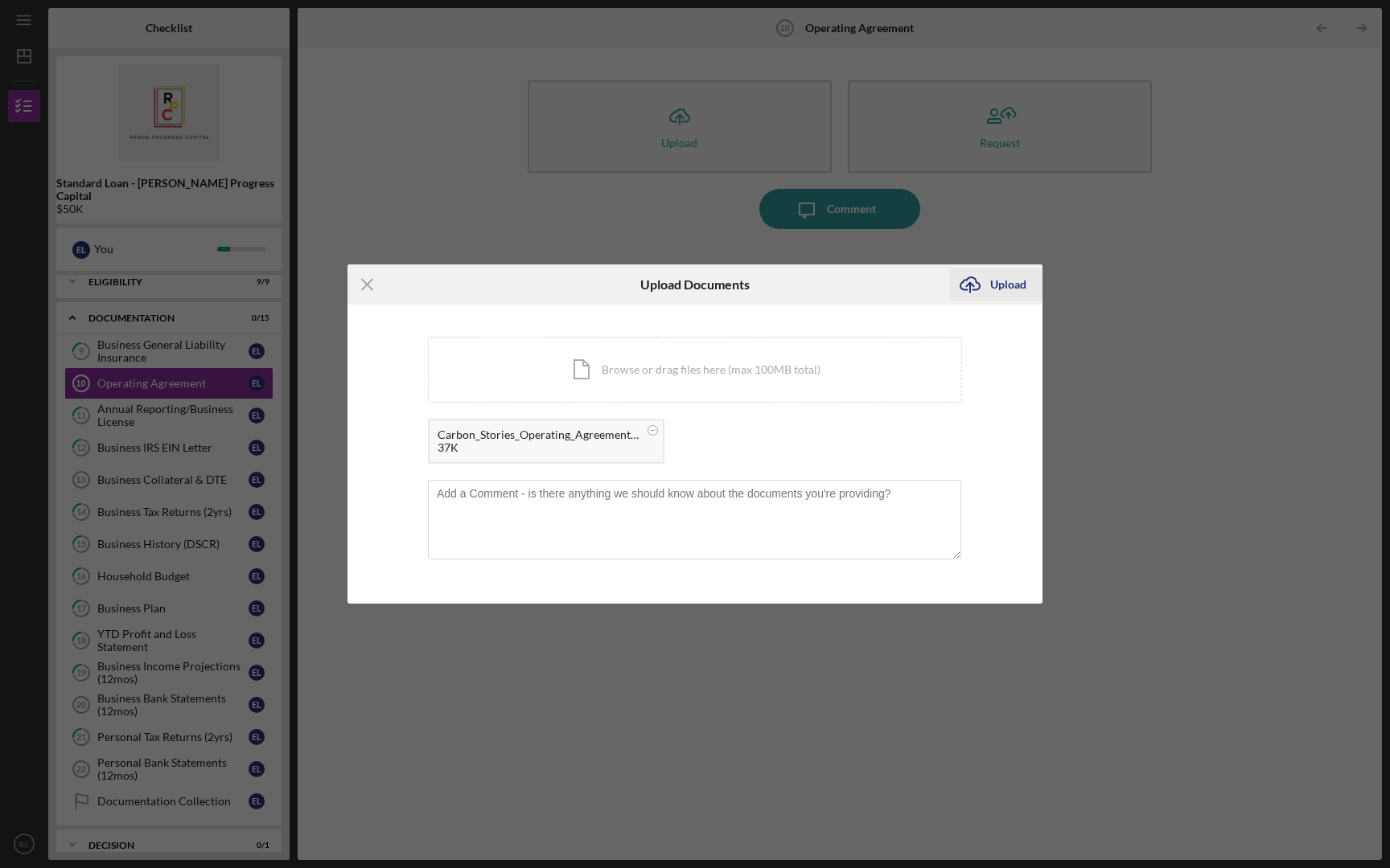
click at [989, 285] on icon "Icon/Upload" at bounding box center [971, 285] width 40 height 40
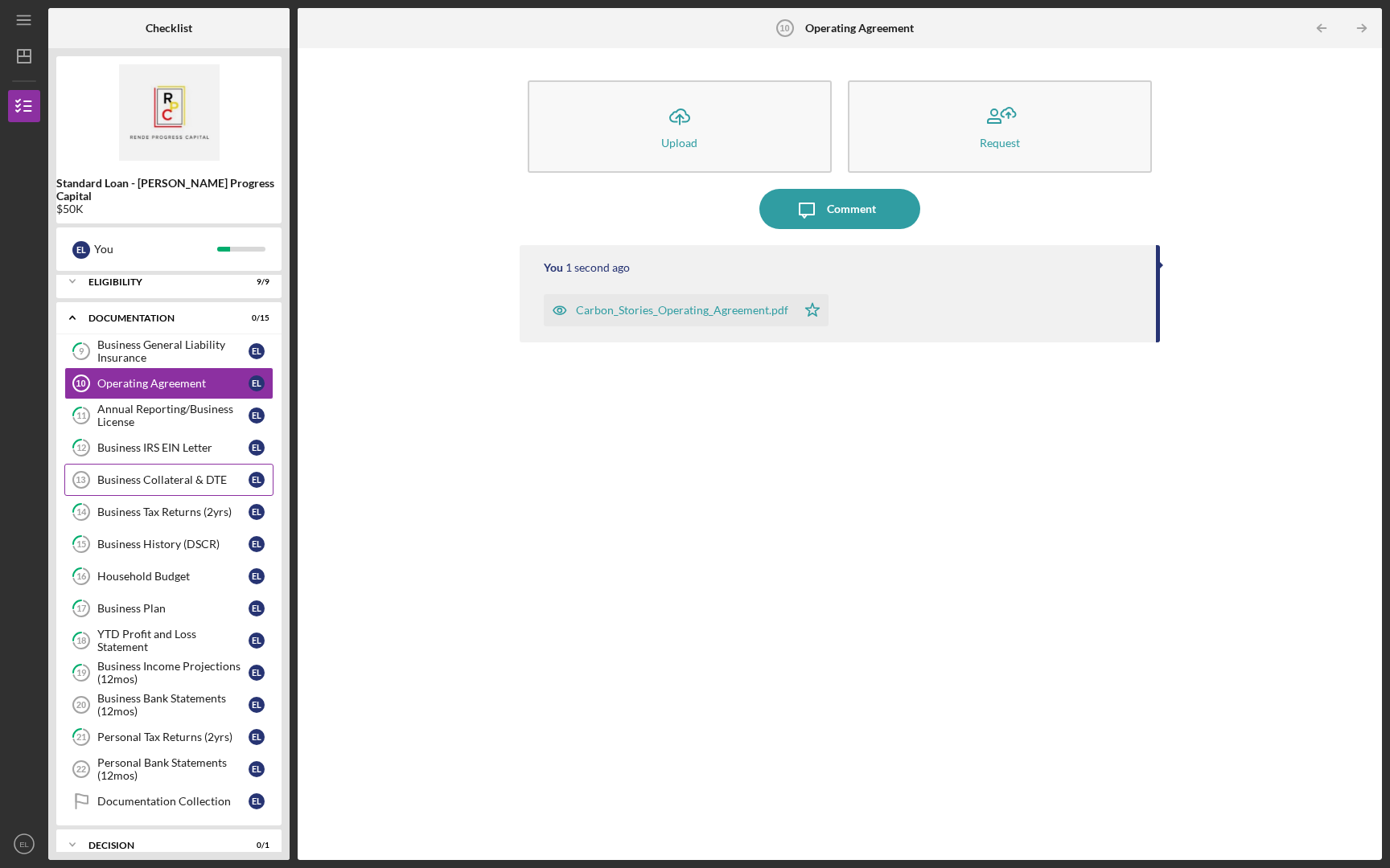
click at [172, 479] on link "Business Collateral & DTE 13 Business Collateral & DTE E L" at bounding box center [168, 480] width 209 height 32
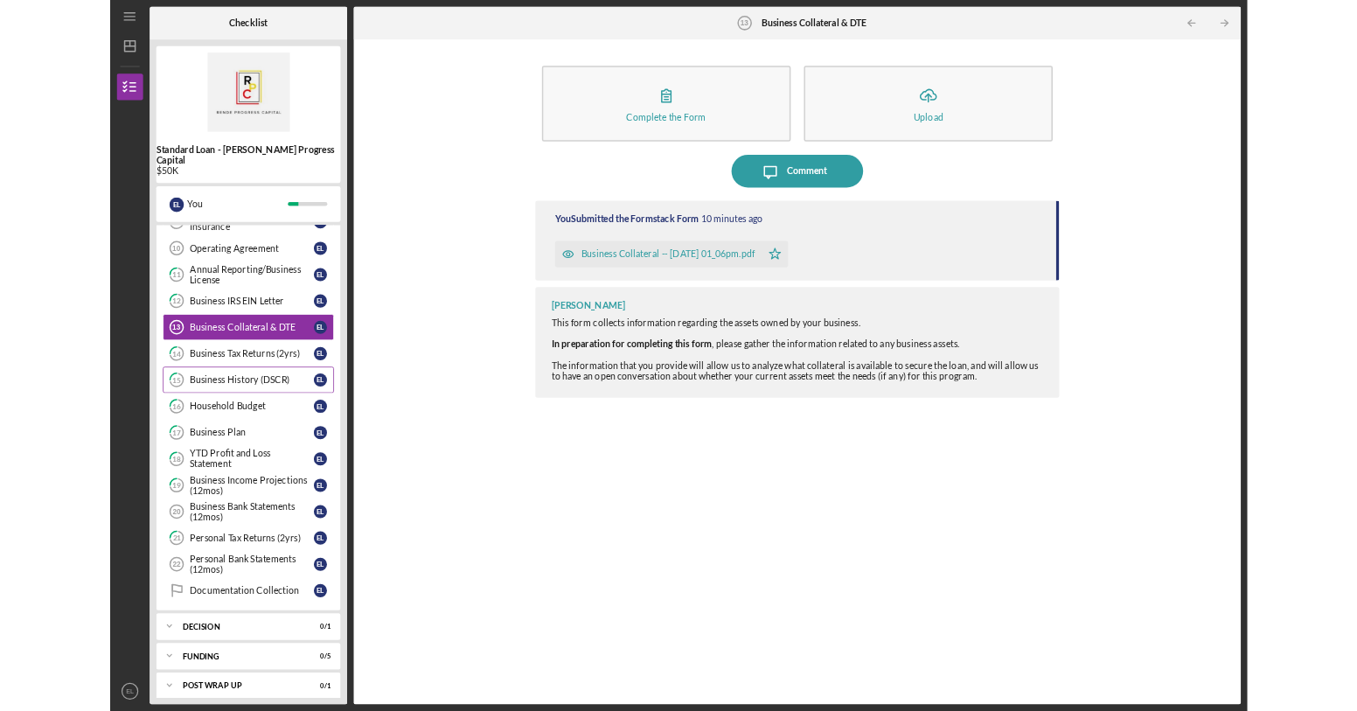
scroll to position [133, 0]
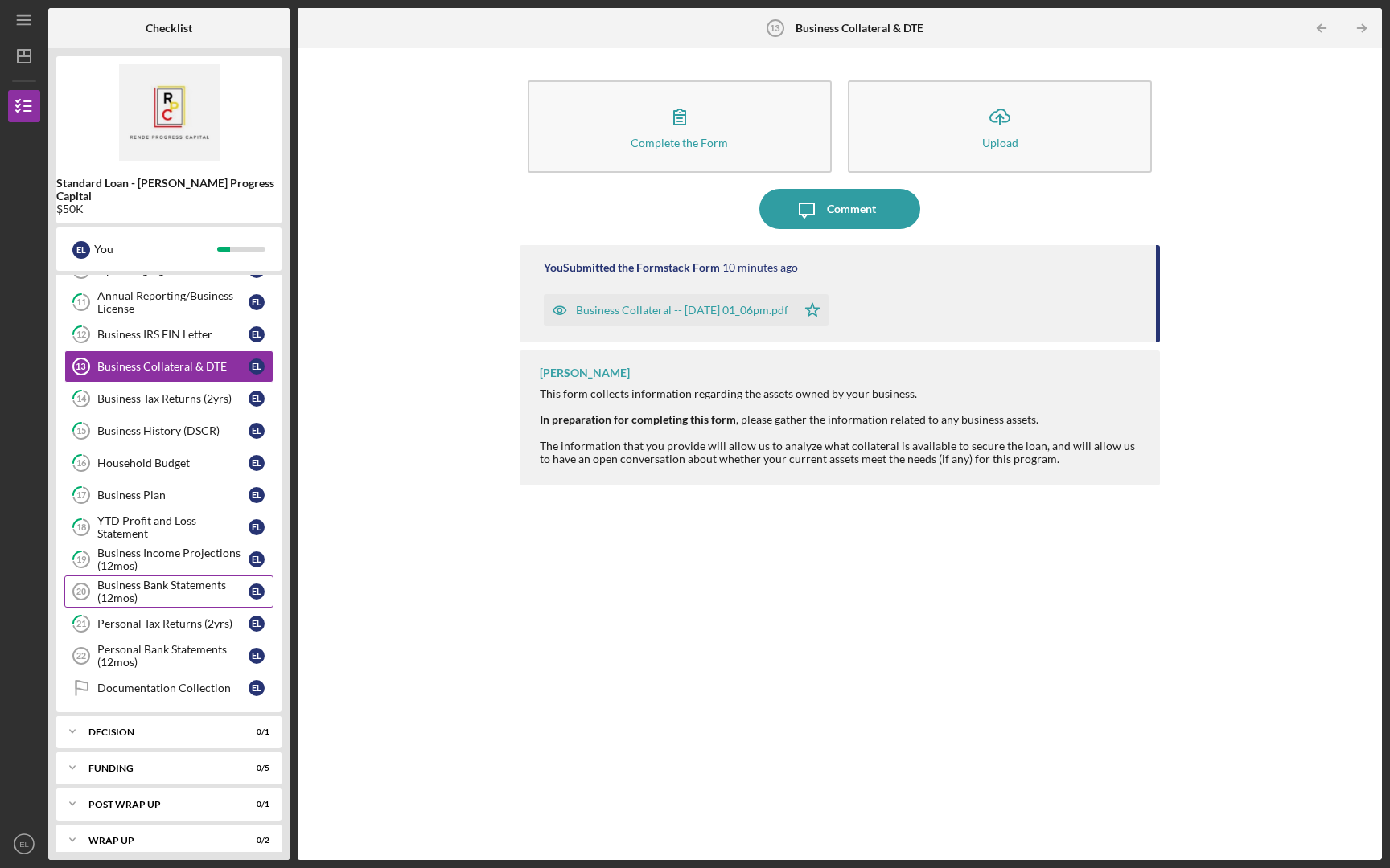
click at [194, 581] on div "Business Bank Statements (12mos)" at bounding box center [173, 592] width 151 height 26
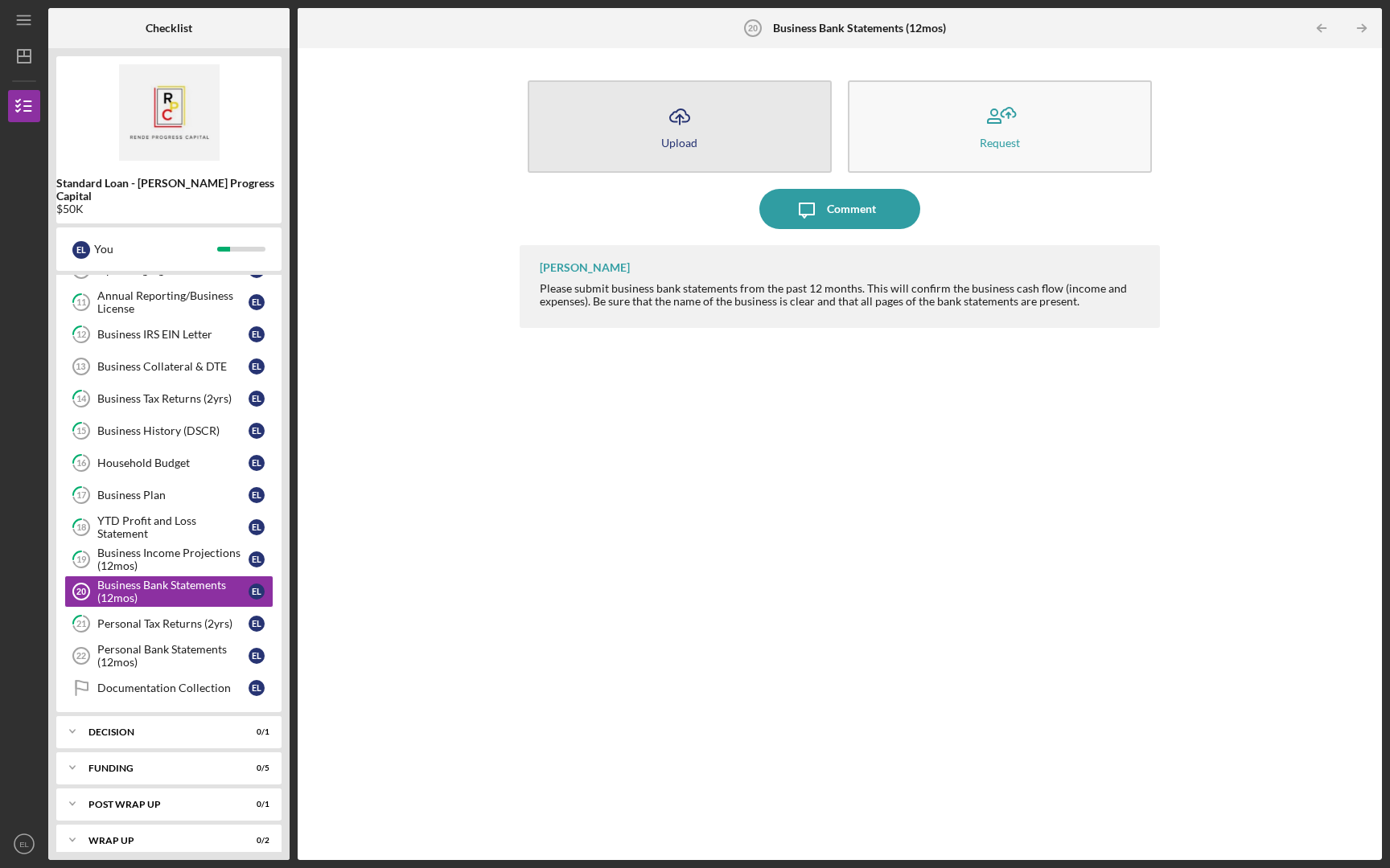
click at [786, 124] on button "Icon/Upload Upload" at bounding box center [680, 126] width 304 height 93
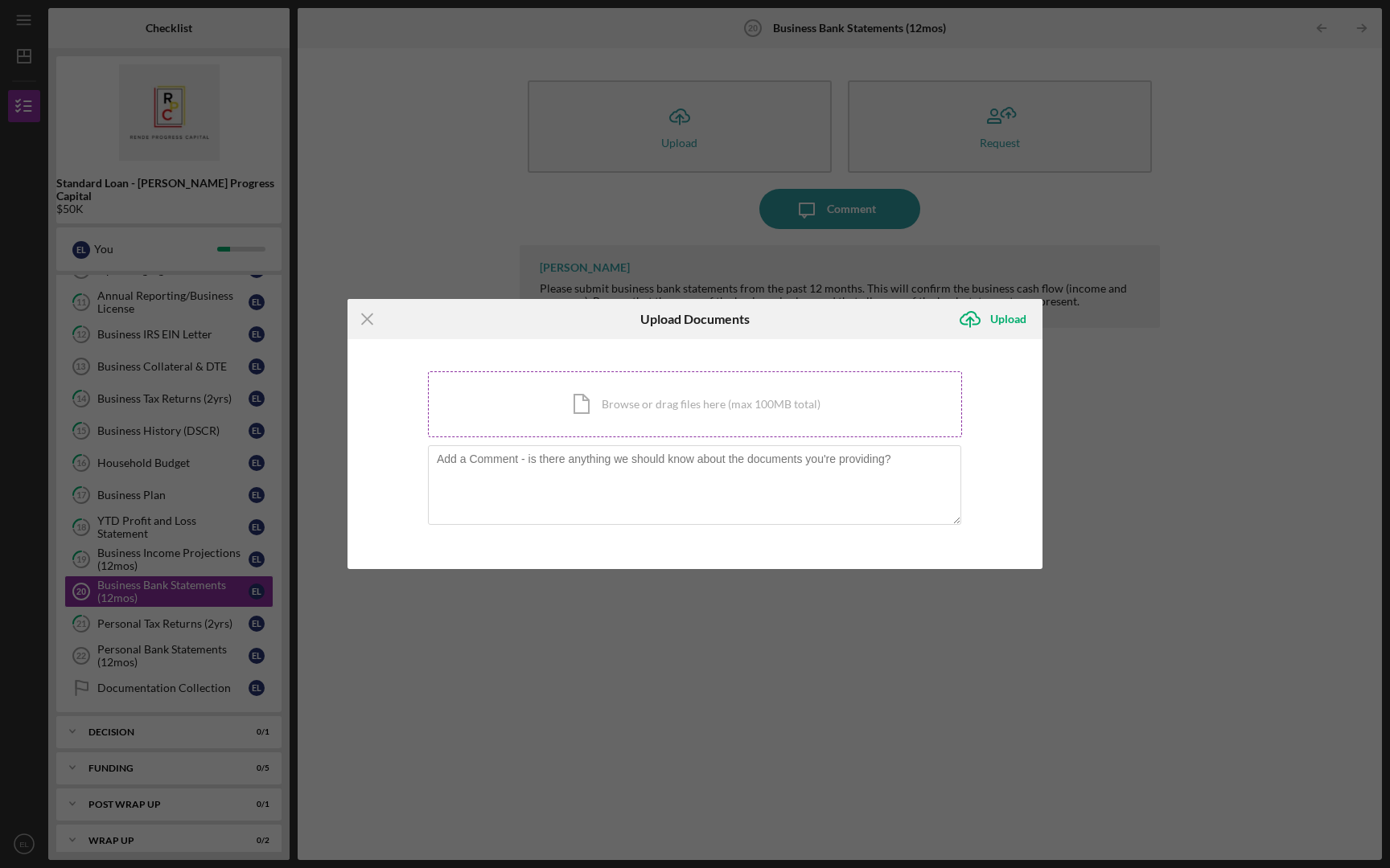
click at [679, 414] on div "Icon/Document Browse or drag files here (max 100MB total) Tap to choose files o…" at bounding box center [695, 405] width 534 height 66
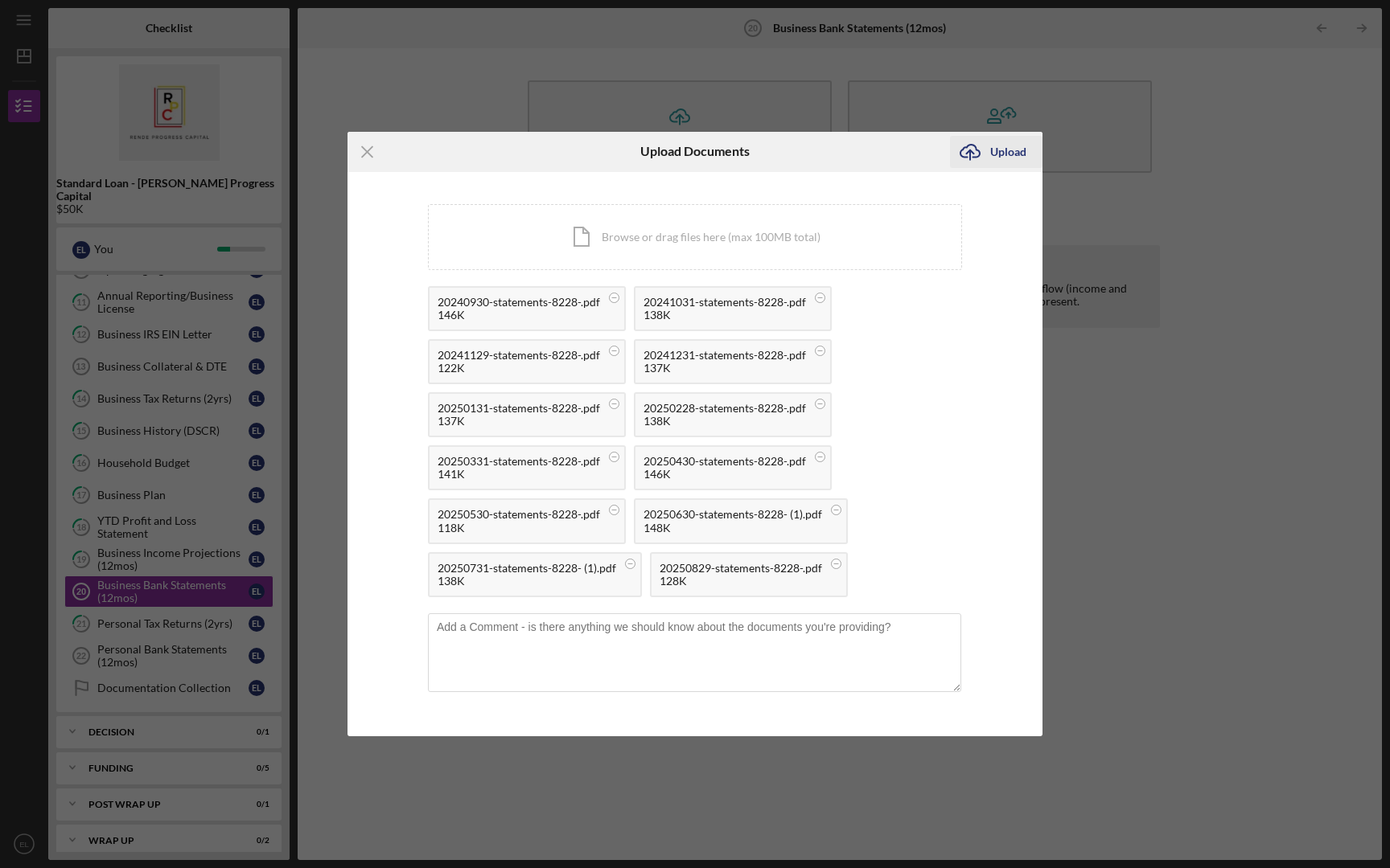
click at [989, 154] on icon "Icon/Upload" at bounding box center [971, 152] width 40 height 40
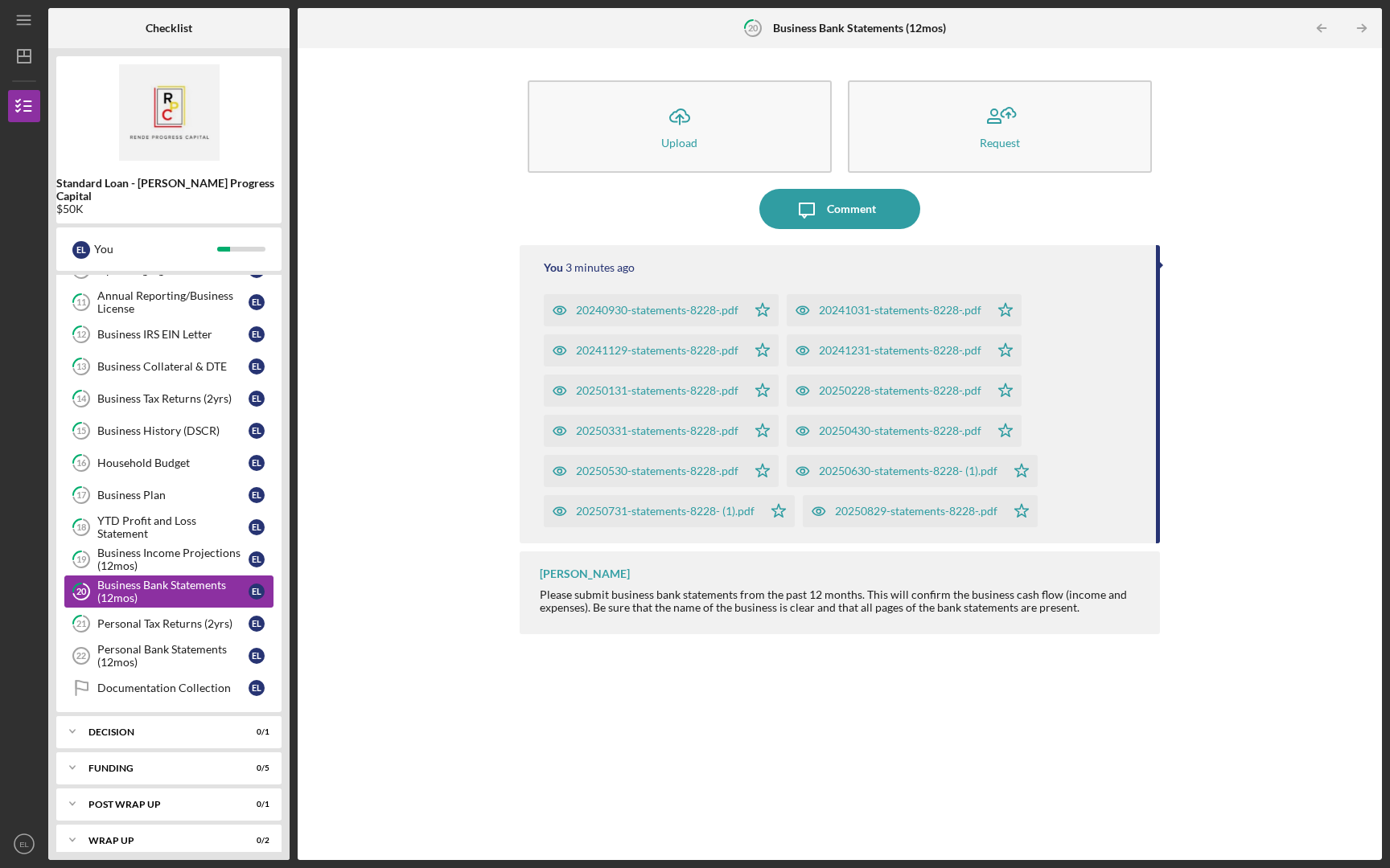
click at [126, 579] on div "Business Bank Statements (12mos)" at bounding box center [173, 592] width 151 height 26
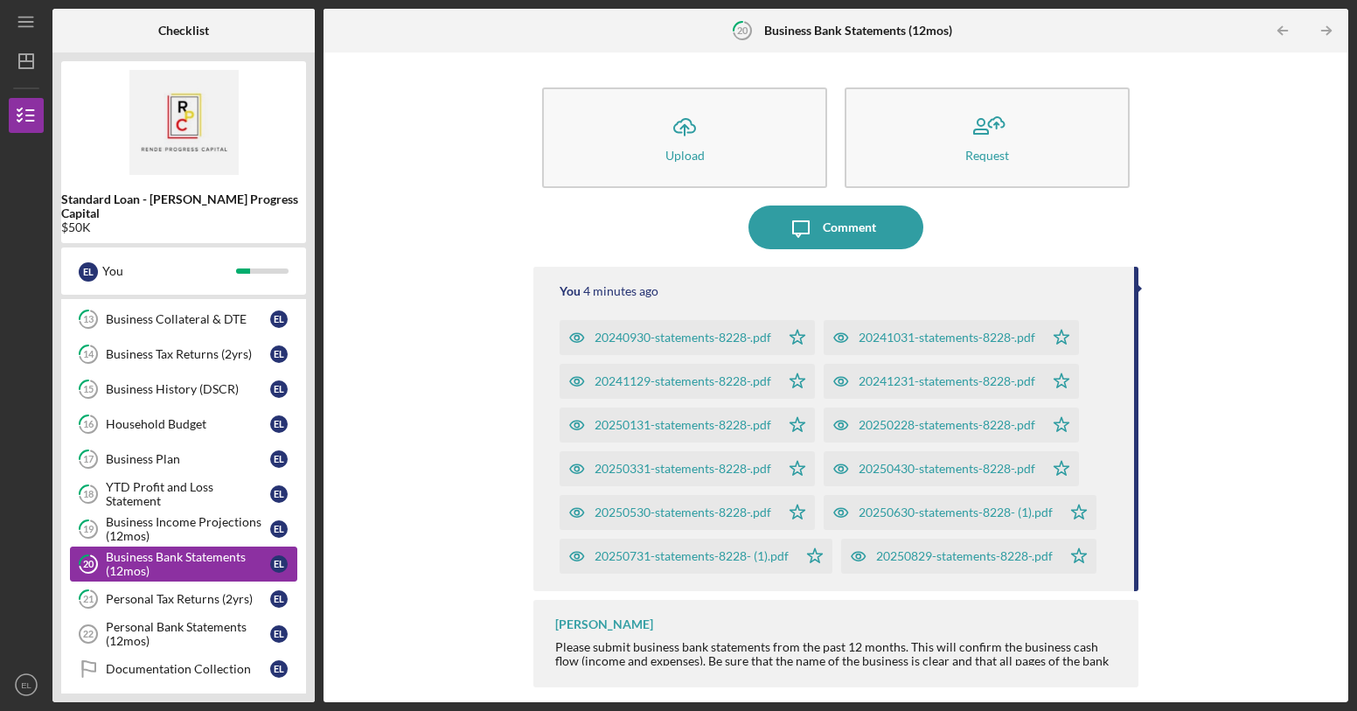
scroll to position [223, 0]
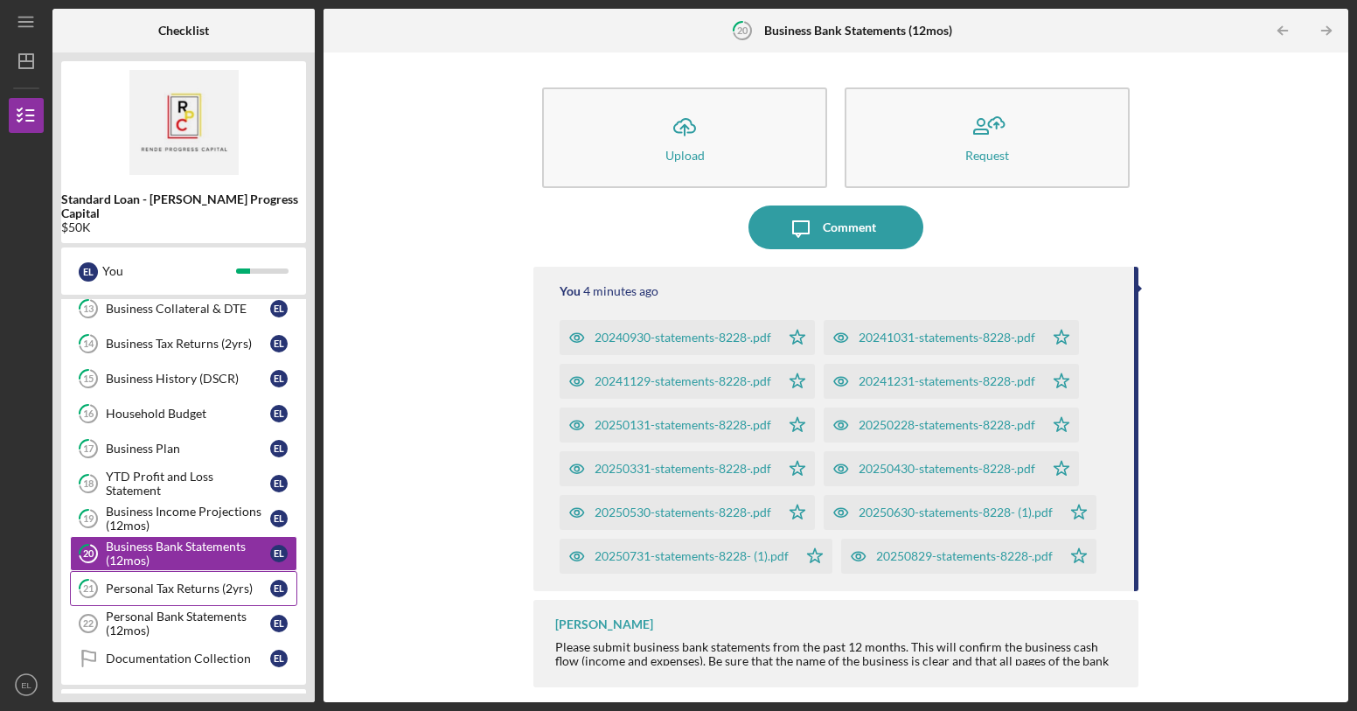
click at [179, 582] on link "21 Personal Tax Returns (2yrs) E L" at bounding box center [183, 588] width 227 height 35
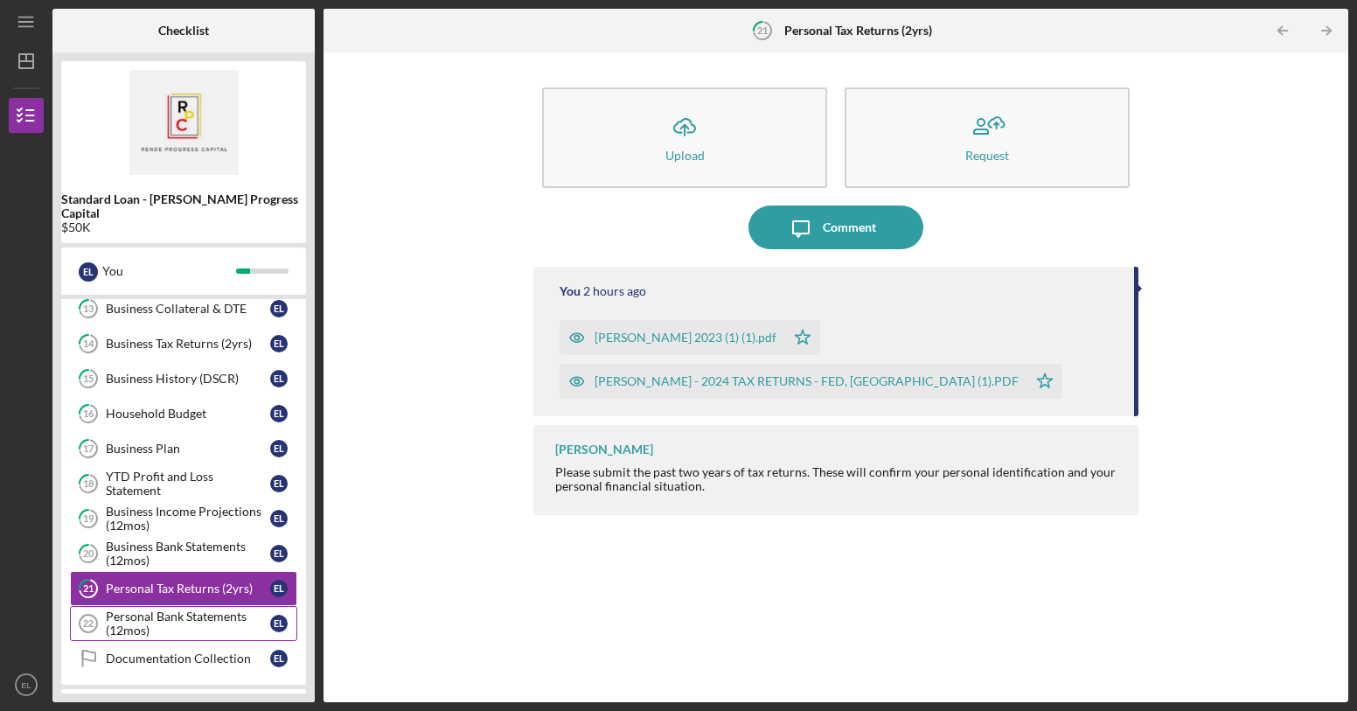
click at [174, 609] on div "Personal Bank Statements (12mos)" at bounding box center [188, 623] width 164 height 28
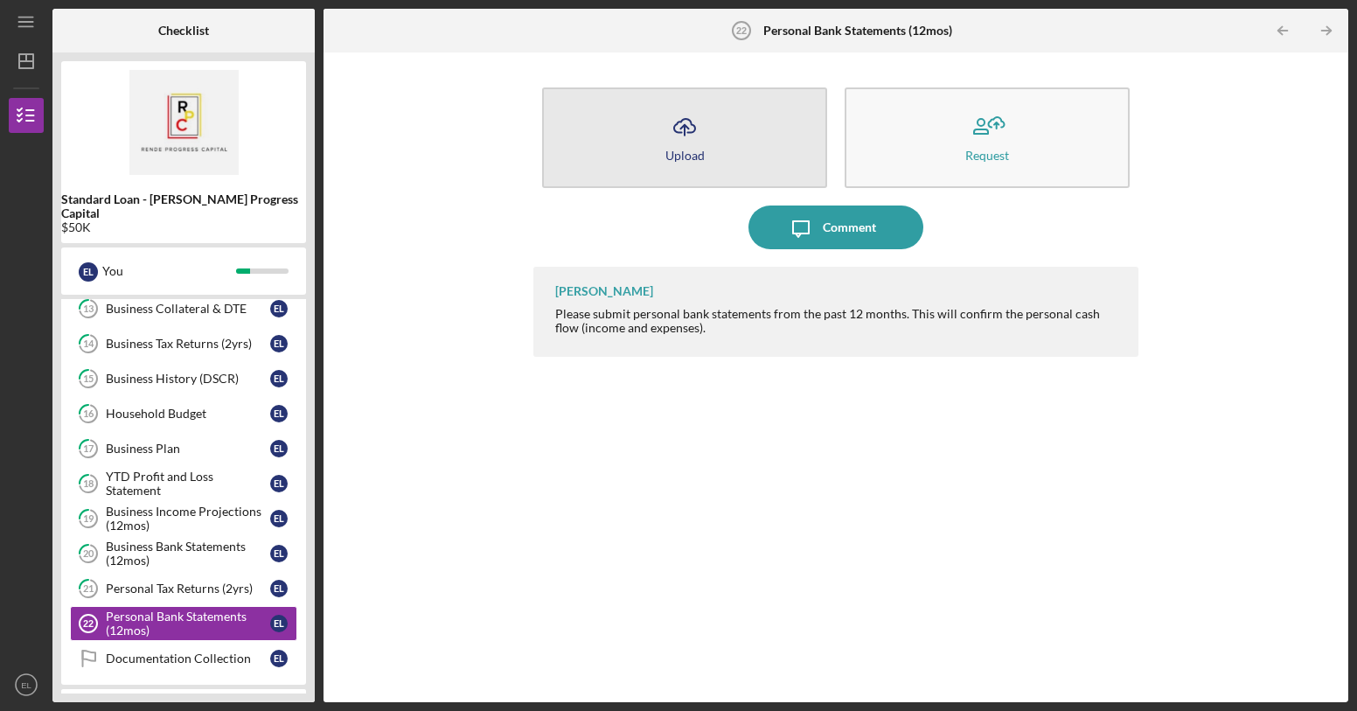
click at [684, 125] on g "button" at bounding box center [684, 127] width 21 height 17
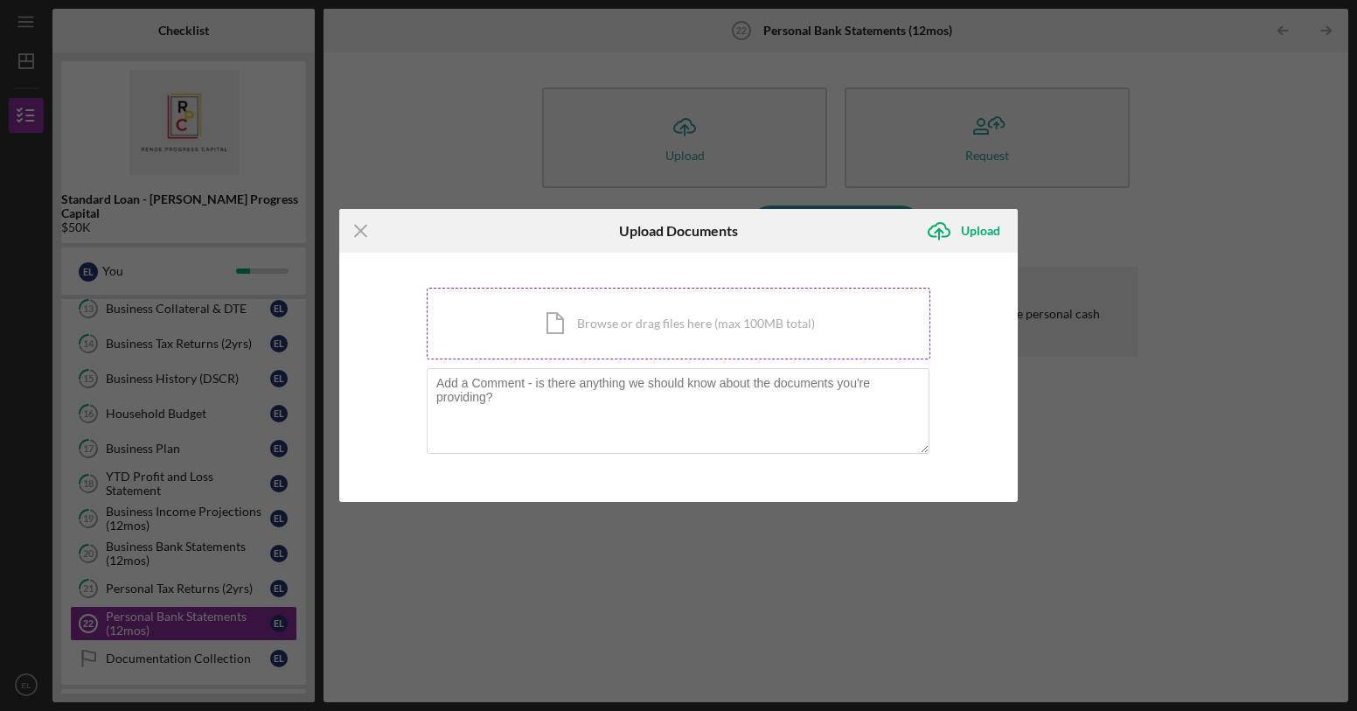
click at [572, 322] on div "Icon/Document Browse or drag files here (max 100MB total) Tap to choose files o…" at bounding box center [679, 324] width 504 height 72
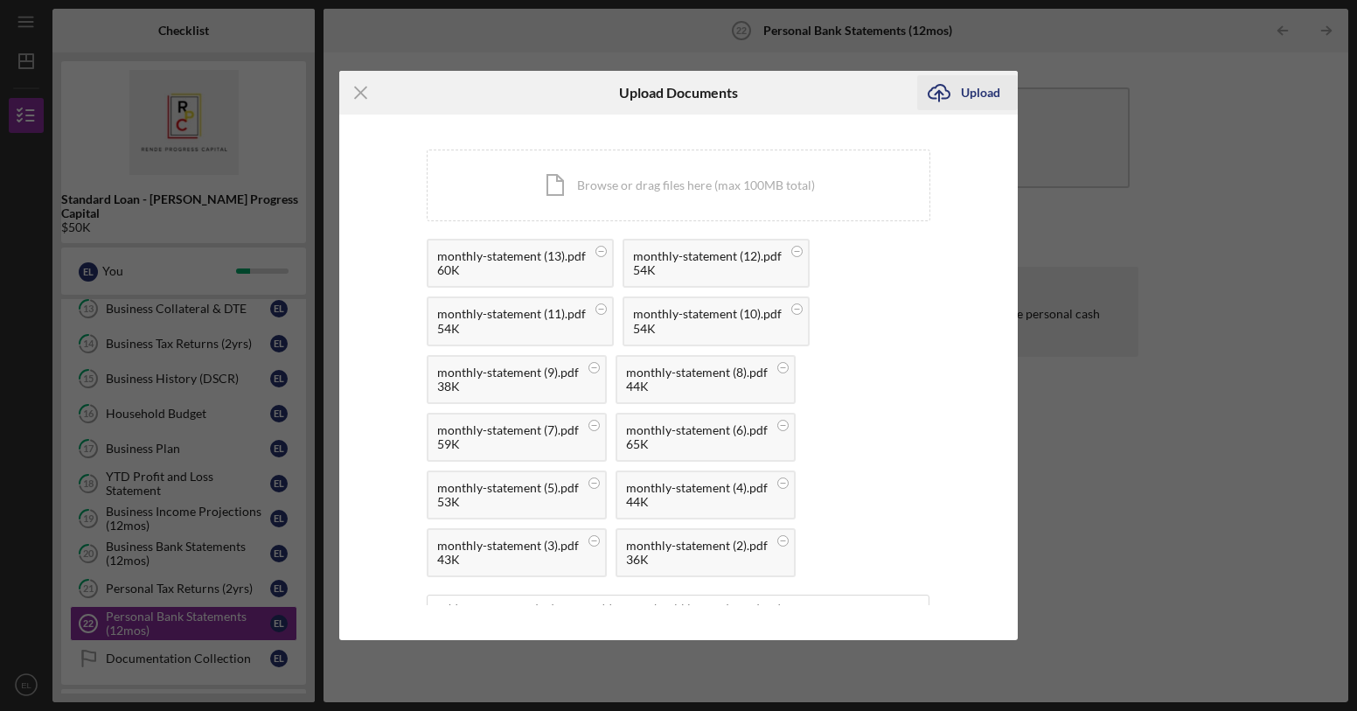
click at [957, 94] on icon "Icon/Upload" at bounding box center [939, 93] width 44 height 44
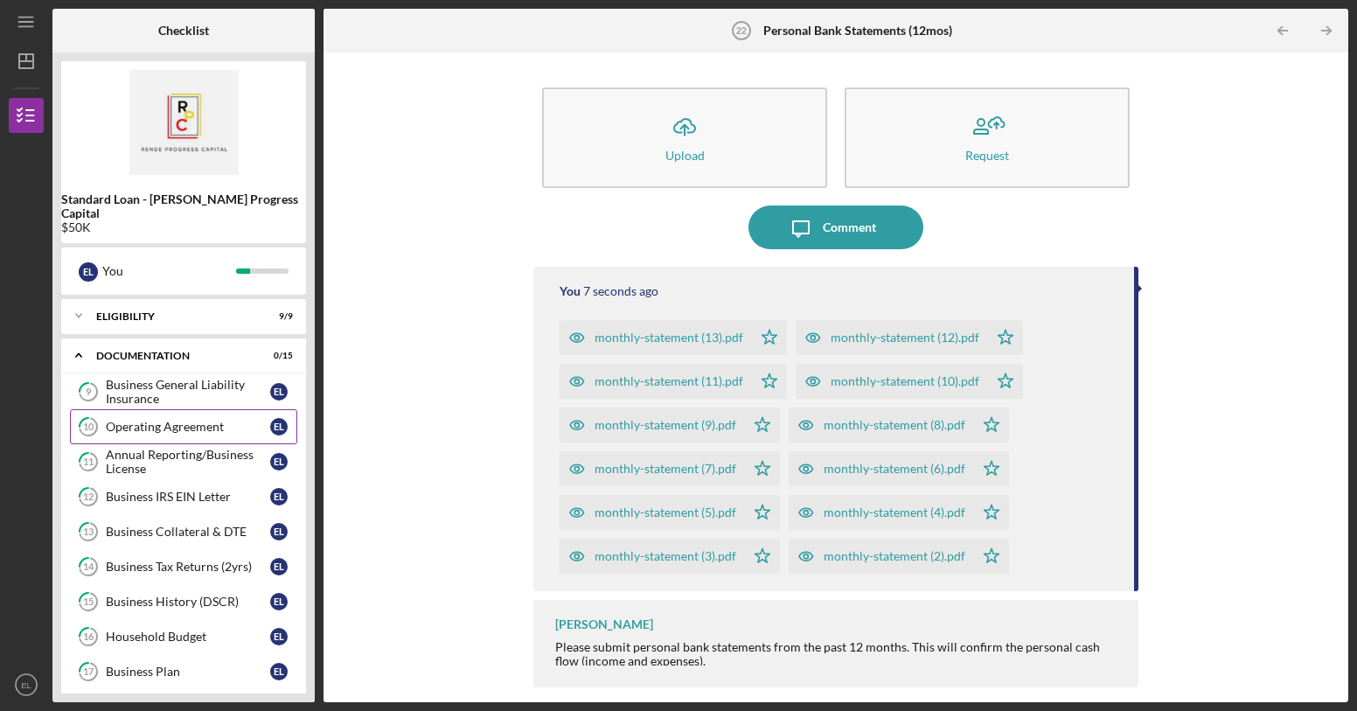
click at [184, 424] on link "10 Operating Agreement E L" at bounding box center [183, 426] width 227 height 35
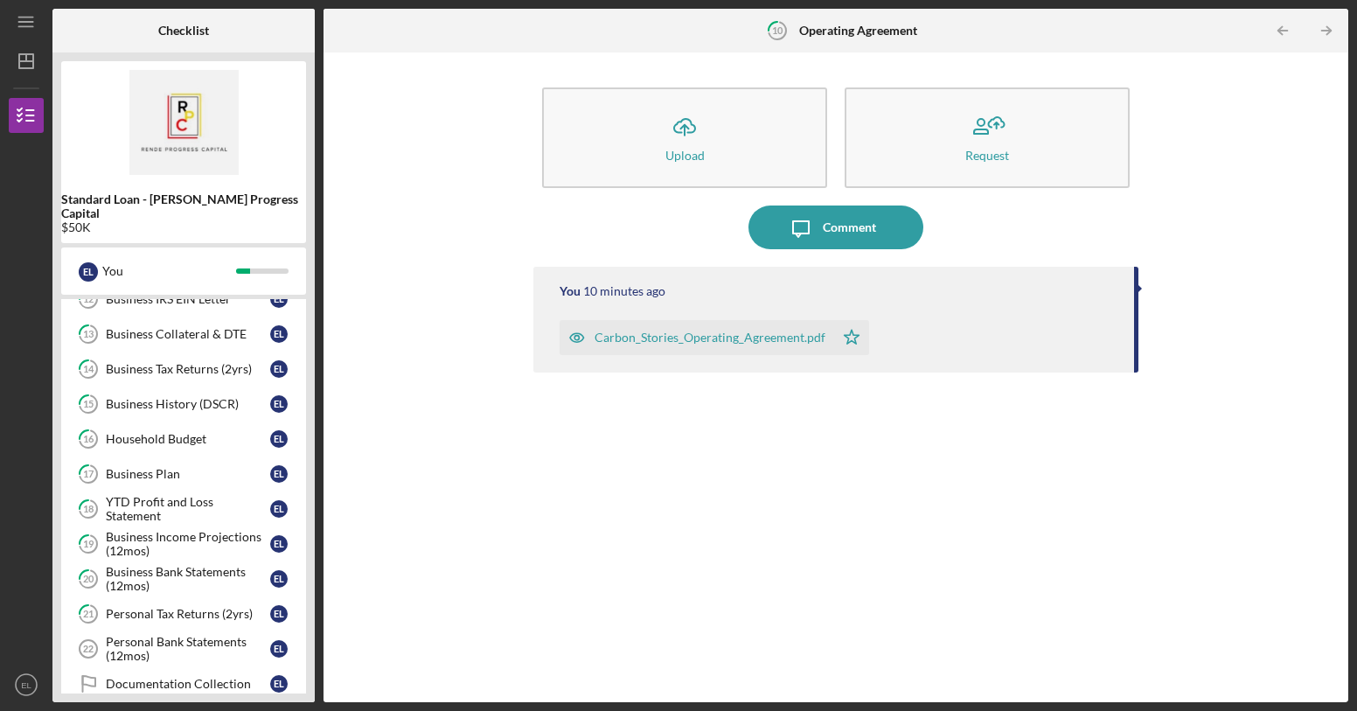
scroll to position [366, 0]
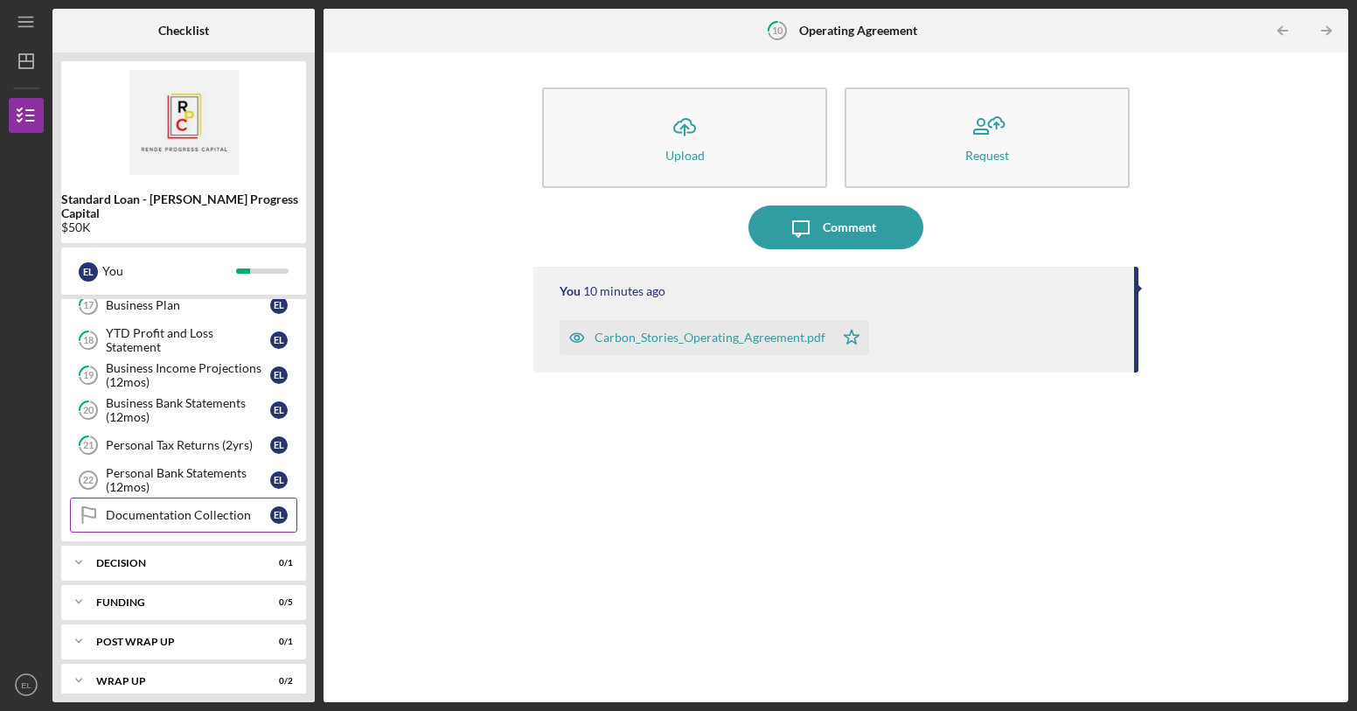
click at [122, 509] on link "Documentation Collection Documentation Collection E L" at bounding box center [183, 515] width 227 height 35
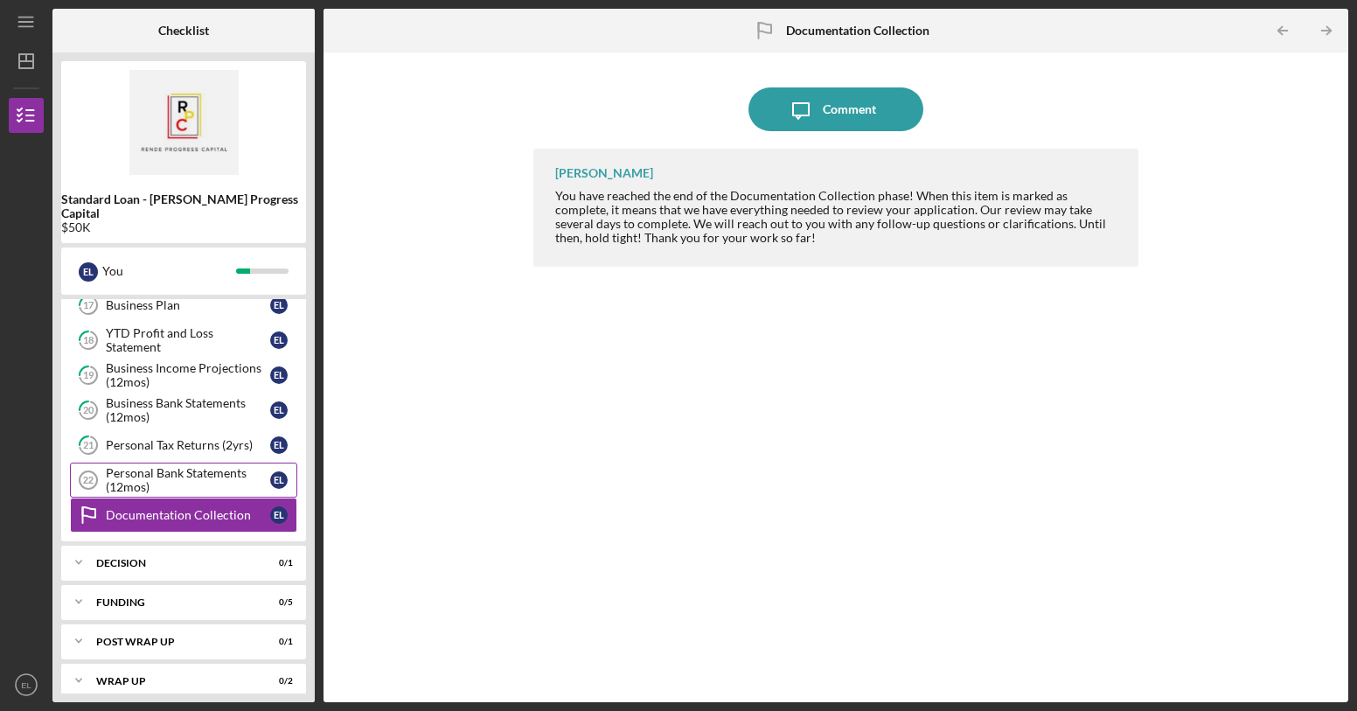
click at [151, 468] on div "Personal Bank Statements (12mos)" at bounding box center [188, 480] width 164 height 28
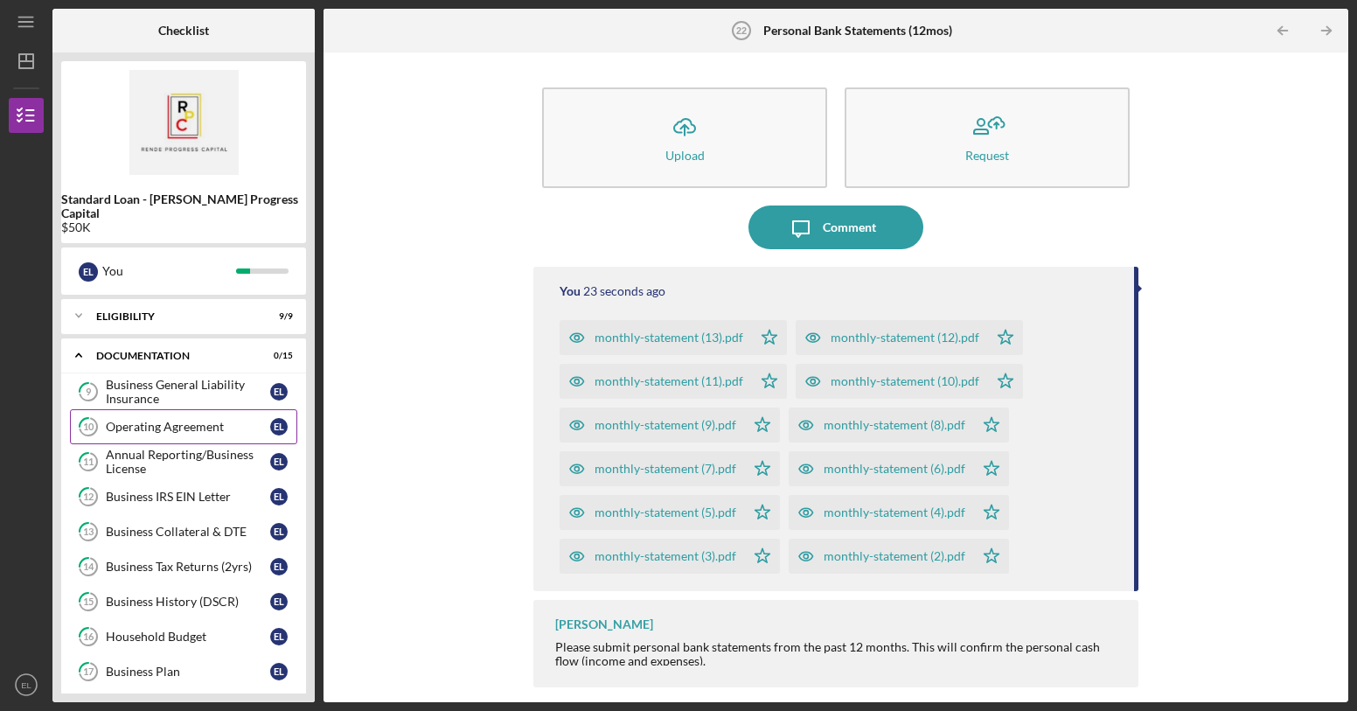
click at [85, 421] on tspan "10" at bounding box center [88, 426] width 11 height 11
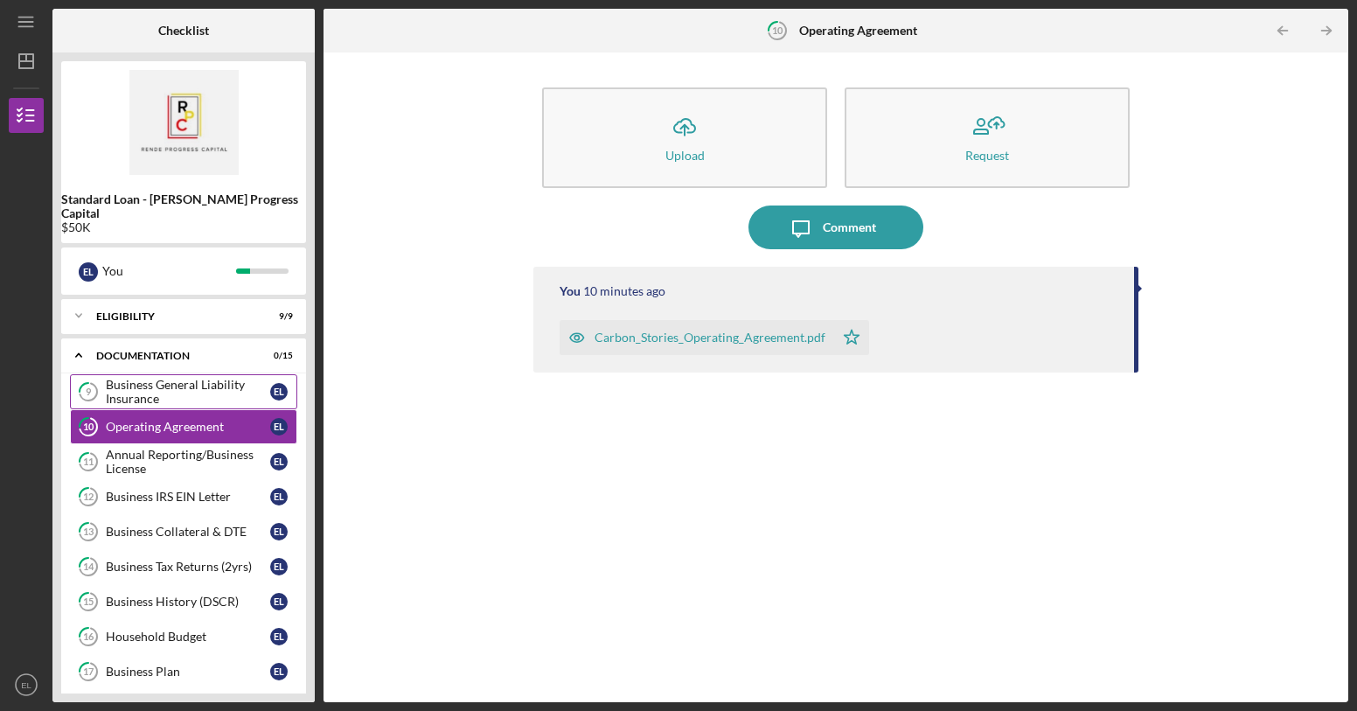
click at [115, 389] on div "Business General Liability Insurance" at bounding box center [188, 392] width 164 height 28
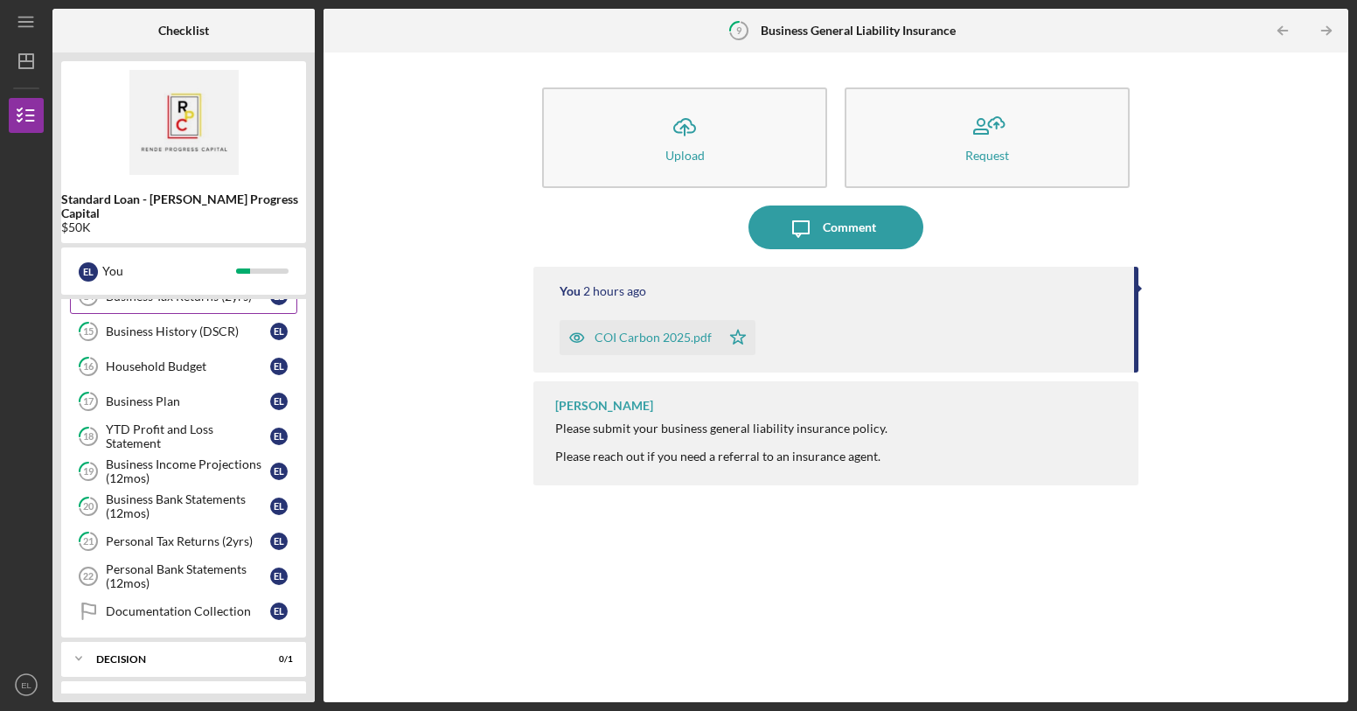
scroll to position [366, 0]
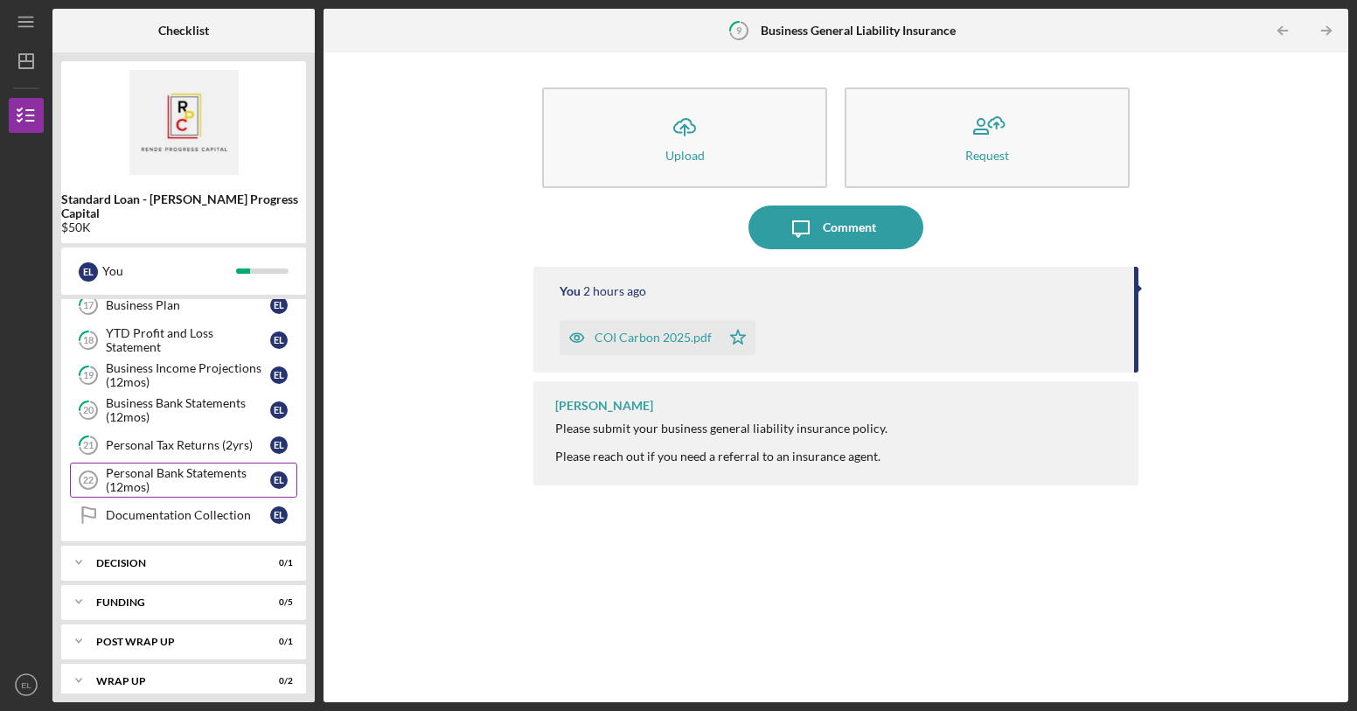
click at [174, 466] on div "Personal Bank Statements (12mos)" at bounding box center [188, 480] width 164 height 28
